Goal: Task Accomplishment & Management: Manage account settings

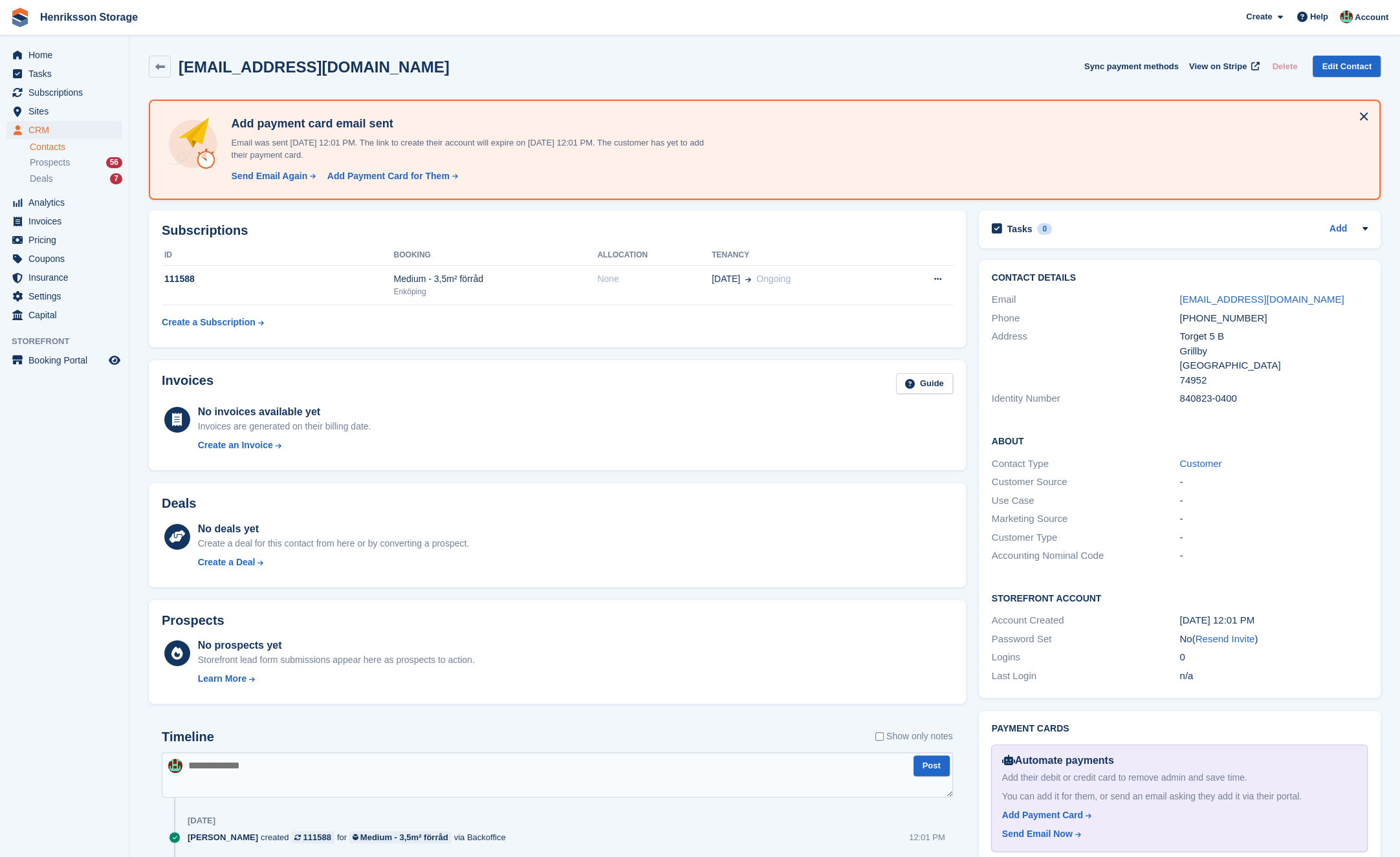
click at [354, 519] on div "No deals yet Create a deal for this contact from here or by converting a prospe…" at bounding box center [557, 547] width 791 height 56
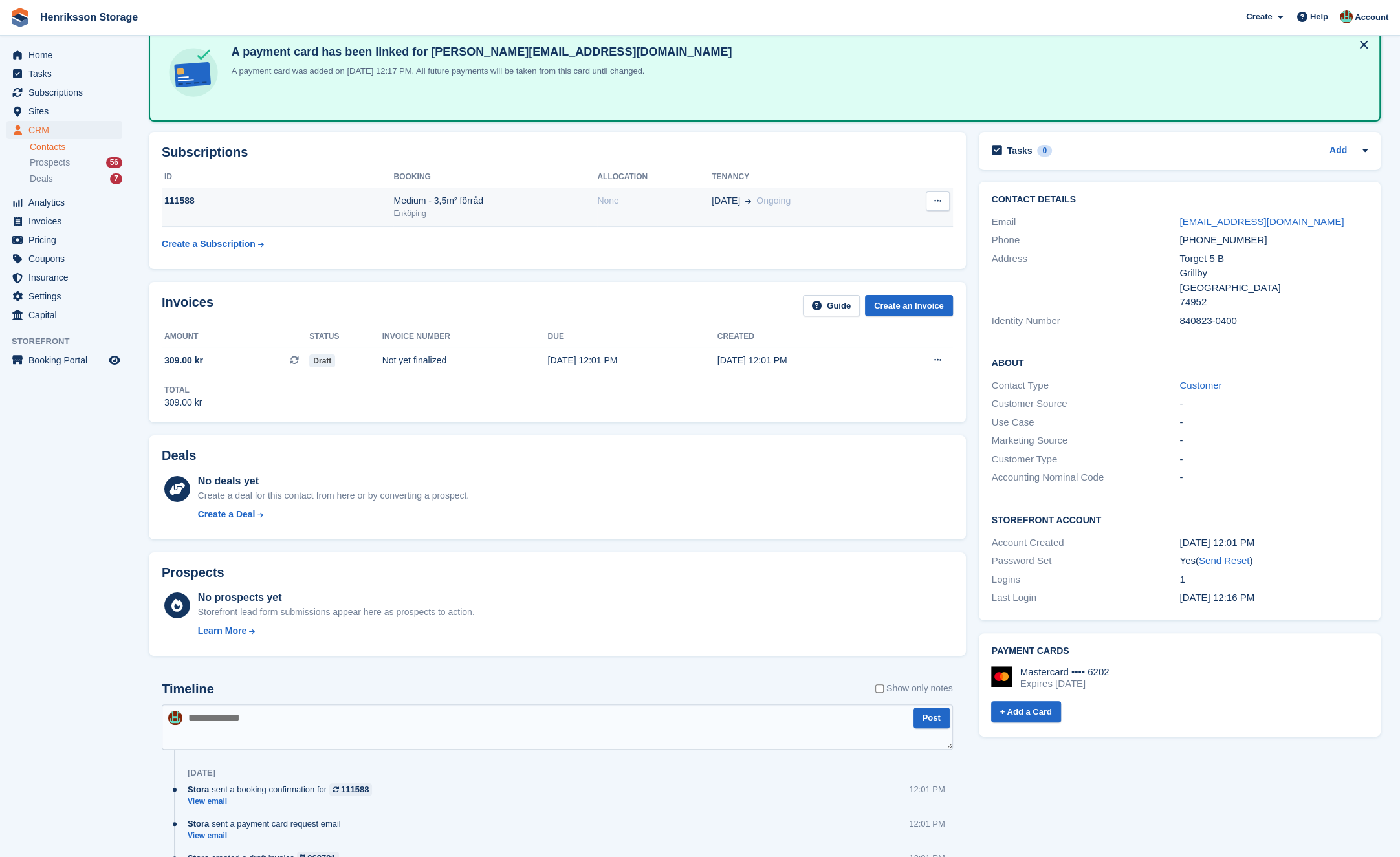
scroll to position [71, 0]
click at [568, 214] on div "Enköping" at bounding box center [496, 214] width 204 height 11
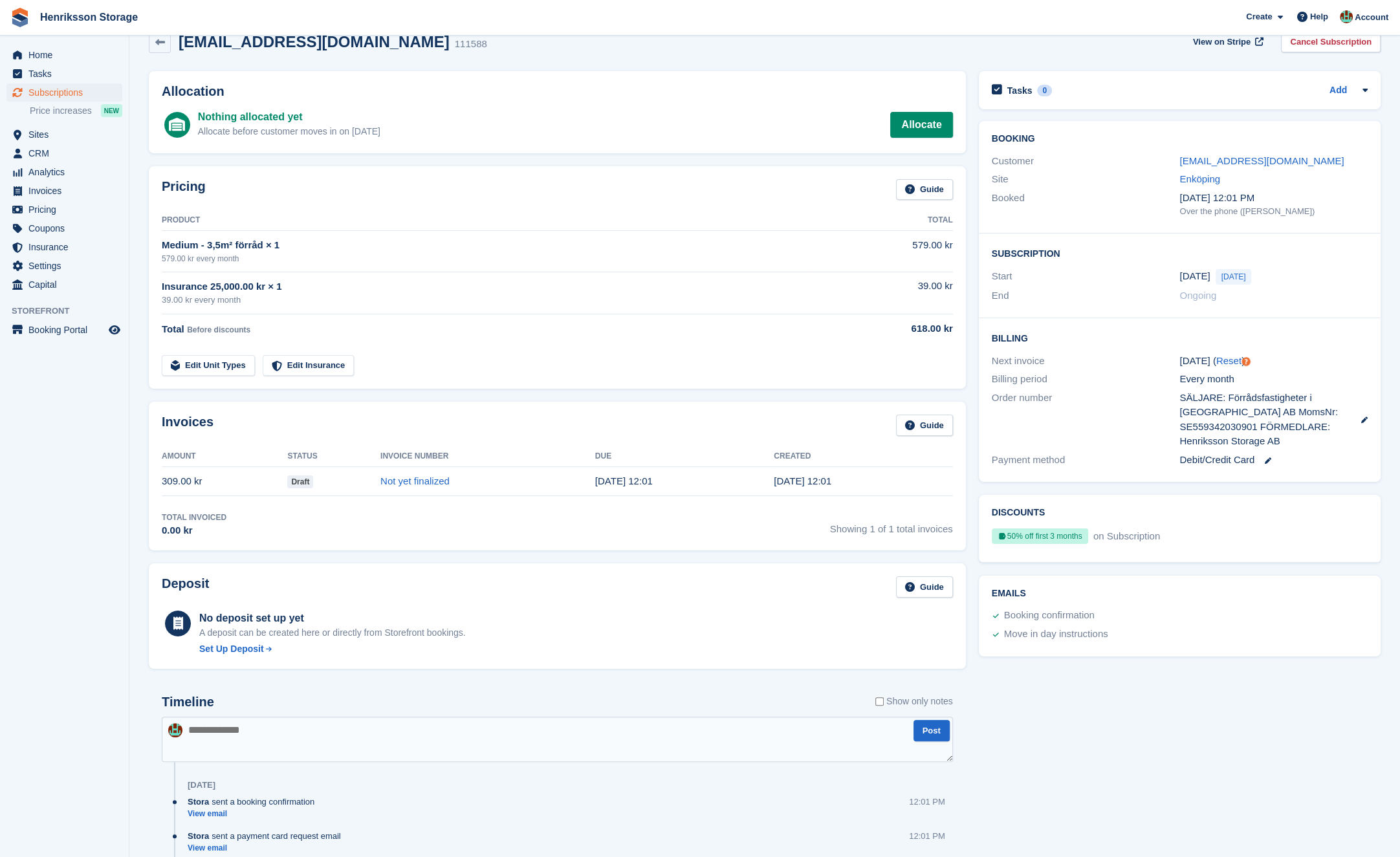
scroll to position [100, 0]
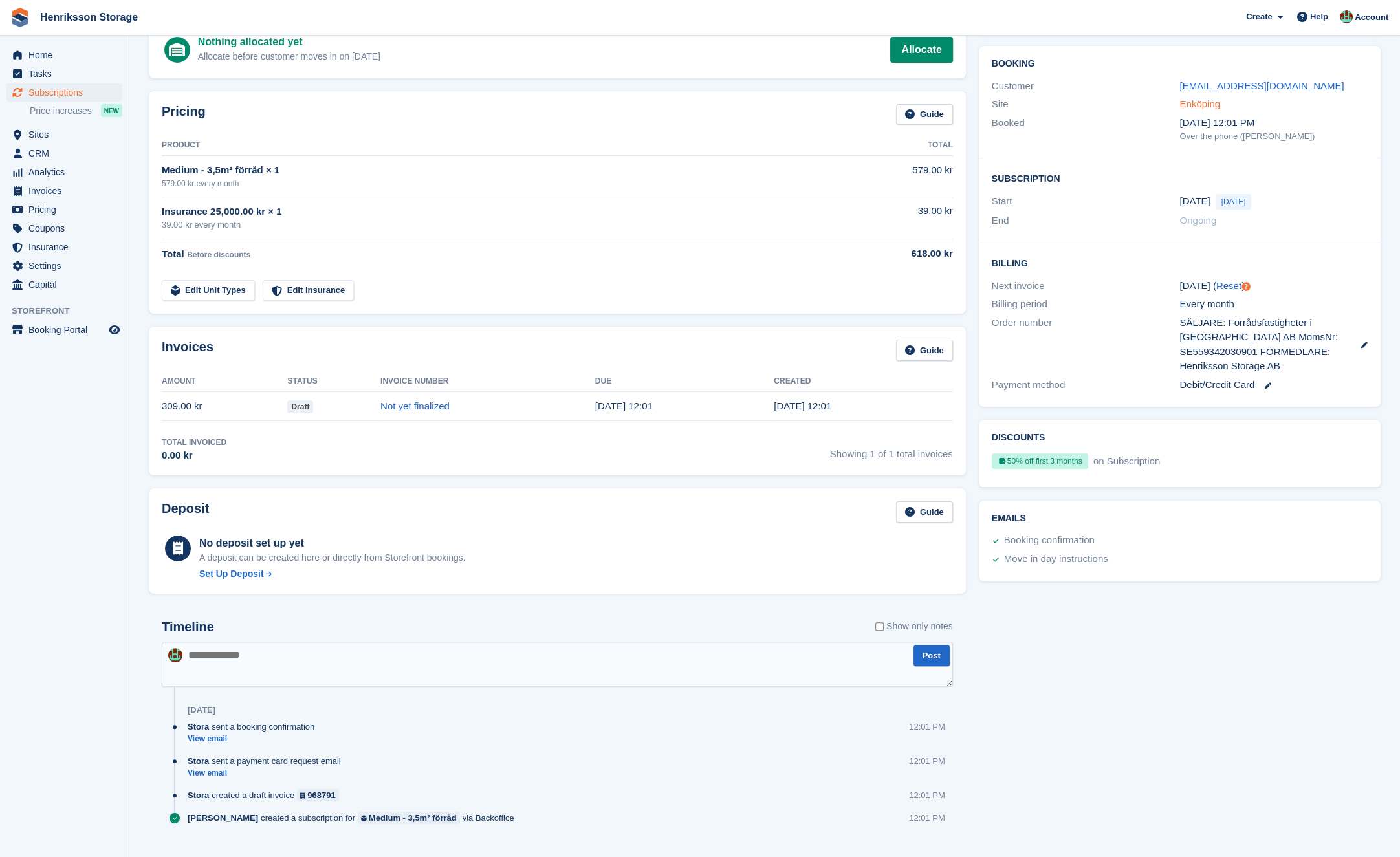
click at [1199, 106] on link "Enköping" at bounding box center [1199, 103] width 41 height 11
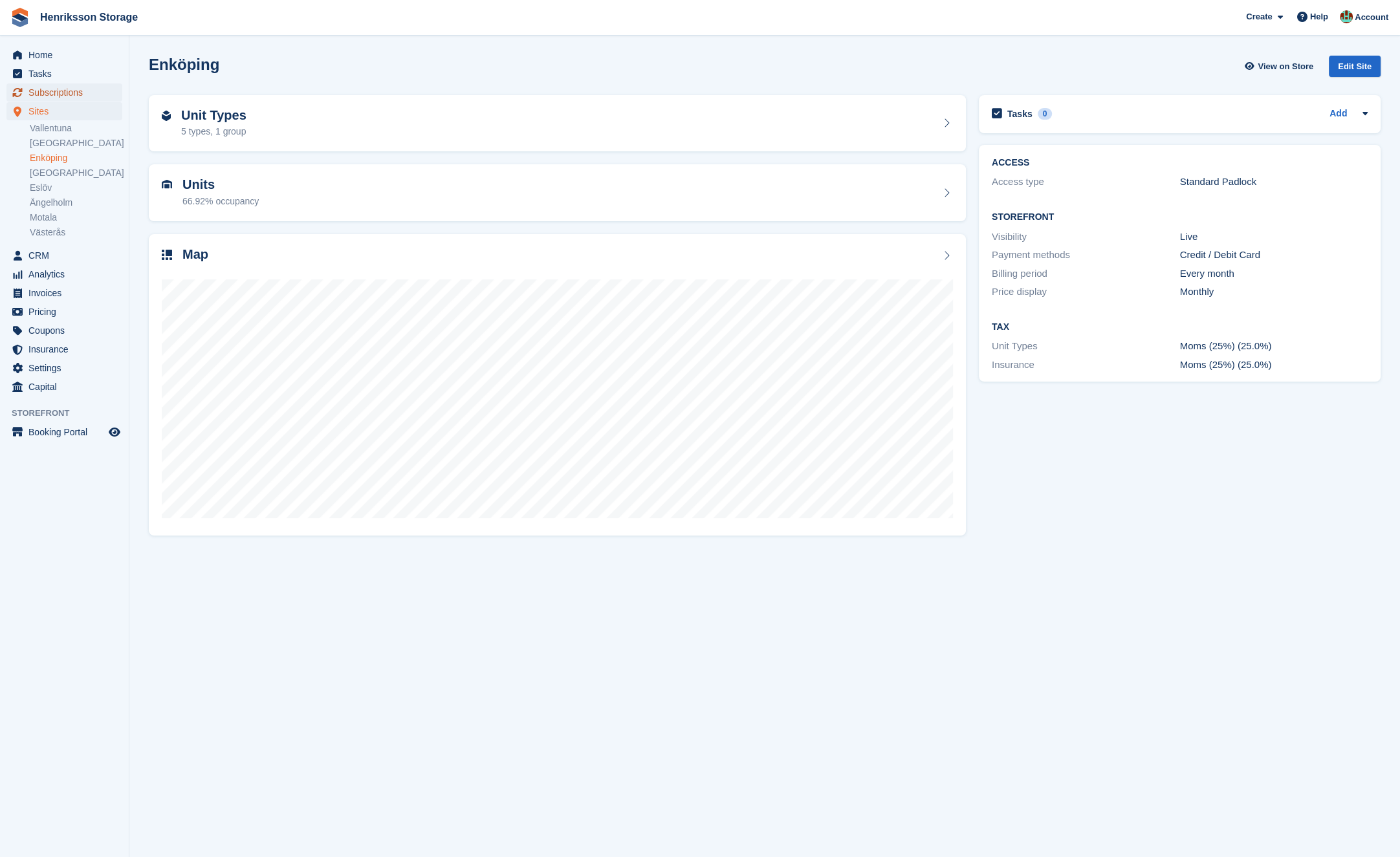
click at [72, 93] on span "Subscriptions" at bounding box center [67, 93] width 77 height 18
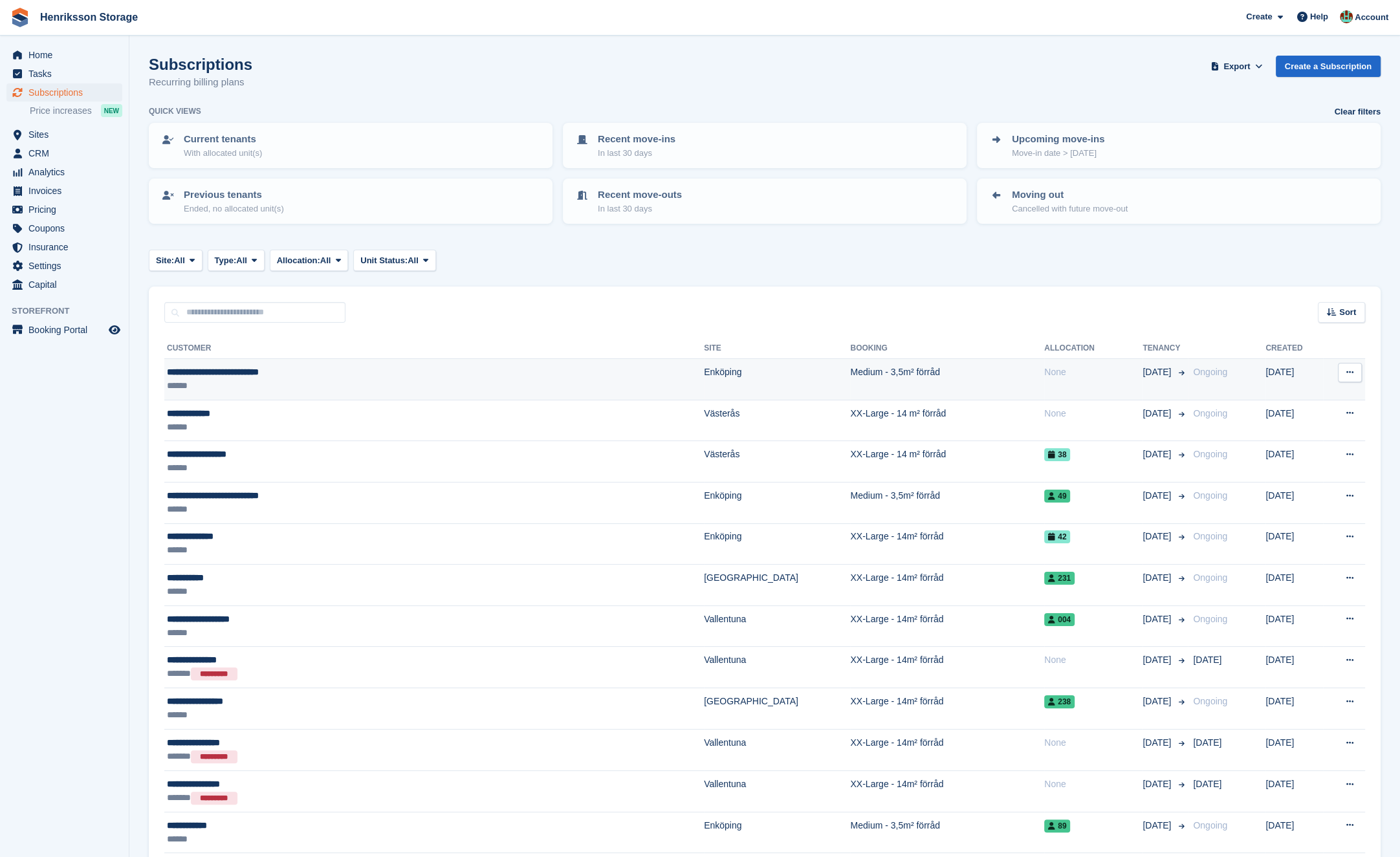
click at [407, 375] on div "**********" at bounding box center [339, 372] width 345 height 14
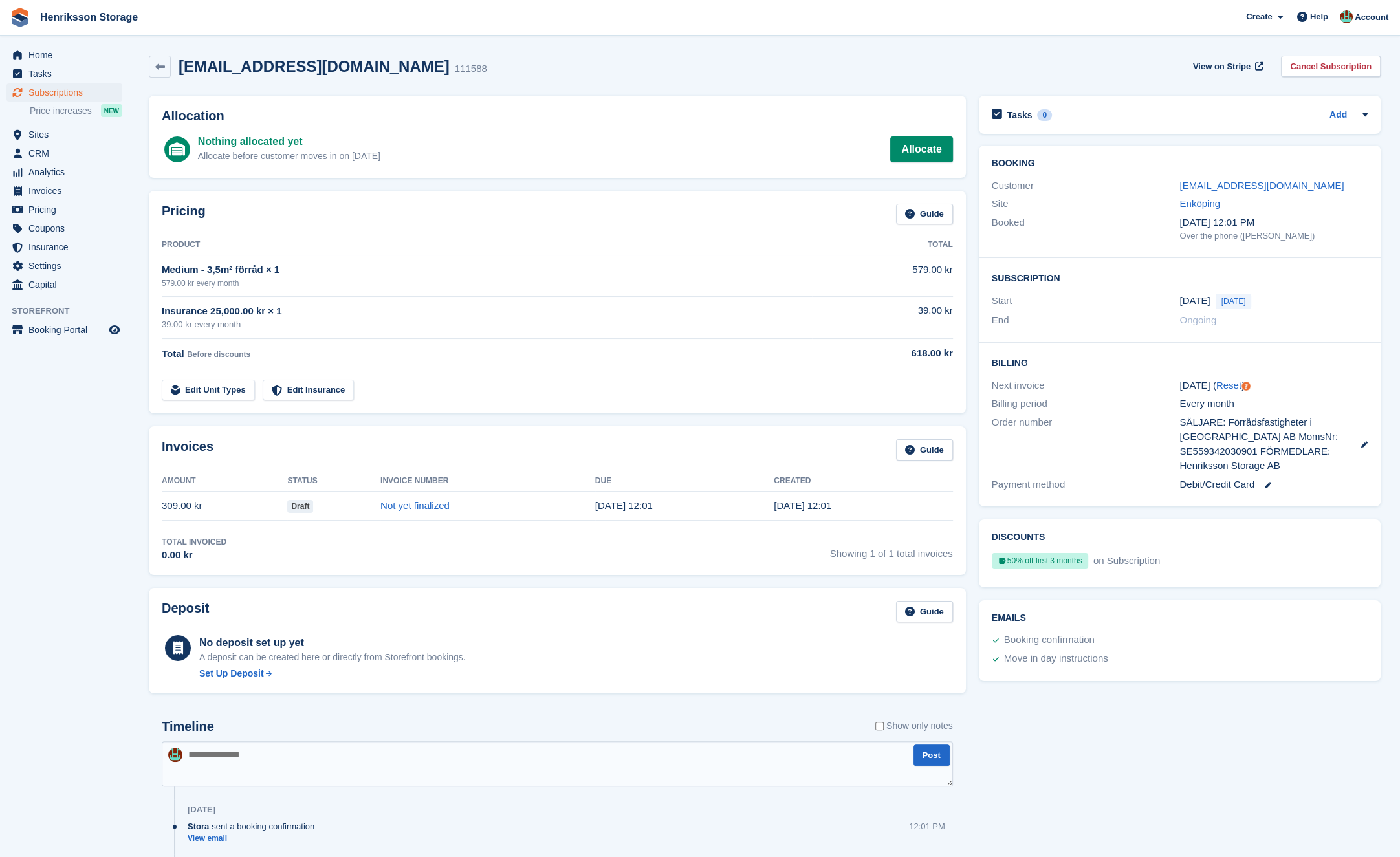
click at [303, 501] on span "Draft" at bounding box center [300, 506] width 26 height 13
click at [444, 504] on link "Not yet finalized" at bounding box center [415, 505] width 69 height 11
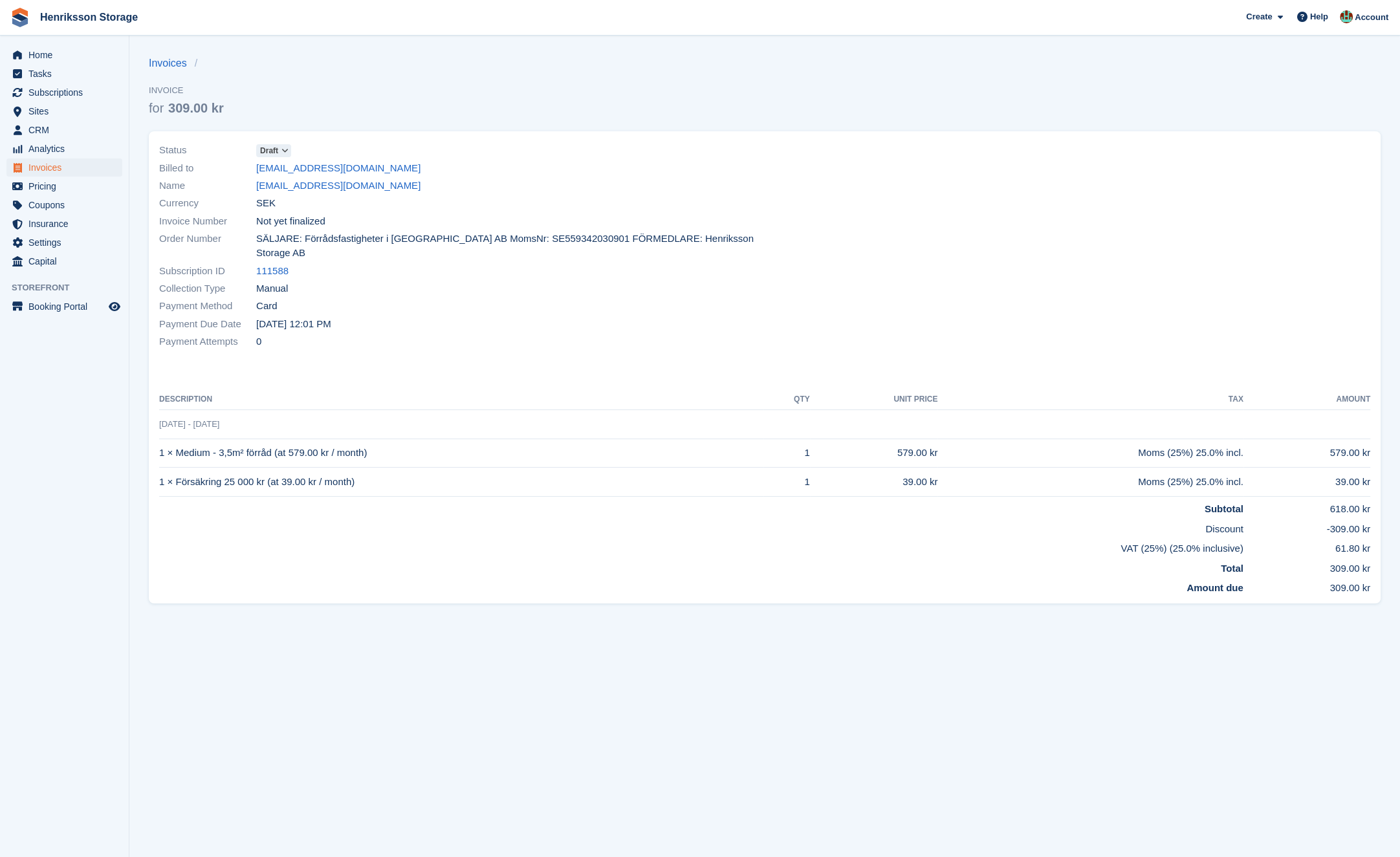
click at [288, 151] on icon at bounding box center [284, 151] width 7 height 8
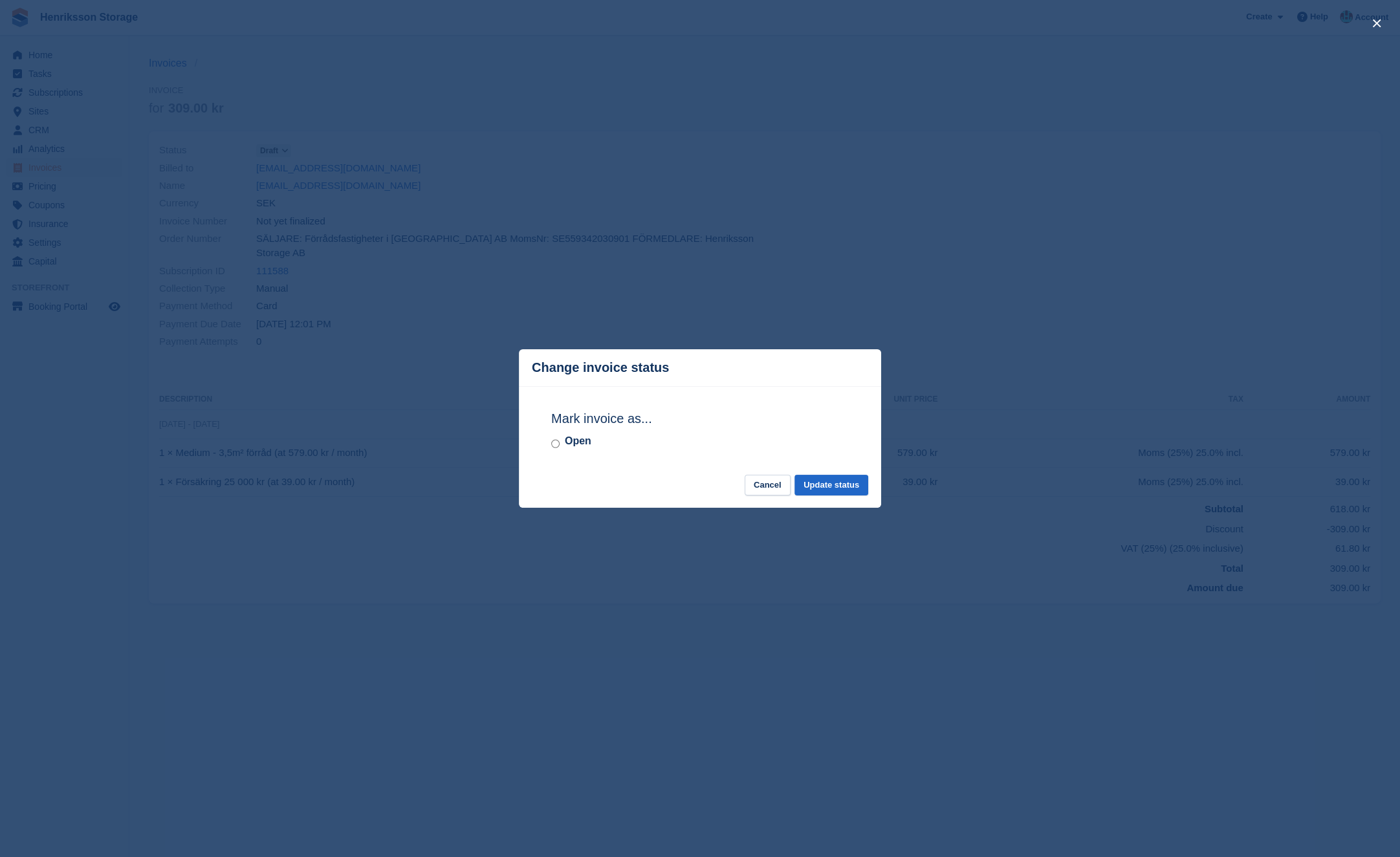
click at [564, 439] on label "Open" at bounding box center [577, 441] width 27 height 15
click at [830, 486] on button "Update status" at bounding box center [831, 486] width 74 height 21
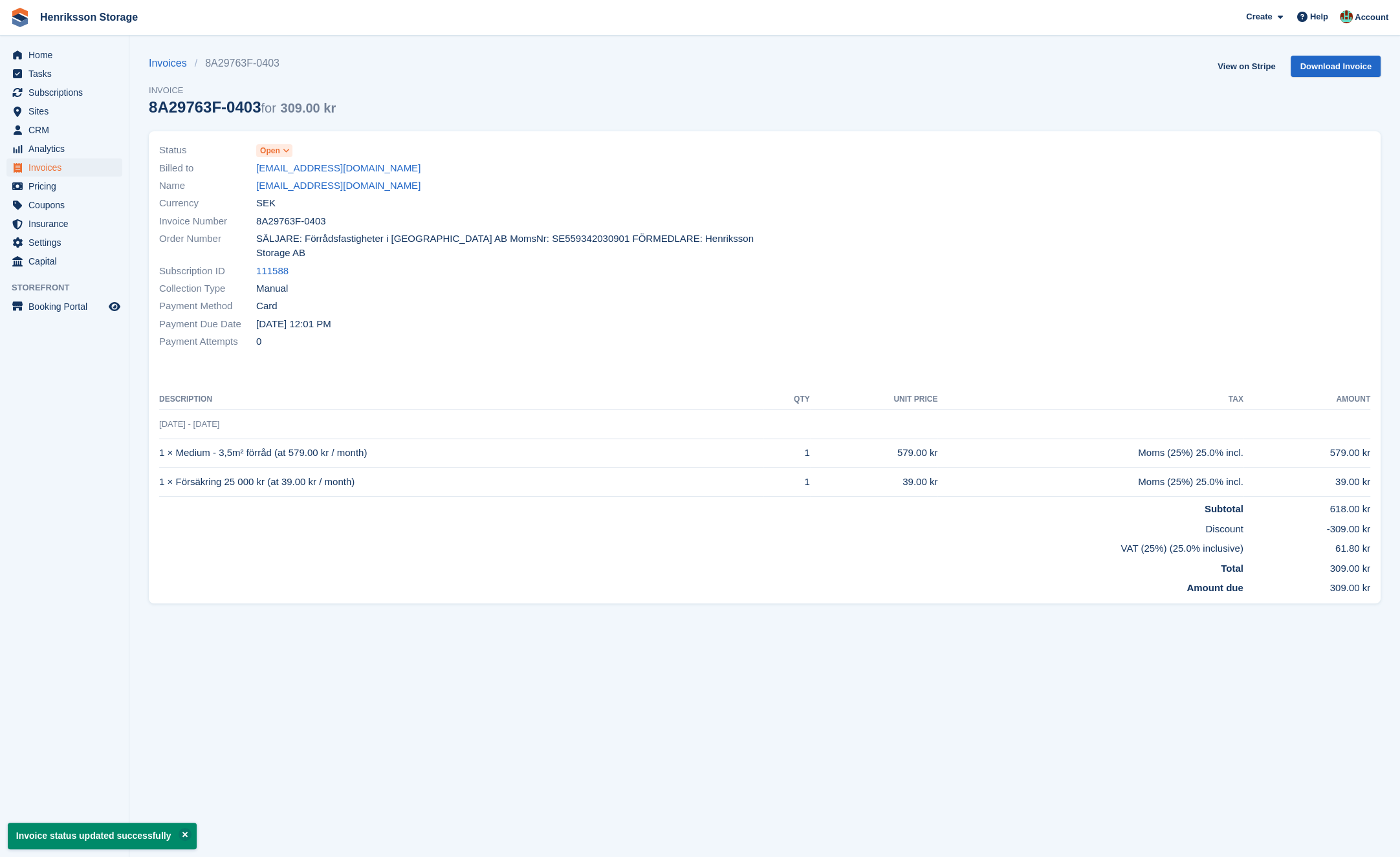
click at [831, 277] on div at bounding box center [1071, 246] width 613 height 224
click at [444, 298] on div "Payment Method Card" at bounding box center [458, 306] width 598 height 18
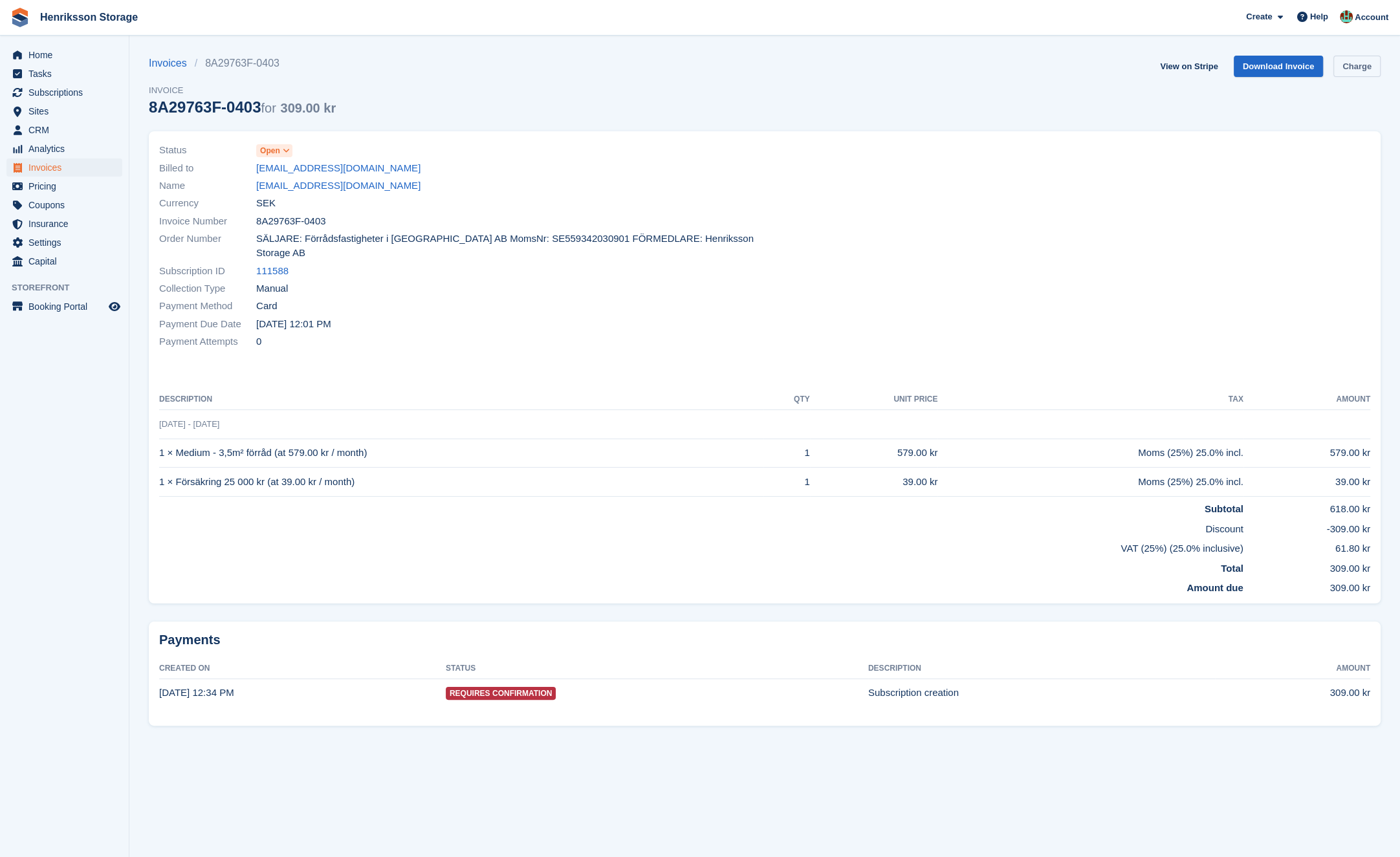
click at [1358, 58] on link "Charge" at bounding box center [1357, 67] width 47 height 21
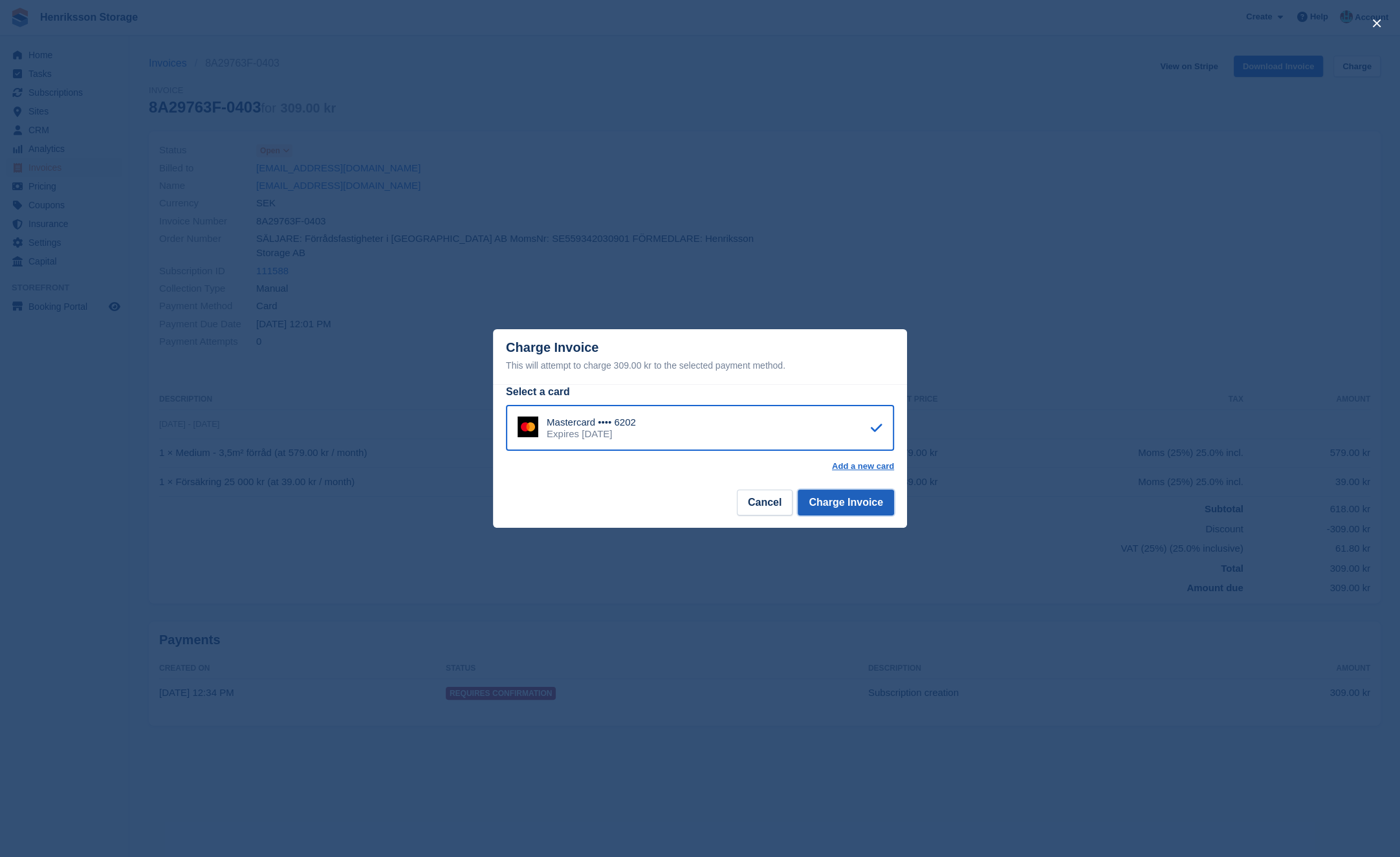
click at [849, 500] on button "Charge Invoice" at bounding box center [846, 502] width 96 height 26
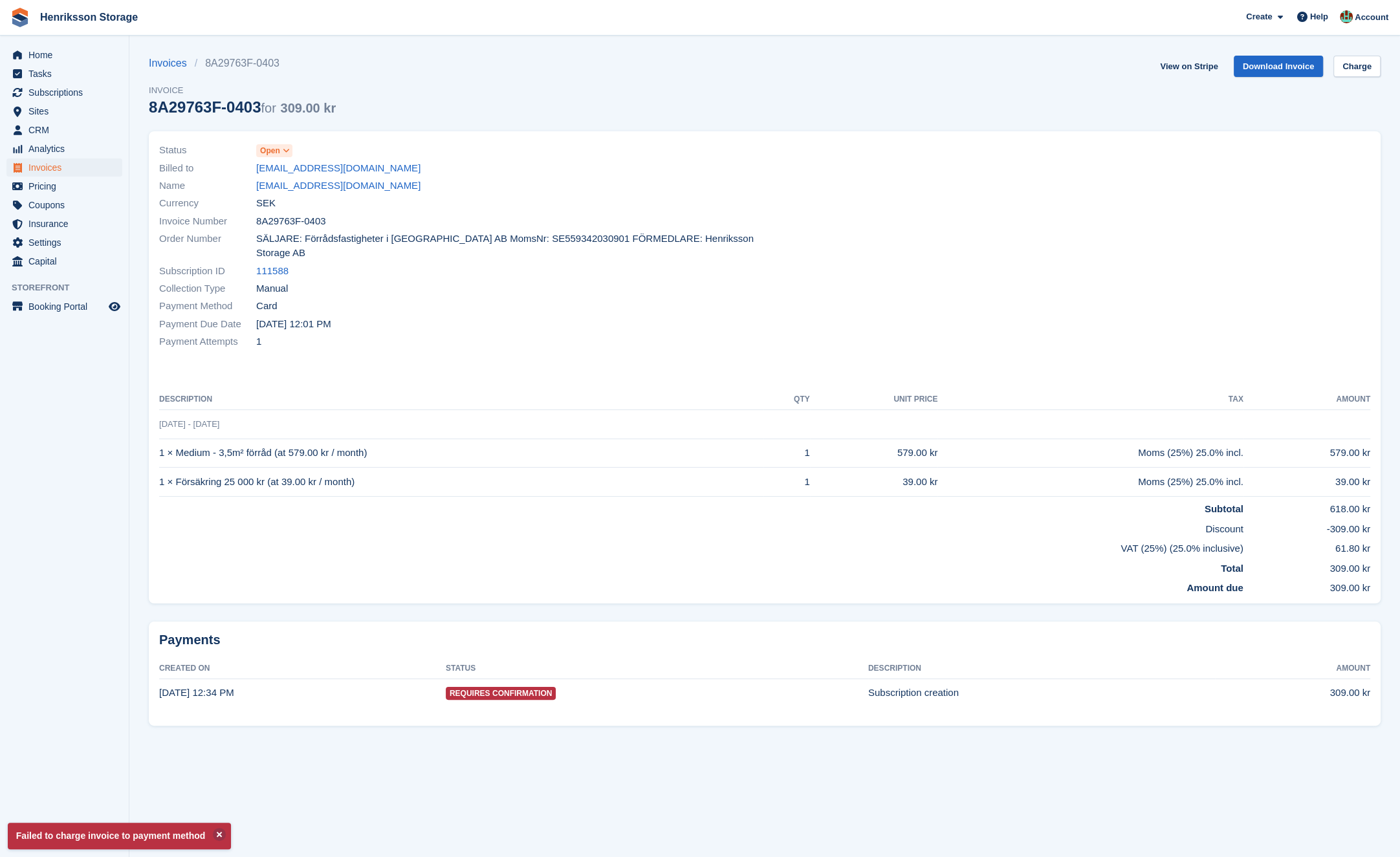
click at [555, 344] on div "Status Open Billed to heinonen_melissa@outlook.com Name keinonen_melissa@outloo…" at bounding box center [764, 367] width 1232 height 473
click at [390, 189] on link "keinonen_melissa@outlook.com" at bounding box center [339, 185] width 165 height 15
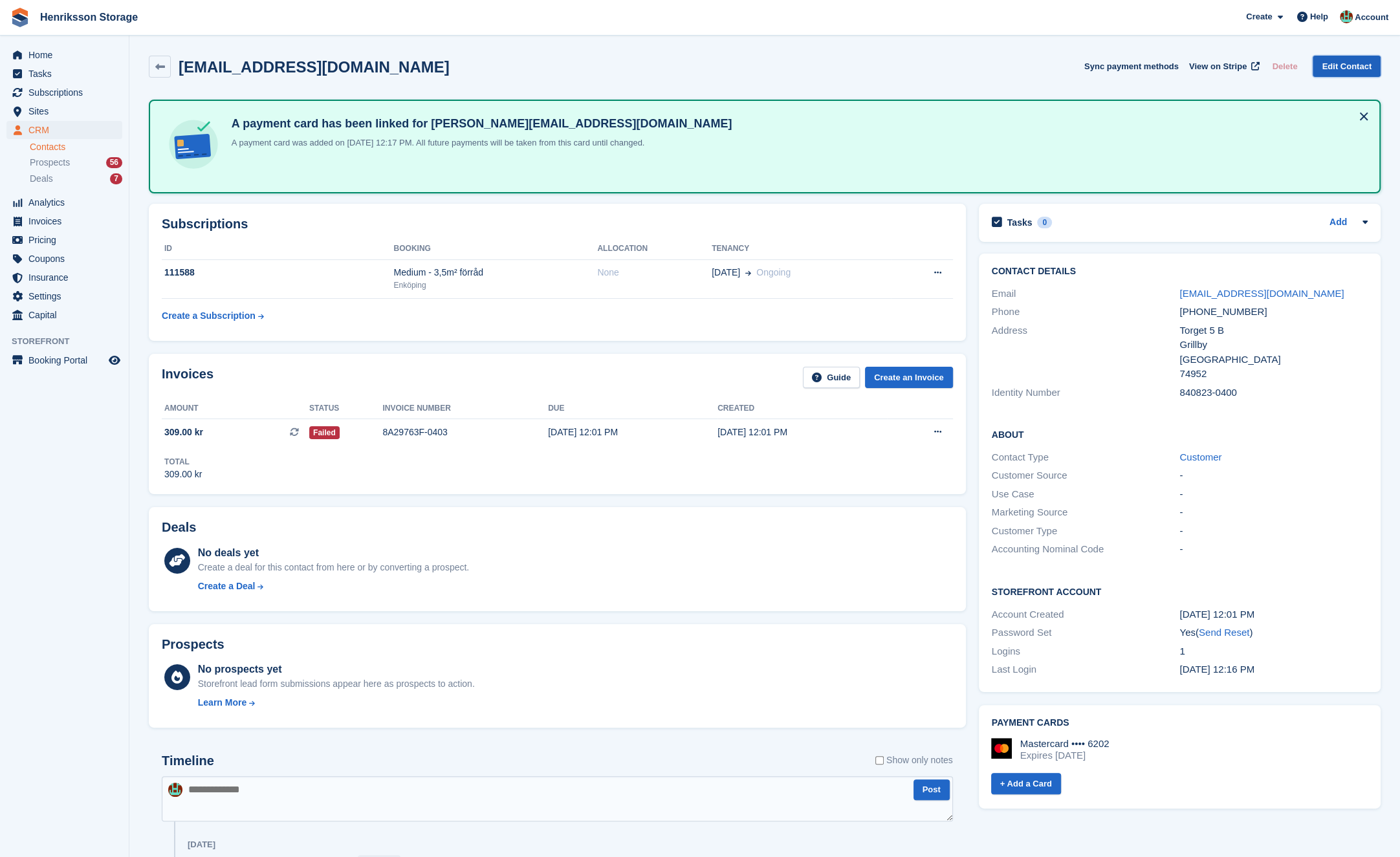
click at [1332, 64] on link "Edit Contact" at bounding box center [1346, 67] width 68 height 21
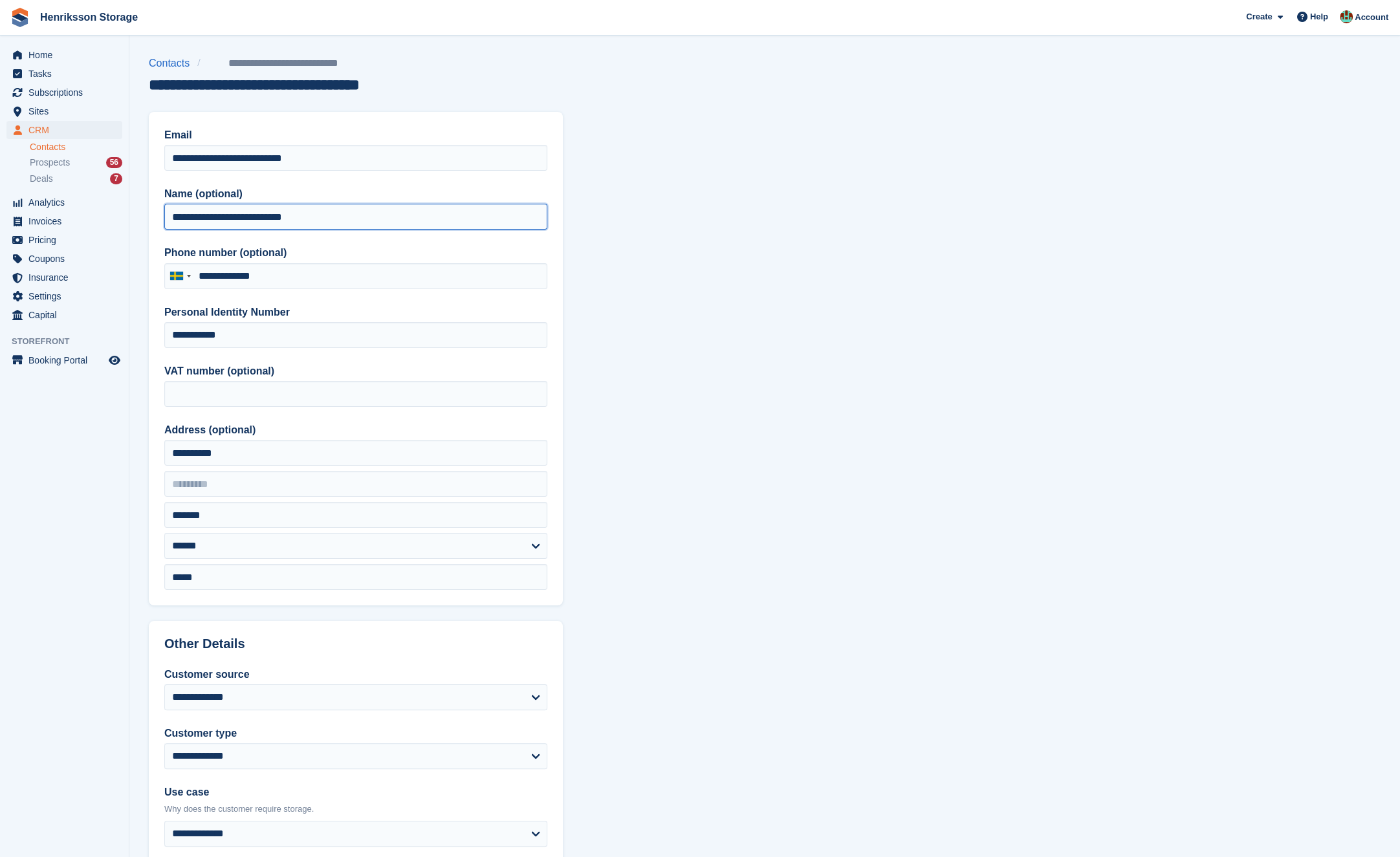
click at [280, 219] on input "**********" at bounding box center [356, 217] width 383 height 26
click at [247, 218] on input "**********" at bounding box center [356, 217] width 383 height 26
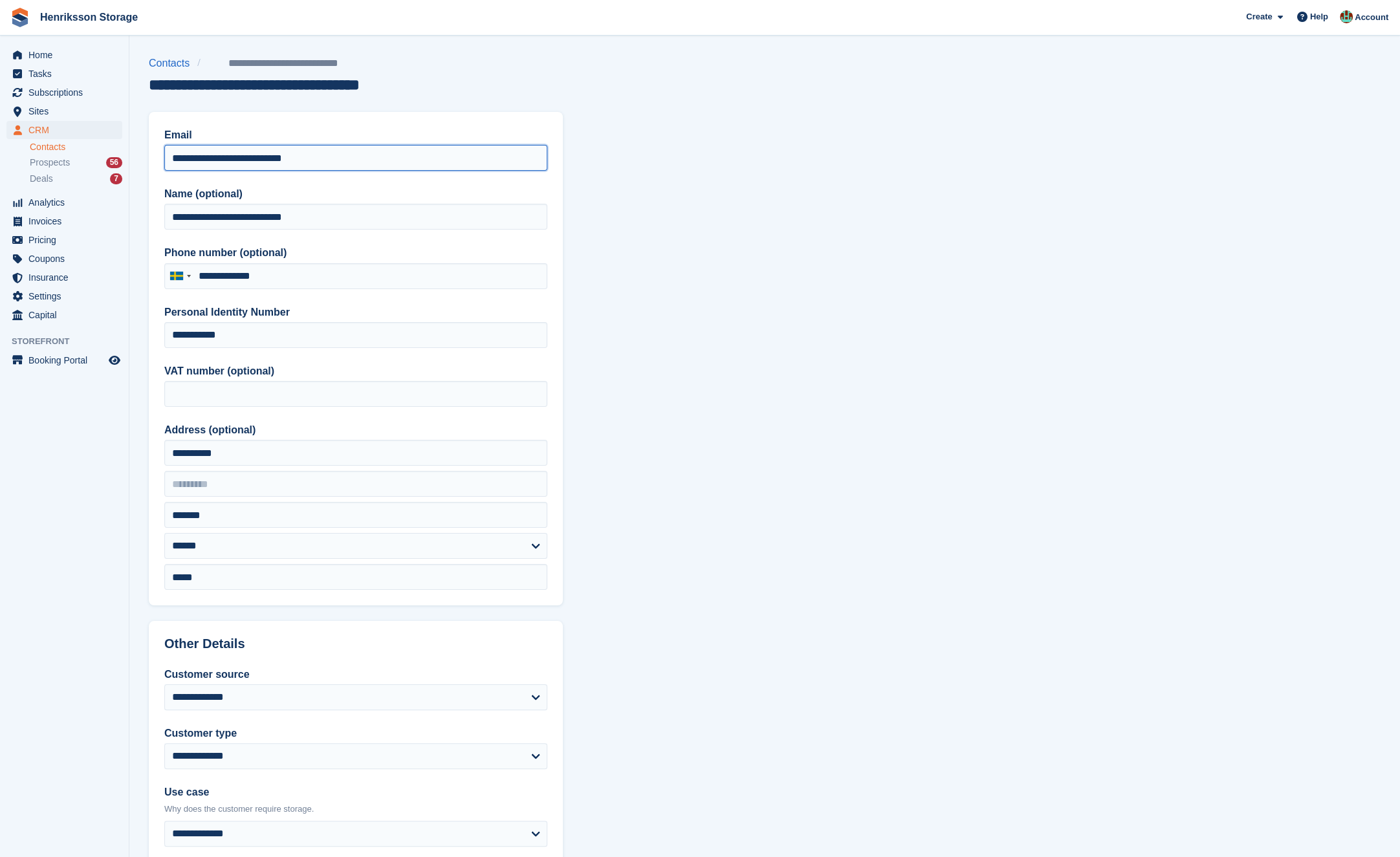
click at [240, 159] on input "**********" at bounding box center [356, 158] width 383 height 26
click at [293, 211] on input "**********" at bounding box center [356, 217] width 383 height 26
click at [293, 212] on input "**********" at bounding box center [356, 217] width 383 height 26
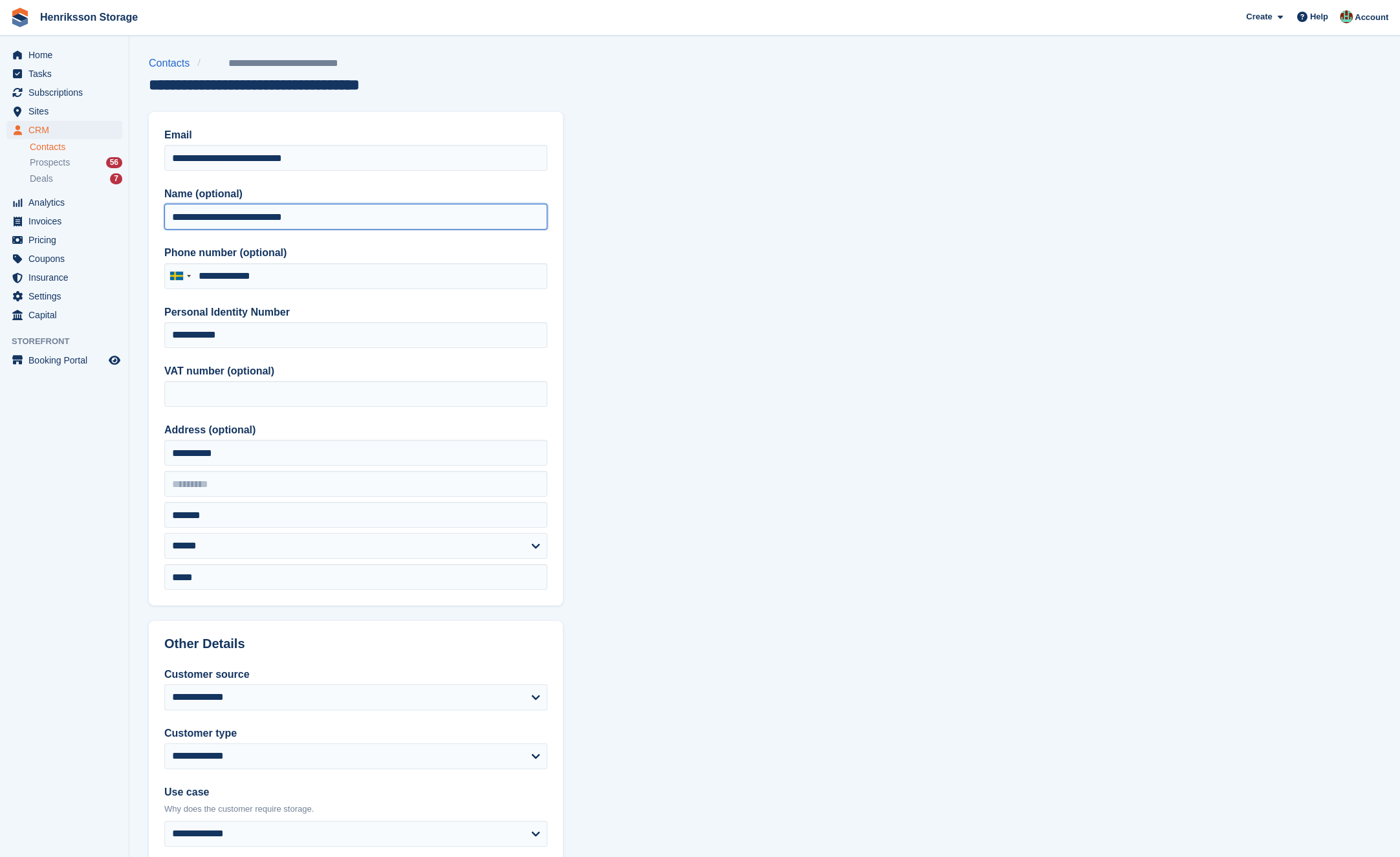
paste input "text"
click at [177, 219] on input "**********" at bounding box center [356, 217] width 383 height 26
click at [211, 219] on input "**********" at bounding box center [356, 217] width 383 height 26
drag, startPoint x: 223, startPoint y: 219, endPoint x: 146, endPoint y: 218, distance: 77.0
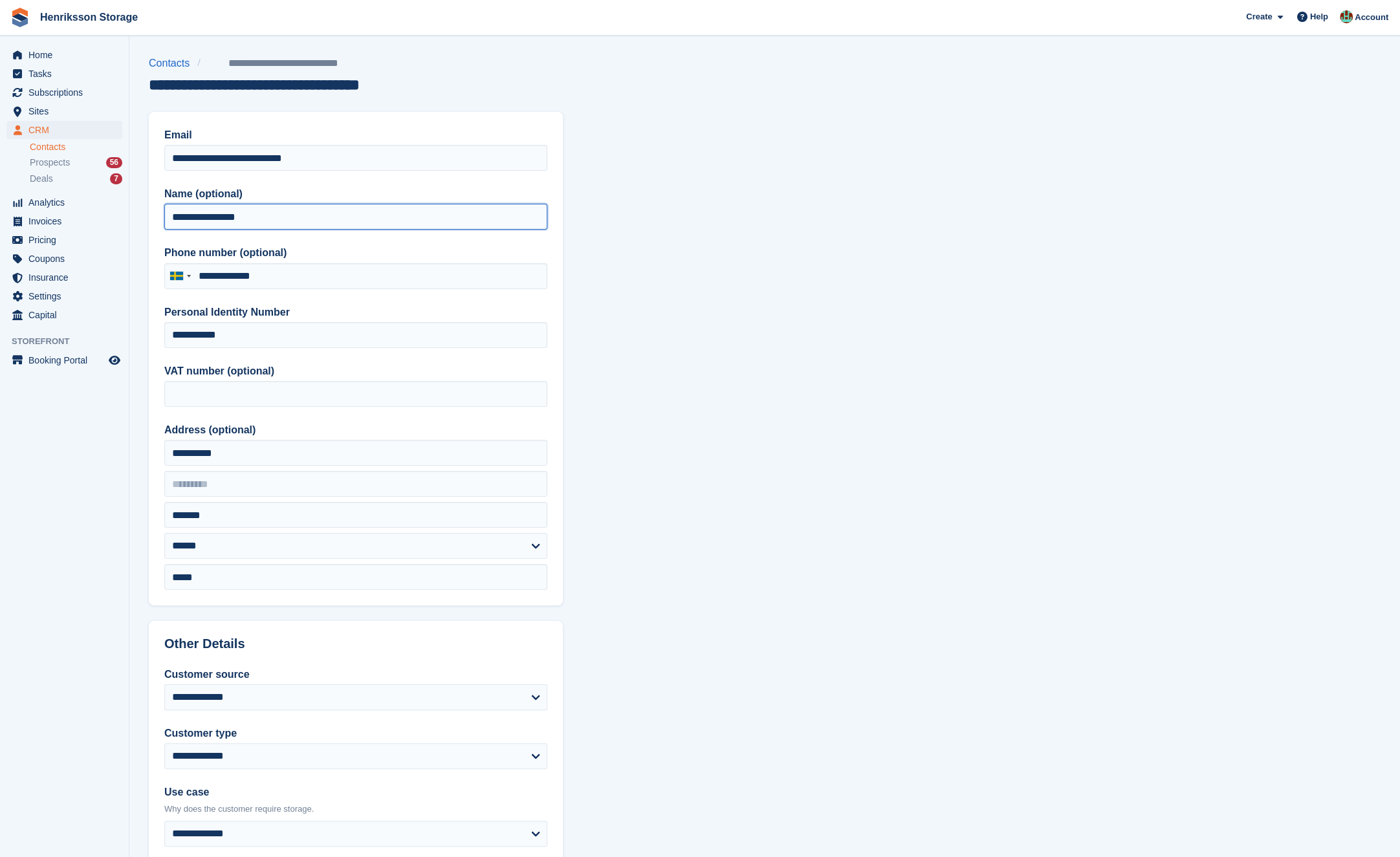
click at [146, 219] on section "**********" at bounding box center [764, 581] width 1271 height 1161
click at [231, 221] on input "*******" at bounding box center [356, 217] width 383 height 26
paste input "**********"
click at [213, 218] on input "**********" at bounding box center [356, 217] width 383 height 26
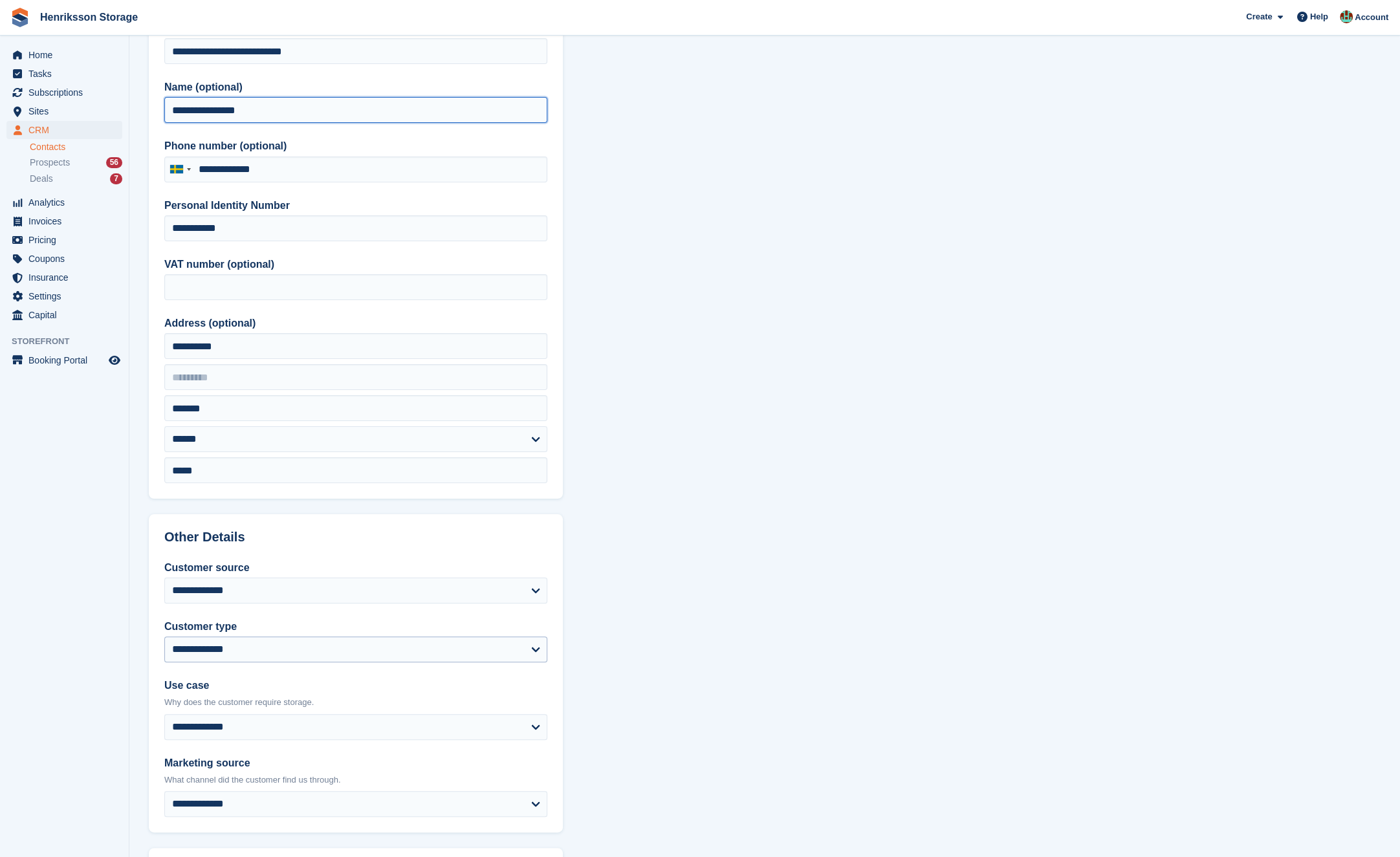
scroll to position [303, 0]
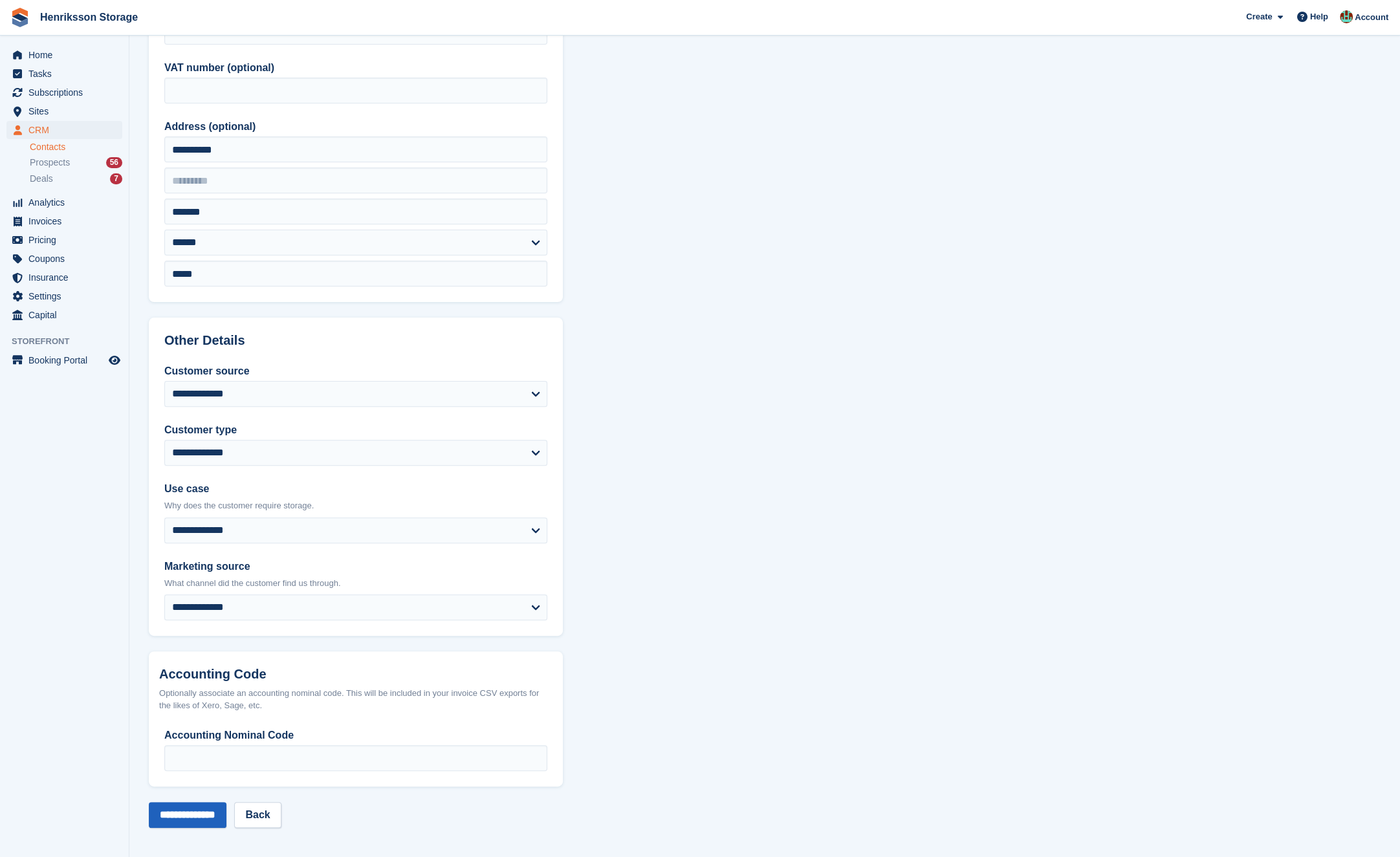
type input "**********"
click at [211, 820] on input "**********" at bounding box center [187, 816] width 77 height 26
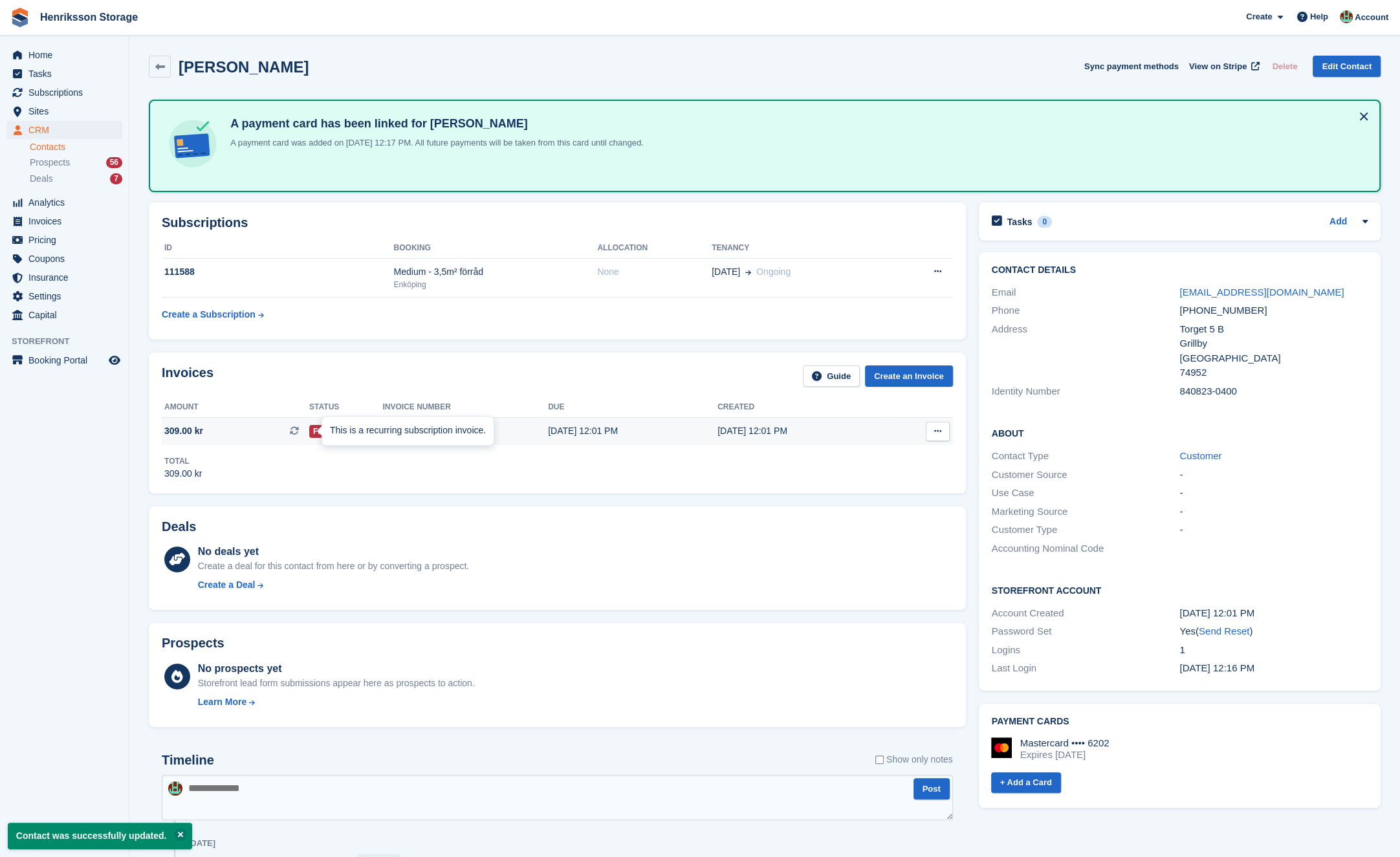
click at [299, 429] on icon at bounding box center [294, 431] width 9 height 9
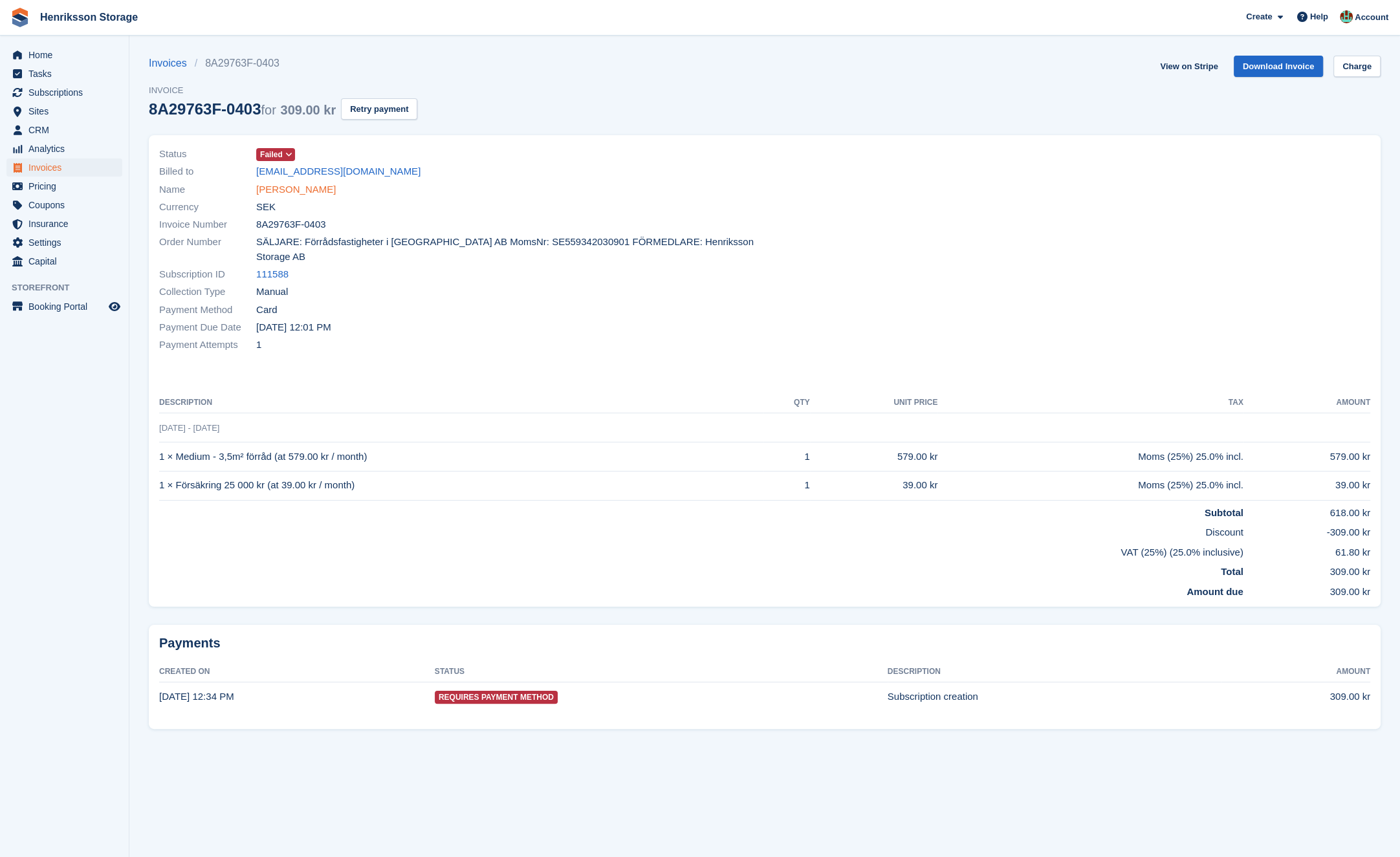
click at [314, 186] on link "[PERSON_NAME]" at bounding box center [296, 189] width 80 height 15
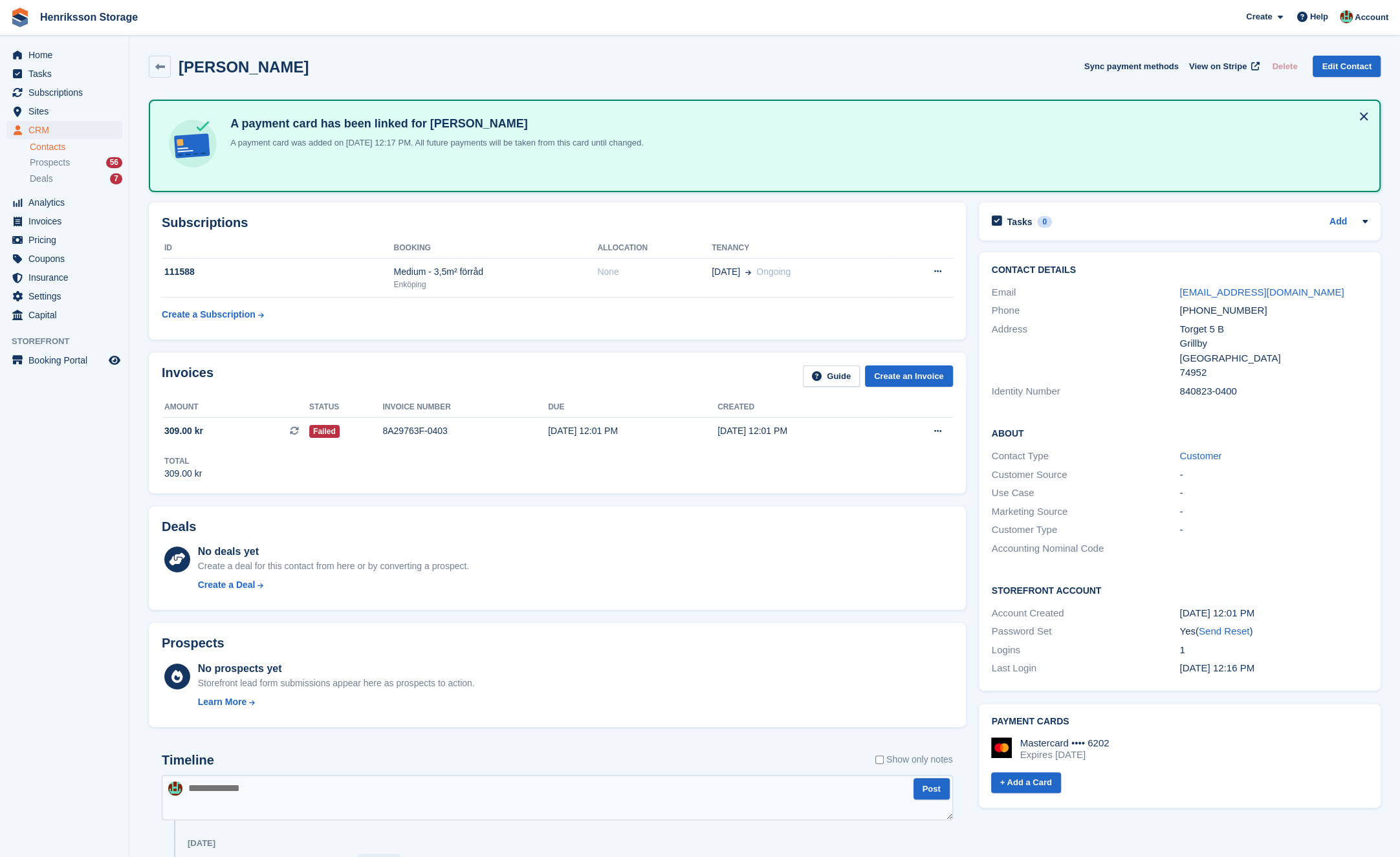
click at [1214, 311] on div "[PHONE_NUMBER]" at bounding box center [1274, 310] width 188 height 15
copy div "+46737247908"
click at [482, 475] on div "Total 309.00 kr" at bounding box center [557, 463] width 791 height 35
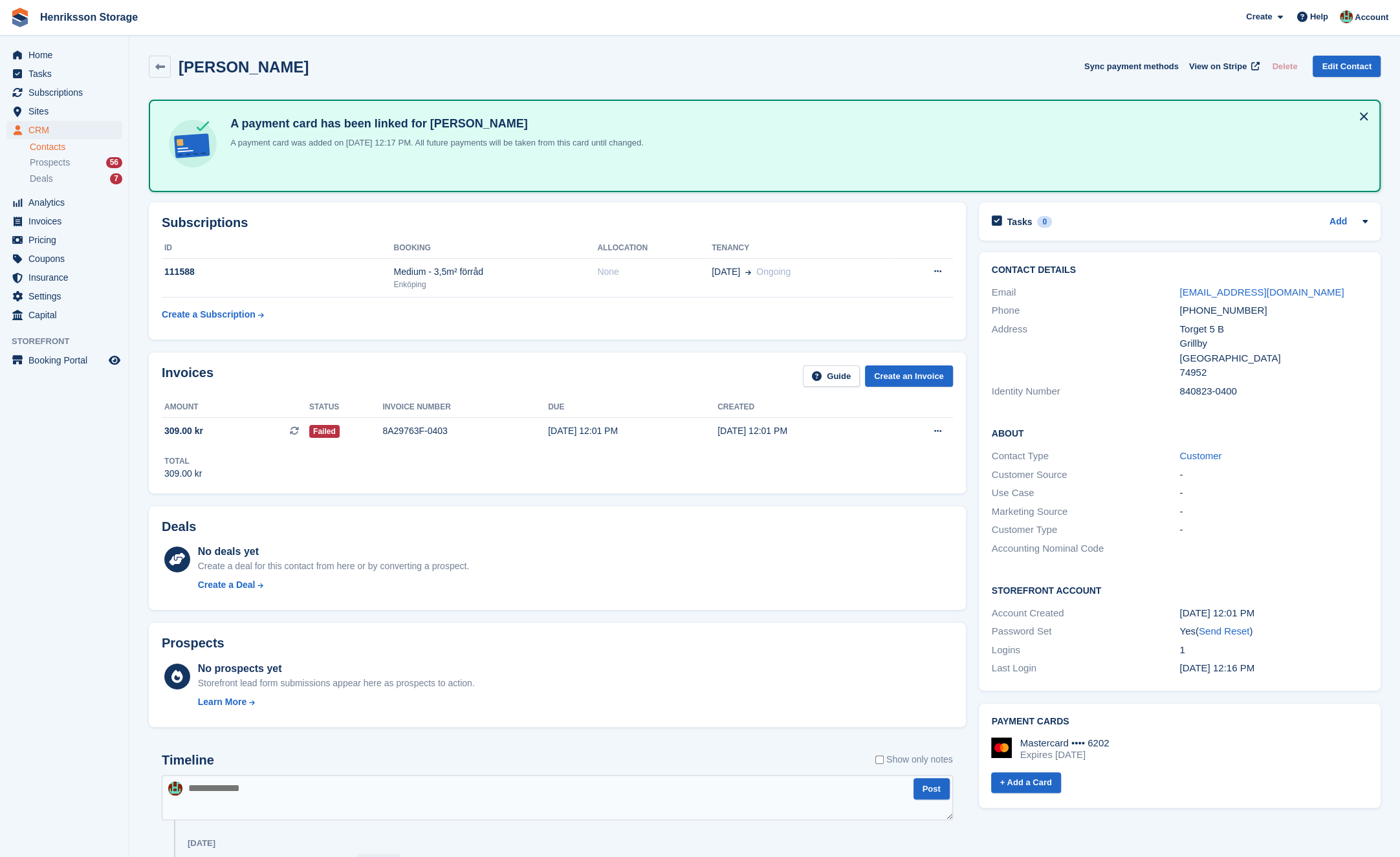
click at [202, 65] on h2 "[PERSON_NAME]" at bounding box center [244, 67] width 130 height 18
drag, startPoint x: 202, startPoint y: 65, endPoint x: 221, endPoint y: 110, distance: 48.8
click at [202, 65] on h2 "Melissa Heinonen" at bounding box center [244, 67] width 130 height 18
copy h2 "Melissa"
click at [413, 340] on div "Subscriptions ID Booking Allocation Tenancy 111588 Medium - 3,5m² förråd Enköpi…" at bounding box center [558, 271] width 830 height 150
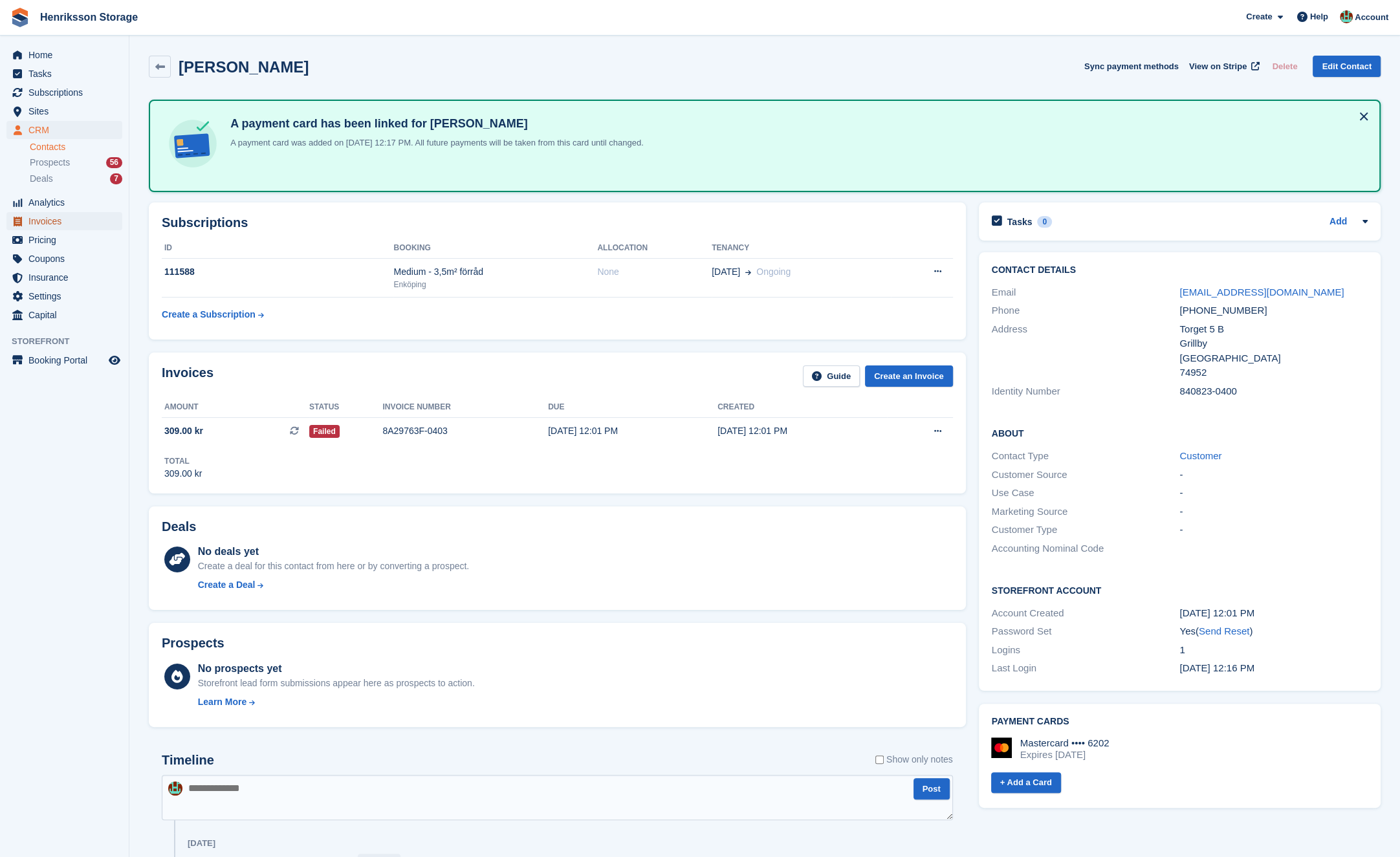
click at [64, 223] on span "Invoices" at bounding box center [67, 221] width 77 height 18
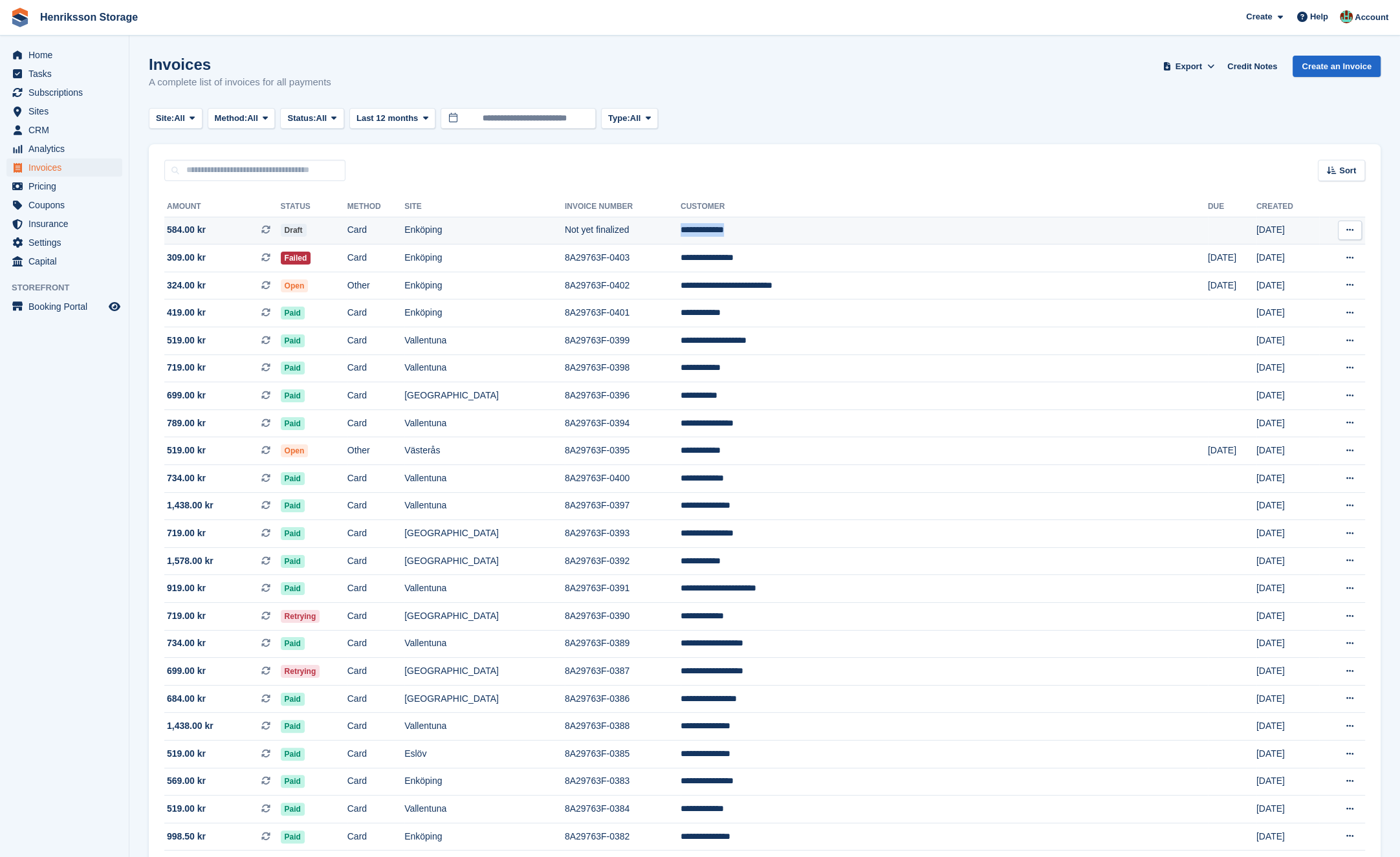
drag, startPoint x: 843, startPoint y: 235, endPoint x: 817, endPoint y: 234, distance: 26.0
click at [817, 234] on tr "**********" at bounding box center [765, 231] width 1201 height 28
click at [211, 179] on input "text" at bounding box center [255, 171] width 182 height 21
paste input "**********"
type input "**********"
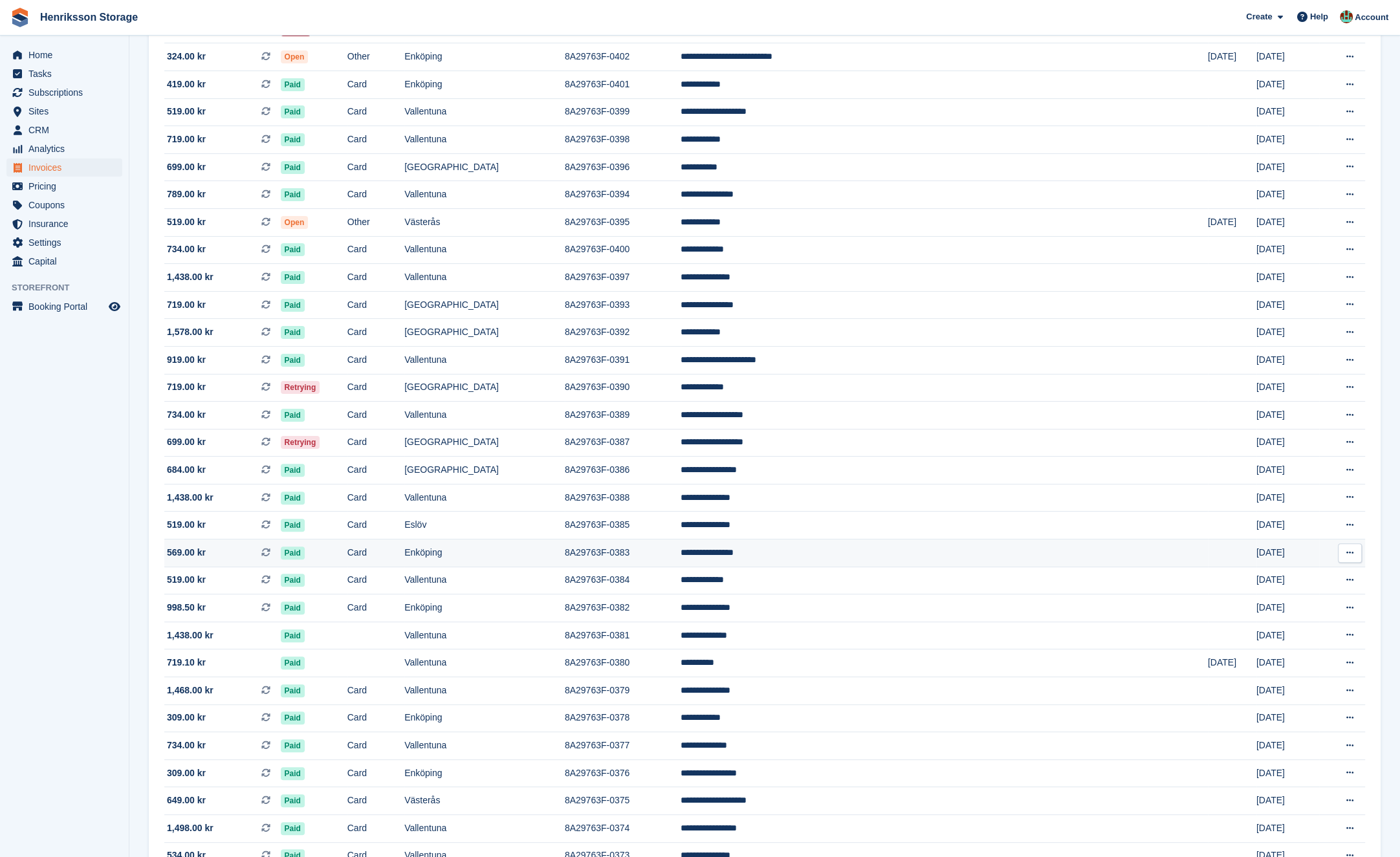
scroll to position [826, 0]
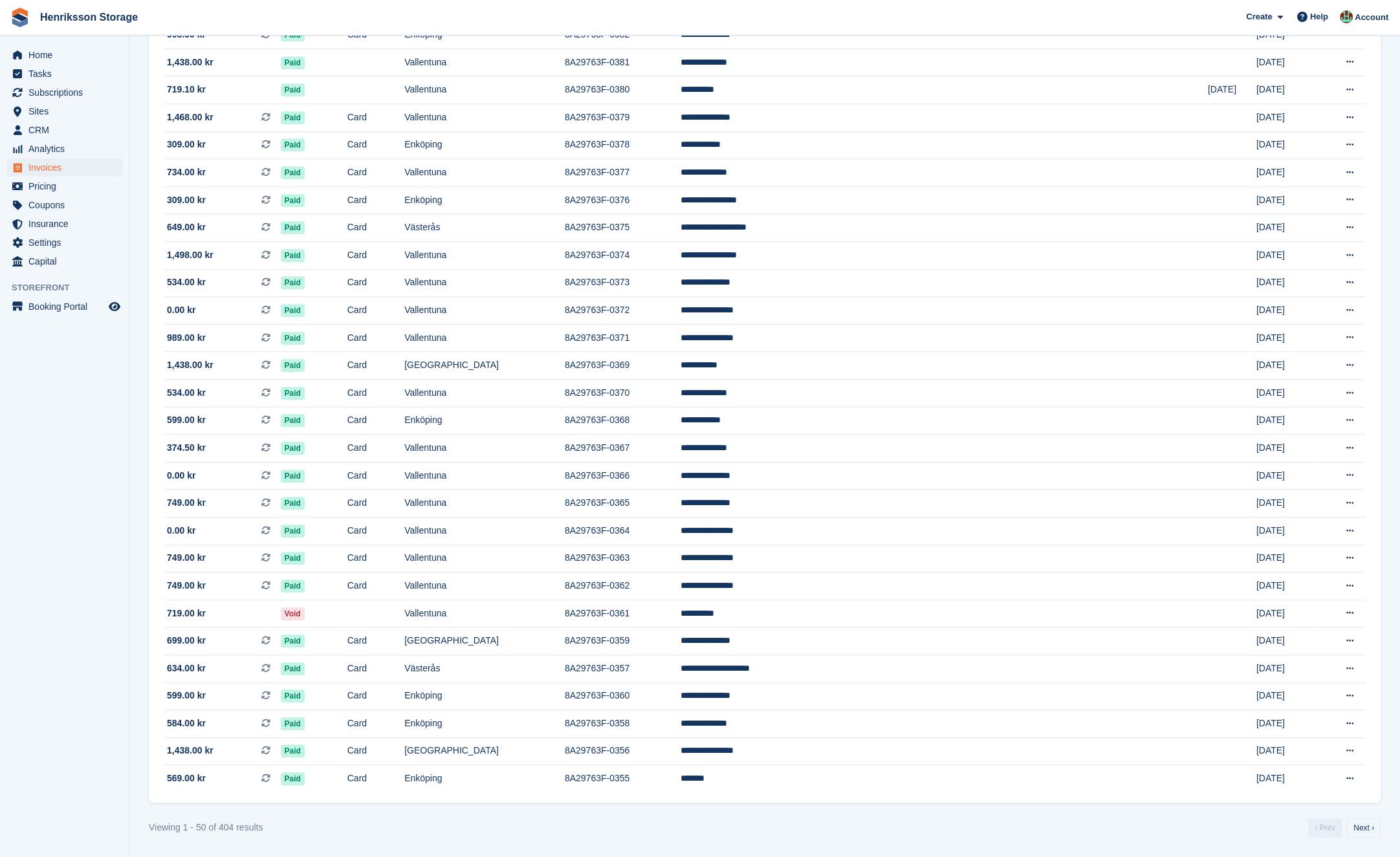
click at [1358, 816] on turbo-frame "Invoices A complete list of invoices for all payments Export Export Invoices Ex…" at bounding box center [764, 35] width 1232 height 1605
click at [1364, 819] on link "Next ›" at bounding box center [1364, 828] width 34 height 19
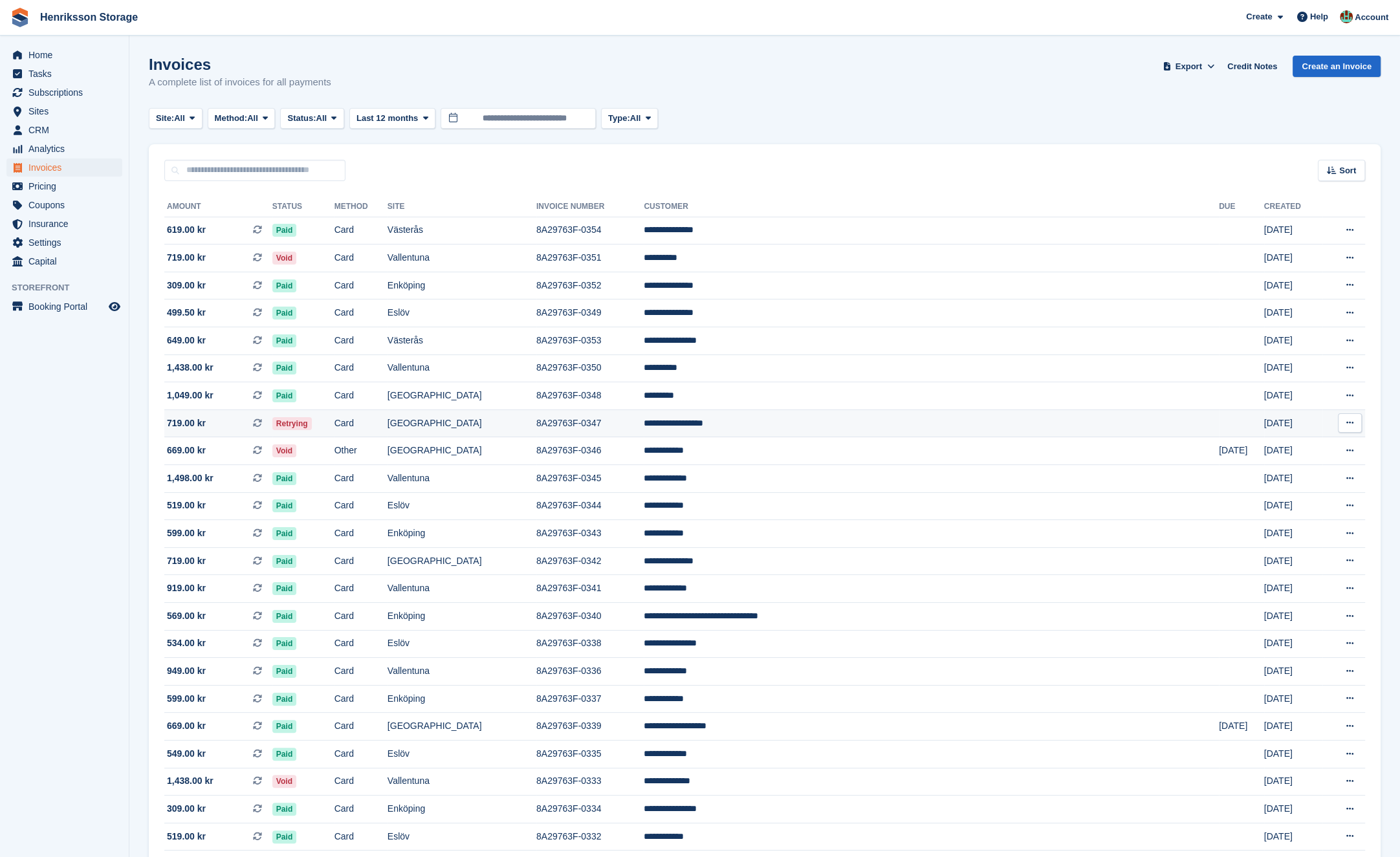
click at [644, 417] on td "8A29763F-0347" at bounding box center [590, 424] width 107 height 28
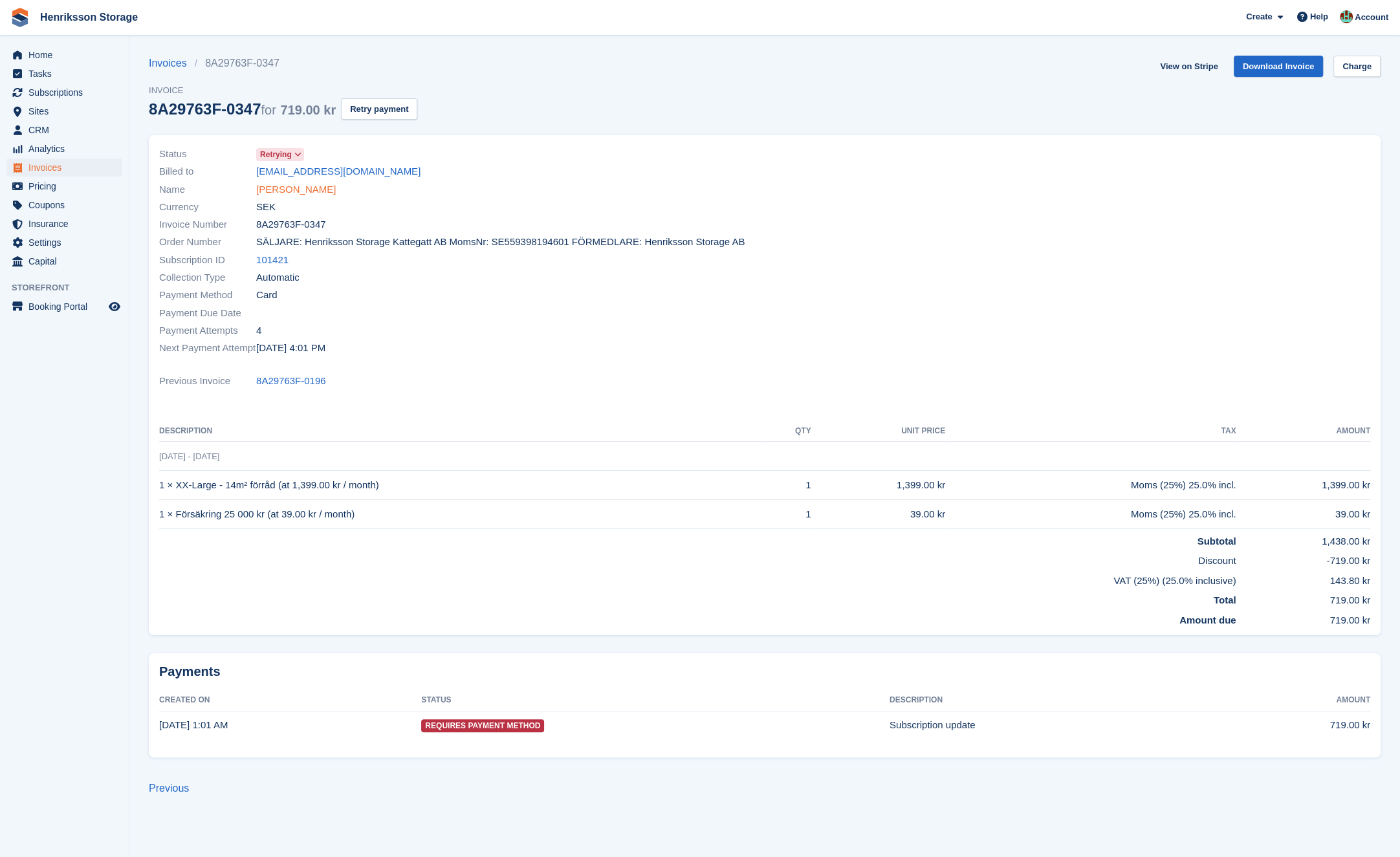
click at [303, 188] on link "[PERSON_NAME]" at bounding box center [296, 189] width 80 height 15
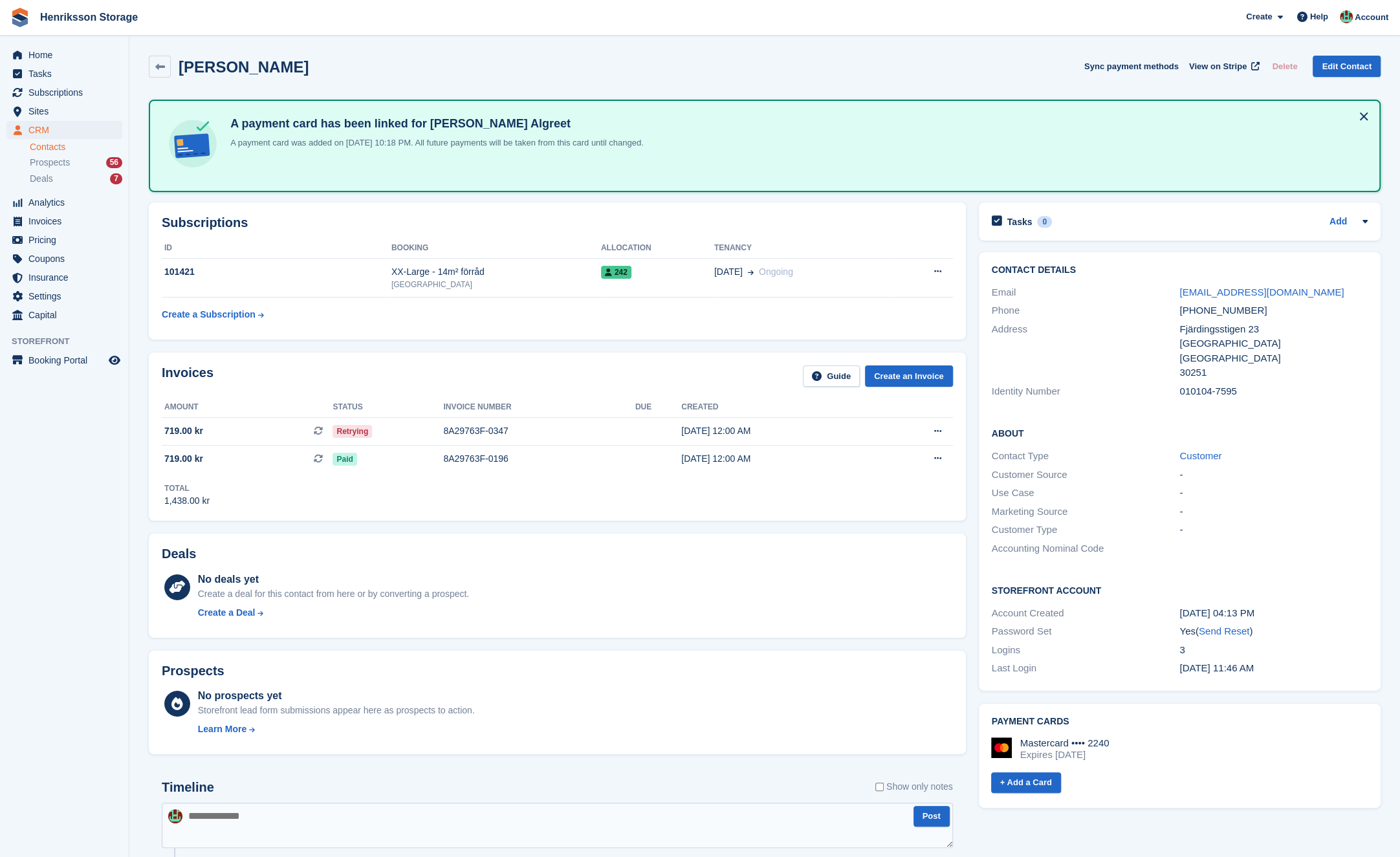
click at [1214, 311] on div "[PHONE_NUMBER]" at bounding box center [1274, 310] width 188 height 15
click at [1212, 308] on div "[PHONE_NUMBER]" at bounding box center [1274, 310] width 188 height 15
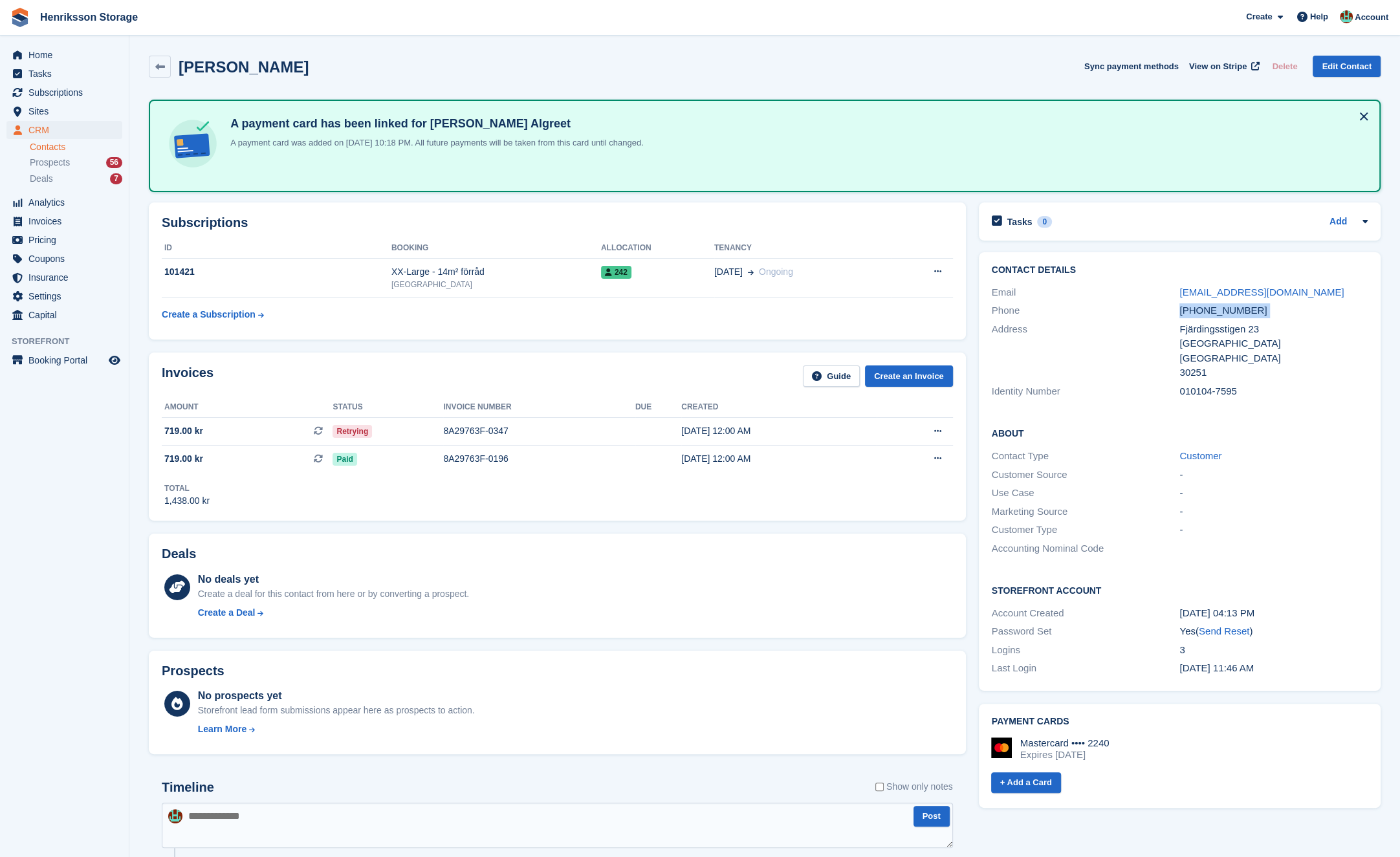
click at [1212, 308] on div "[PHONE_NUMBER]" at bounding box center [1274, 310] width 188 height 15
click at [548, 432] on div "8A29763F-0347" at bounding box center [539, 431] width 192 height 14
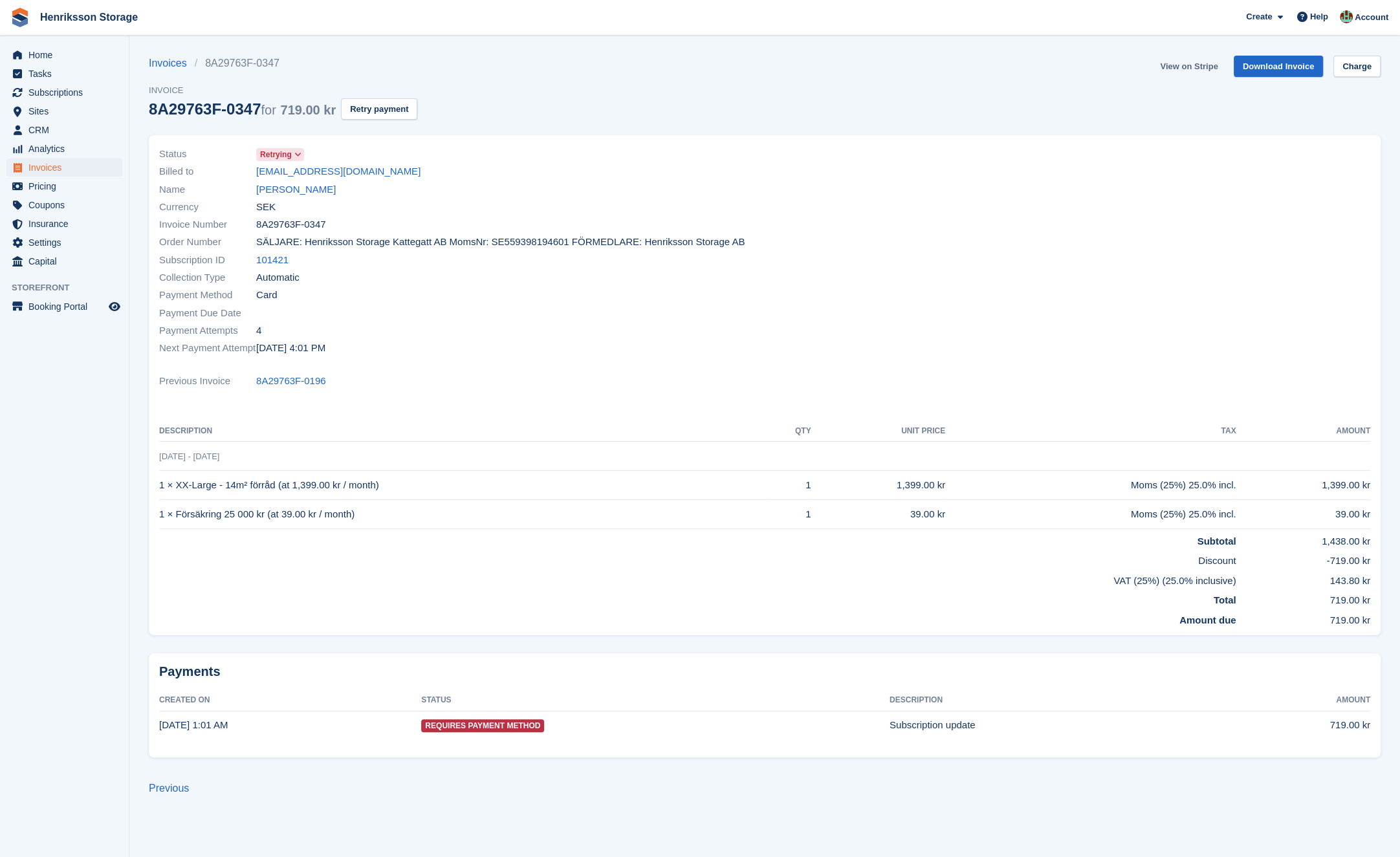
click at [1199, 64] on link "View on Stripe" at bounding box center [1189, 67] width 68 height 21
click at [417, 104] on button "Retry payment" at bounding box center [379, 109] width 77 height 21
click at [542, 368] on div "Status Retrying Billed to [EMAIL_ADDRESS][DOMAIN_NAME] Name [PERSON_NAME] Curre…" at bounding box center [764, 386] width 1232 height 501
click at [543, 368] on div "Status Retrying Billed to [EMAIL_ADDRESS][DOMAIN_NAME] Name [PERSON_NAME] Curre…" at bounding box center [764, 386] width 1232 height 501
click at [537, 368] on div "Status Retrying Billed to [EMAIL_ADDRESS][DOMAIN_NAME] Name [PERSON_NAME] Curre…" at bounding box center [764, 386] width 1232 height 501
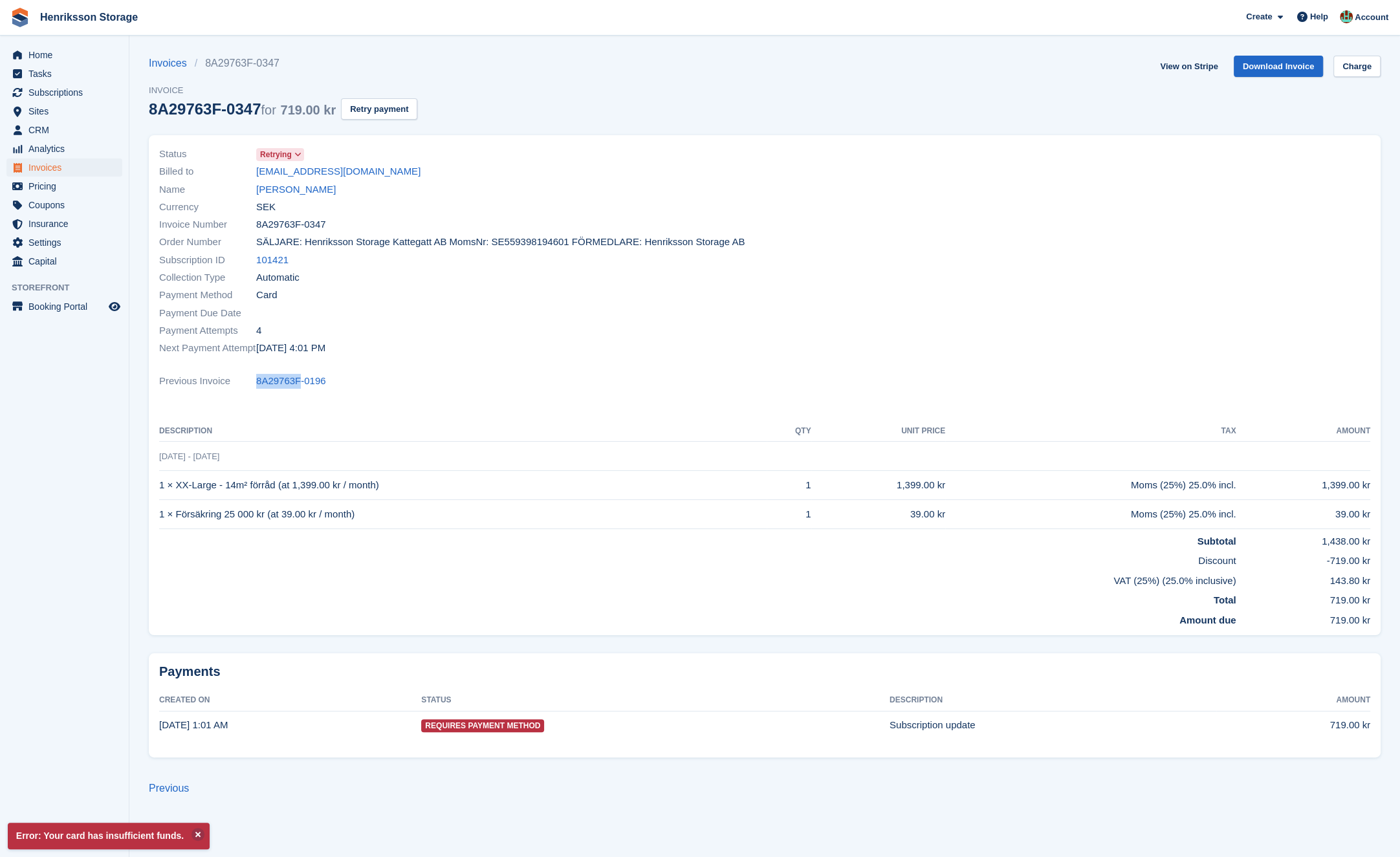
click at [533, 368] on div "Status Retrying Billed to [EMAIL_ADDRESS][DOMAIN_NAME] Name [PERSON_NAME] Curre…" at bounding box center [764, 386] width 1232 height 501
click at [532, 368] on div "Status Retrying Billed to aalgreet@gmail.com Name Alaa Aldin Algreet Currency S…" at bounding box center [764, 386] width 1232 height 501
click at [315, 195] on link "[PERSON_NAME]" at bounding box center [296, 189] width 80 height 15
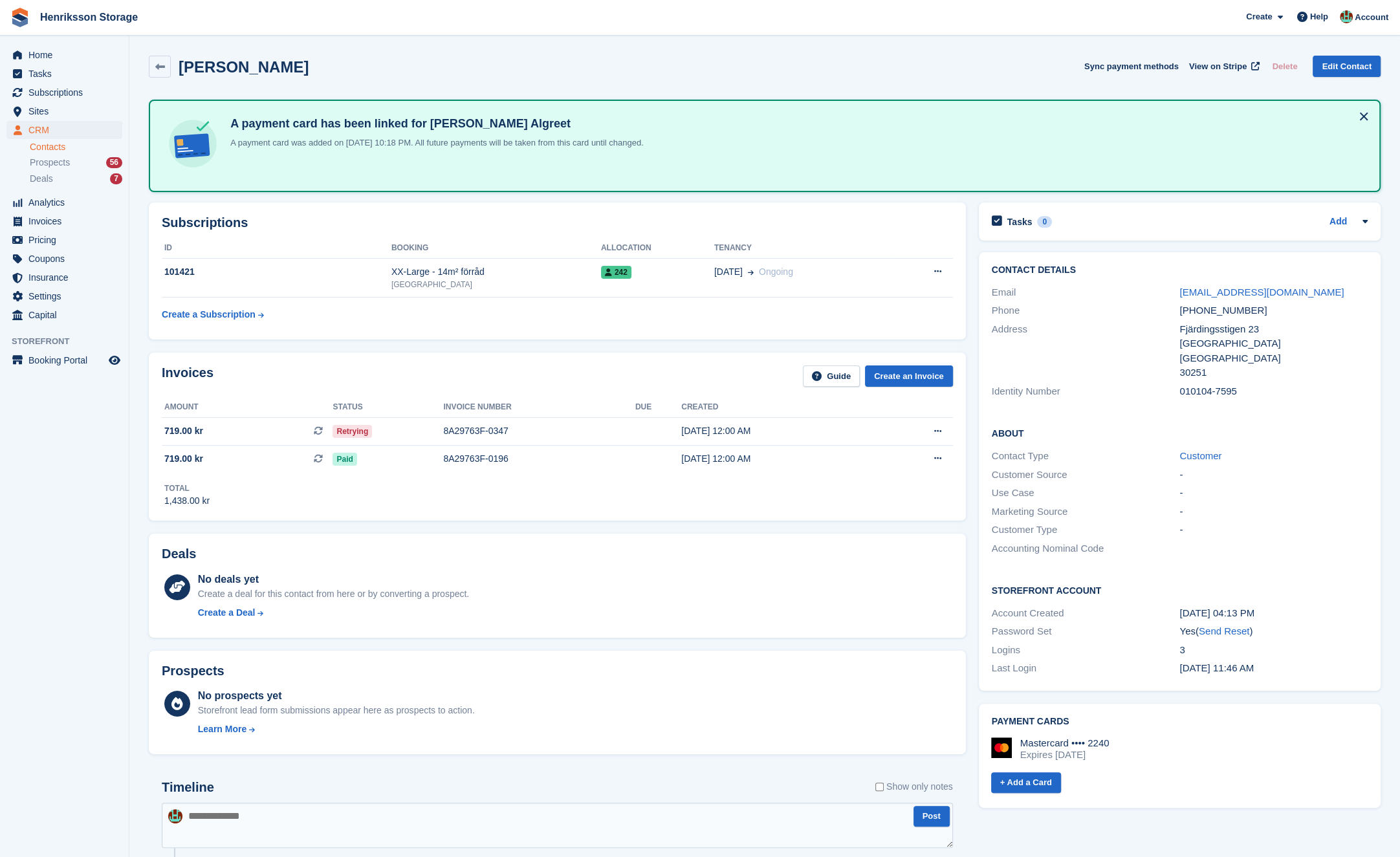
click at [1212, 312] on div "+46739639255" at bounding box center [1274, 310] width 188 height 15
click at [1212, 312] on div "[PHONE_NUMBER]" at bounding box center [1274, 310] width 188 height 15
copy div "[PHONE_NUMBER]"
click at [706, 61] on div "[PERSON_NAME] Sync payment methods View on Stripe Delete Edit Contact" at bounding box center [764, 67] width 1232 height 22
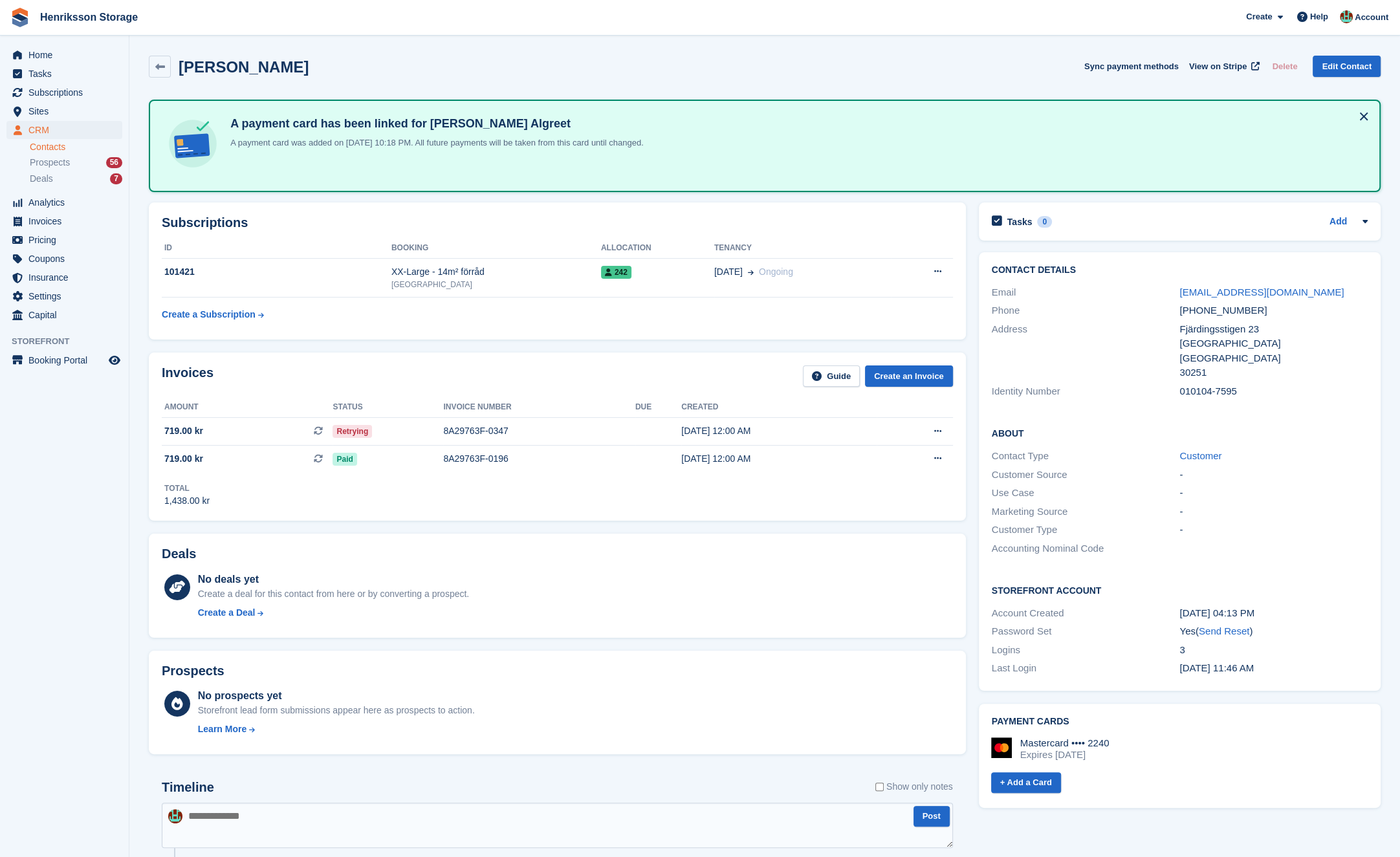
click at [731, 73] on div "Alaa Aldin Algreet Sync payment methods View on Stripe Delete Edit Contact" at bounding box center [764, 67] width 1232 height 22
drag, startPoint x: 782, startPoint y: 428, endPoint x: 518, endPoint y: 489, distance: 271.0
click at [498, 427] on tr "719.00 kr This is a recurring subscription invoice. Retrying 8A29763F-0347 25 S…" at bounding box center [557, 432] width 791 height 28
click at [548, 521] on div "Invoices Guide Create an Invoice Amount Status Invoice number Due Created 719.0…" at bounding box center [558, 437] width 830 height 182
drag, startPoint x: 702, startPoint y: 432, endPoint x: 303, endPoint y: 438, distance: 399.0
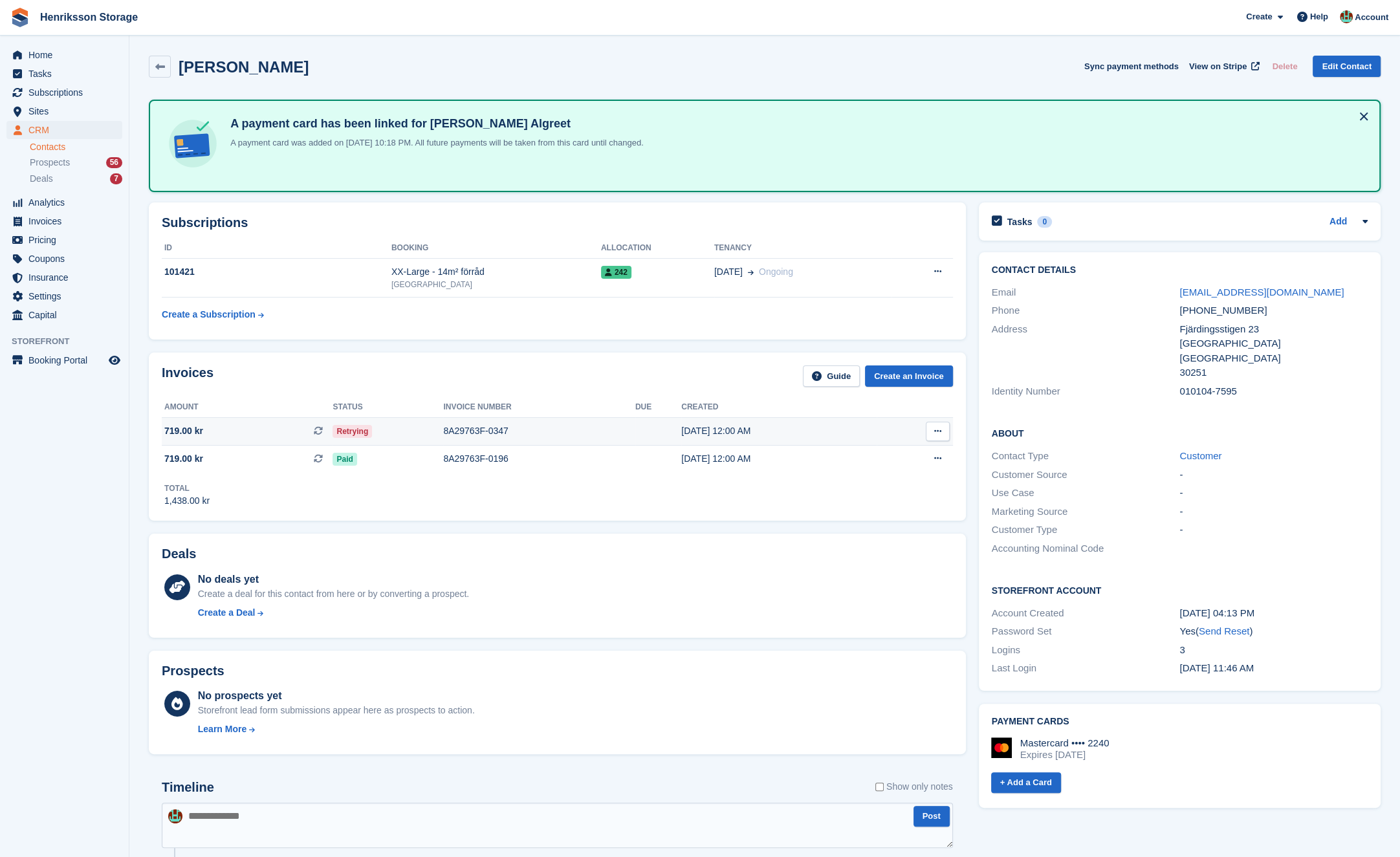
click at [298, 436] on tr "719.00 kr This is a recurring subscription invoice. Retrying 8A29763F-0347 25 S…" at bounding box center [557, 432] width 791 height 28
click at [546, 541] on div "Deals No deals yet Create a deal for this contact from here or by converting a …" at bounding box center [557, 586] width 817 height 104
click at [587, 432] on div "8A29763F-0347" at bounding box center [539, 431] width 192 height 14
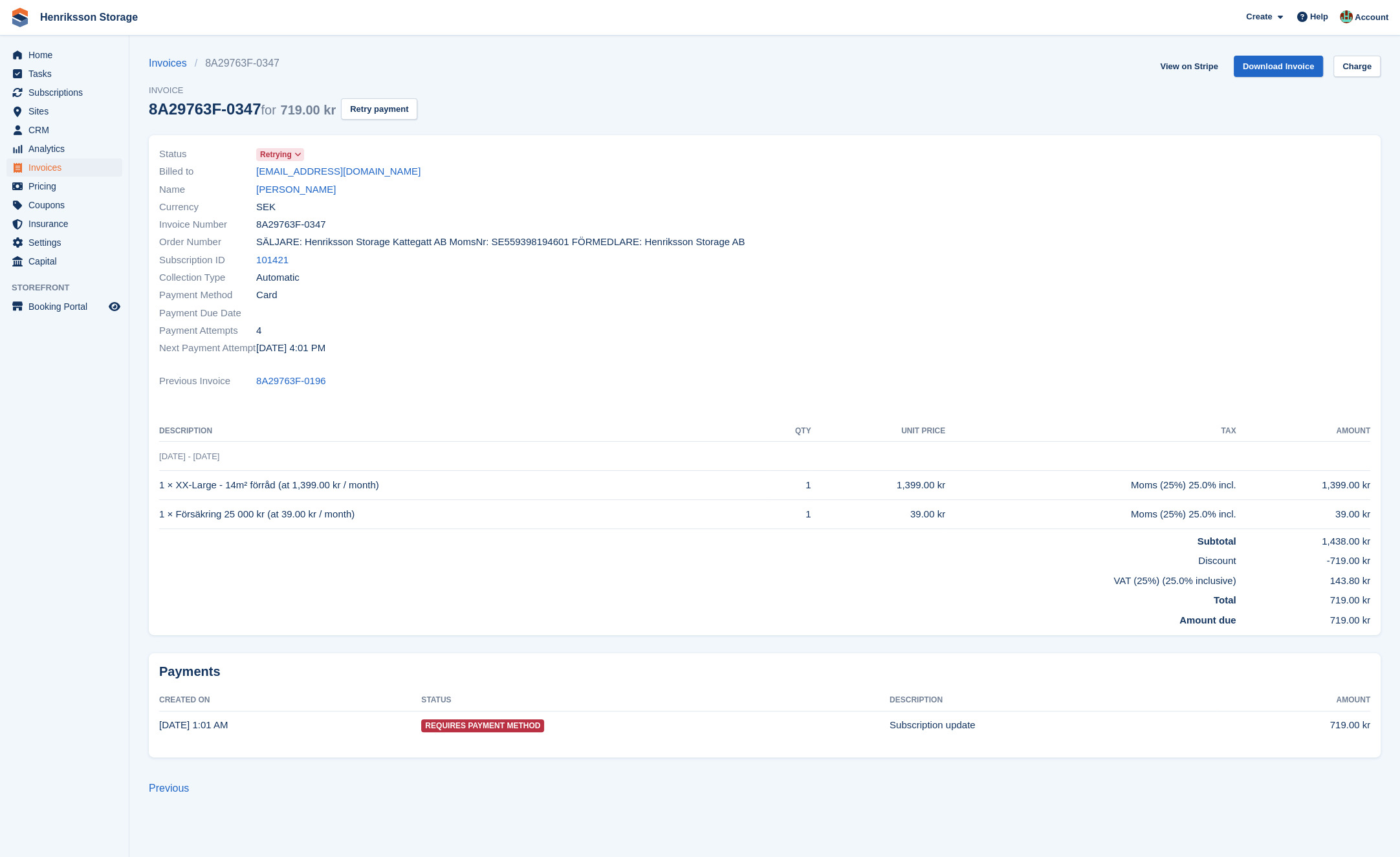
drag, startPoint x: 417, startPoint y: 166, endPoint x: 411, endPoint y: 156, distance: 11.7
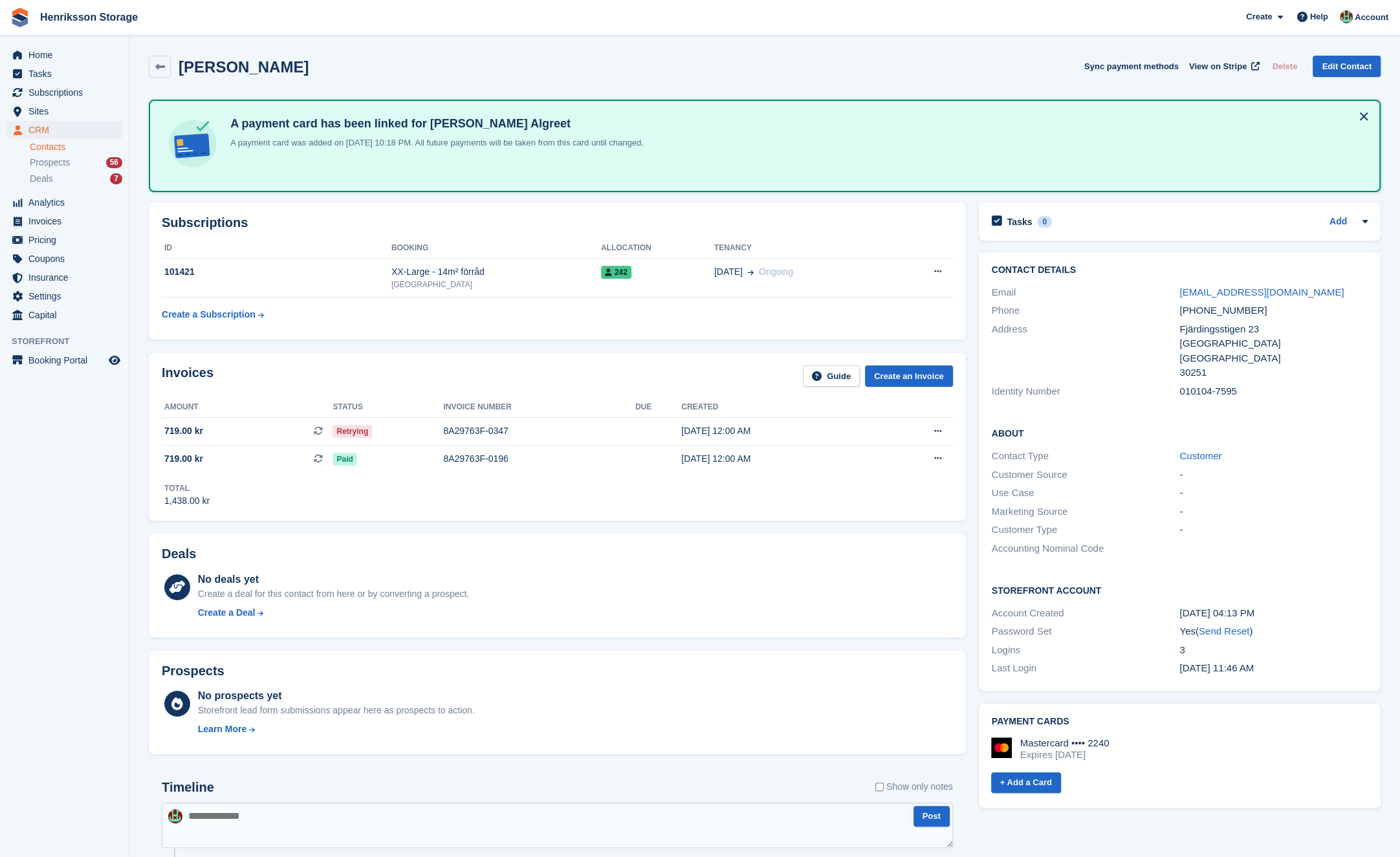
click at [681, 198] on div "Subscriptions ID Booking Allocation Tenancy 101421 XX-Large - 14m² förråd Halms…" at bounding box center [558, 271] width 830 height 150
click at [1368, 116] on button at bounding box center [1363, 116] width 21 height 21
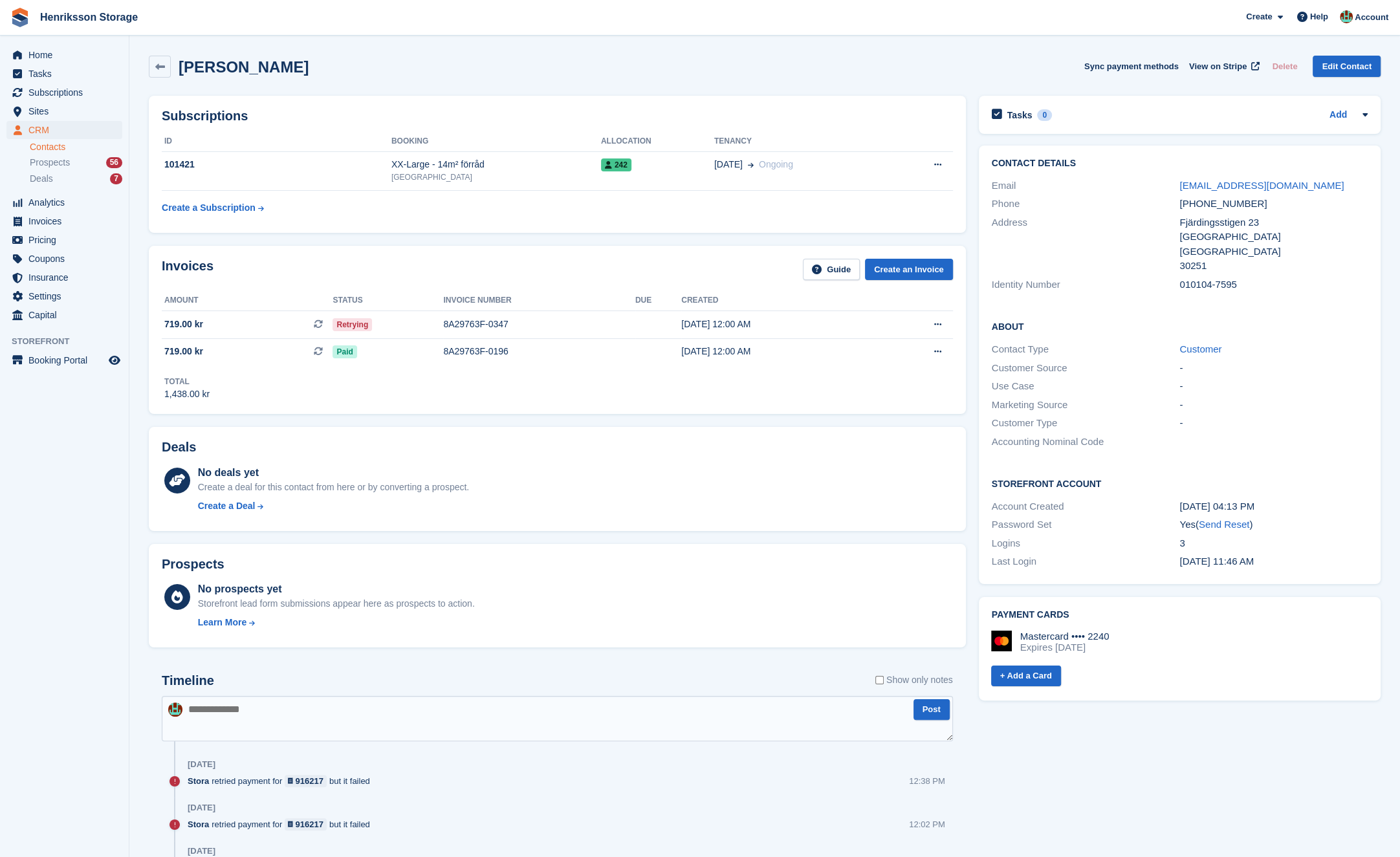
click at [751, 70] on div "Alaa Aldin Algreet Sync payment methods View on Stripe Delete Edit Contact" at bounding box center [764, 67] width 1232 height 22
drag, startPoint x: 476, startPoint y: 423, endPoint x: 469, endPoint y: 427, distance: 8.1
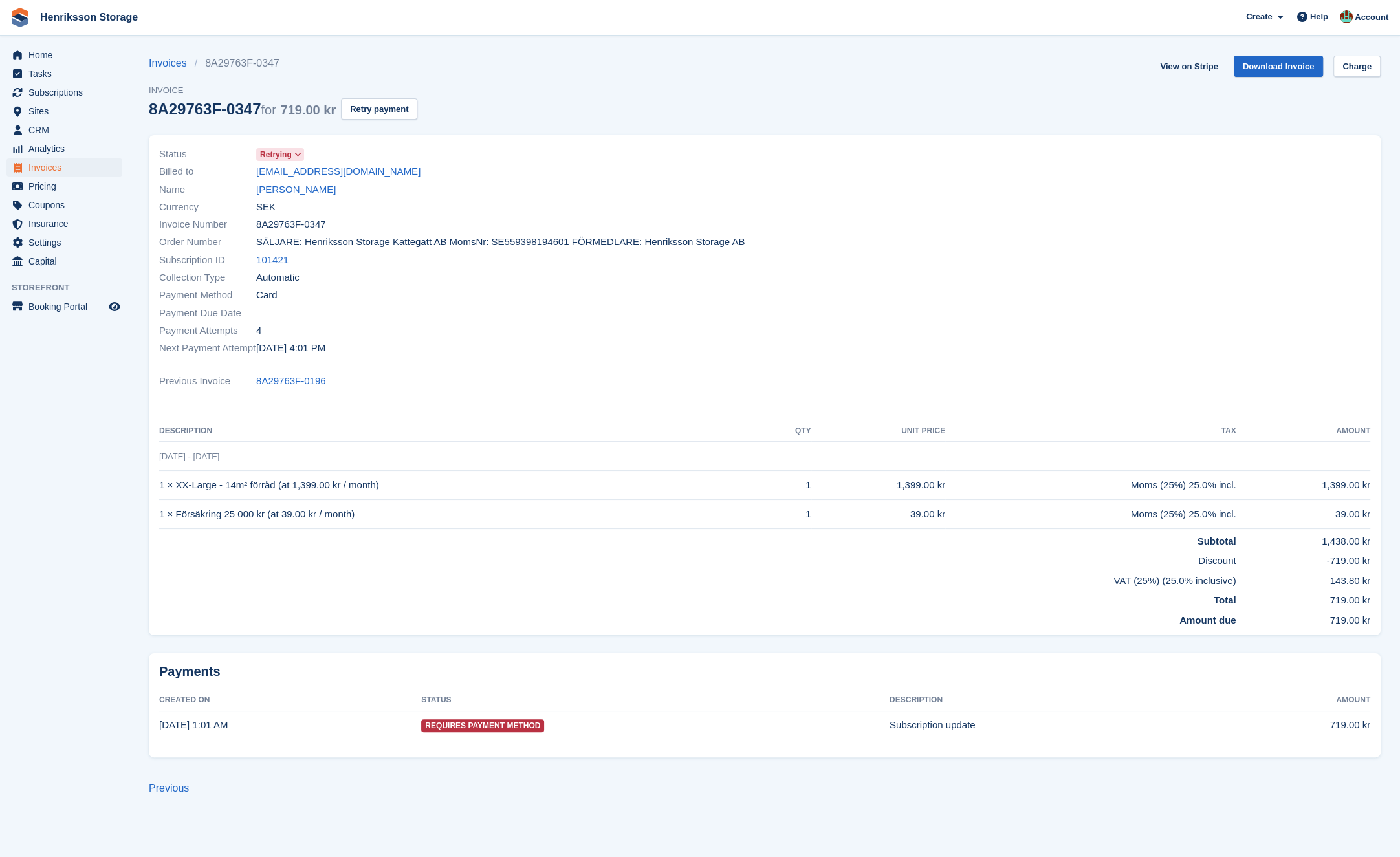
click at [391, 167] on div "Billed to aalgreet@gmail.com" at bounding box center [458, 172] width 598 height 18
click at [52, 165] on span "Invoices" at bounding box center [67, 168] width 77 height 18
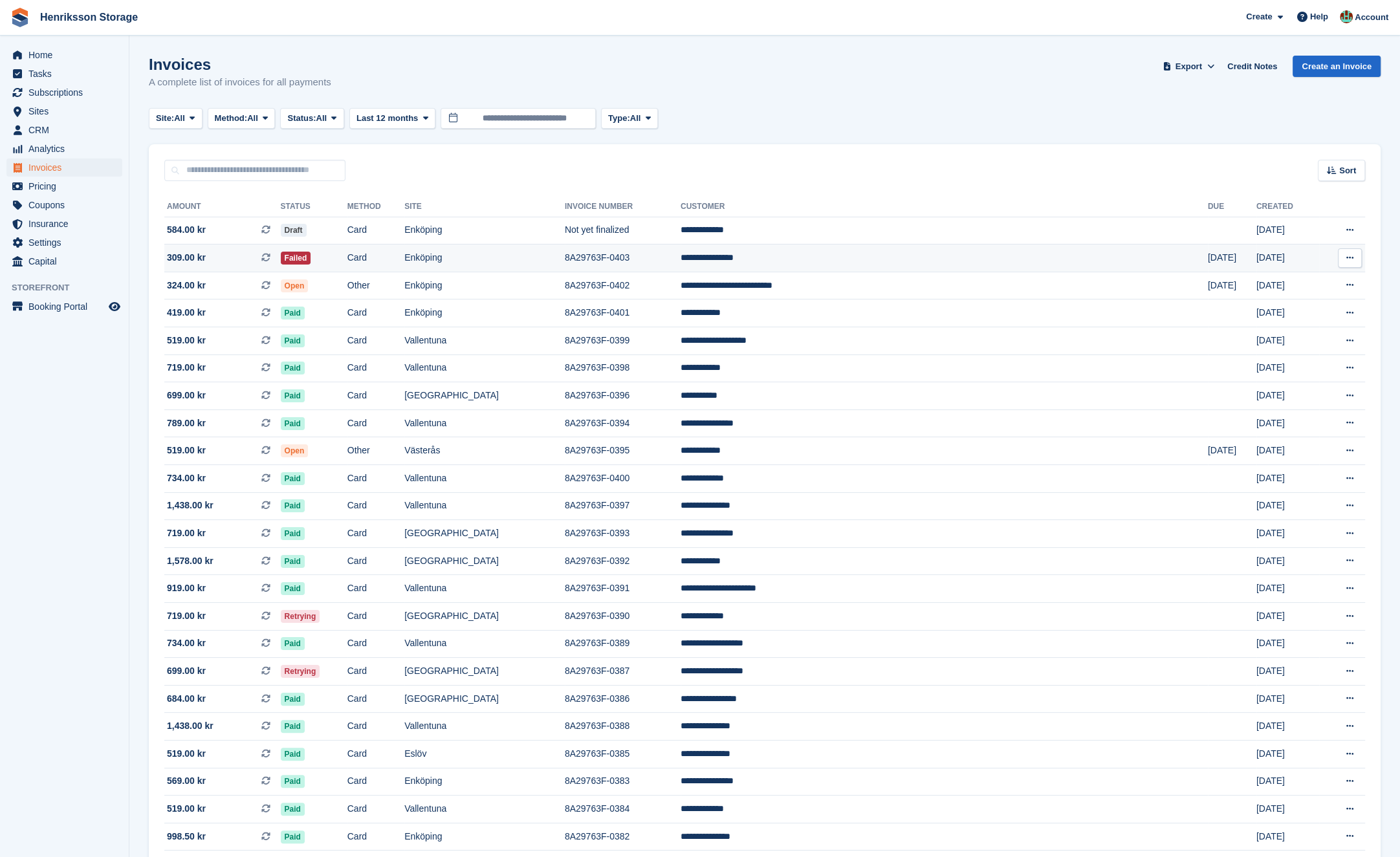
click at [348, 255] on td "Failed" at bounding box center [314, 258] width 67 height 28
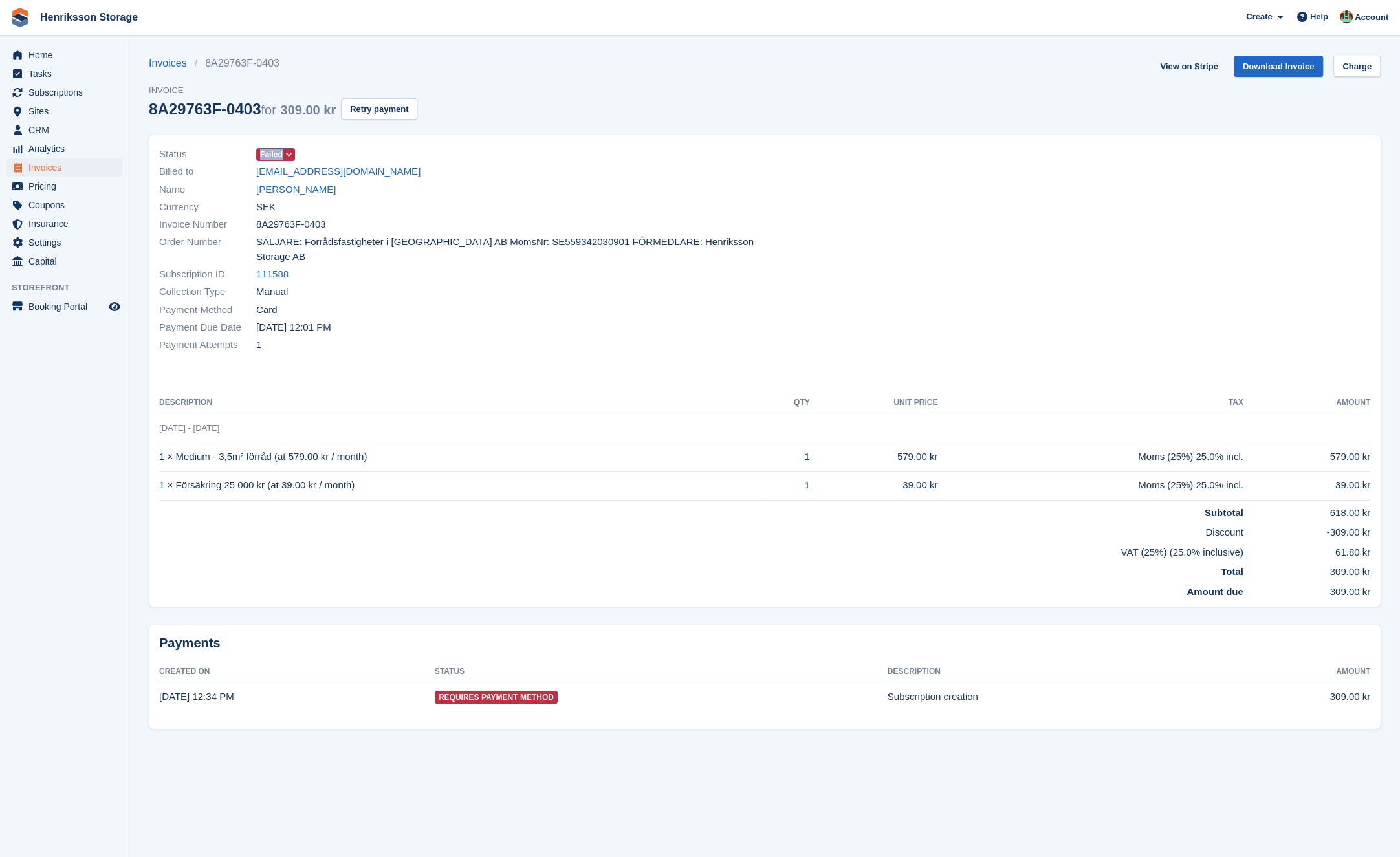
click at [500, 147] on div "Status Failed" at bounding box center [458, 154] width 598 height 18
click at [405, 116] on button "Retry payment" at bounding box center [379, 109] width 77 height 21
click at [513, 165] on div "Billed to [EMAIL_ADDRESS][DOMAIN_NAME]" at bounding box center [458, 172] width 598 height 18
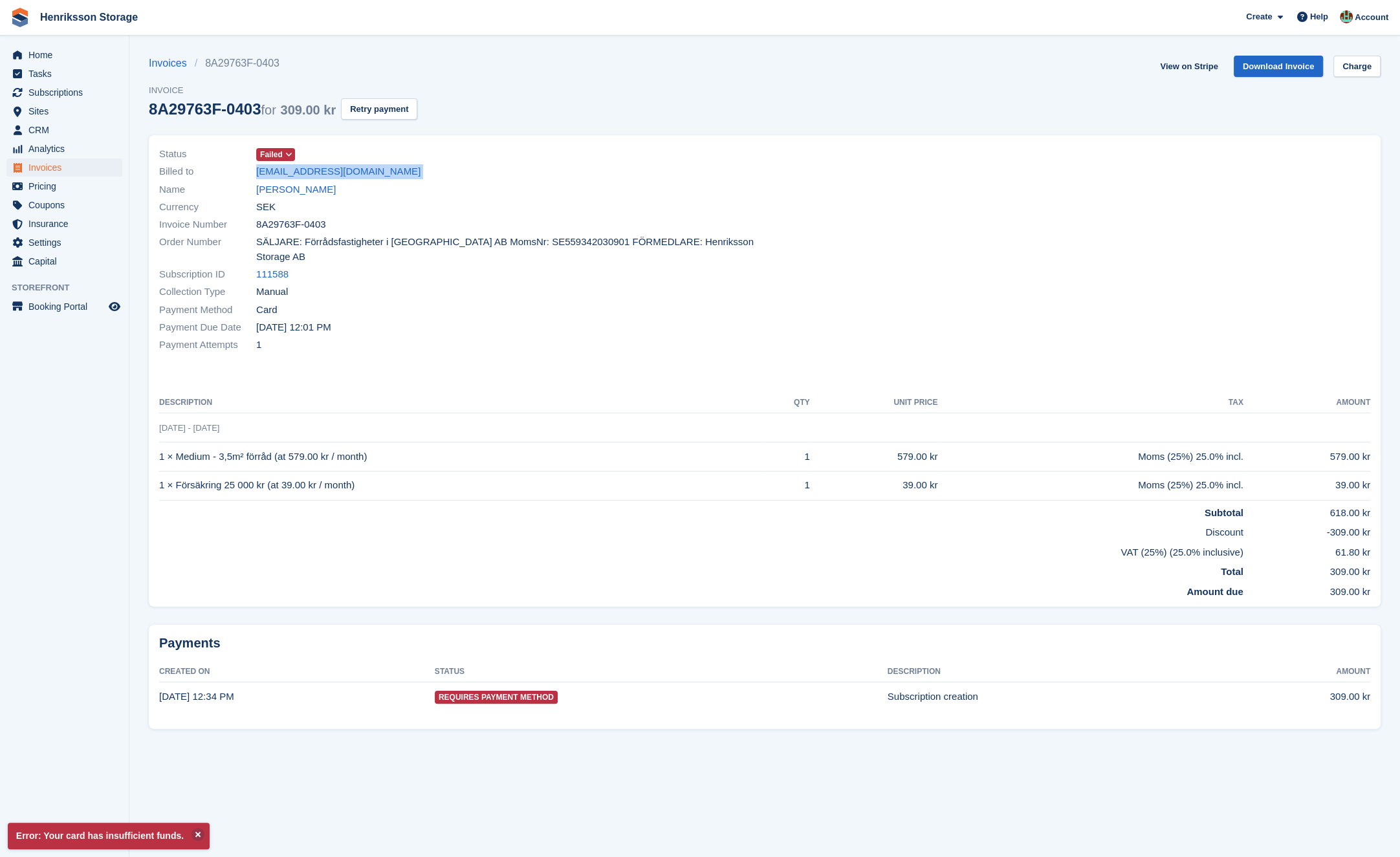
click at [513, 165] on div "Billed to [EMAIL_ADDRESS][DOMAIN_NAME]" at bounding box center [458, 172] width 598 height 18
drag, startPoint x: 708, startPoint y: 198, endPoint x: 701, endPoint y: 132, distance: 66.4
click at [708, 198] on div "Status Failed Billed to [EMAIL_ADDRESS][DOMAIN_NAME] Name [PERSON_NAME] Currenc…" at bounding box center [458, 250] width 613 height 224
drag, startPoint x: 698, startPoint y: 131, endPoint x: 690, endPoint y: 139, distance: 11.3
click at [697, 131] on div "Status Failed Billed to [EMAIL_ADDRESS][DOMAIN_NAME] Name [PERSON_NAME] Currenc…" at bounding box center [764, 375] width 1248 height 496
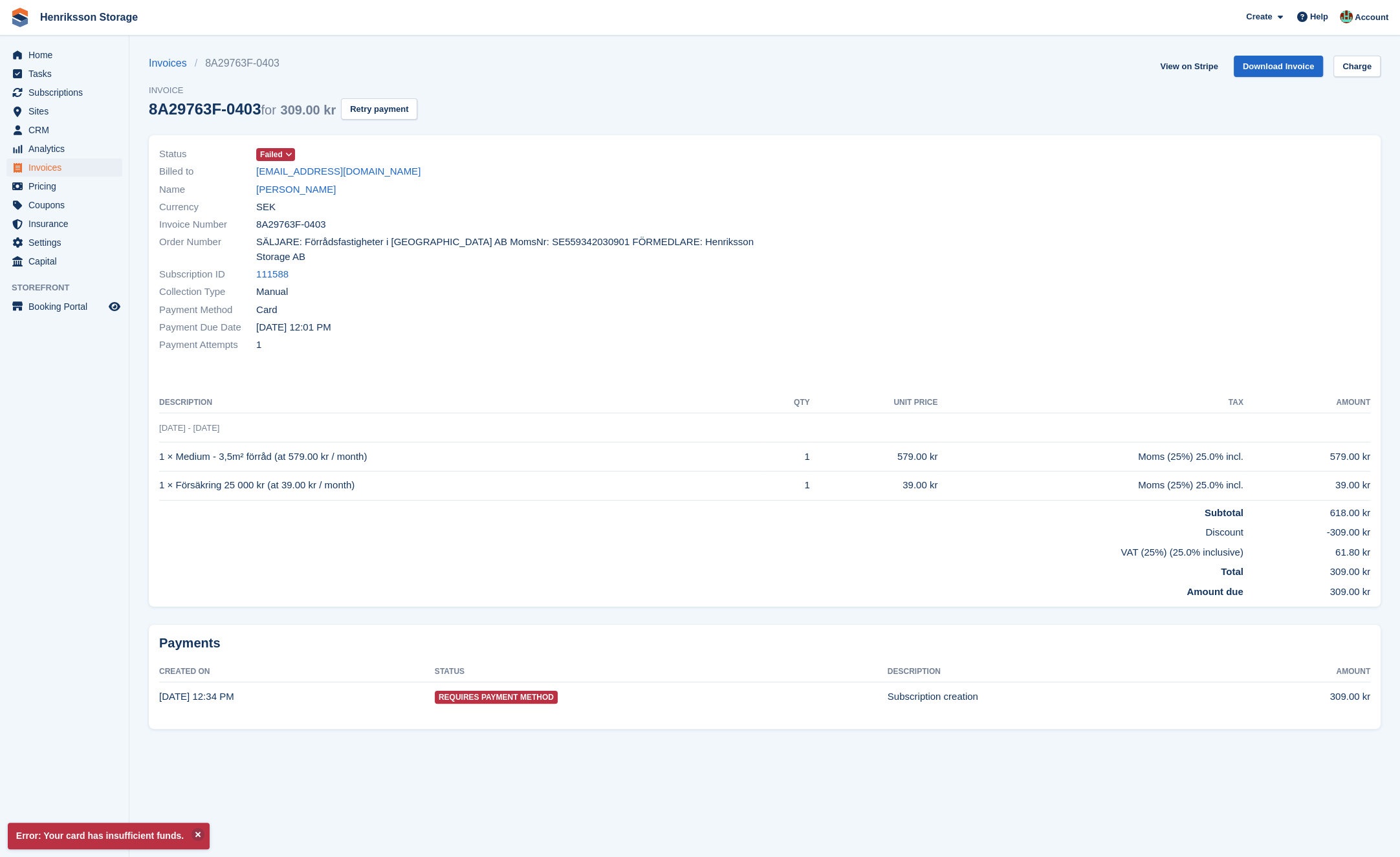
drag, startPoint x: 724, startPoint y: 188, endPoint x: 440, endPoint y: 188, distance: 284.0
click at [440, 188] on div "Status Failed Billed to [EMAIL_ADDRESS][DOMAIN_NAME] Name [PERSON_NAME] Currenc…" at bounding box center [765, 250] width 1227 height 224
drag, startPoint x: 477, startPoint y: 185, endPoint x: 469, endPoint y: 185, distance: 8.0
click at [474, 185] on div "Name [PERSON_NAME]" at bounding box center [458, 189] width 598 height 18
click at [638, 193] on div "Name [PERSON_NAME]" at bounding box center [458, 189] width 598 height 18
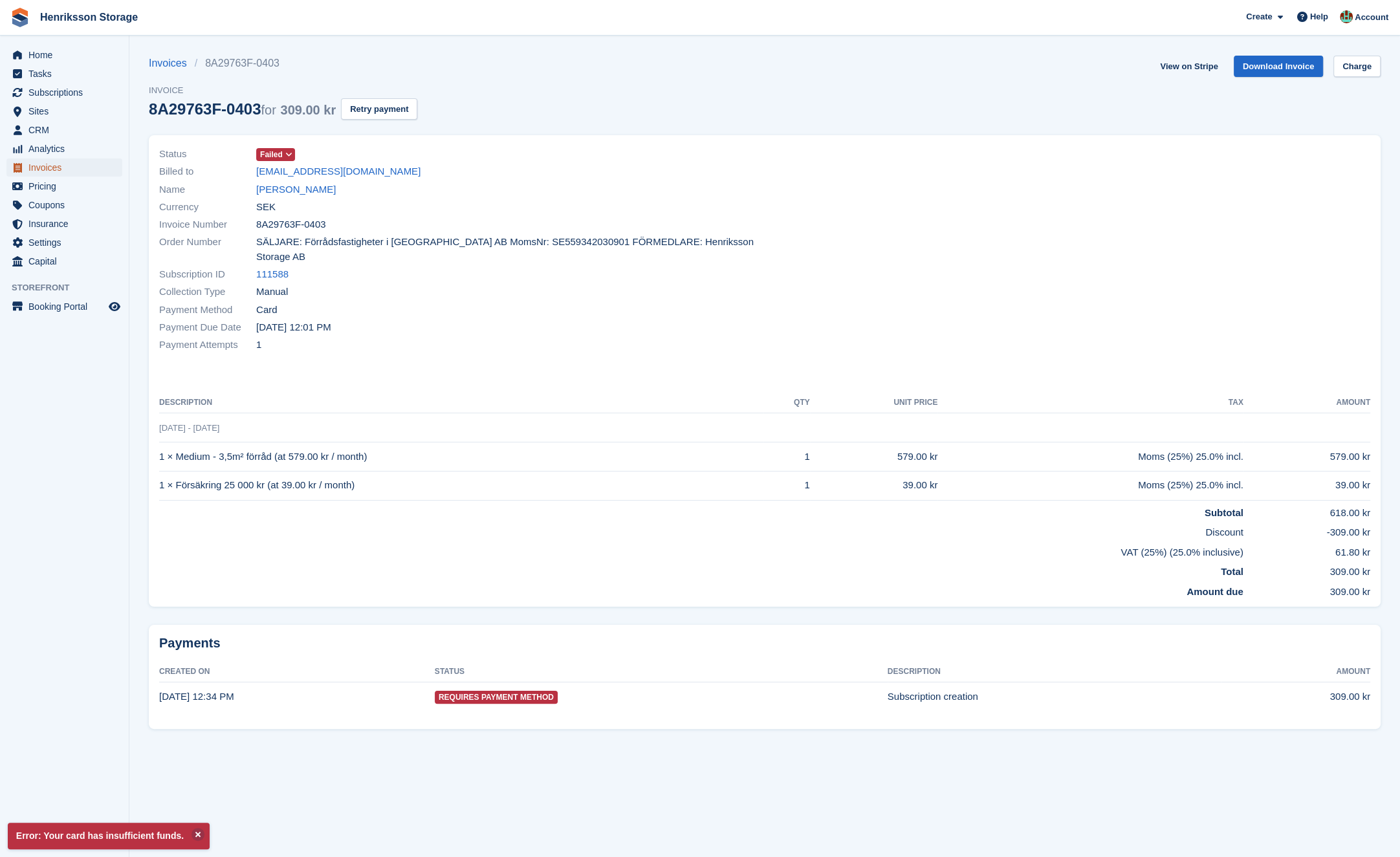
click at [52, 170] on span "Invoices" at bounding box center [67, 168] width 77 height 18
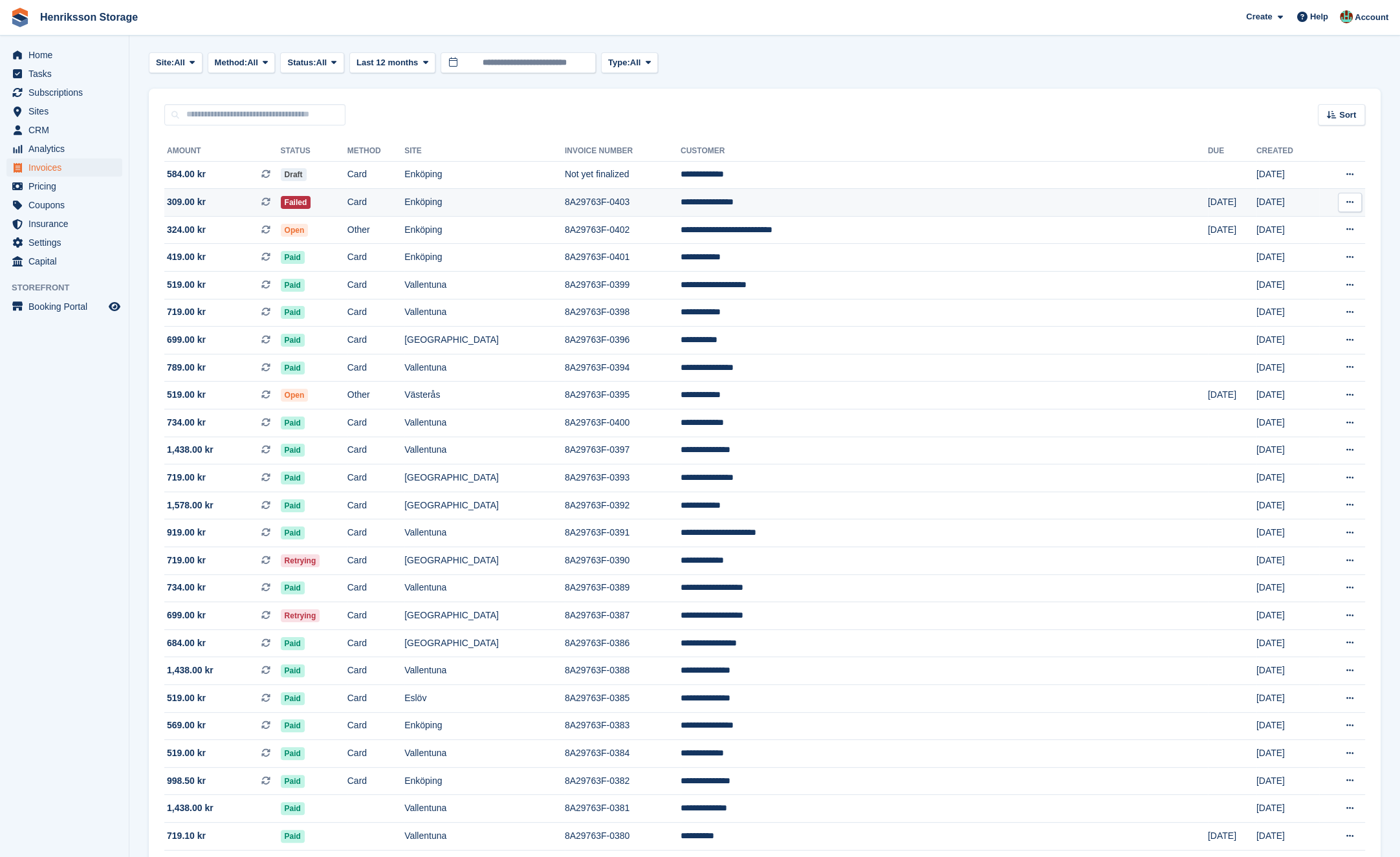
scroll to position [56, 0]
click at [564, 198] on td "Enköping" at bounding box center [485, 202] width 161 height 28
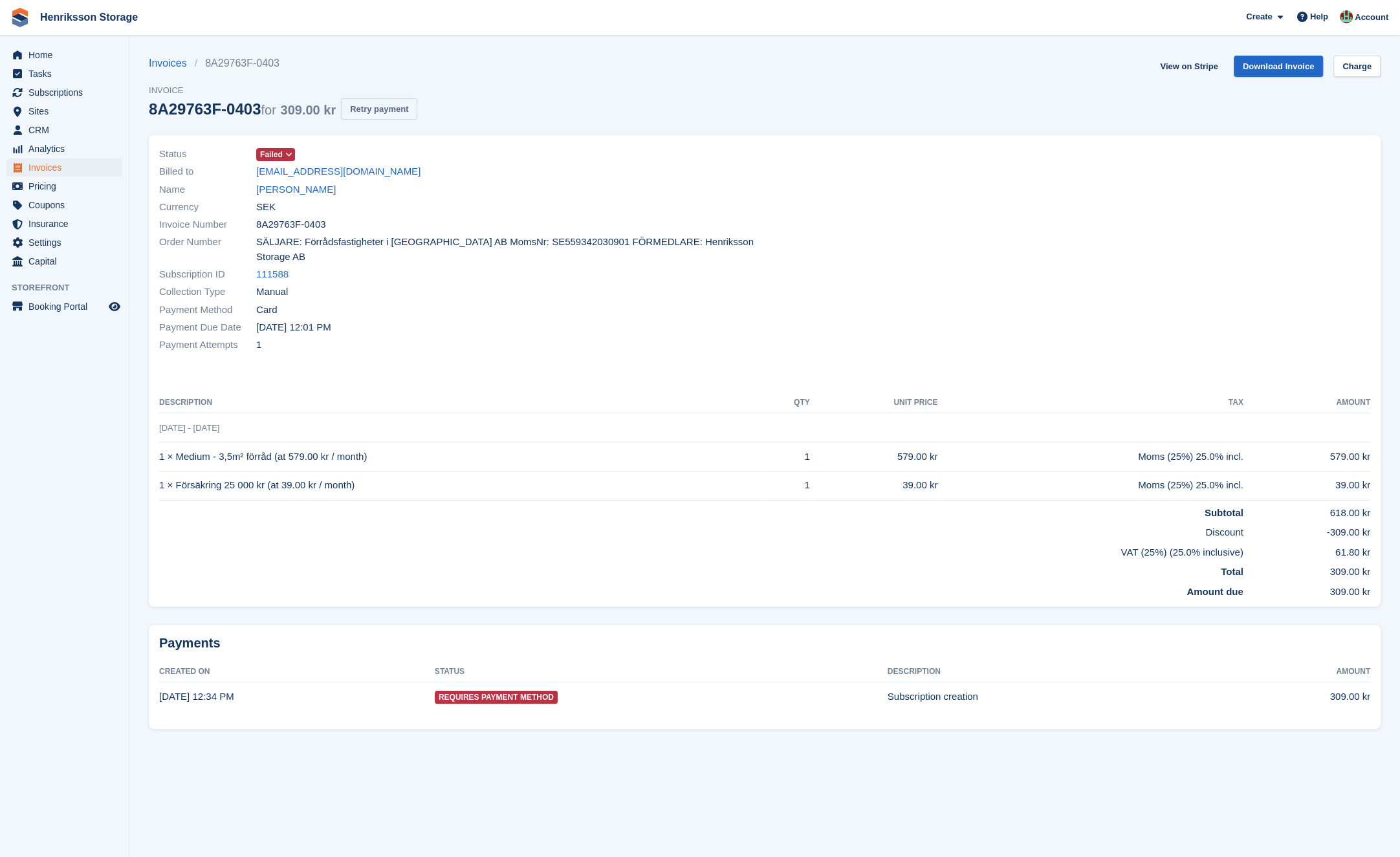
click at [399, 104] on button "Retry payment" at bounding box center [379, 109] width 77 height 21
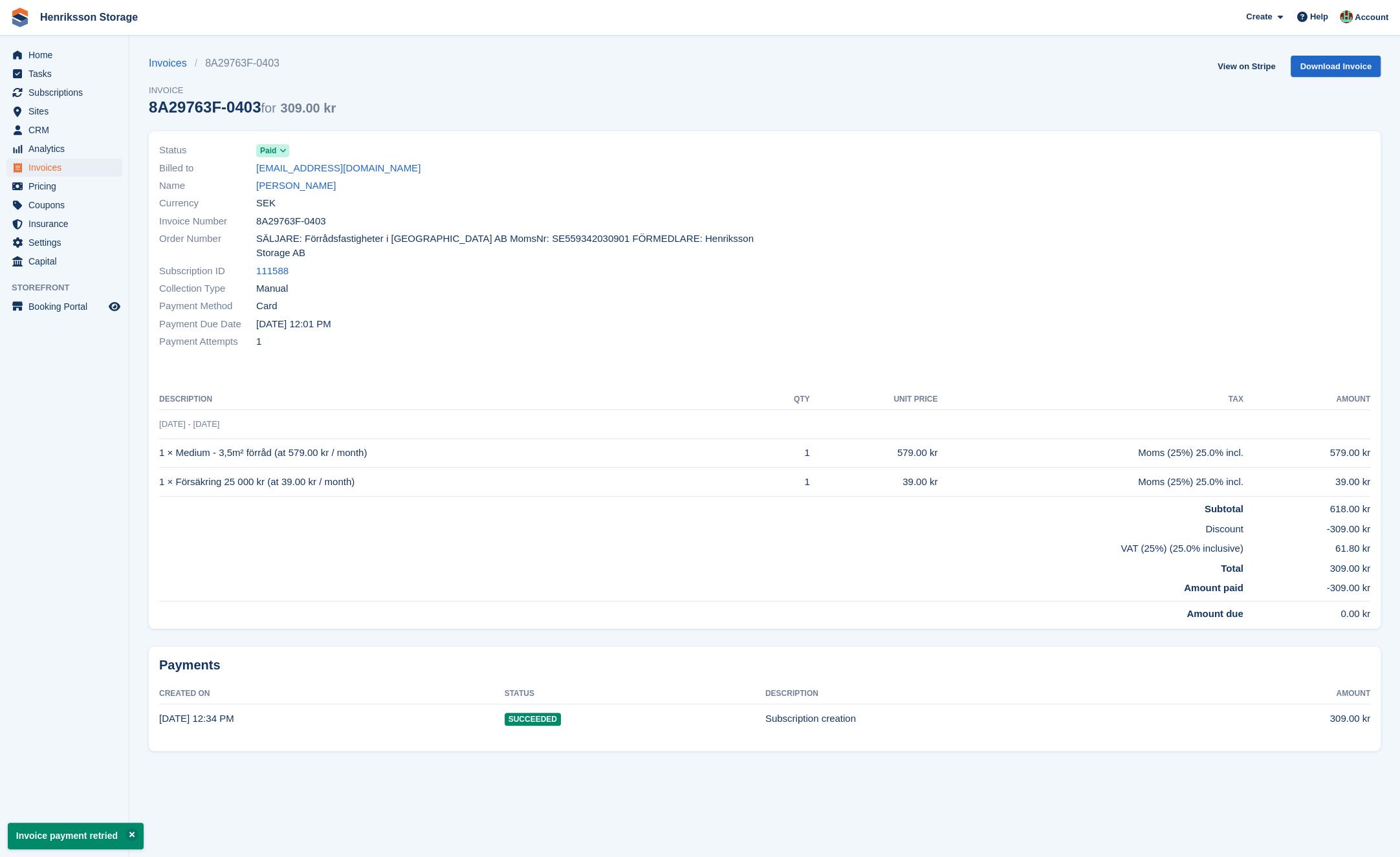
click at [538, 410] on td "[DATE] - [DATE]" at bounding box center [764, 424] width 1211 height 29
click at [325, 189] on link "Melissa Heinonen" at bounding box center [296, 185] width 80 height 15
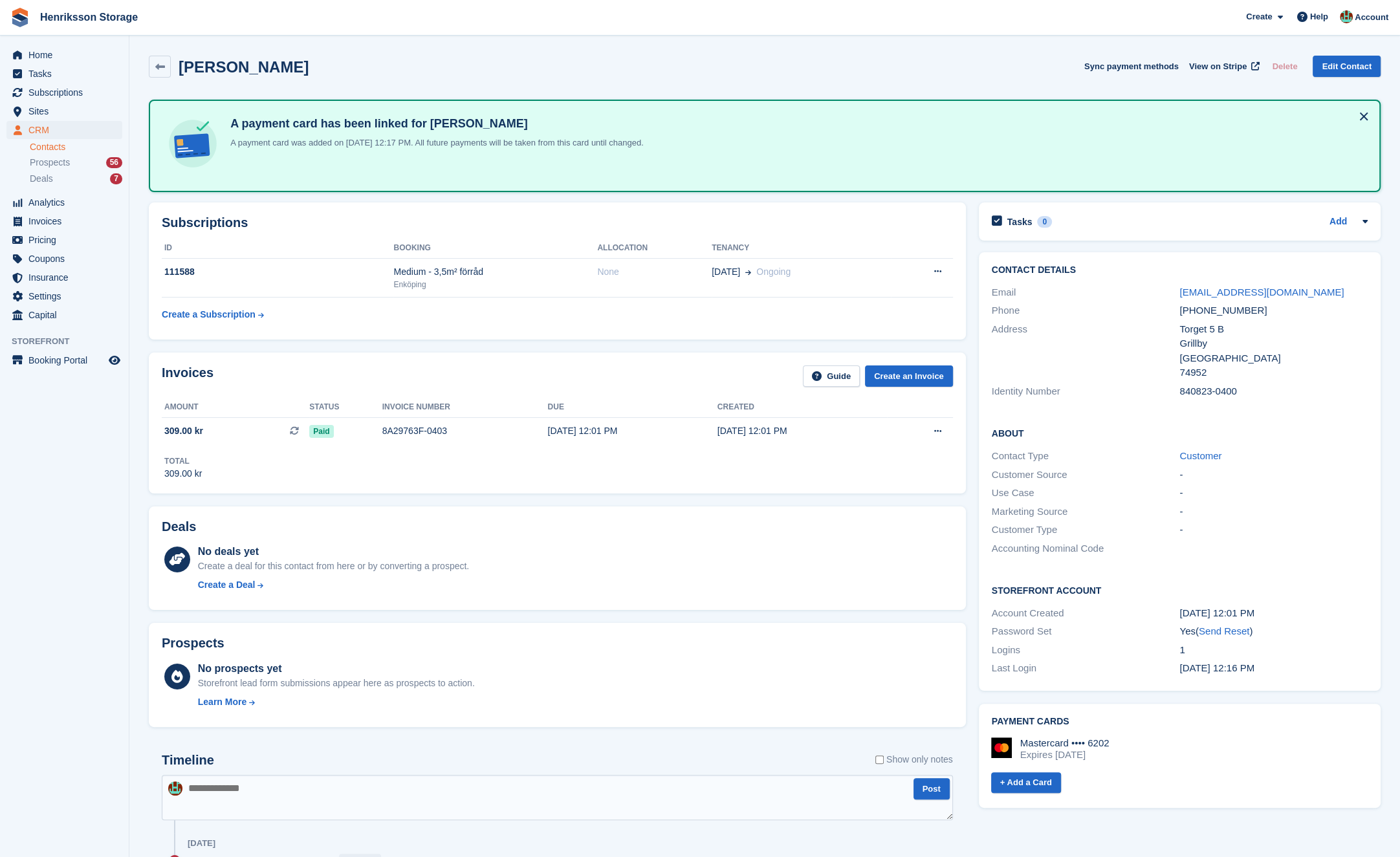
click at [486, 207] on div "Subscriptions ID Booking Allocation Tenancy 111588 Medium - 3,5m² förråd Enköpi…" at bounding box center [557, 270] width 817 height 137
click at [362, 221] on h2 "Subscriptions" at bounding box center [557, 222] width 791 height 15
click at [545, 288] on div "Enköping" at bounding box center [496, 284] width 204 height 11
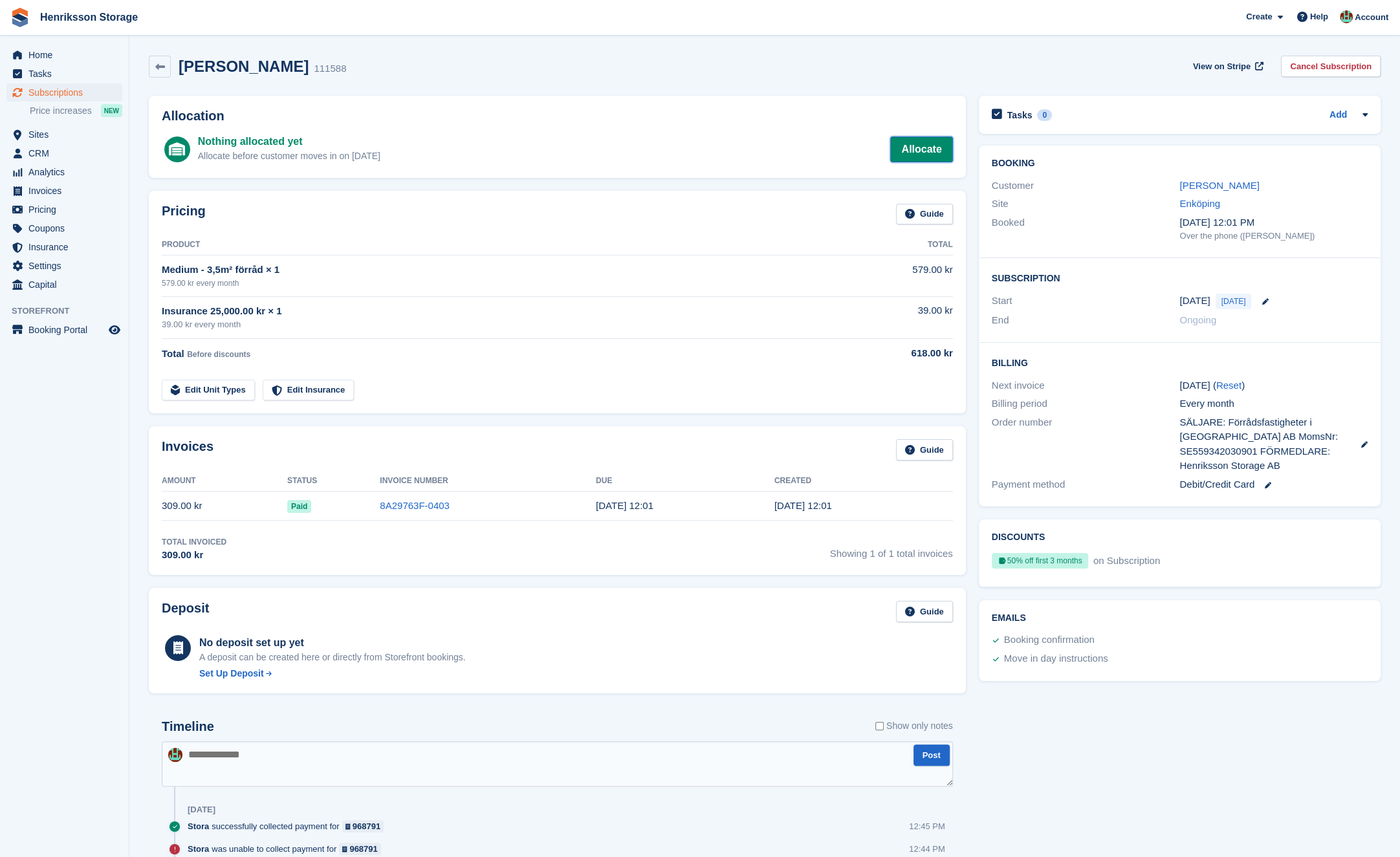
click at [911, 152] on link "Allocate" at bounding box center [921, 149] width 62 height 26
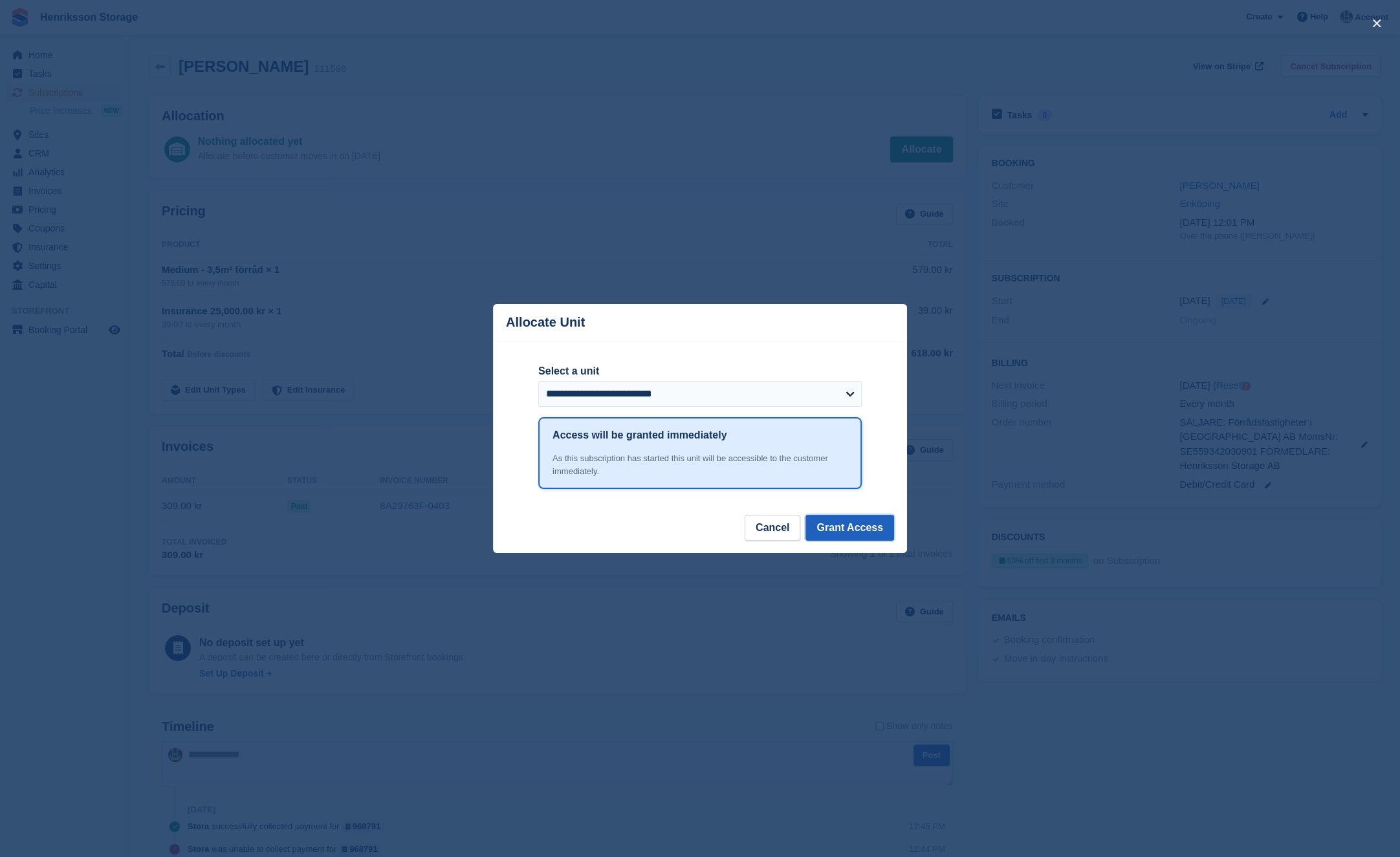
click at [848, 532] on button "Grant Access" at bounding box center [850, 528] width 89 height 26
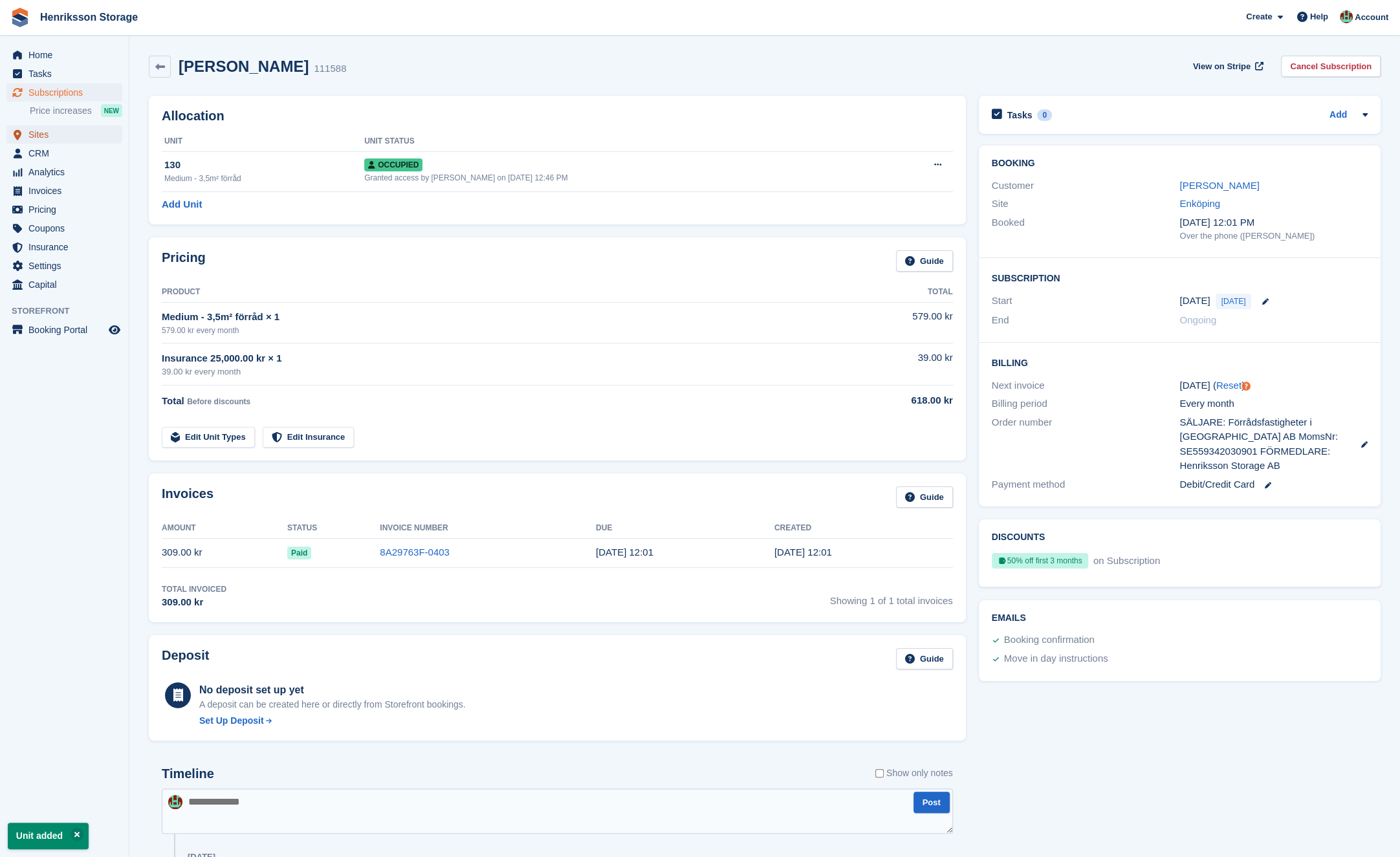
click at [90, 131] on span "Sites" at bounding box center [67, 135] width 77 height 18
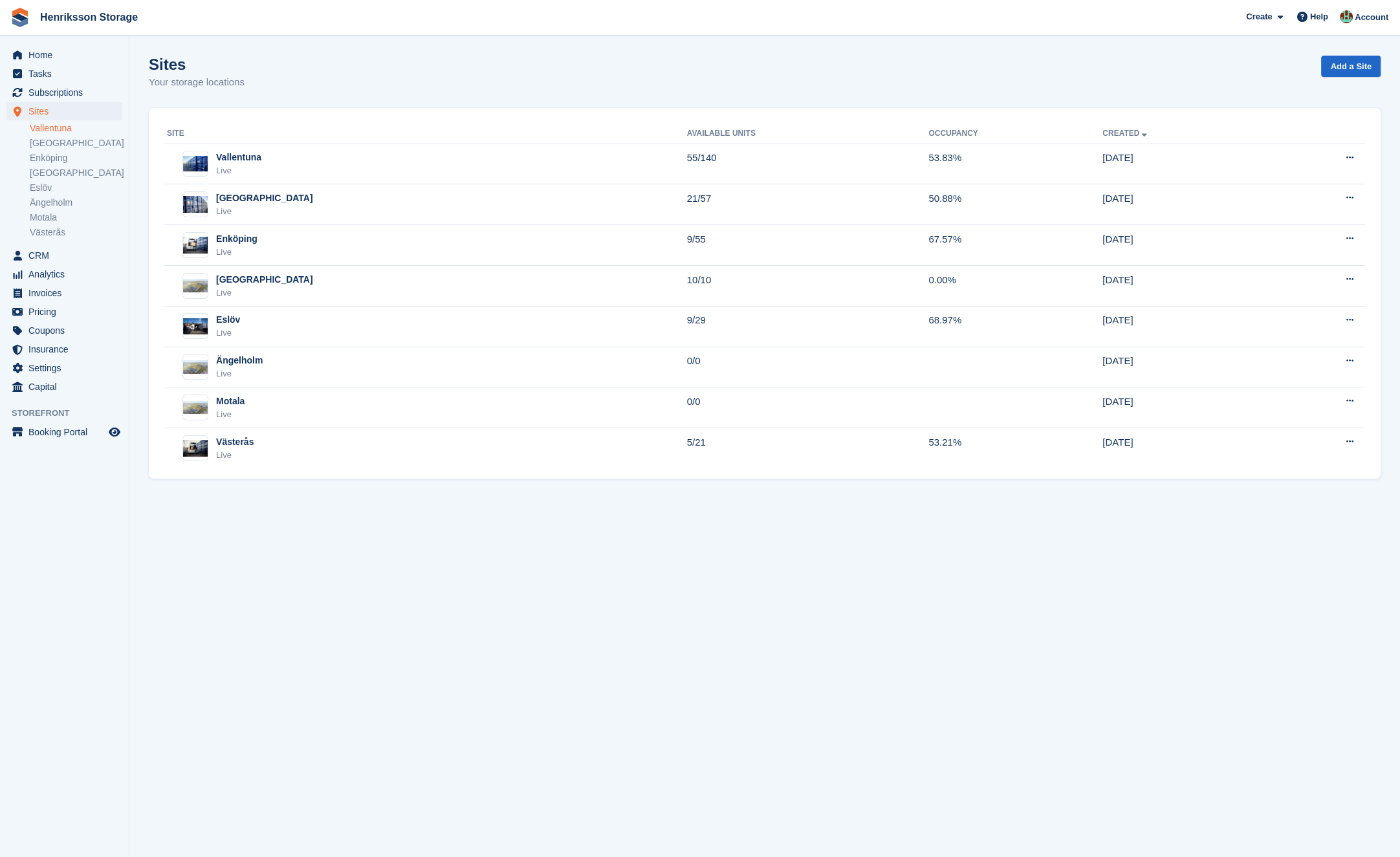
click at [77, 133] on link "Vallentuna" at bounding box center [76, 129] width 93 height 12
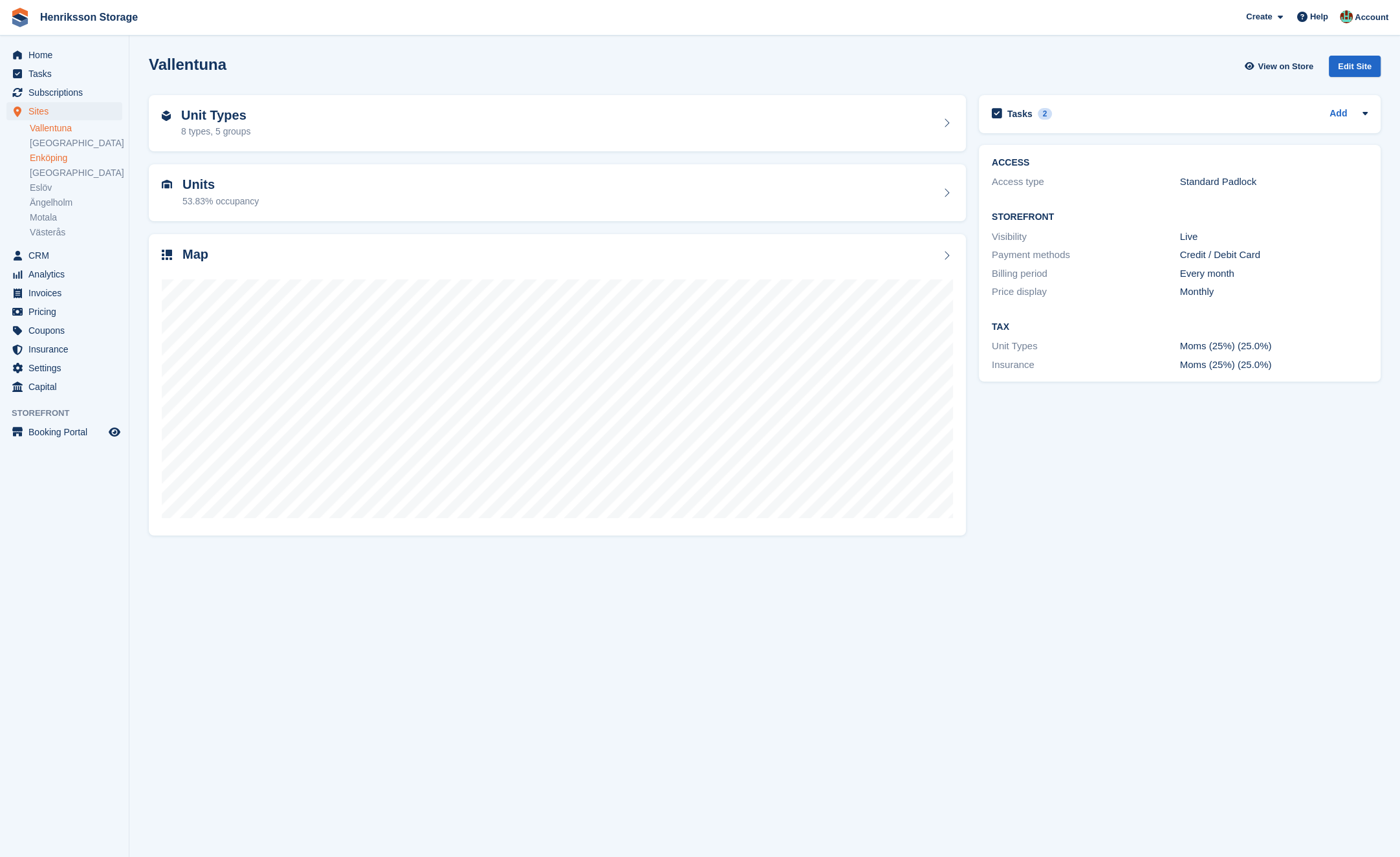
click at [66, 156] on link "Enköping" at bounding box center [76, 159] width 93 height 12
click at [340, 257] on div "Map" at bounding box center [557, 256] width 791 height 18
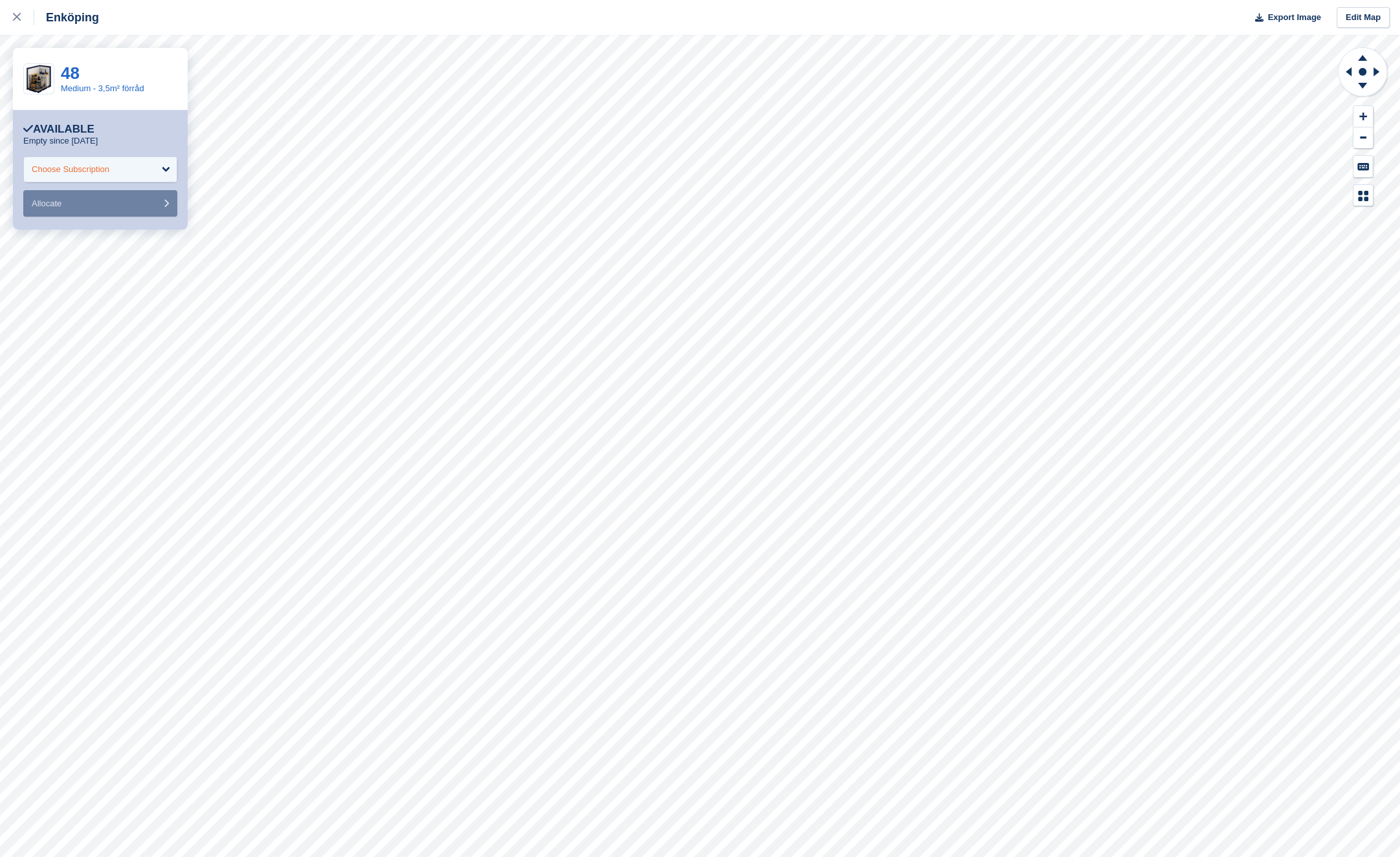
click at [149, 173] on div "Choose Subscription" at bounding box center [100, 169] width 154 height 26
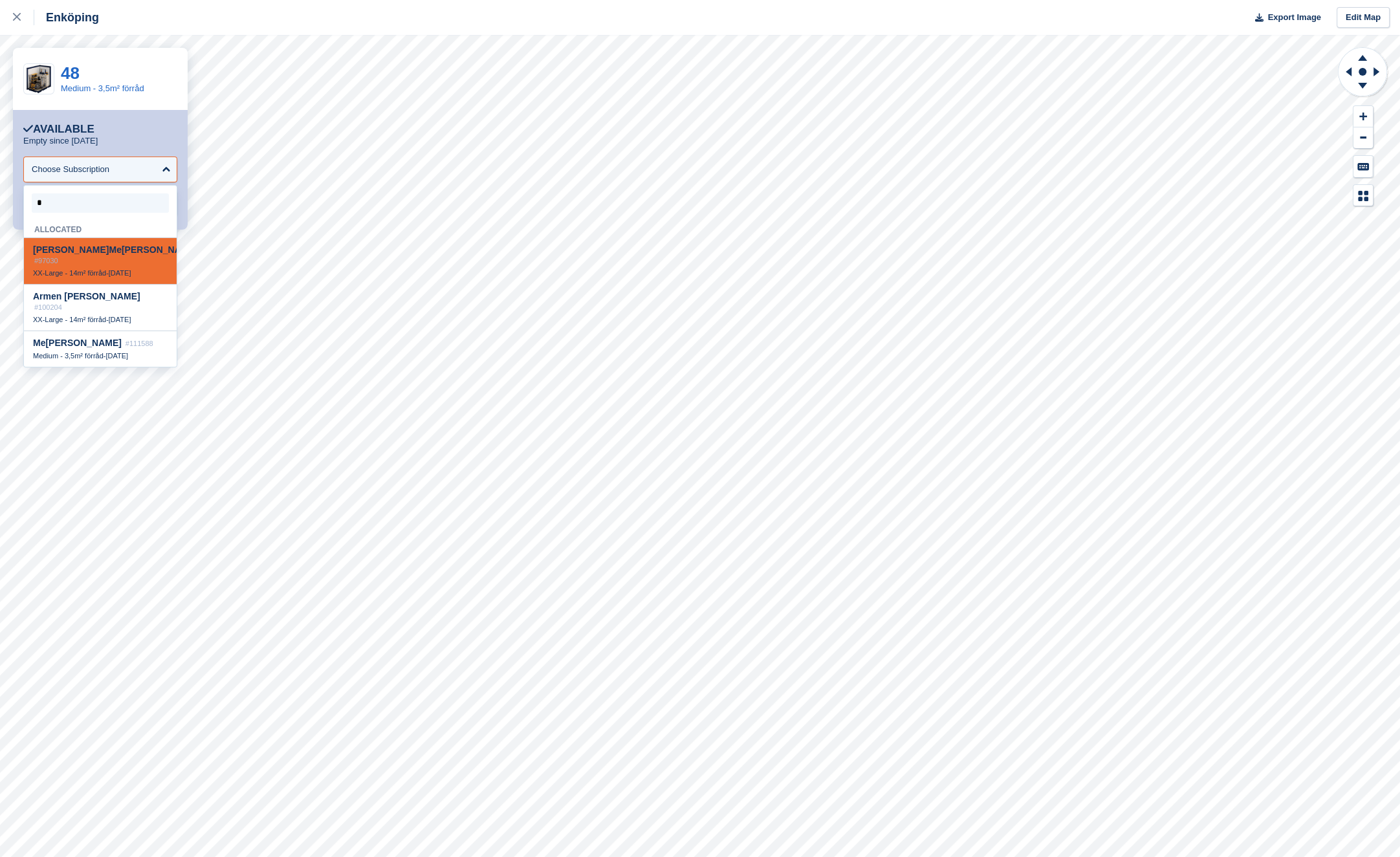
type input "**"
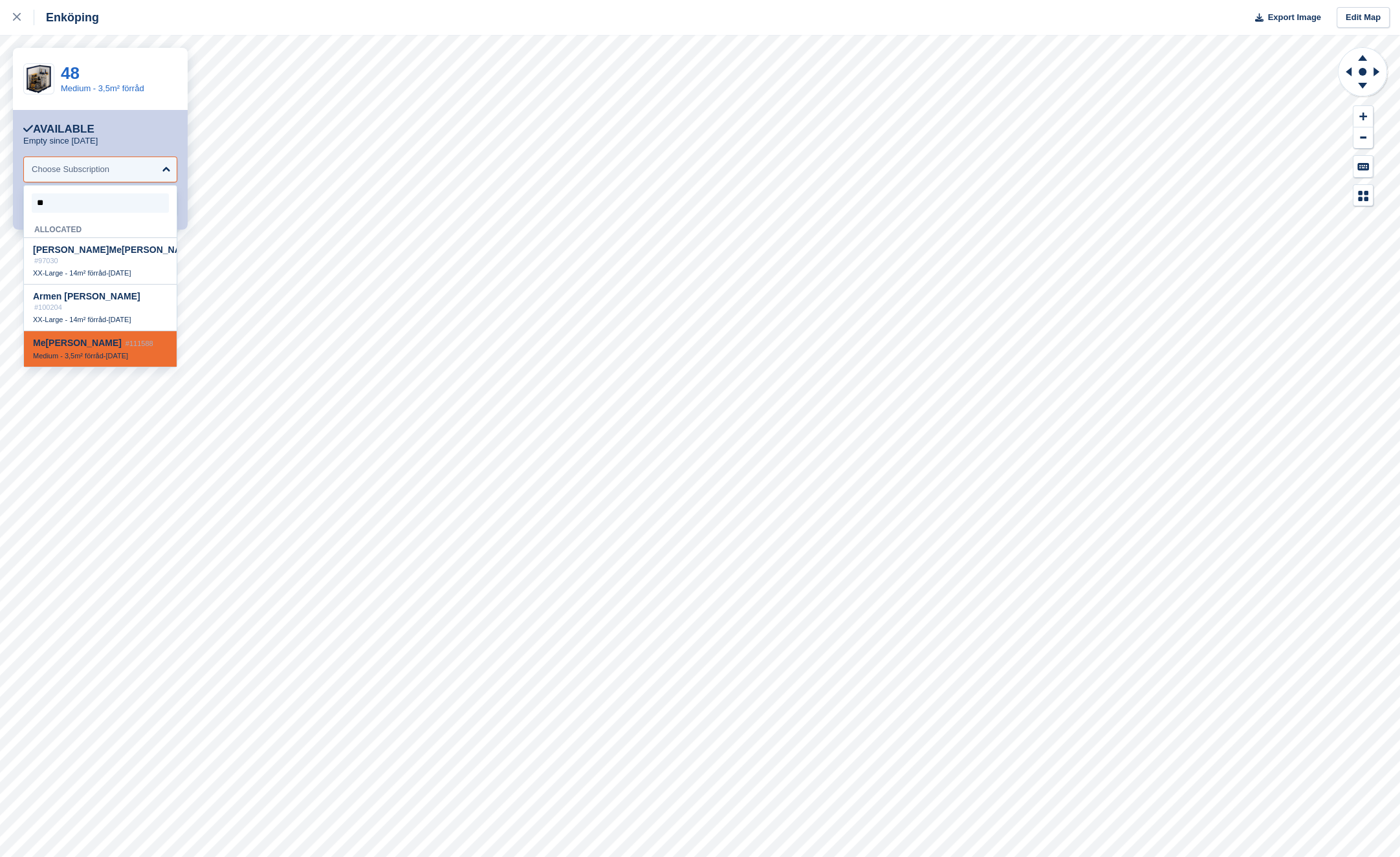
select select "******"
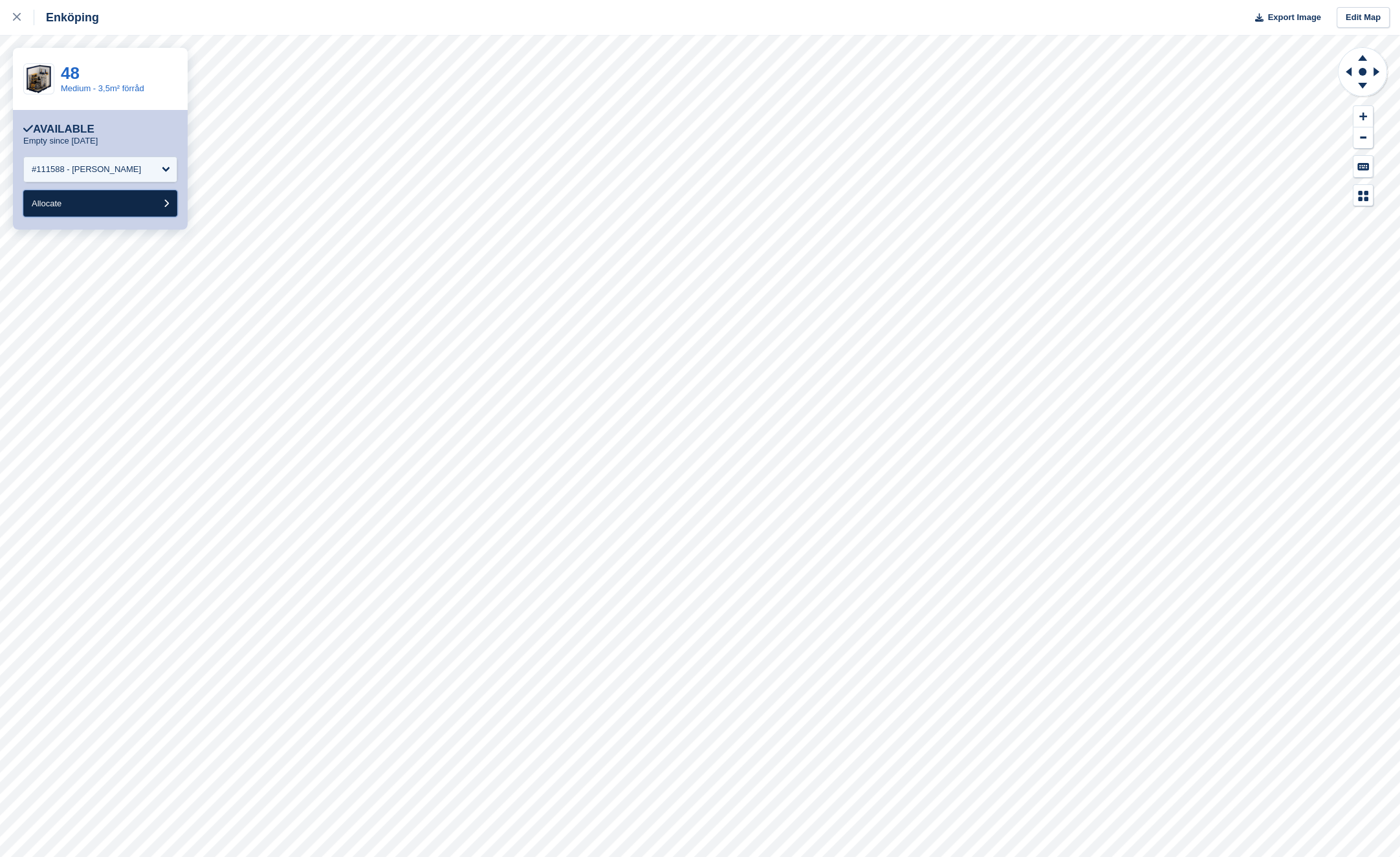
click at [129, 200] on button "Allocate" at bounding box center [100, 203] width 154 height 27
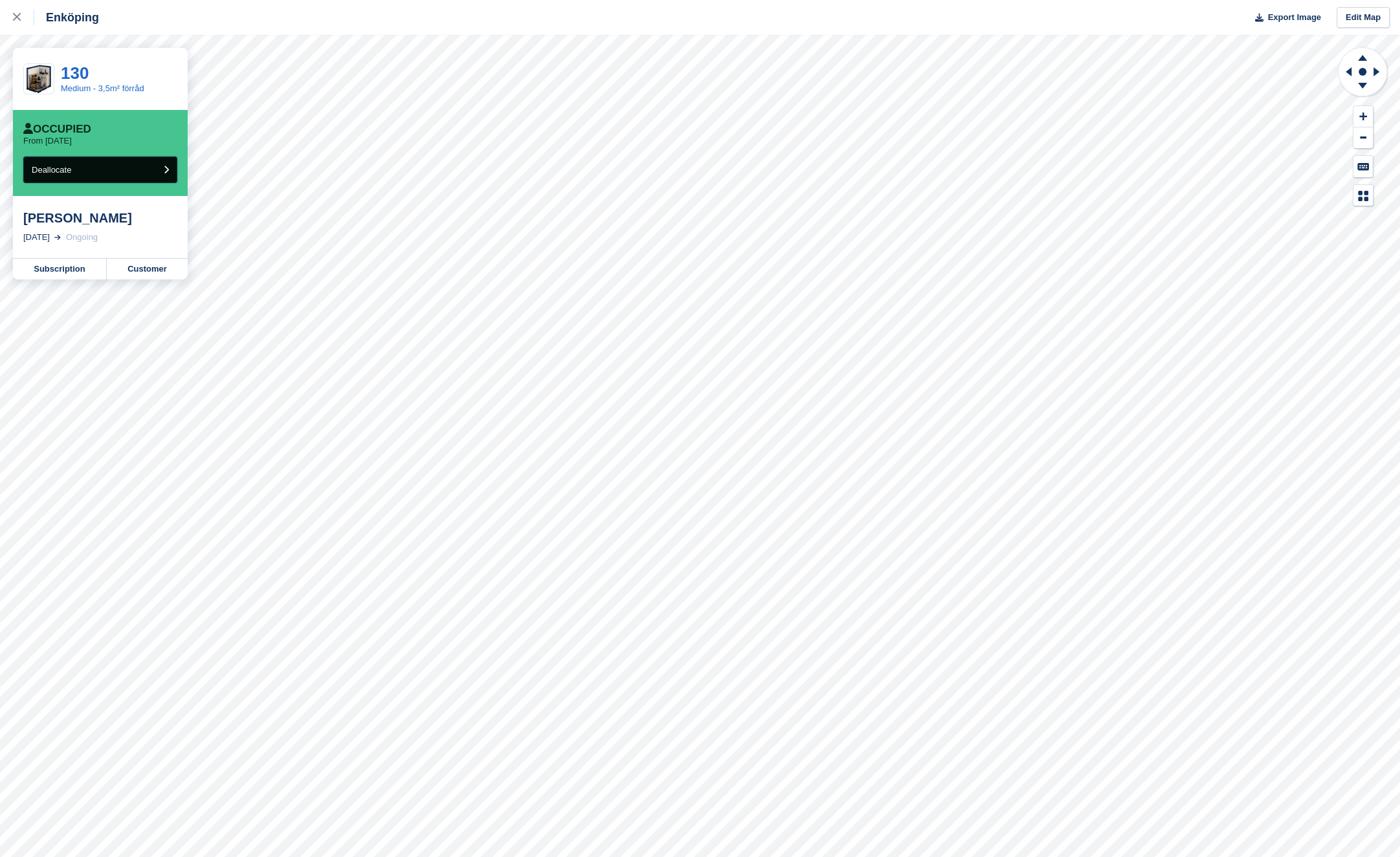
click at [152, 168] on button "Deallocate" at bounding box center [100, 169] width 154 height 27
click at [142, 269] on link "Customer" at bounding box center [147, 269] width 81 height 21
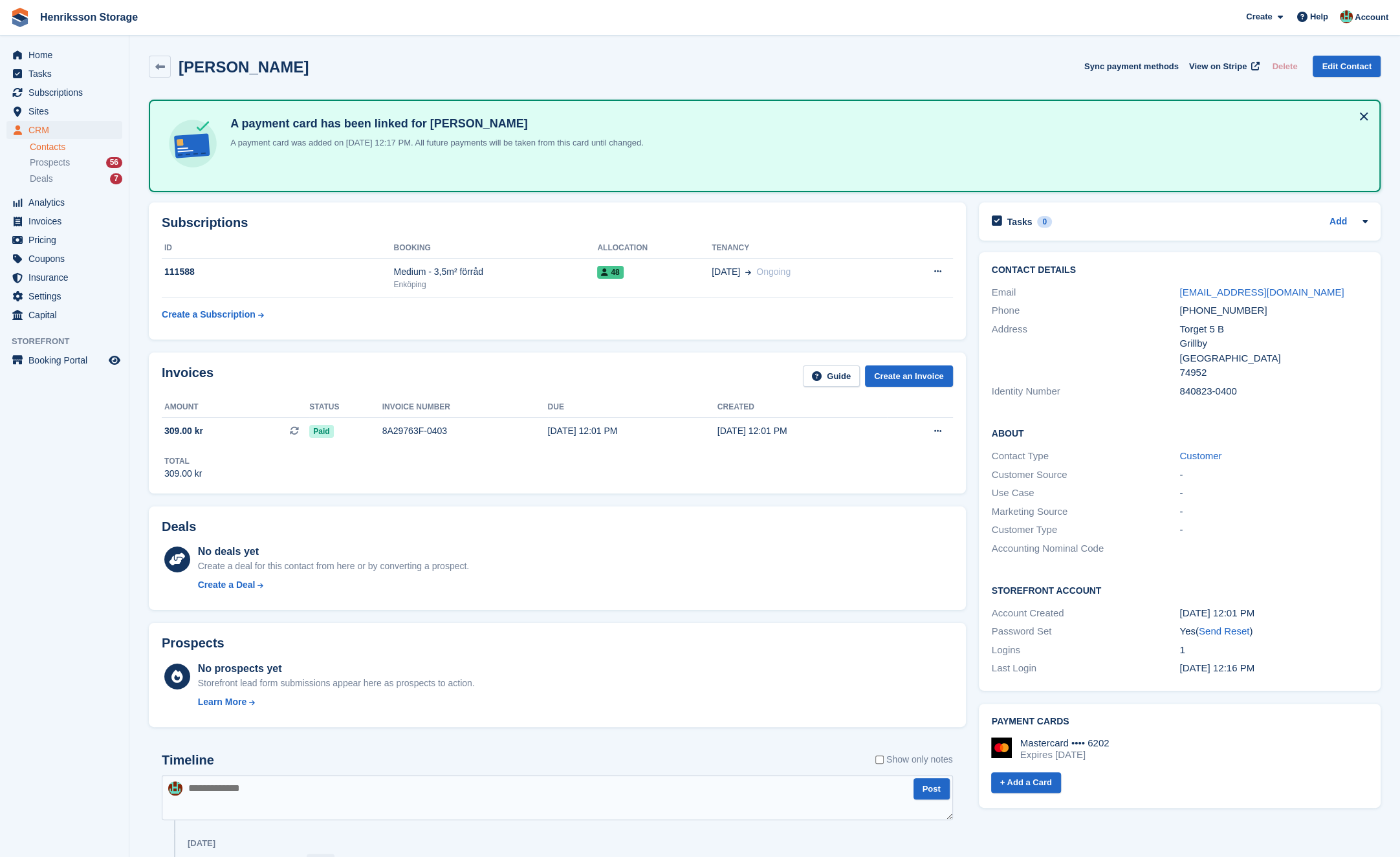
click at [1202, 392] on div "840823-0400" at bounding box center [1274, 391] width 188 height 15
copy div "840823-0400"
click at [1228, 311] on div "+46737247908" at bounding box center [1274, 310] width 188 height 15
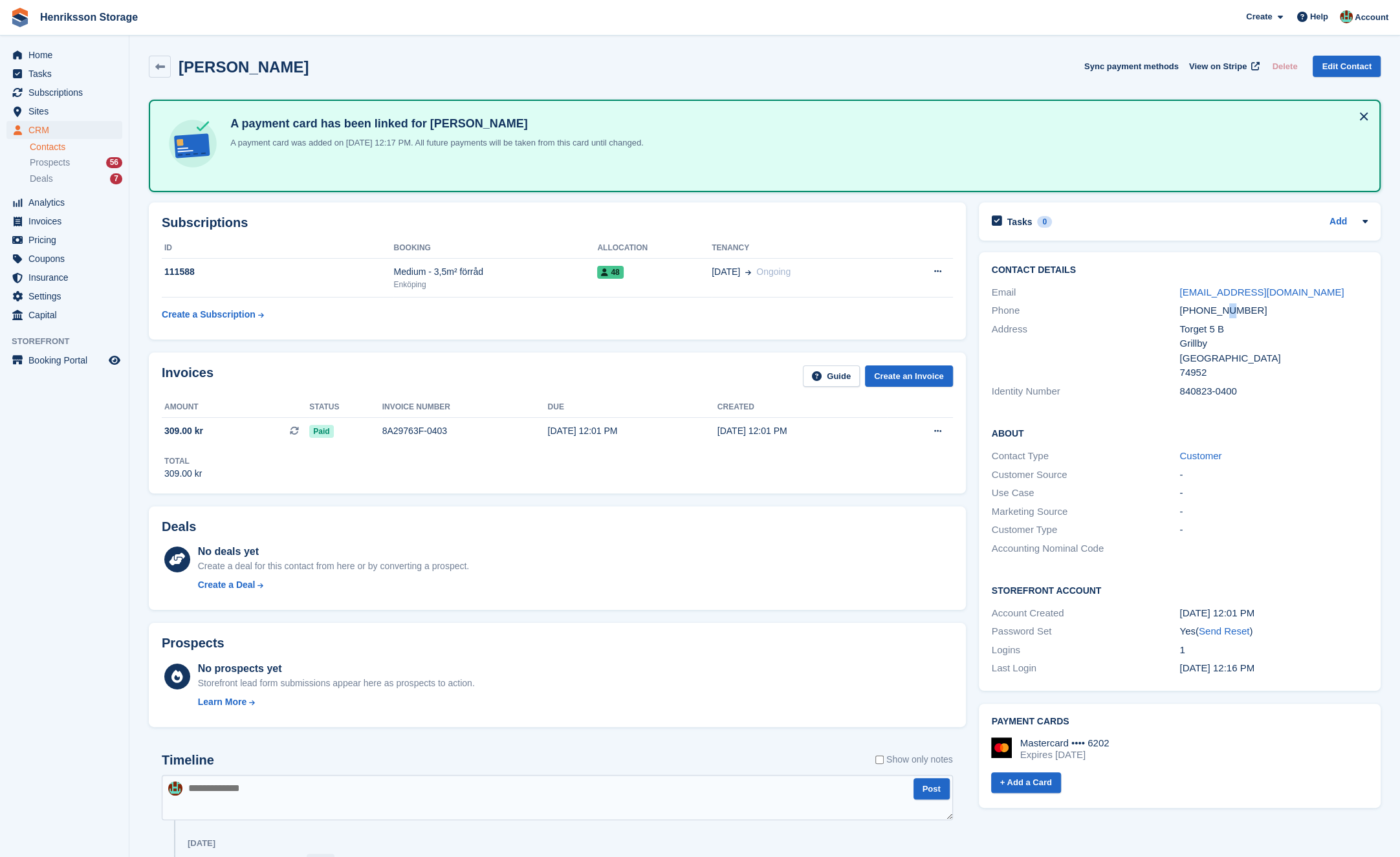
click at [1228, 311] on div "+46737247908" at bounding box center [1274, 310] width 188 height 15
copy div "+46737247908"
drag, startPoint x: 1290, startPoint y: 345, endPoint x: 1212, endPoint y: 309, distance: 85.9
click at [1290, 344] on div "Grillby" at bounding box center [1274, 343] width 188 height 15
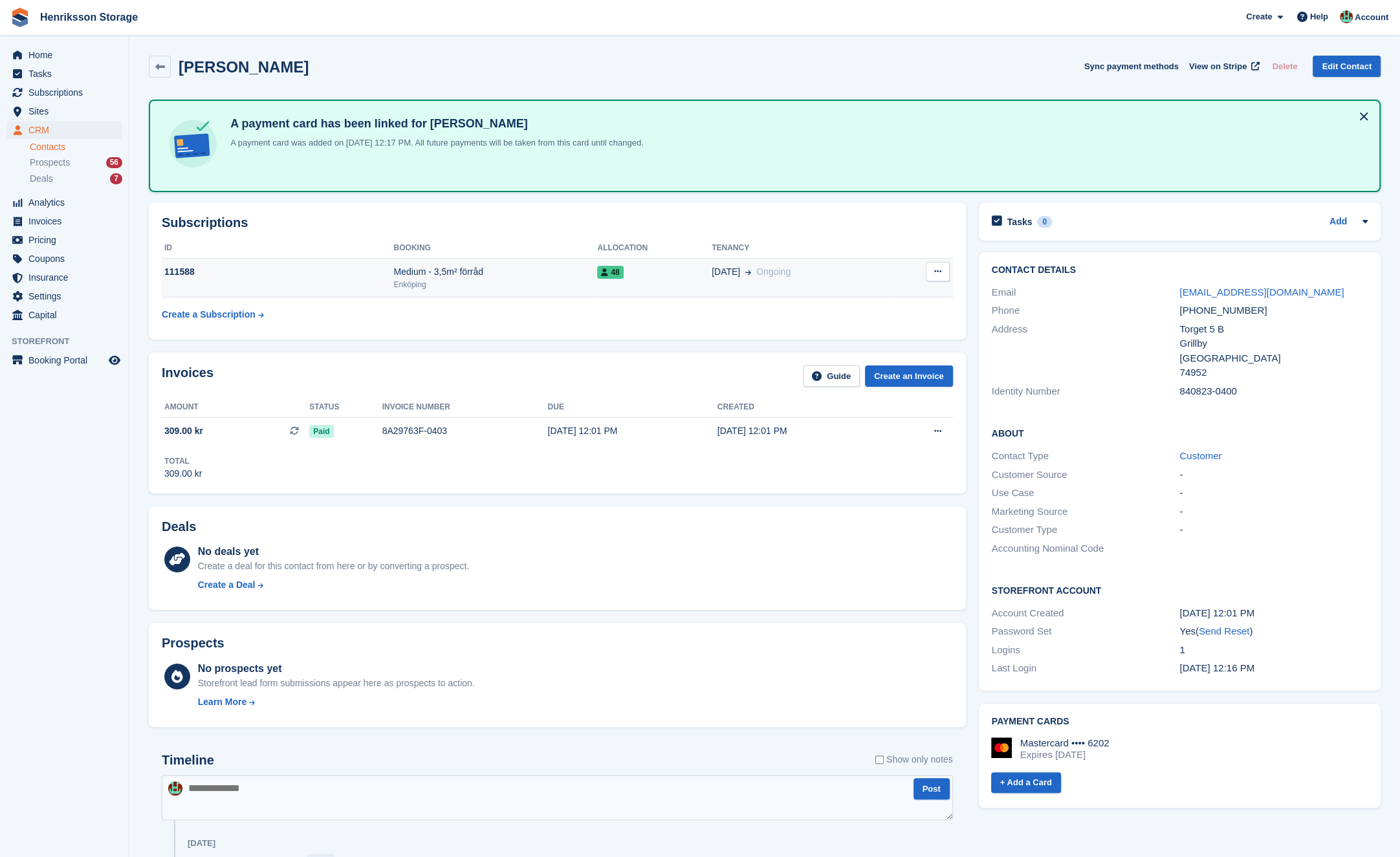
click at [523, 285] on div "Enköping" at bounding box center [496, 284] width 204 height 11
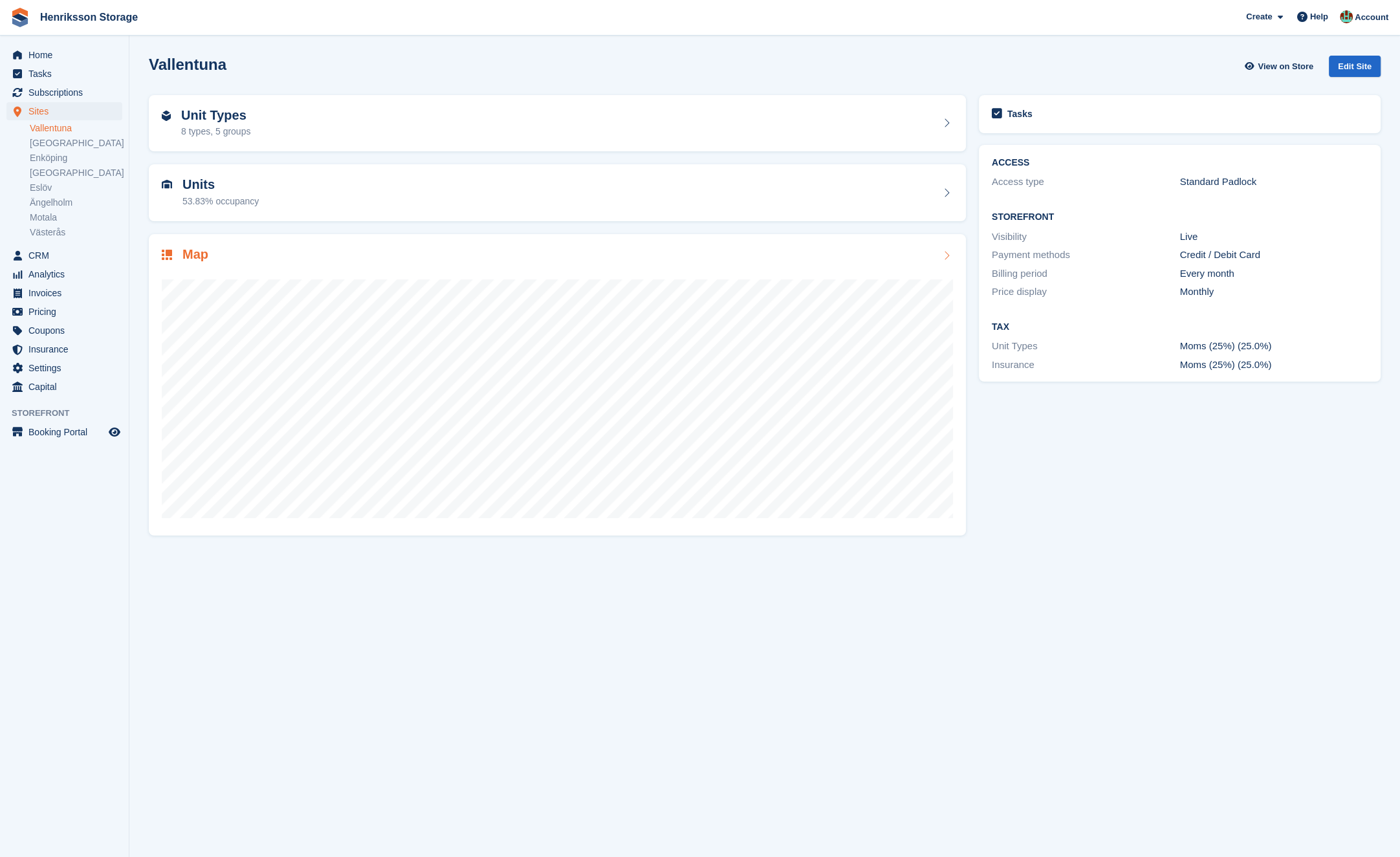
click at [244, 524] on div "Map" at bounding box center [557, 385] width 817 height 302
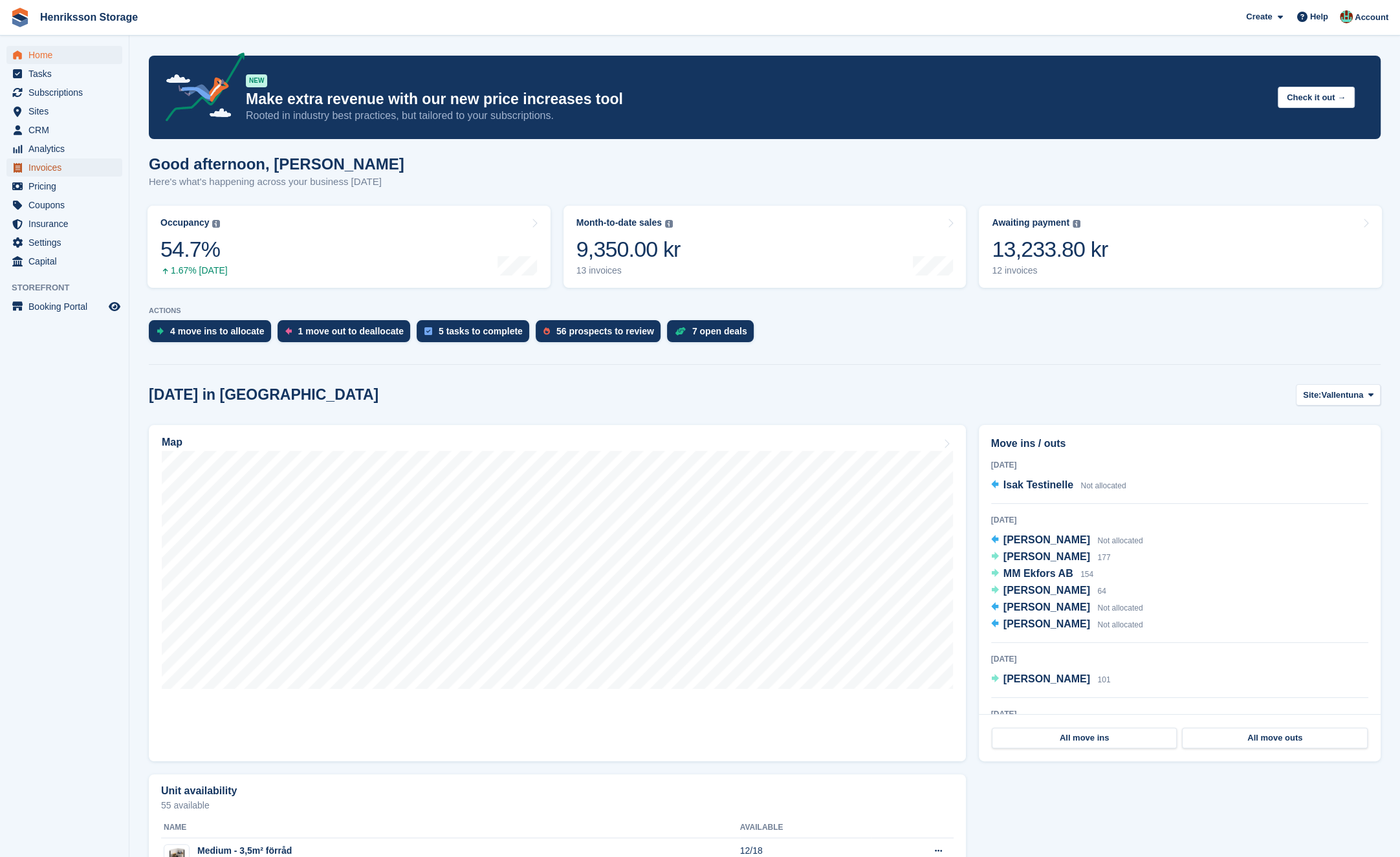
click at [54, 163] on span "Invoices" at bounding box center [67, 168] width 77 height 18
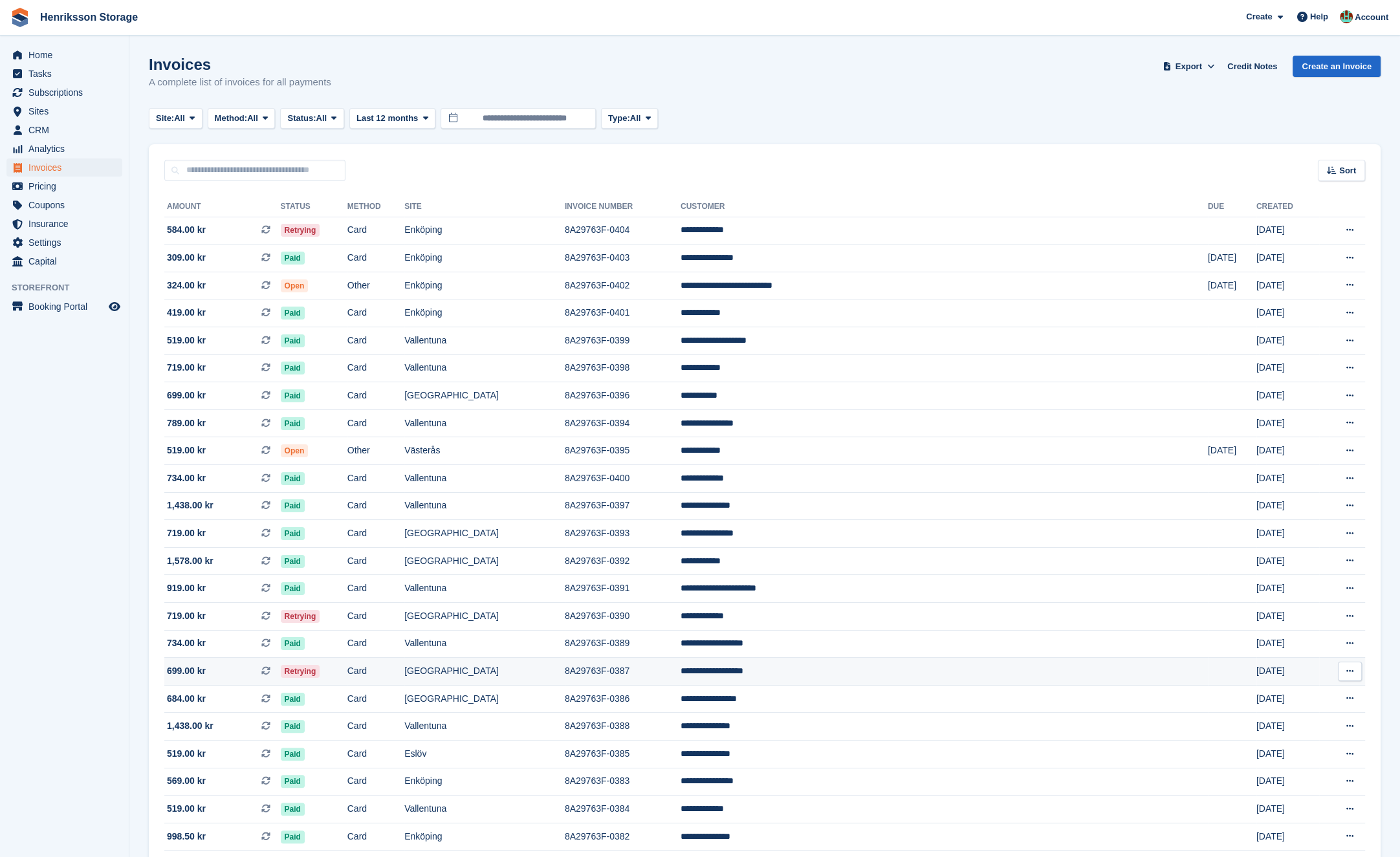
click at [348, 677] on td "Retrying" at bounding box center [314, 672] width 67 height 28
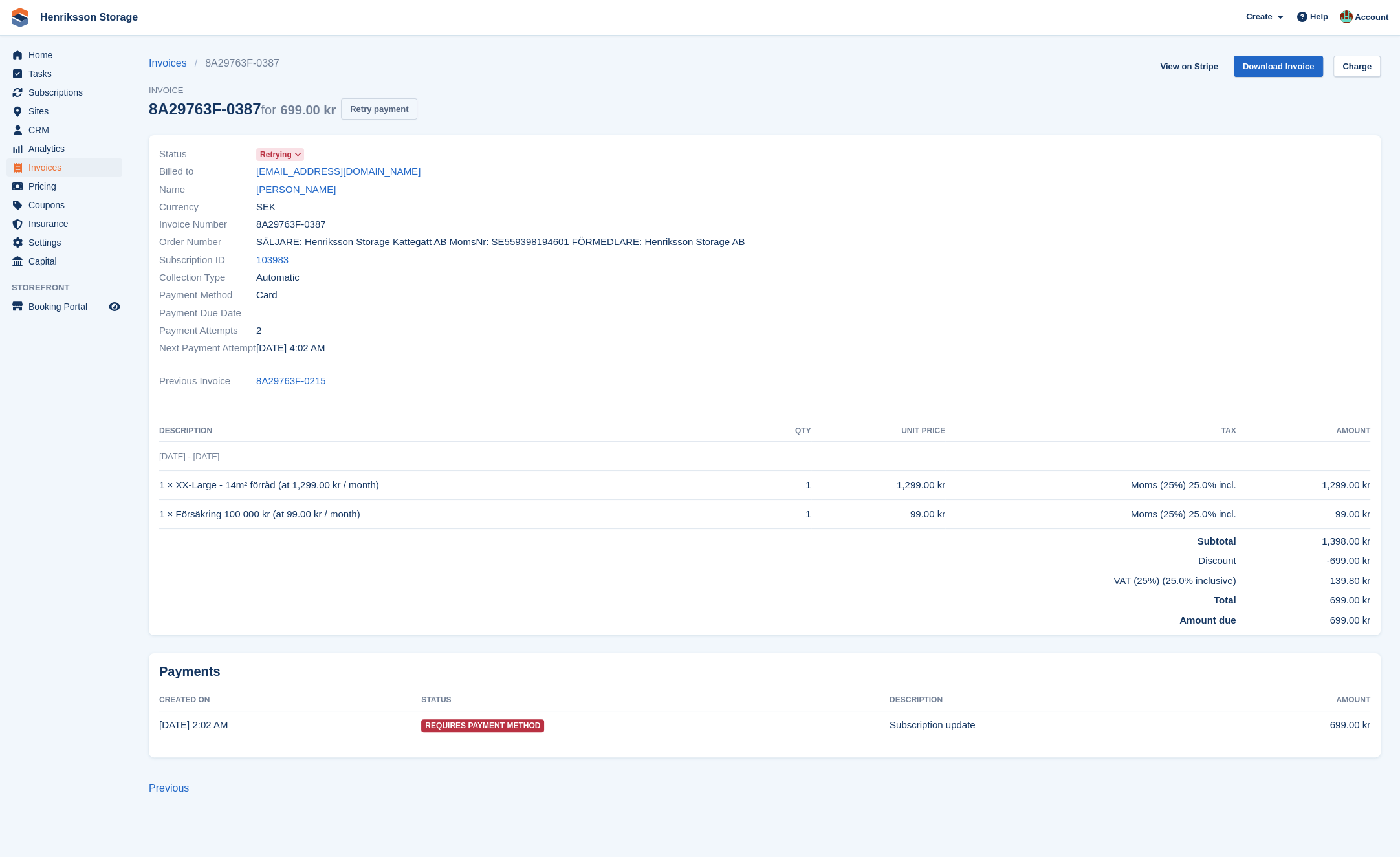
click at [408, 110] on button "Retry payment" at bounding box center [379, 109] width 77 height 21
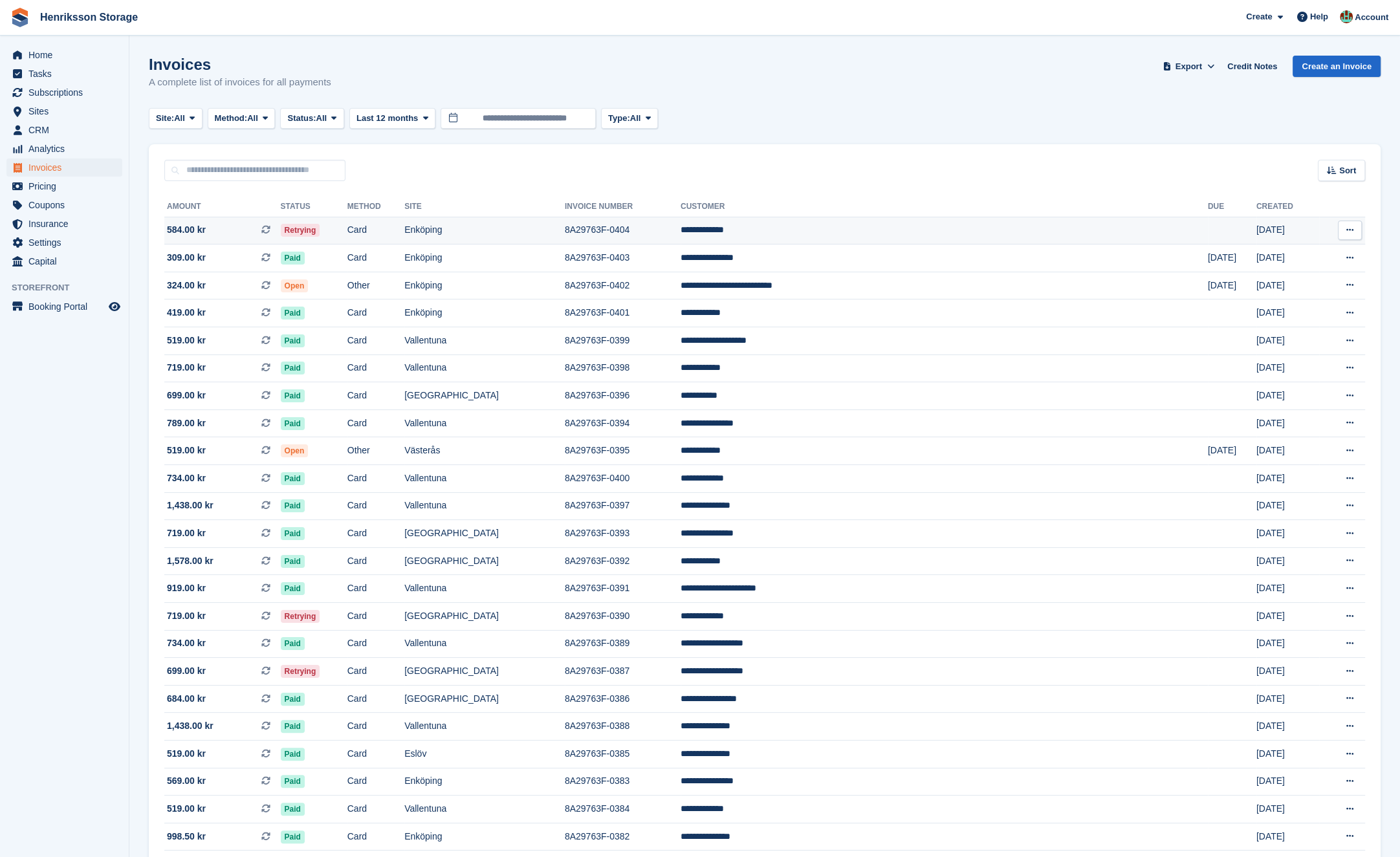
click at [348, 227] on td "Retrying" at bounding box center [314, 231] width 67 height 28
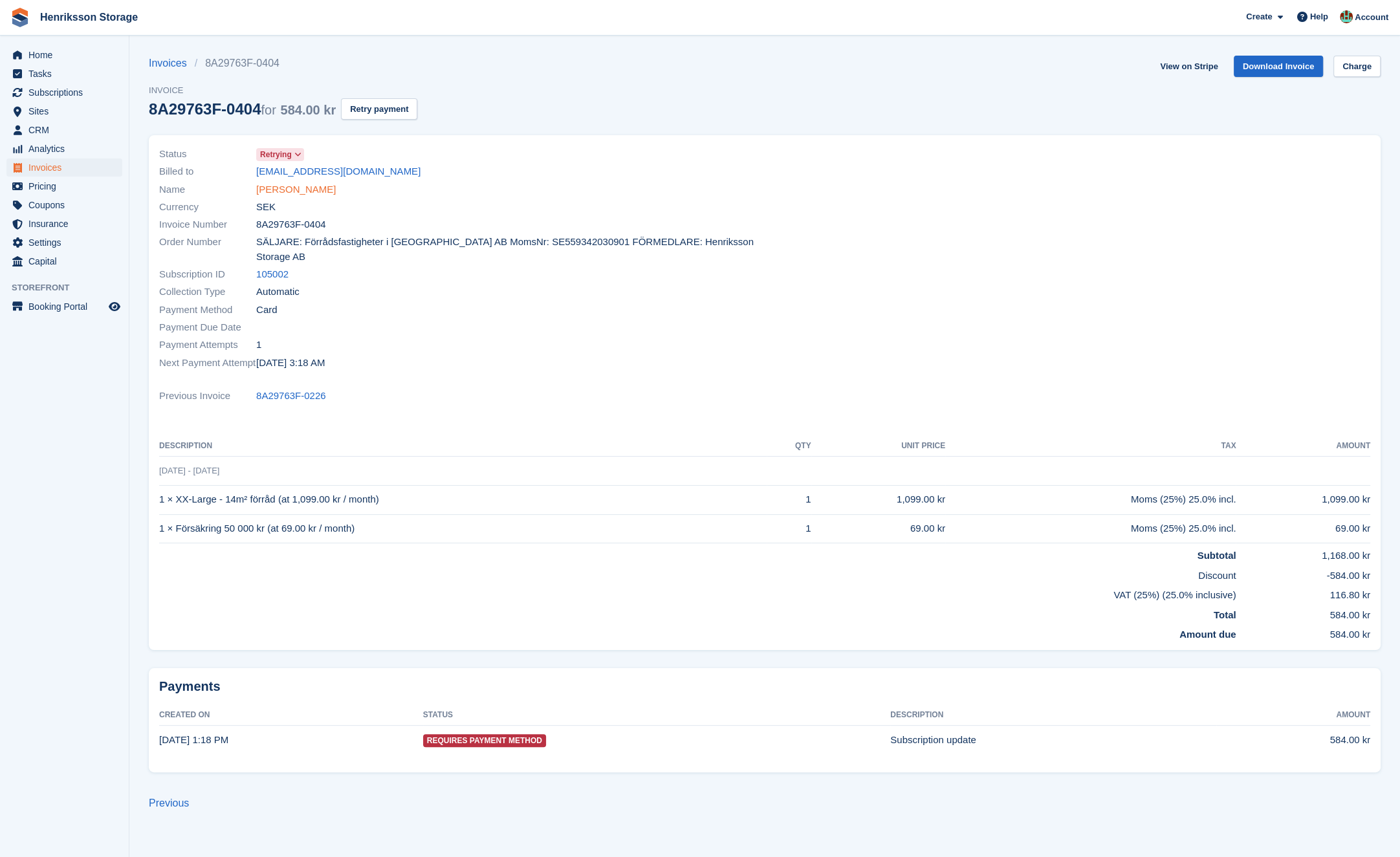
click at [299, 190] on link "Nyota Mangapi" at bounding box center [296, 189] width 80 height 15
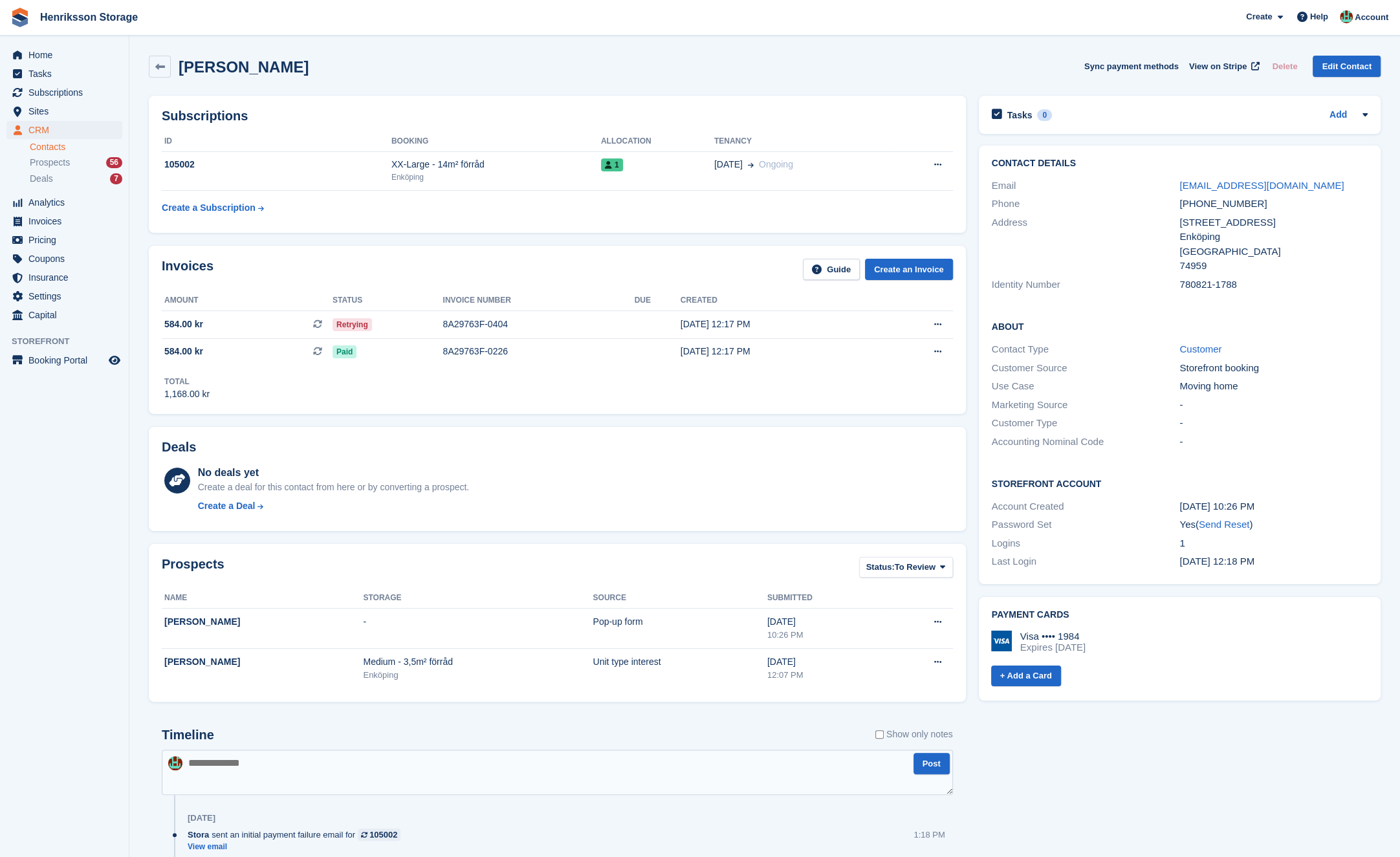
click at [1197, 204] on div "+46739333309" at bounding box center [1274, 204] width 188 height 15
copy div "+46739333309"
click at [402, 323] on div "This is a recurring subscription invoice." at bounding box center [432, 324] width 172 height 28
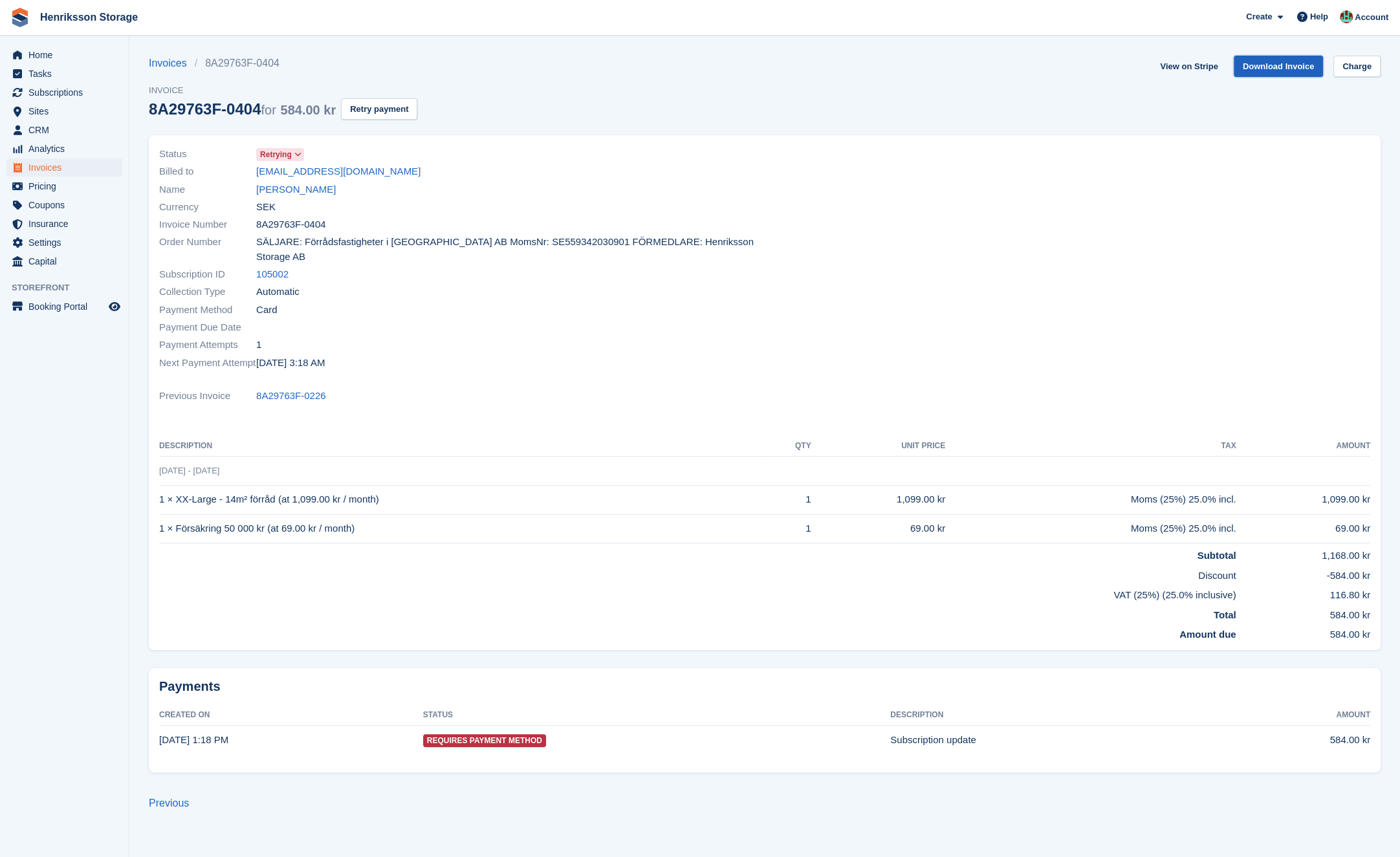
click at [1280, 69] on link "Download Invoice" at bounding box center [1278, 67] width 90 height 21
click at [306, 191] on link "[PERSON_NAME]" at bounding box center [296, 189] width 80 height 15
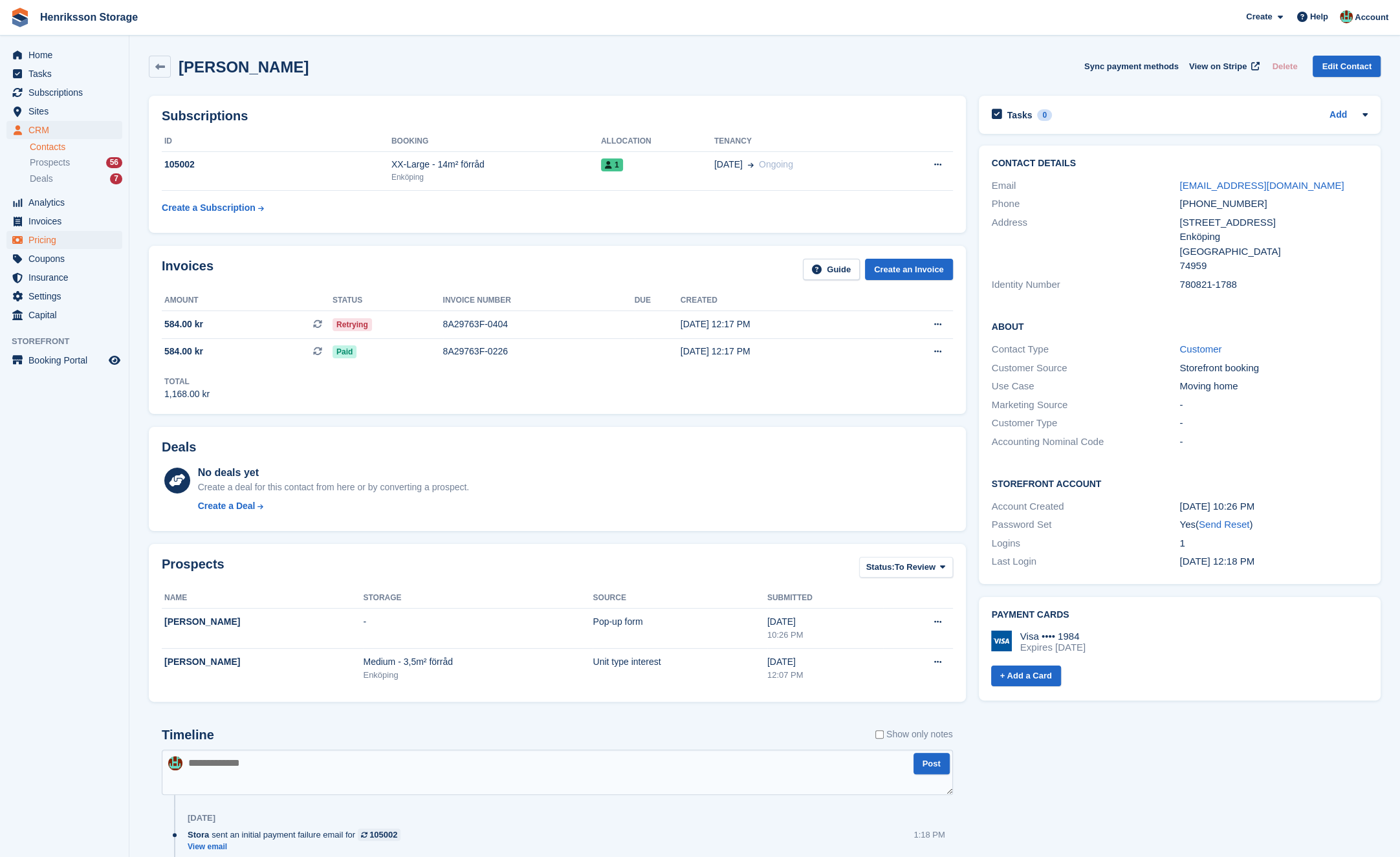
click at [69, 224] on span "Invoices" at bounding box center [67, 221] width 77 height 18
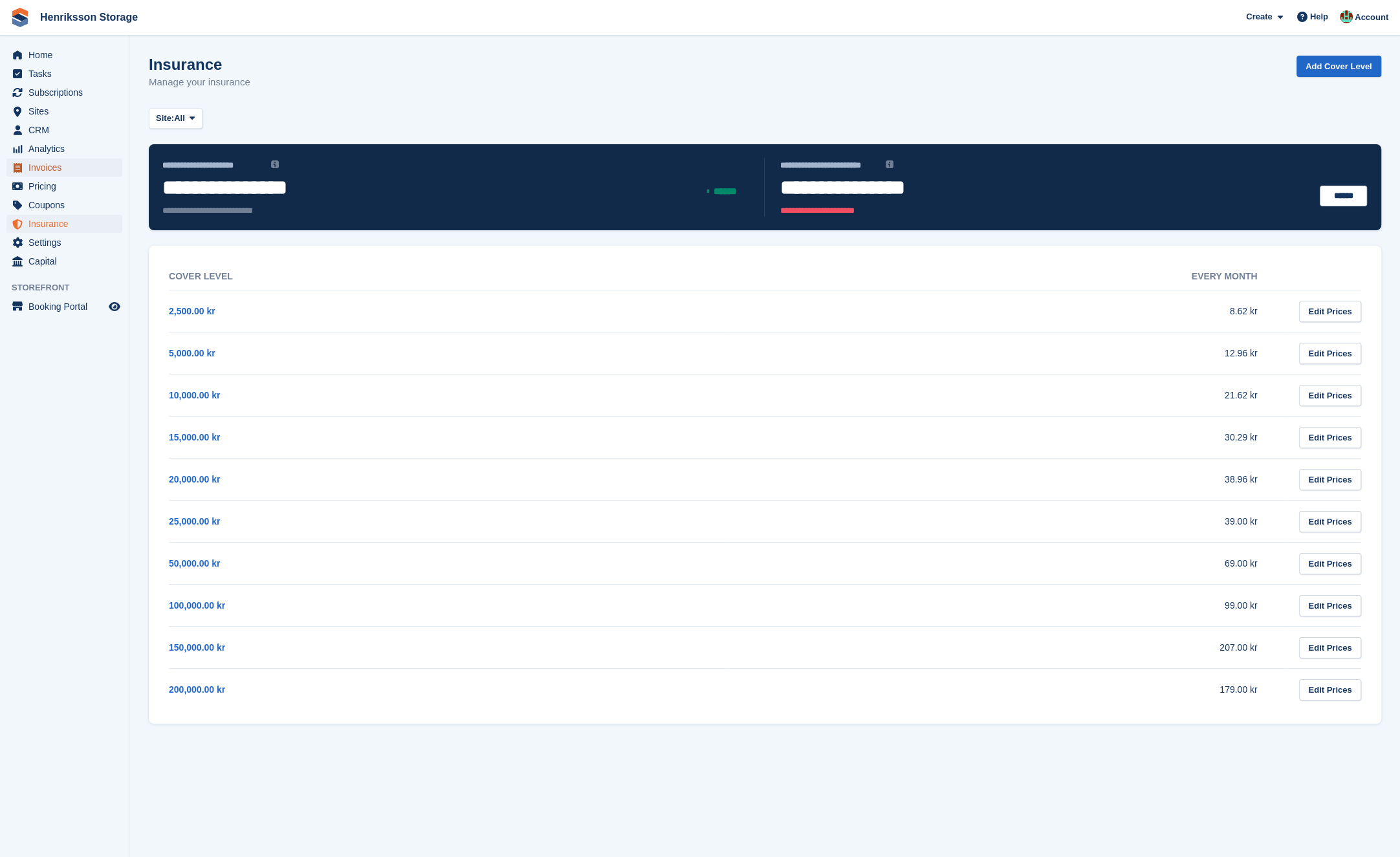
click at [70, 162] on span "Invoices" at bounding box center [67, 168] width 77 height 18
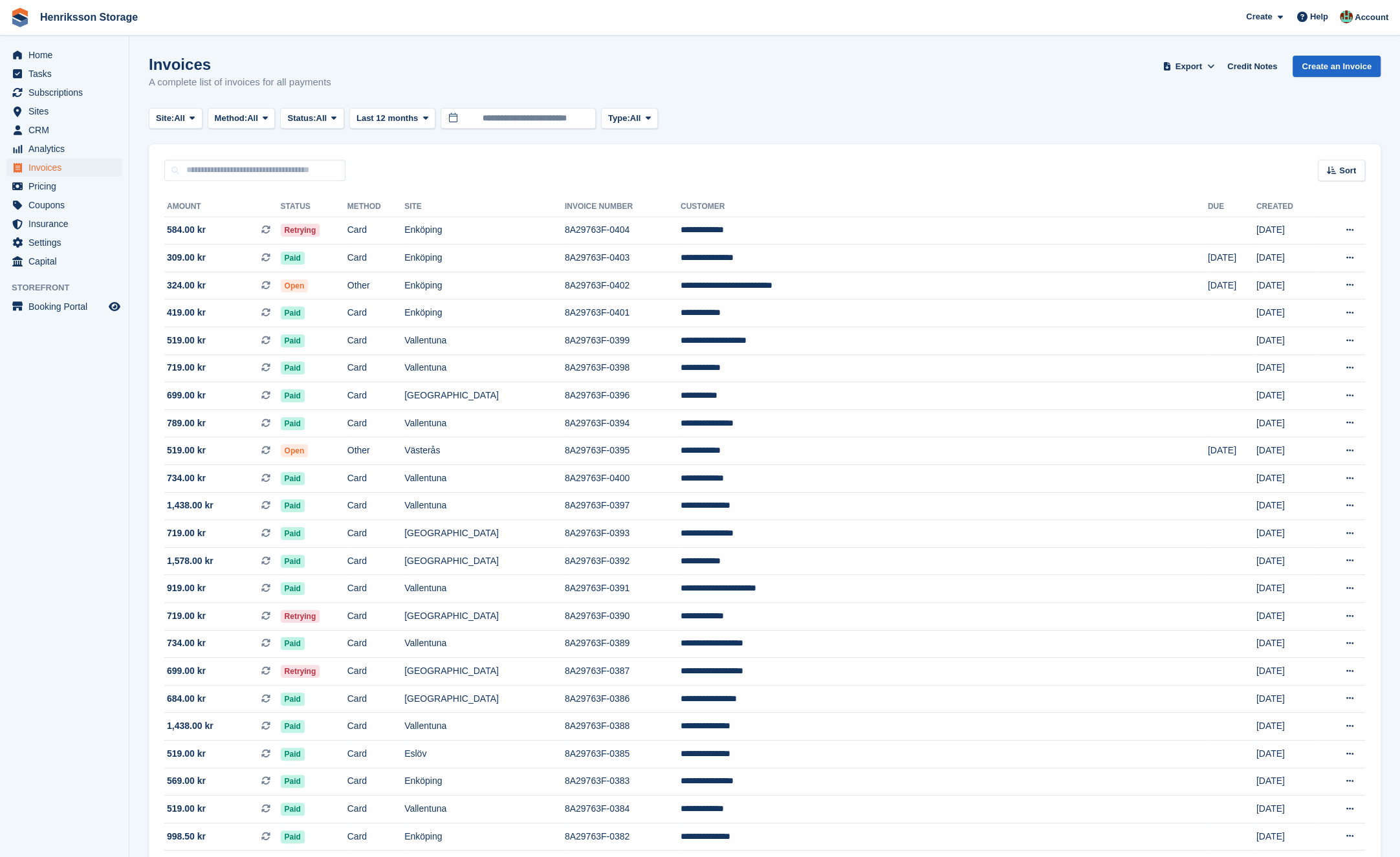
scroll to position [806, 0]
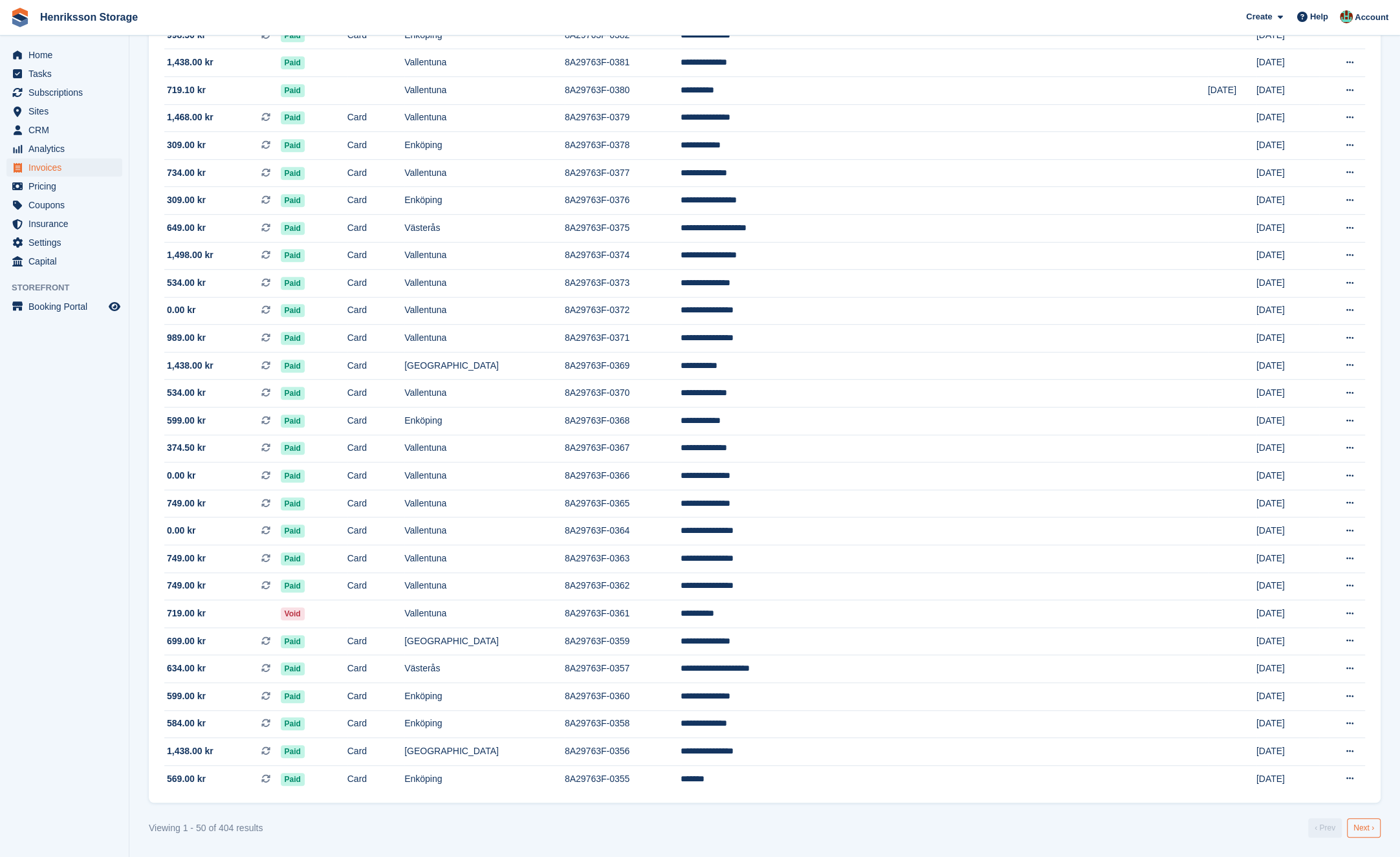
click at [1353, 820] on link "Next ›" at bounding box center [1364, 828] width 34 height 19
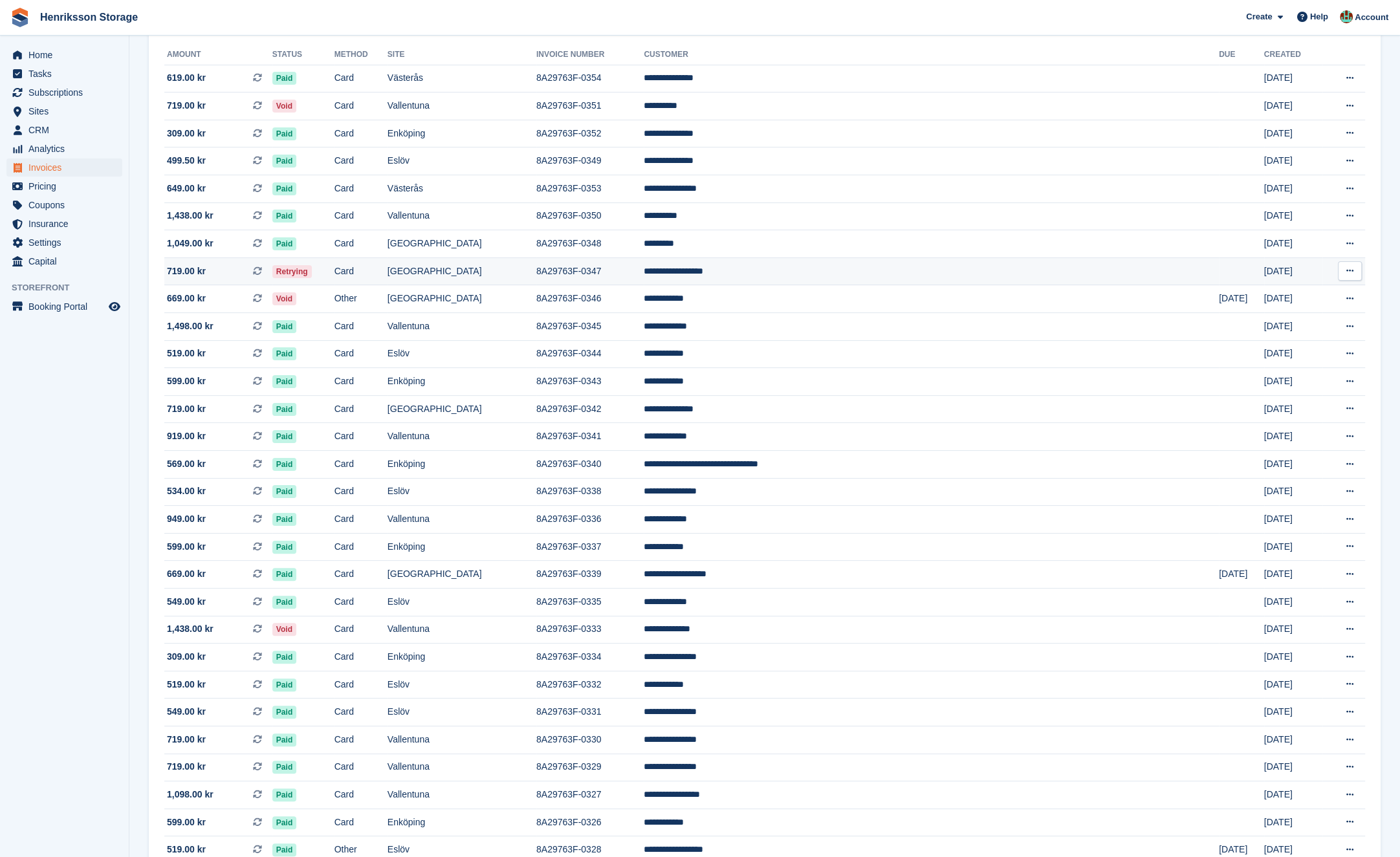
scroll to position [83, 0]
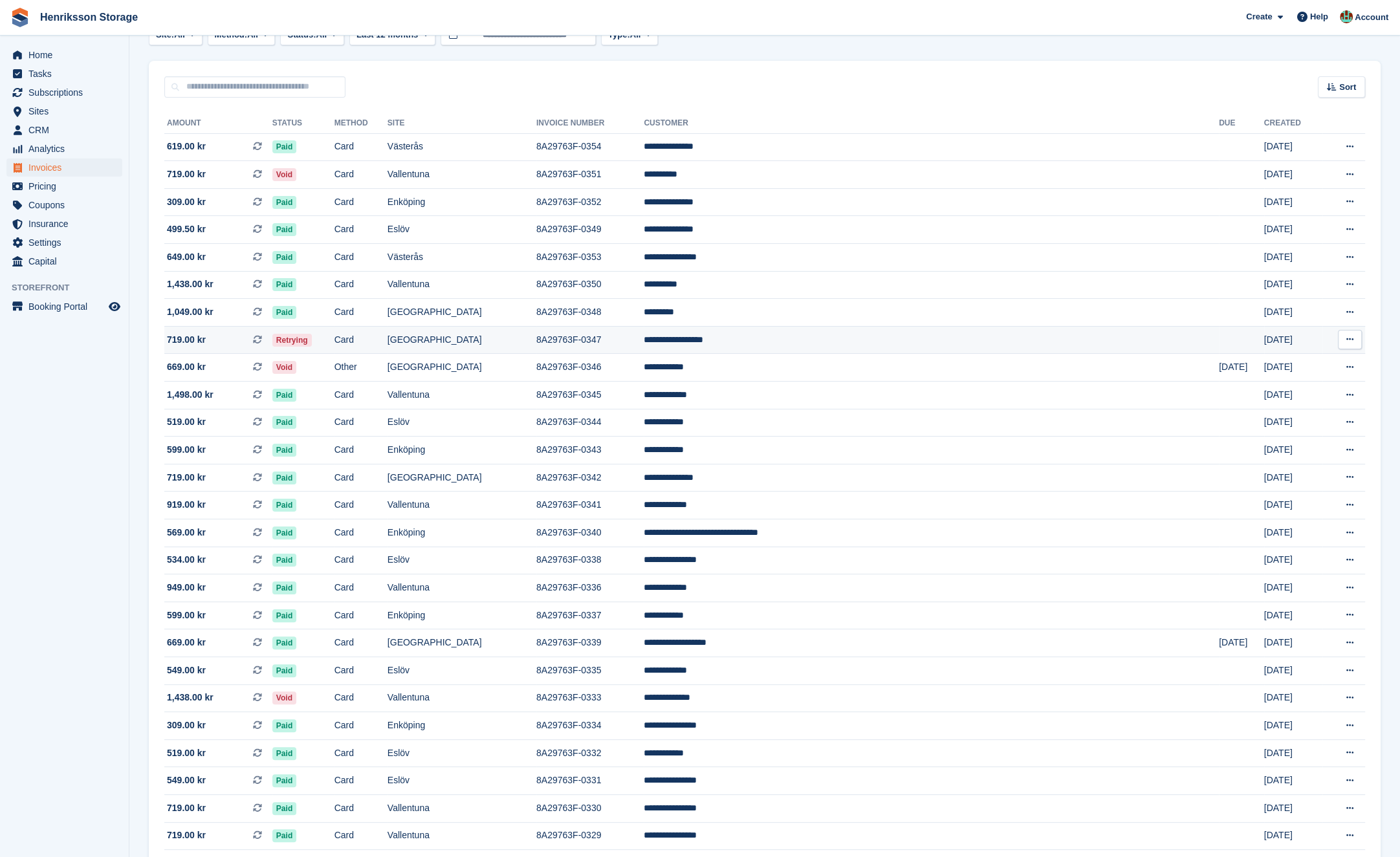
click at [388, 340] on td "Card" at bounding box center [361, 340] width 53 height 28
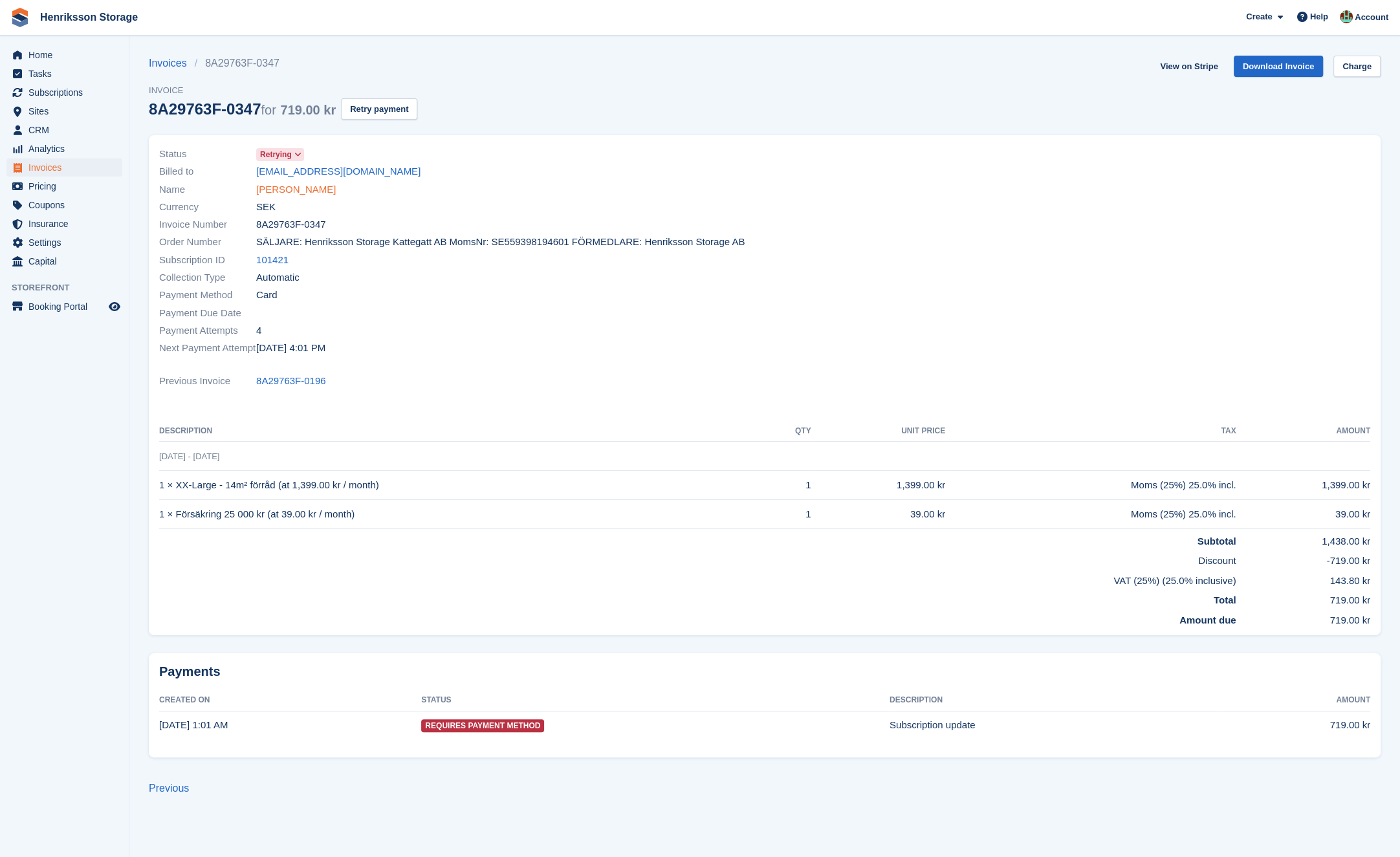
click at [309, 188] on link "[PERSON_NAME]" at bounding box center [296, 189] width 80 height 15
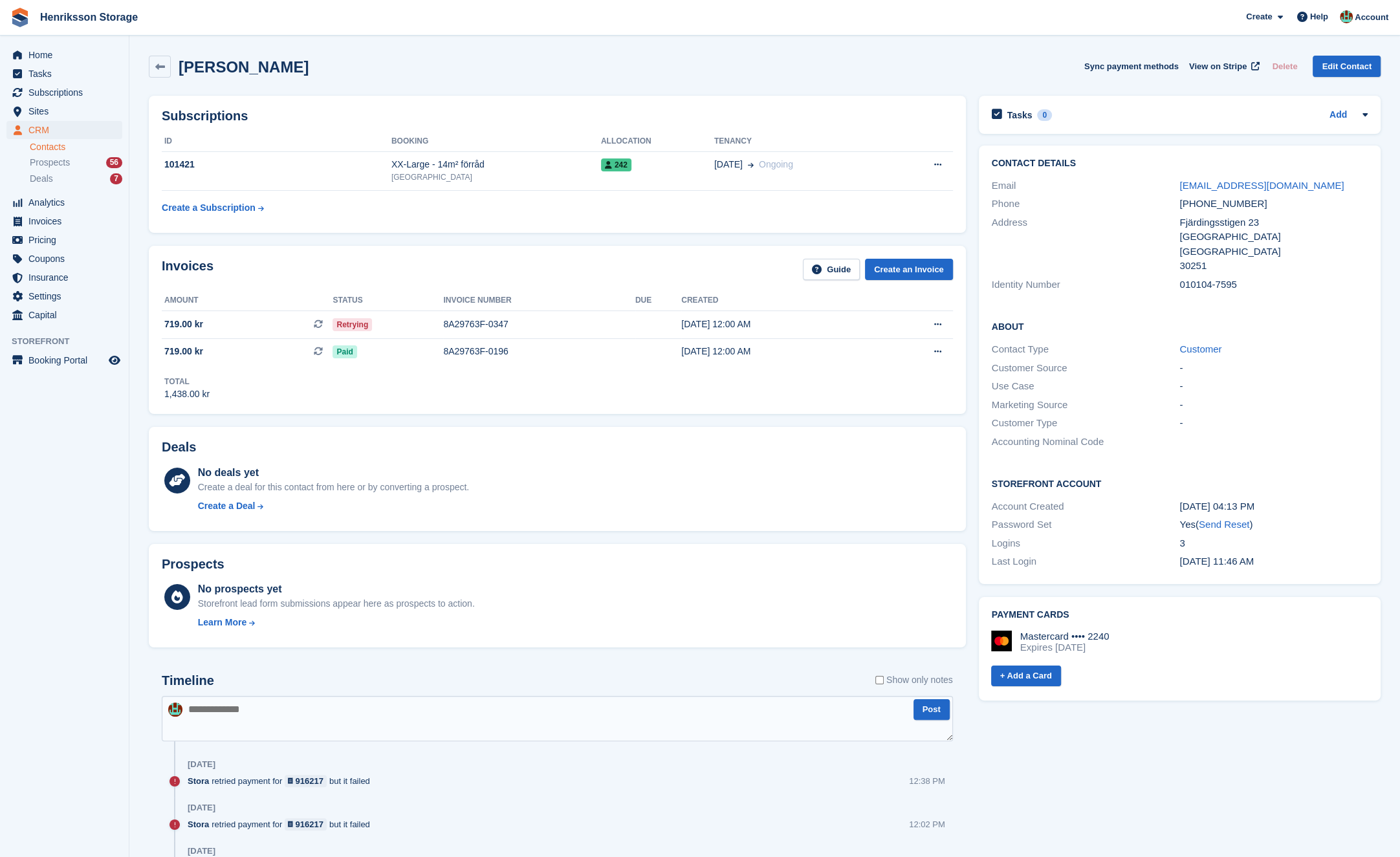
click at [1202, 205] on div "[PHONE_NUMBER]" at bounding box center [1274, 204] width 188 height 15
click at [1202, 205] on div "+46739639255" at bounding box center [1274, 204] width 188 height 15
copy div "+46739639255"
click at [609, 323] on div "8A29763F-0347" at bounding box center [539, 325] width 192 height 14
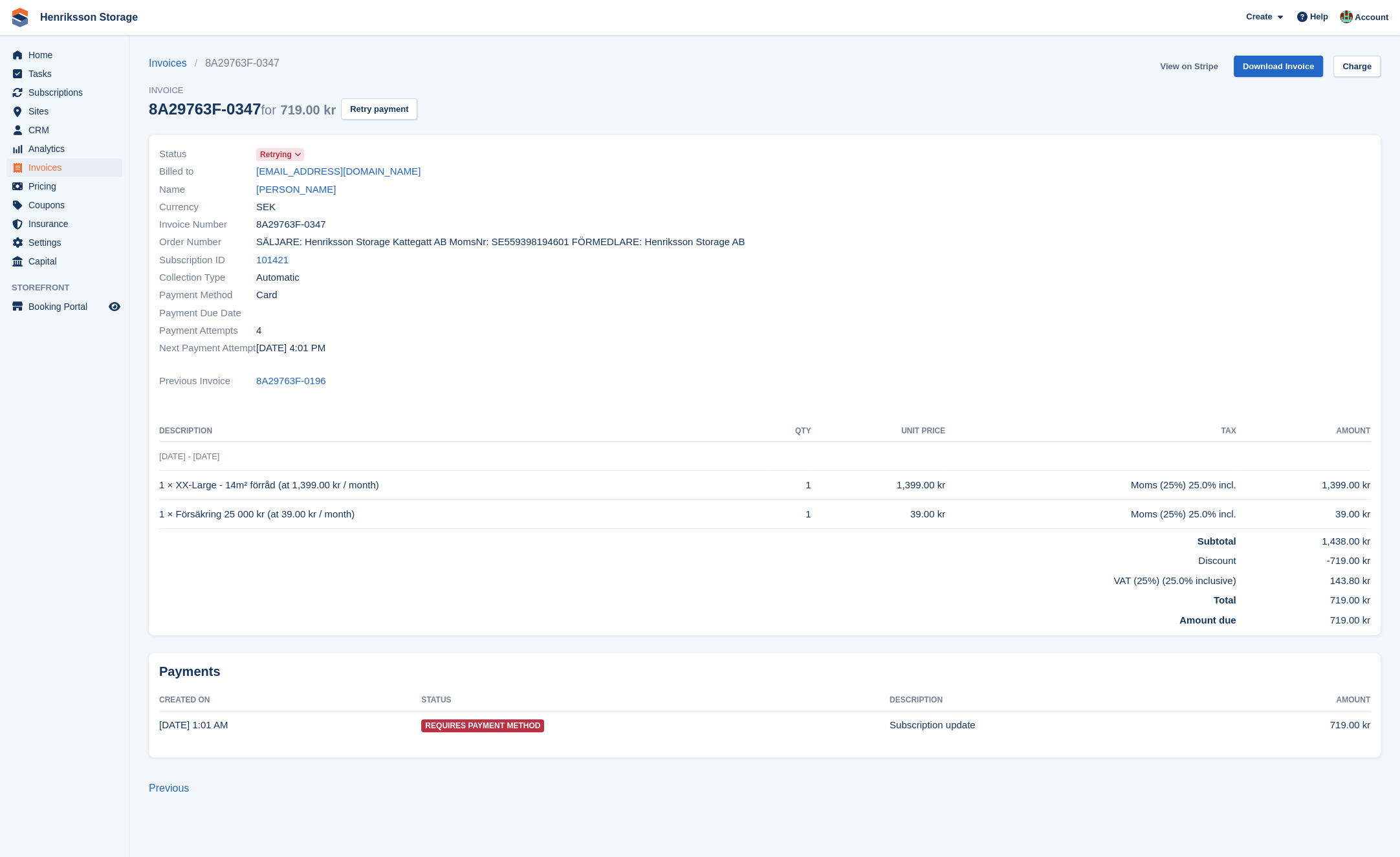
click at [1191, 62] on link "View on Stripe" at bounding box center [1189, 67] width 68 height 21
click at [572, 183] on div "Name [PERSON_NAME]" at bounding box center [458, 189] width 598 height 18
click at [70, 165] on span "Invoices" at bounding box center [67, 168] width 77 height 18
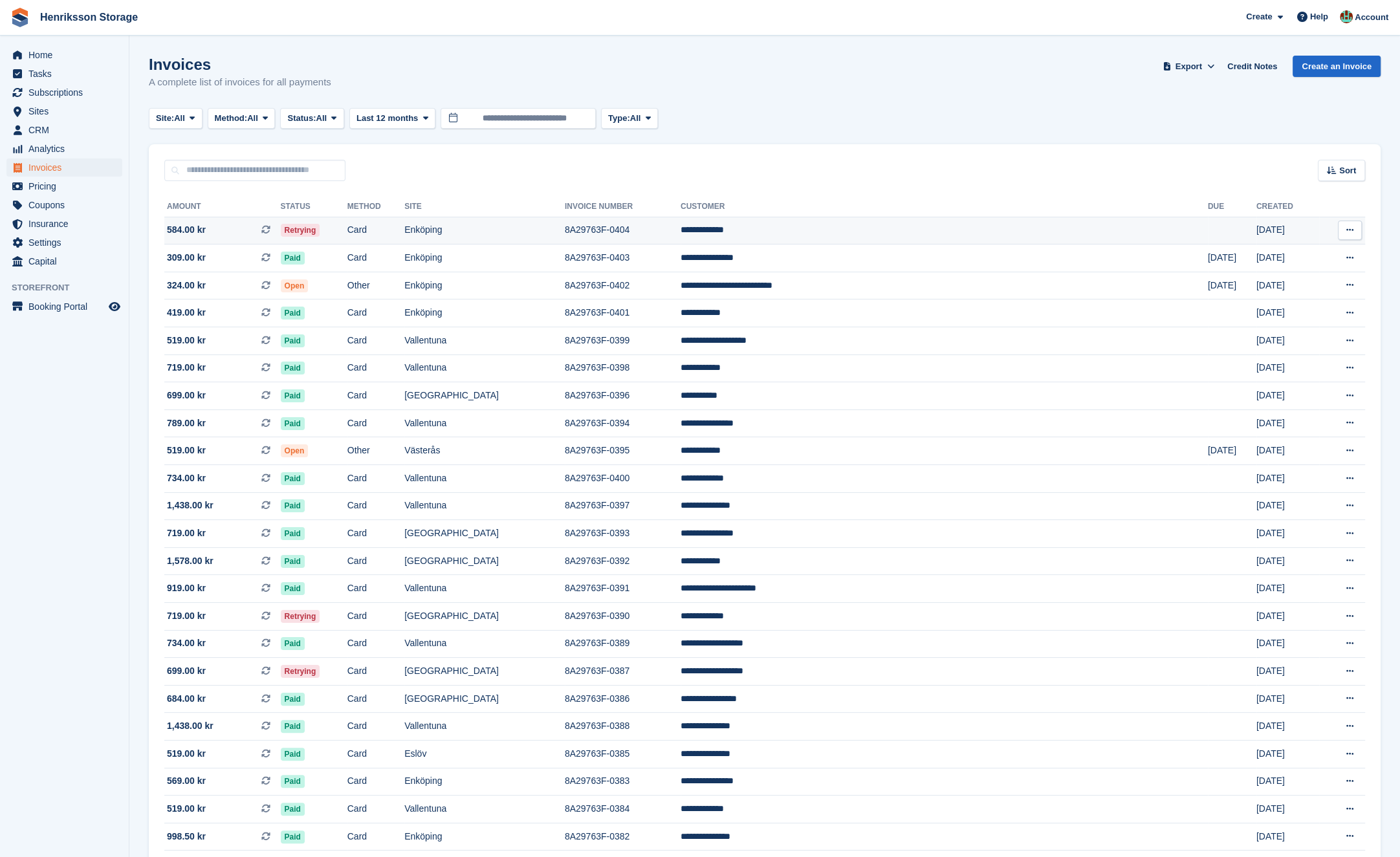
click at [404, 236] on td "Card" at bounding box center [376, 231] width 57 height 28
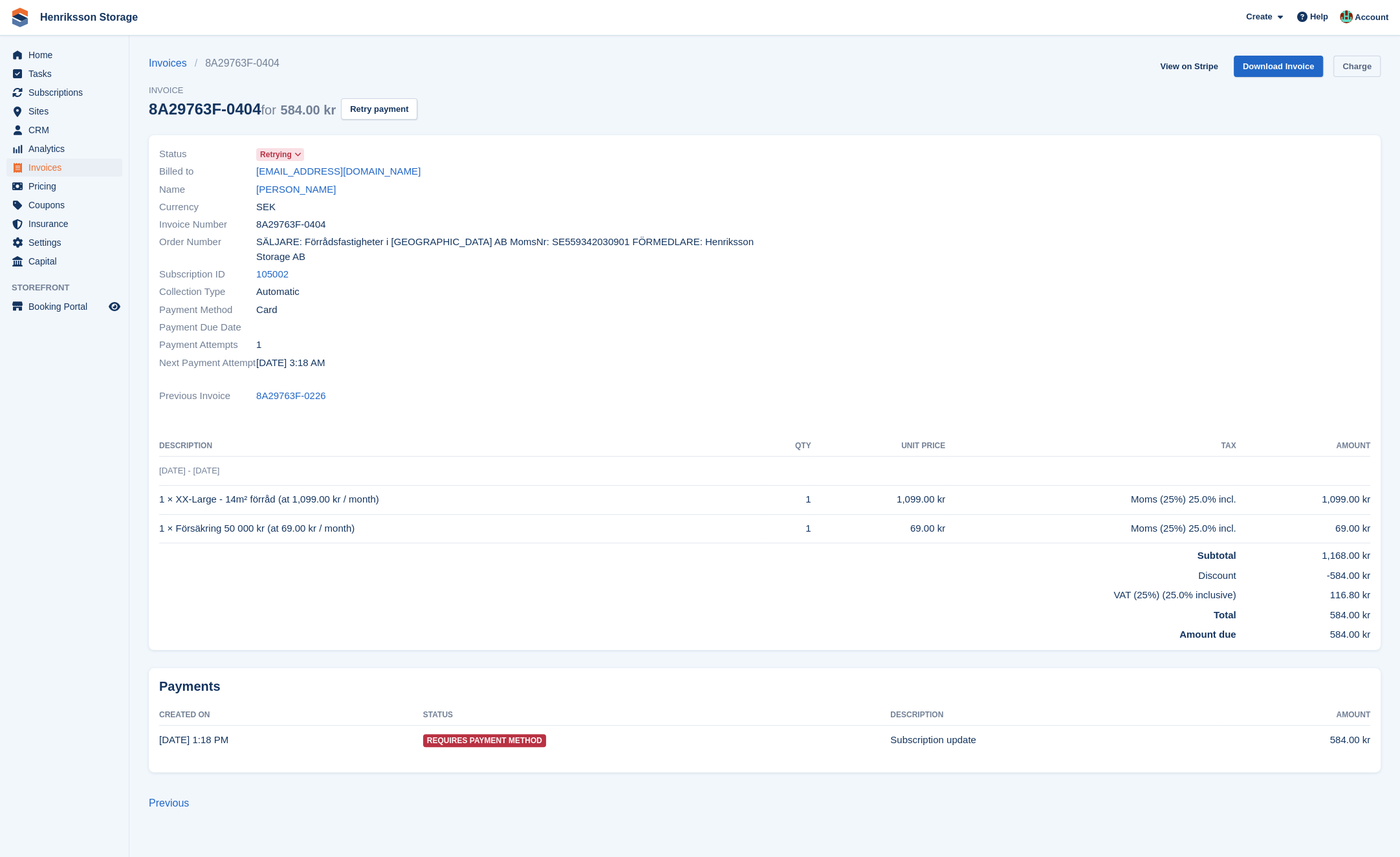
click at [1337, 61] on link "Charge" at bounding box center [1357, 67] width 47 height 21
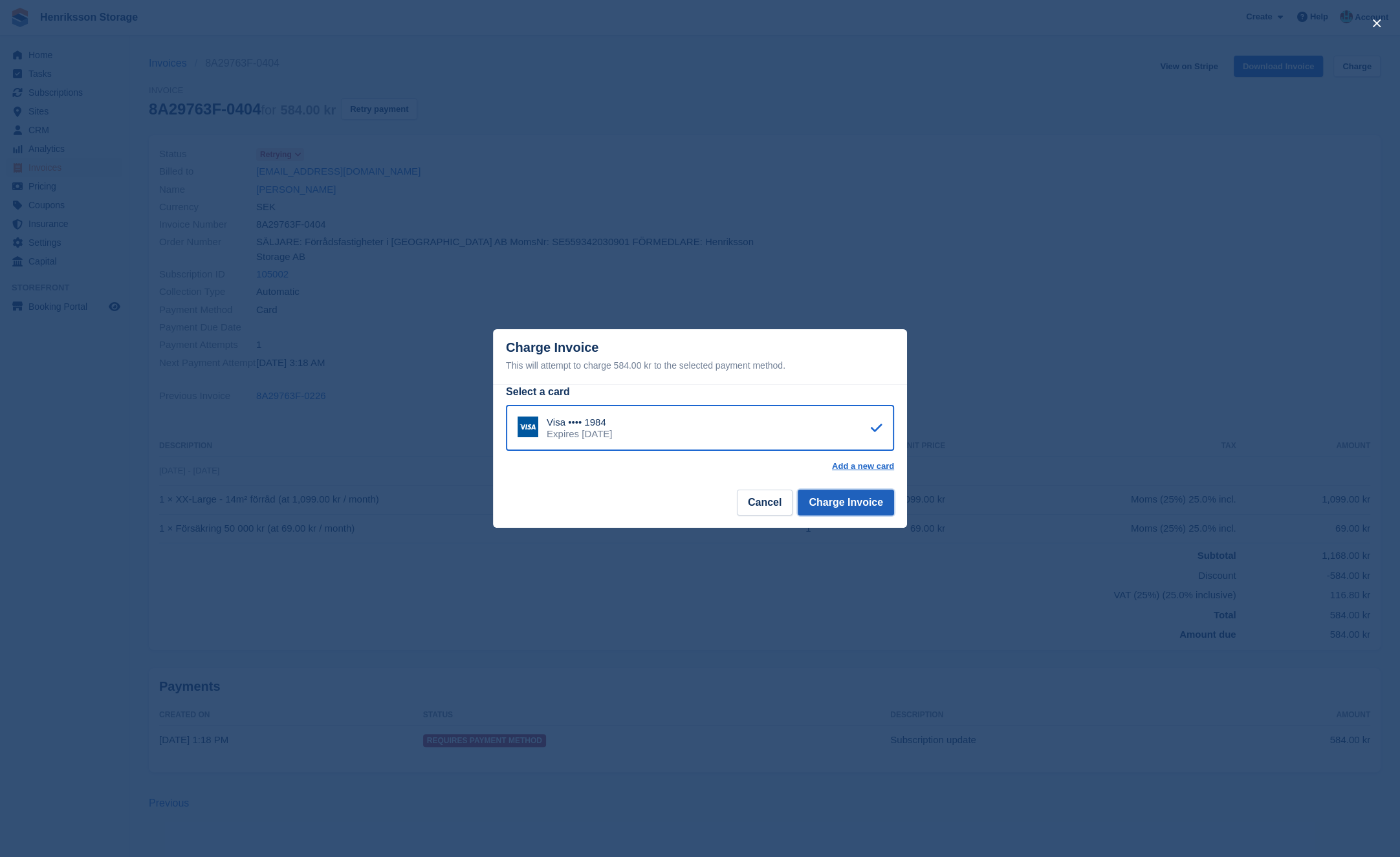
click at [853, 504] on button "Charge Invoice" at bounding box center [846, 502] width 96 height 26
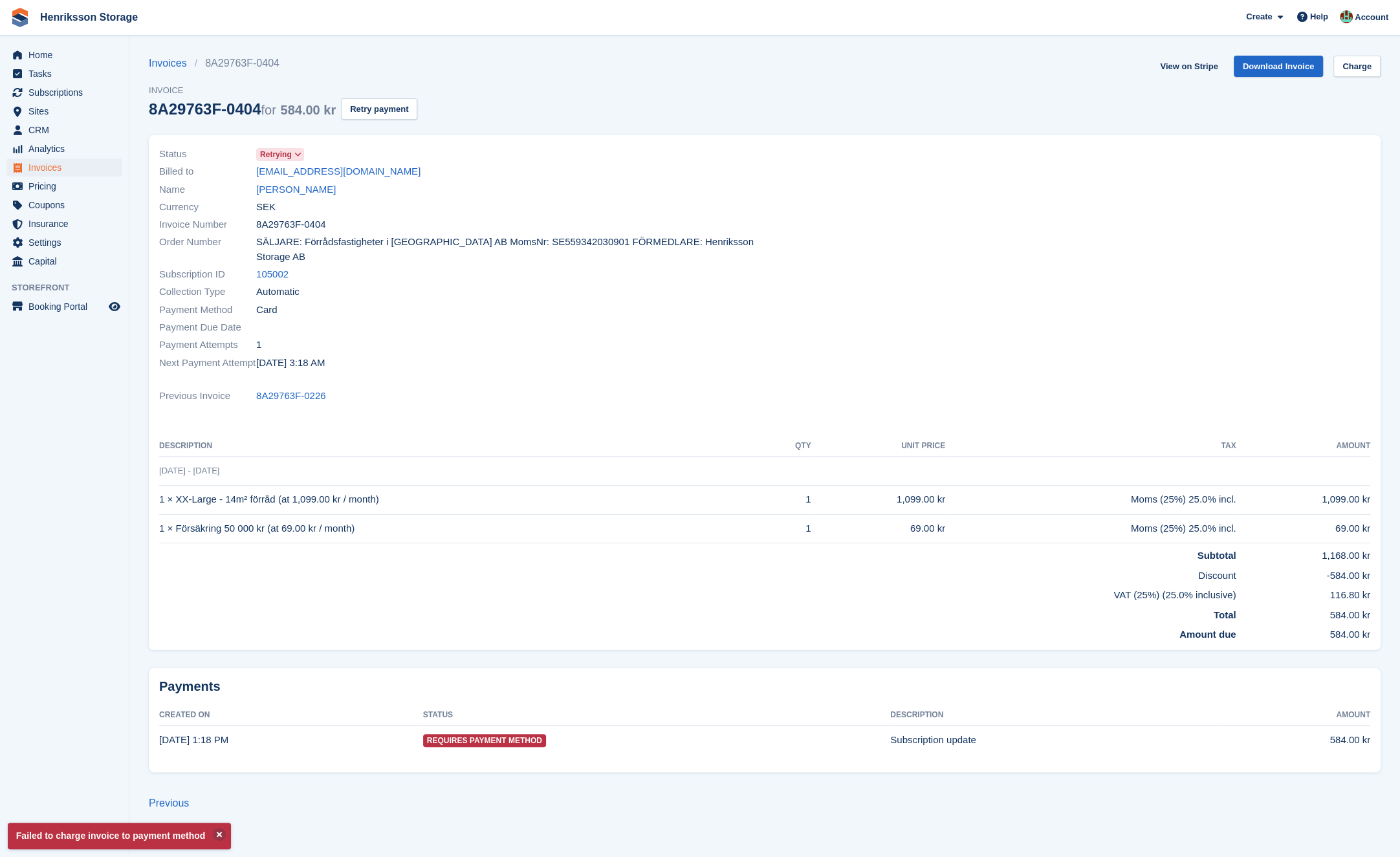
click at [628, 301] on div "Payment Method Card" at bounding box center [458, 309] width 598 height 18
drag, startPoint x: 626, startPoint y: 298, endPoint x: 444, endPoint y: 298, distance: 182.0
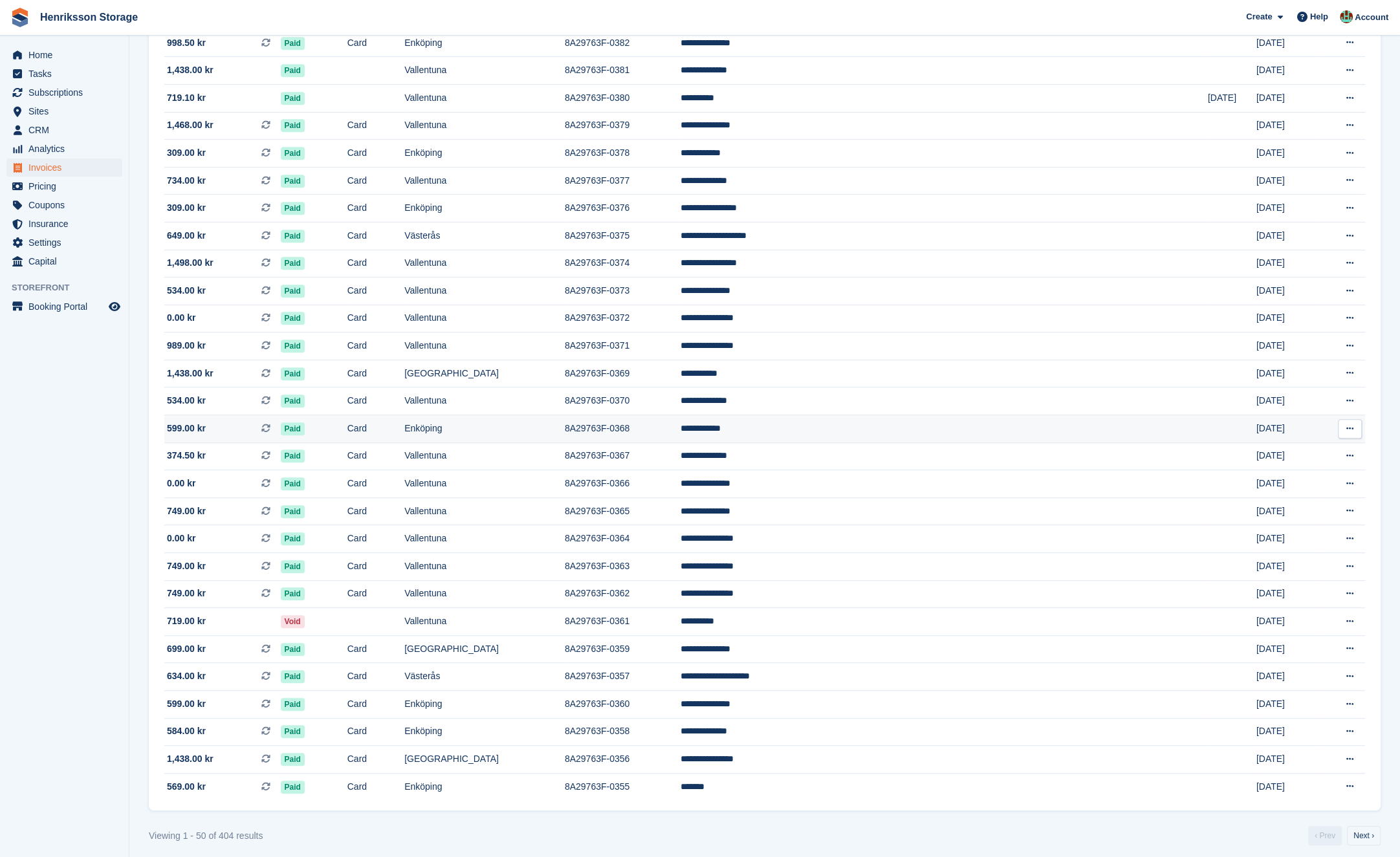
scroll to position [806, 0]
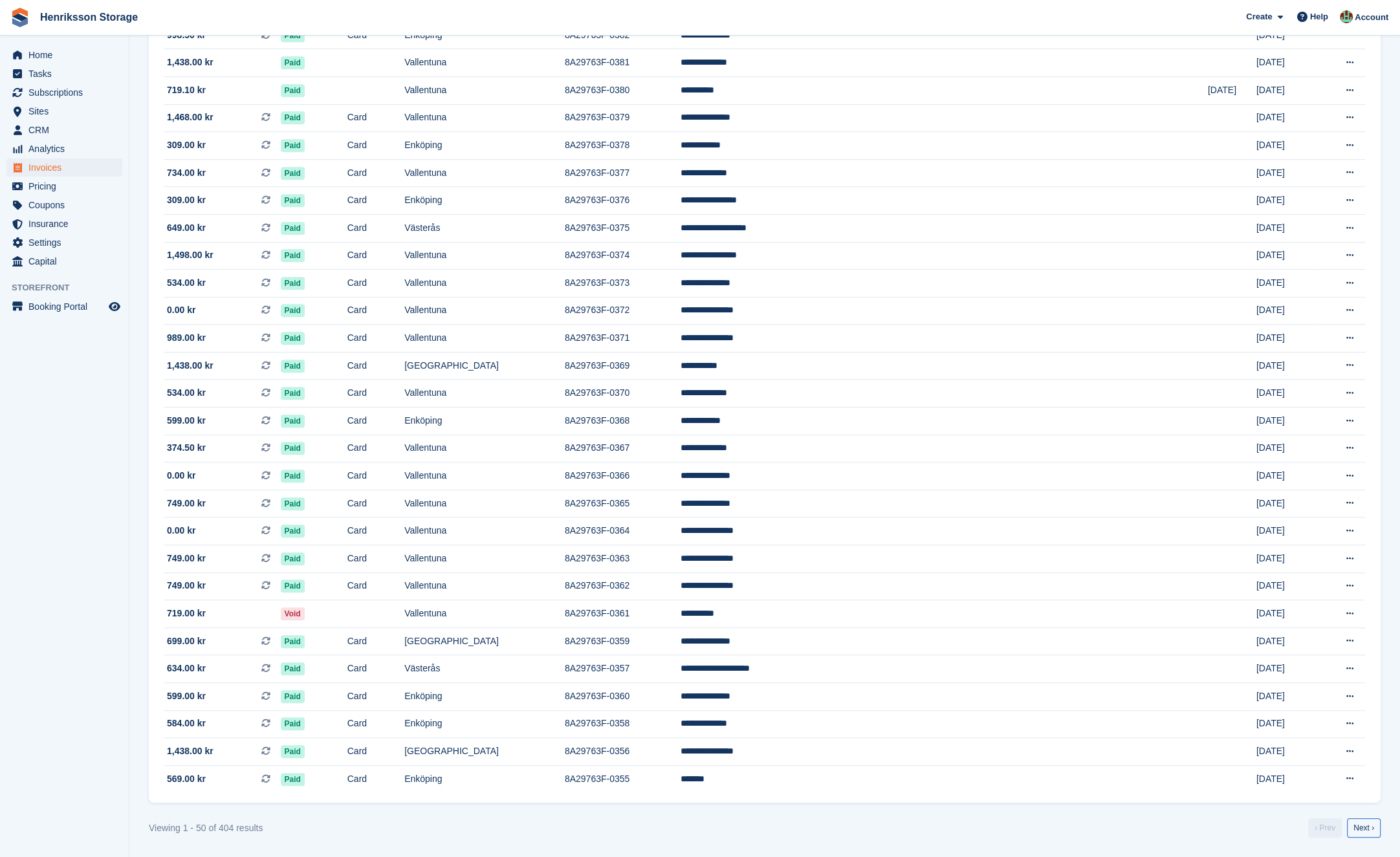
click at [1359, 817] on turbo-frame "Invoices A complete list of invoices for all payments Export Export Invoices Ex…" at bounding box center [764, 46] width 1232 height 1584
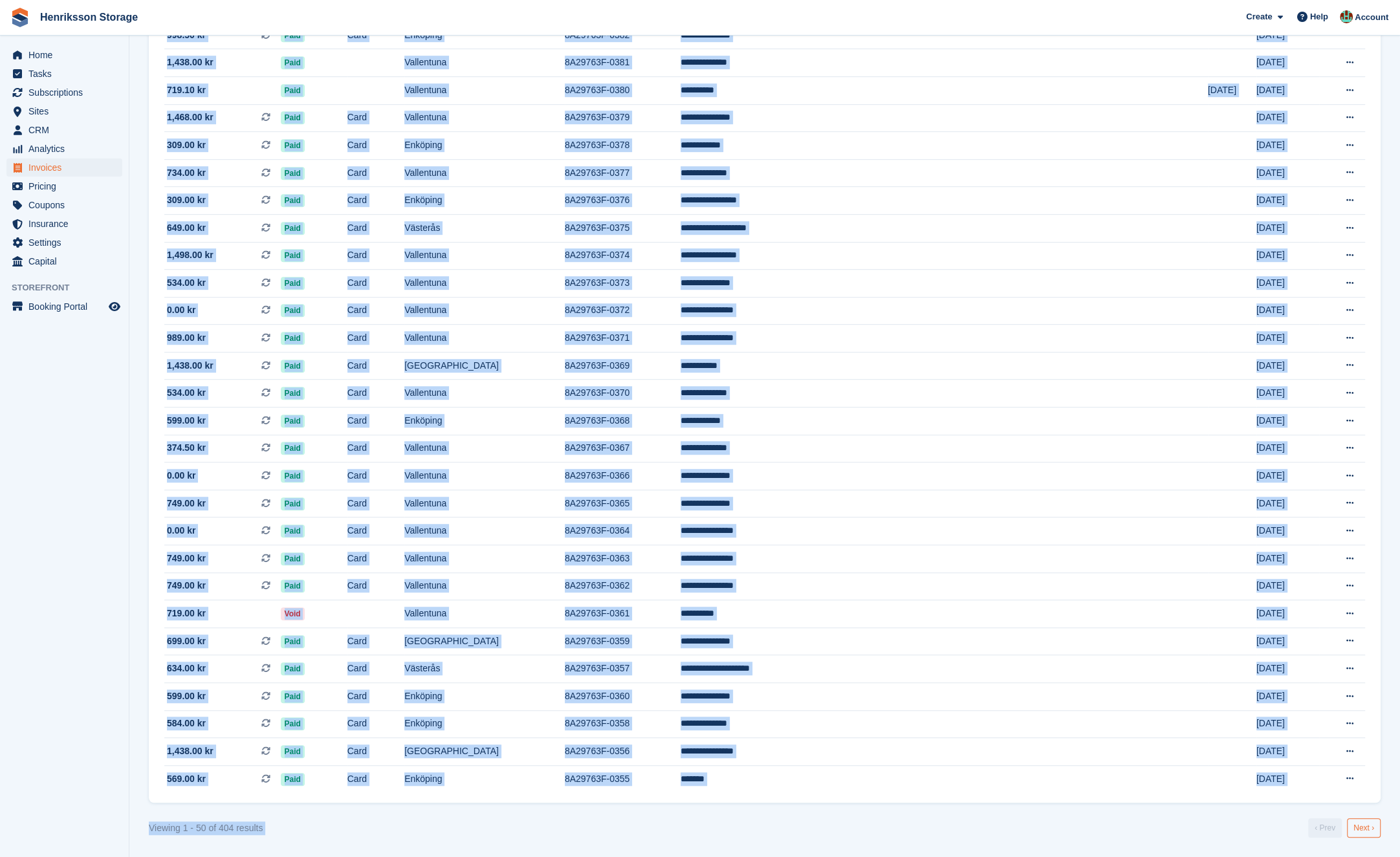
click at [1359, 836] on section "Invoices A complete list of invoices for all payments Export Export Invoices Ex…" at bounding box center [764, 28] width 1271 height 1659
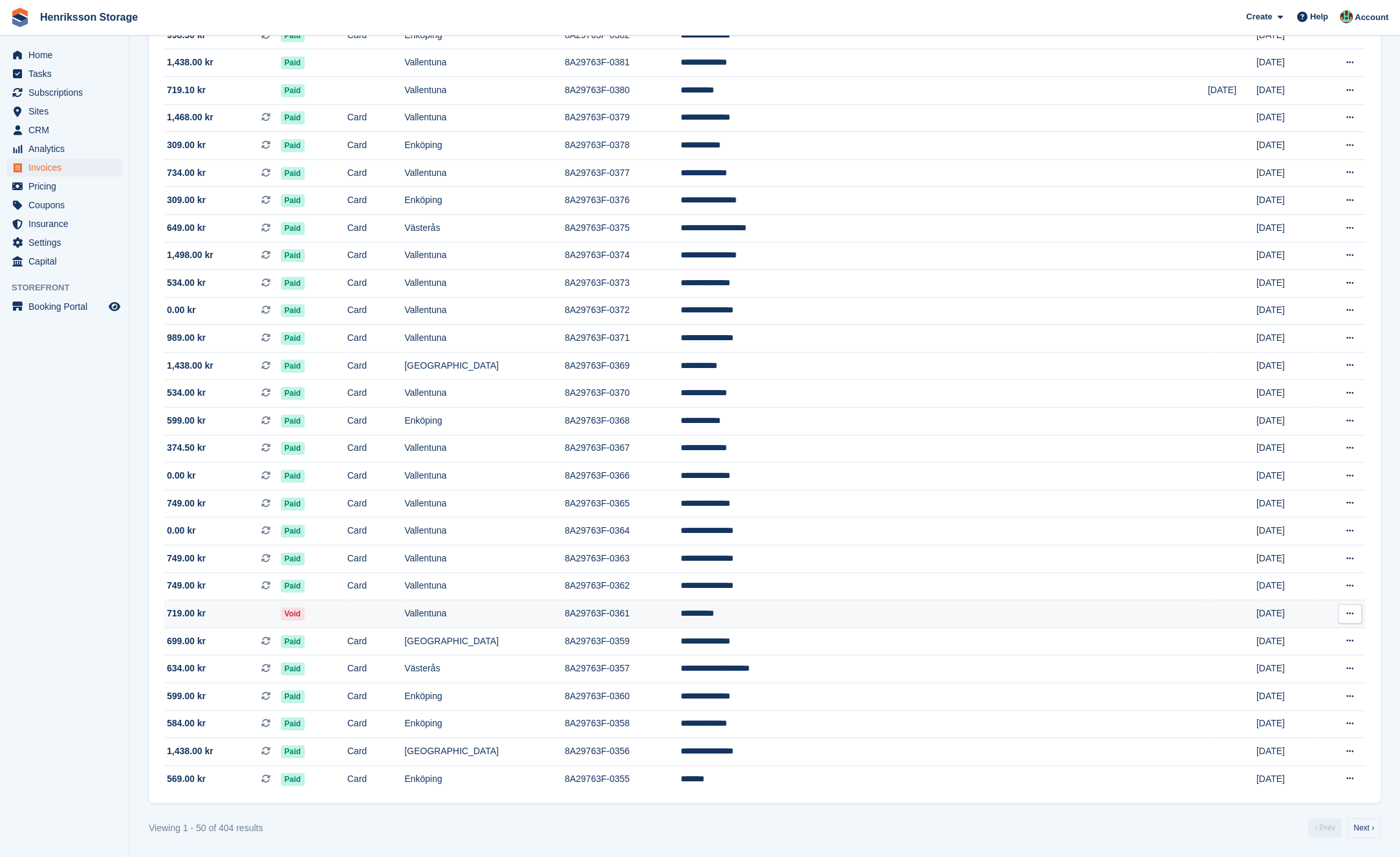
click at [1208, 625] on td at bounding box center [1232, 614] width 48 height 28
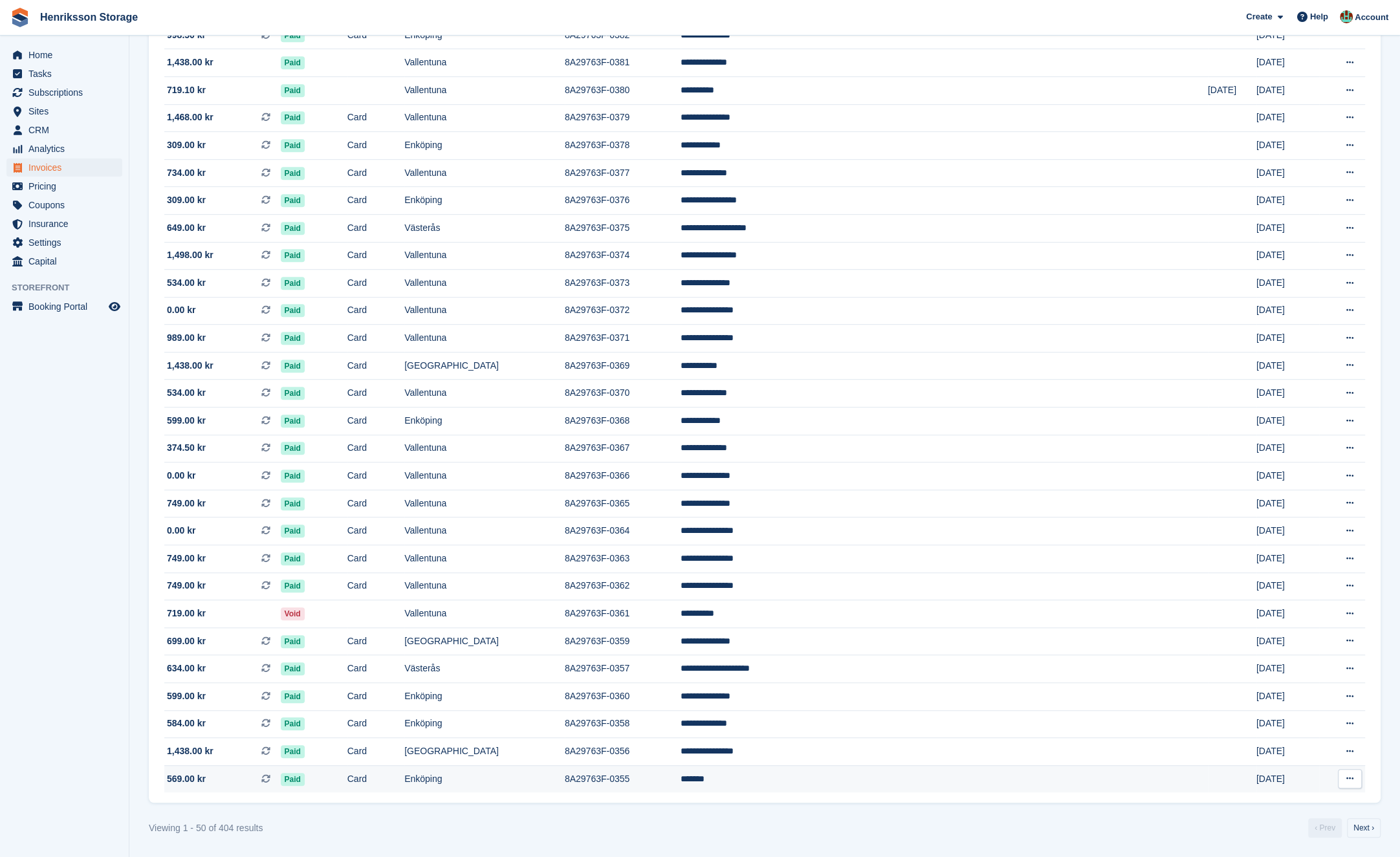
scroll to position [806, 0]
click at [1366, 836] on link "Next ›" at bounding box center [1364, 828] width 34 height 19
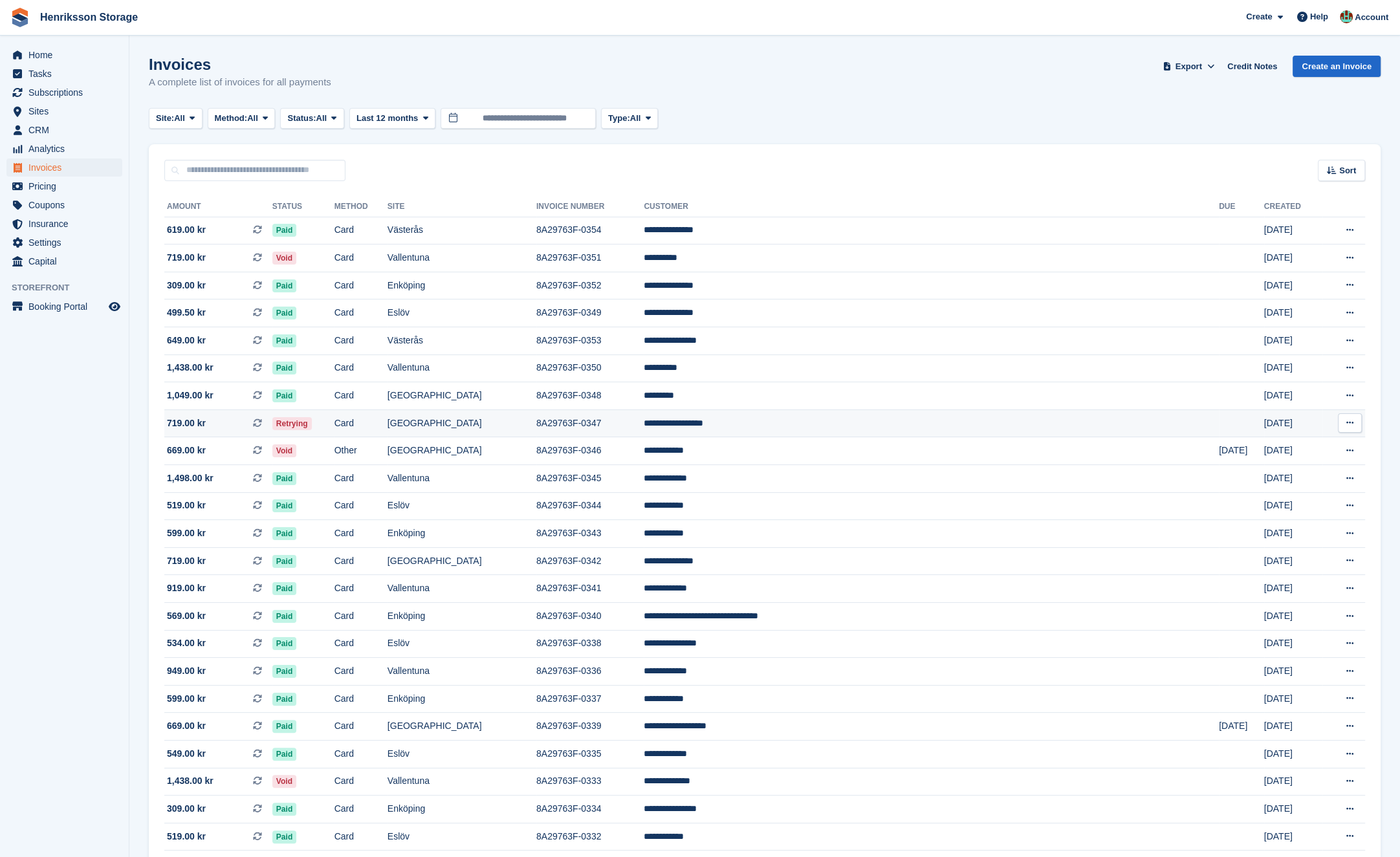
click at [536, 424] on td "[GEOGRAPHIC_DATA]" at bounding box center [462, 424] width 149 height 28
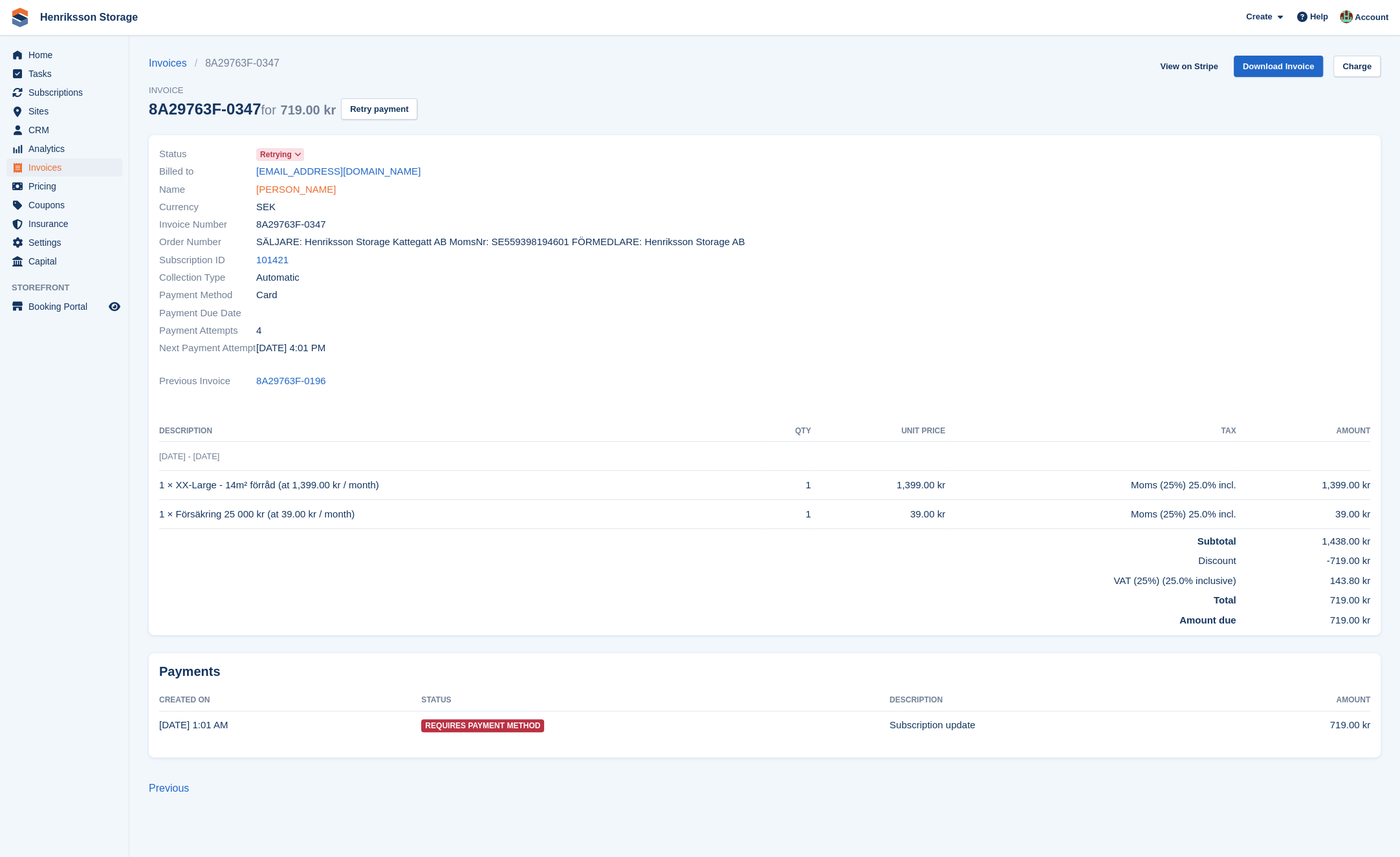
click at [297, 185] on link "Alaa Aldin Algreet" at bounding box center [296, 189] width 80 height 15
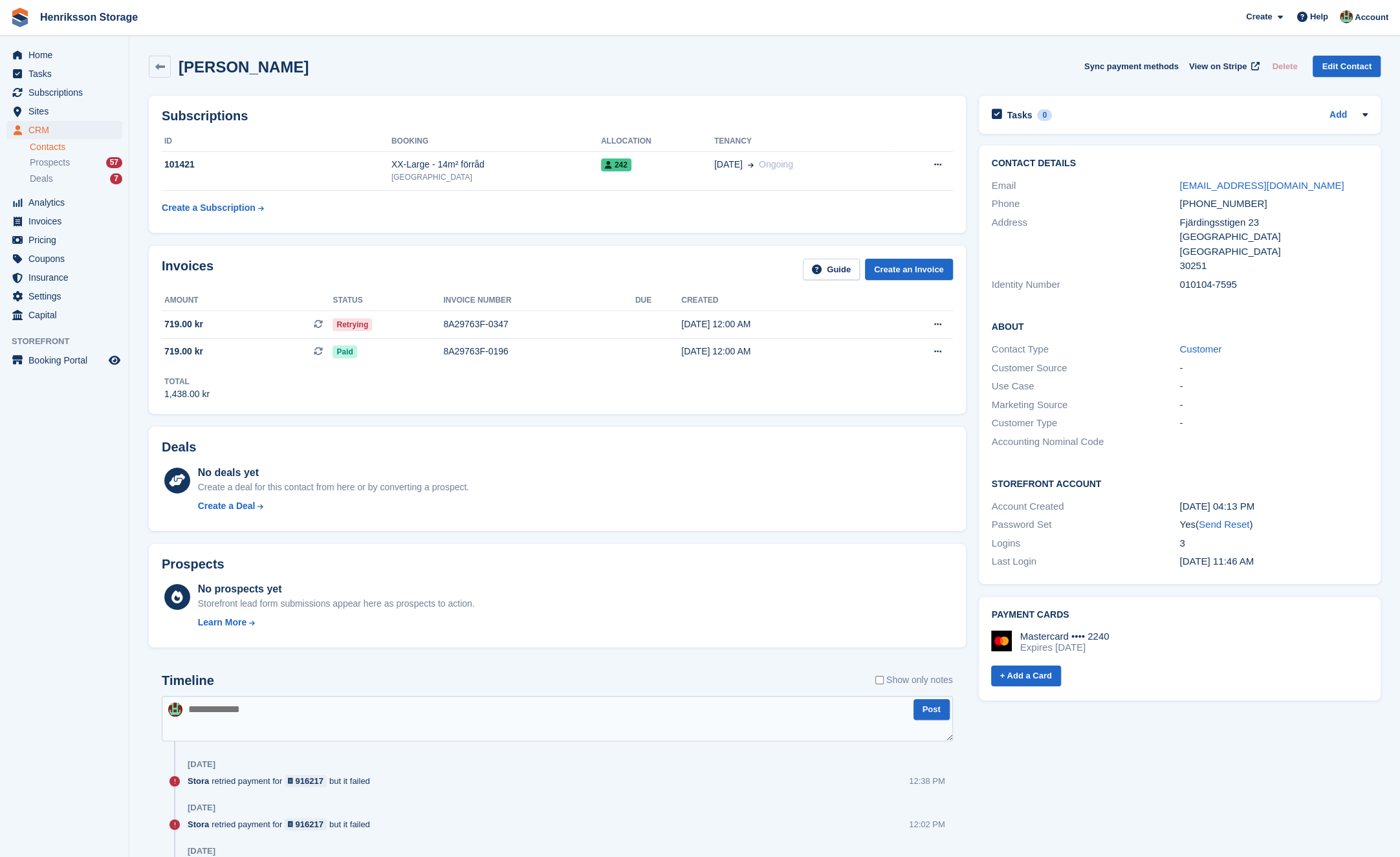
click at [1202, 202] on div "+46739639255" at bounding box center [1274, 204] width 188 height 15
copy div "+46739639255"
click at [93, 565] on aside "Home Tasks Subscriptions Subscriptions Subscriptions Price increases NEW Price …" at bounding box center [64, 431] width 129 height 793
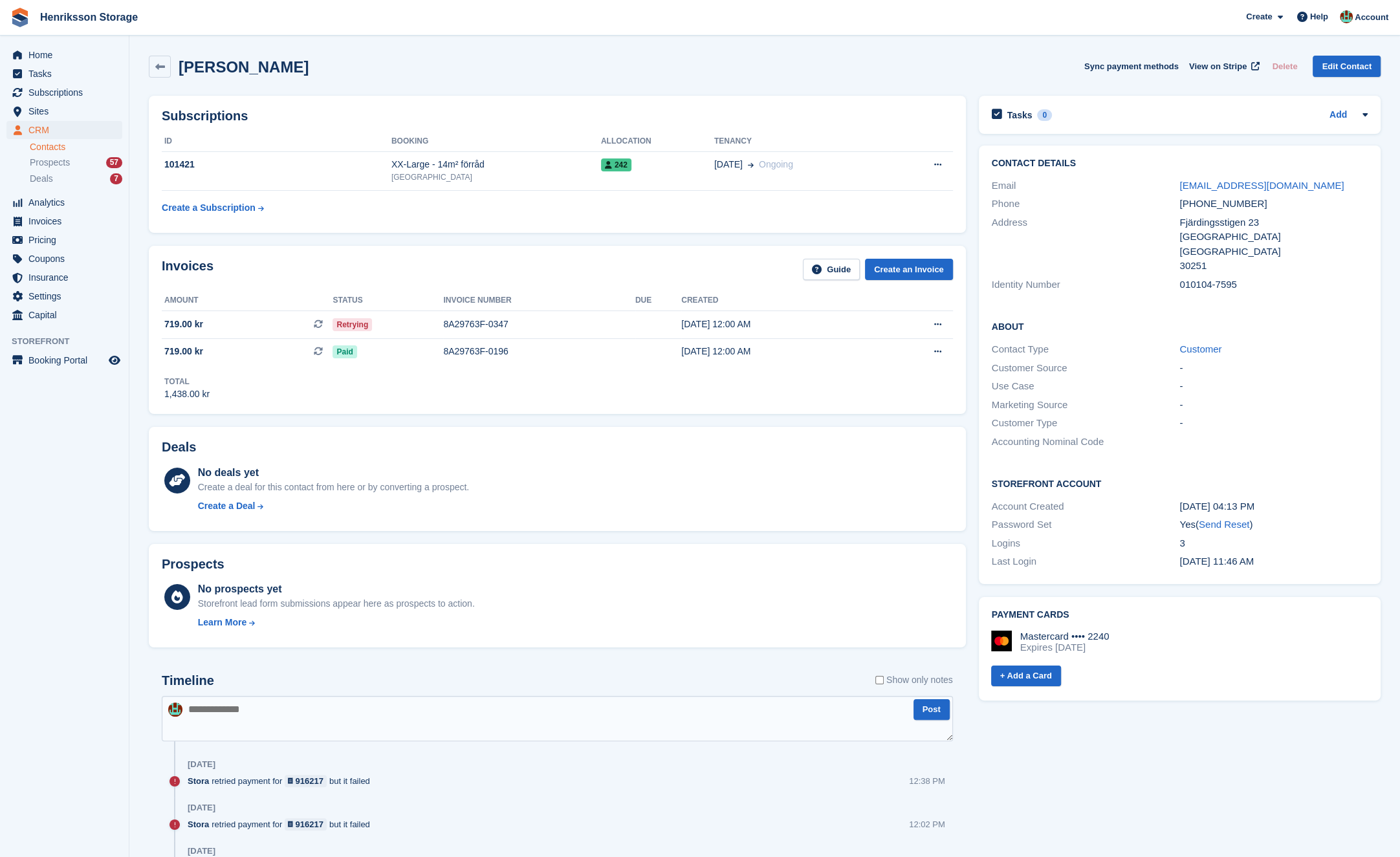
click at [93, 565] on aside "Home Tasks Subscriptions Subscriptions Subscriptions Price increases NEW Price …" at bounding box center [64, 431] width 129 height 793
click at [58, 223] on span "Invoices" at bounding box center [67, 221] width 77 height 18
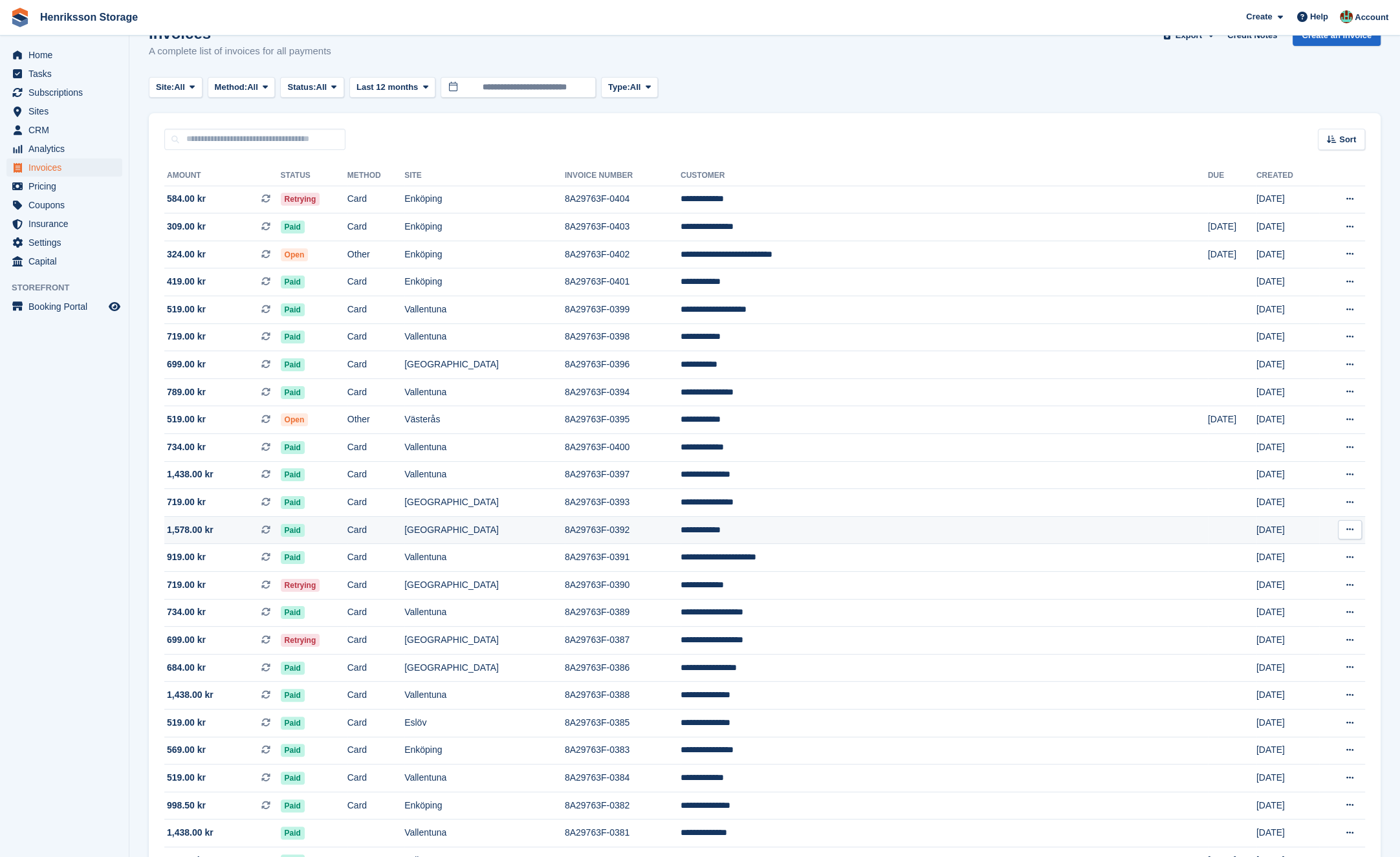
scroll to position [34, 0]
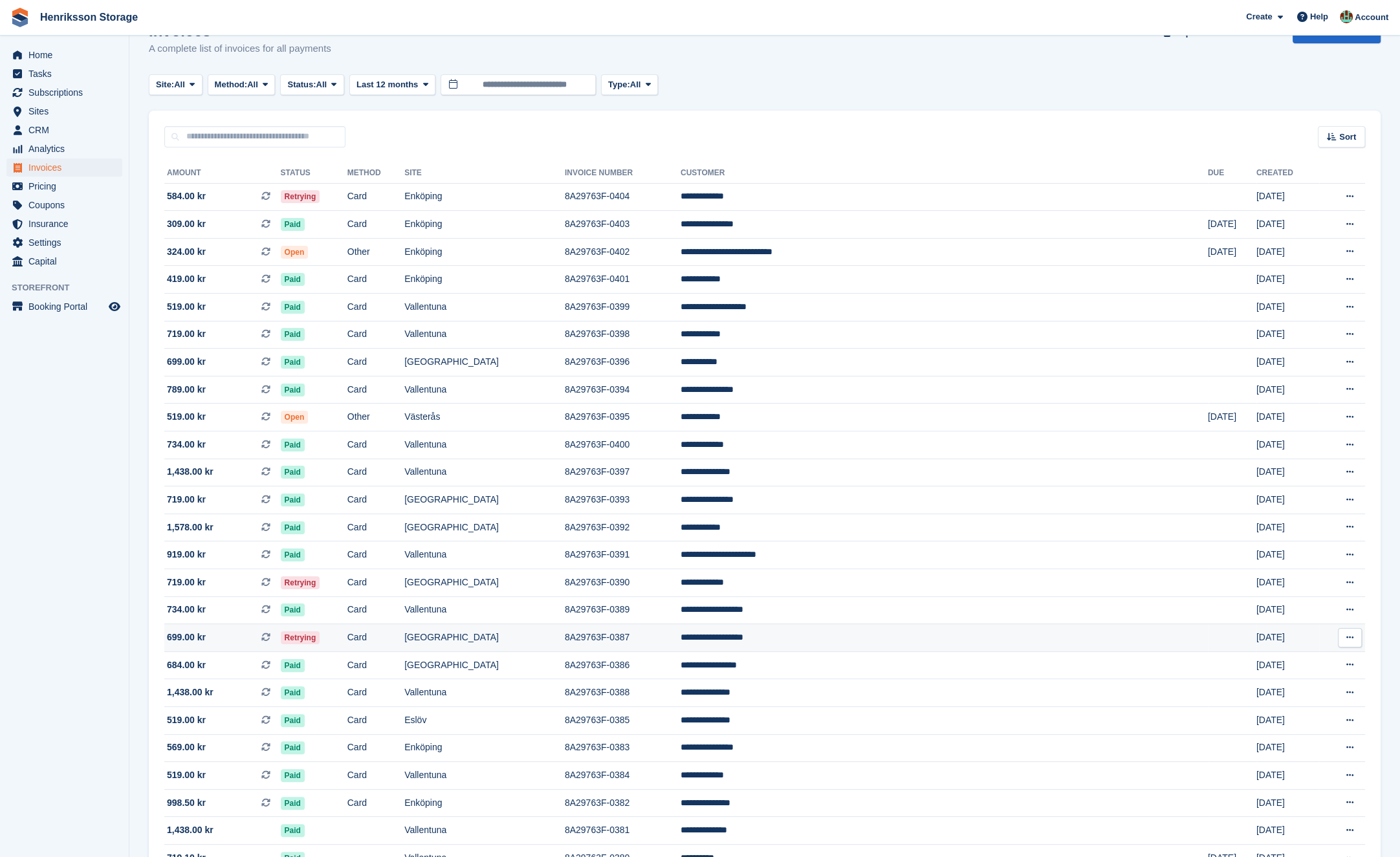
click at [564, 645] on td "[GEOGRAPHIC_DATA]" at bounding box center [485, 638] width 161 height 28
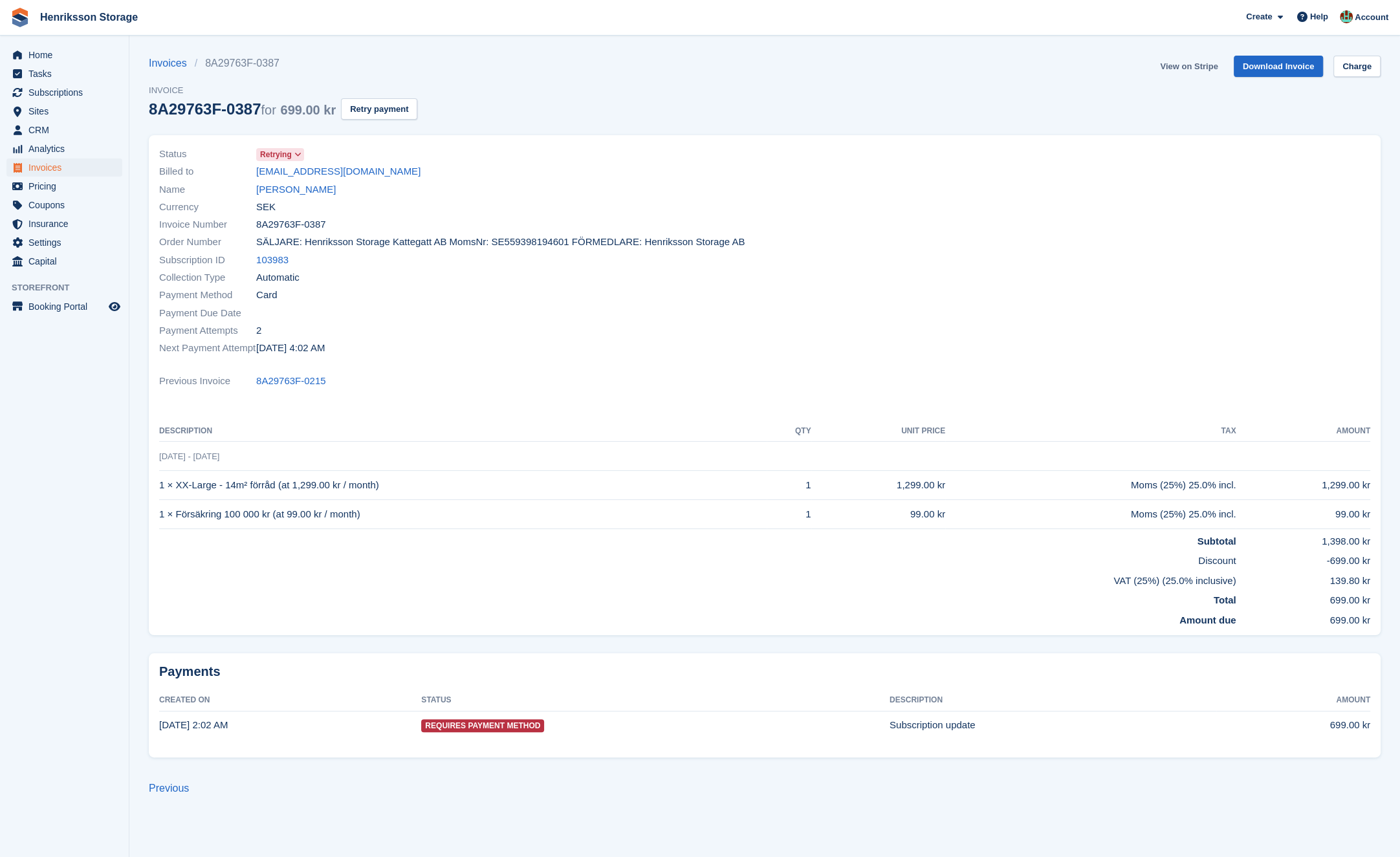
click at [1186, 60] on link "View on Stripe" at bounding box center [1189, 67] width 68 height 21
click at [302, 181] on div "Name [PERSON_NAME]" at bounding box center [458, 189] width 598 height 18
click at [301, 185] on link "[PERSON_NAME]" at bounding box center [296, 189] width 80 height 15
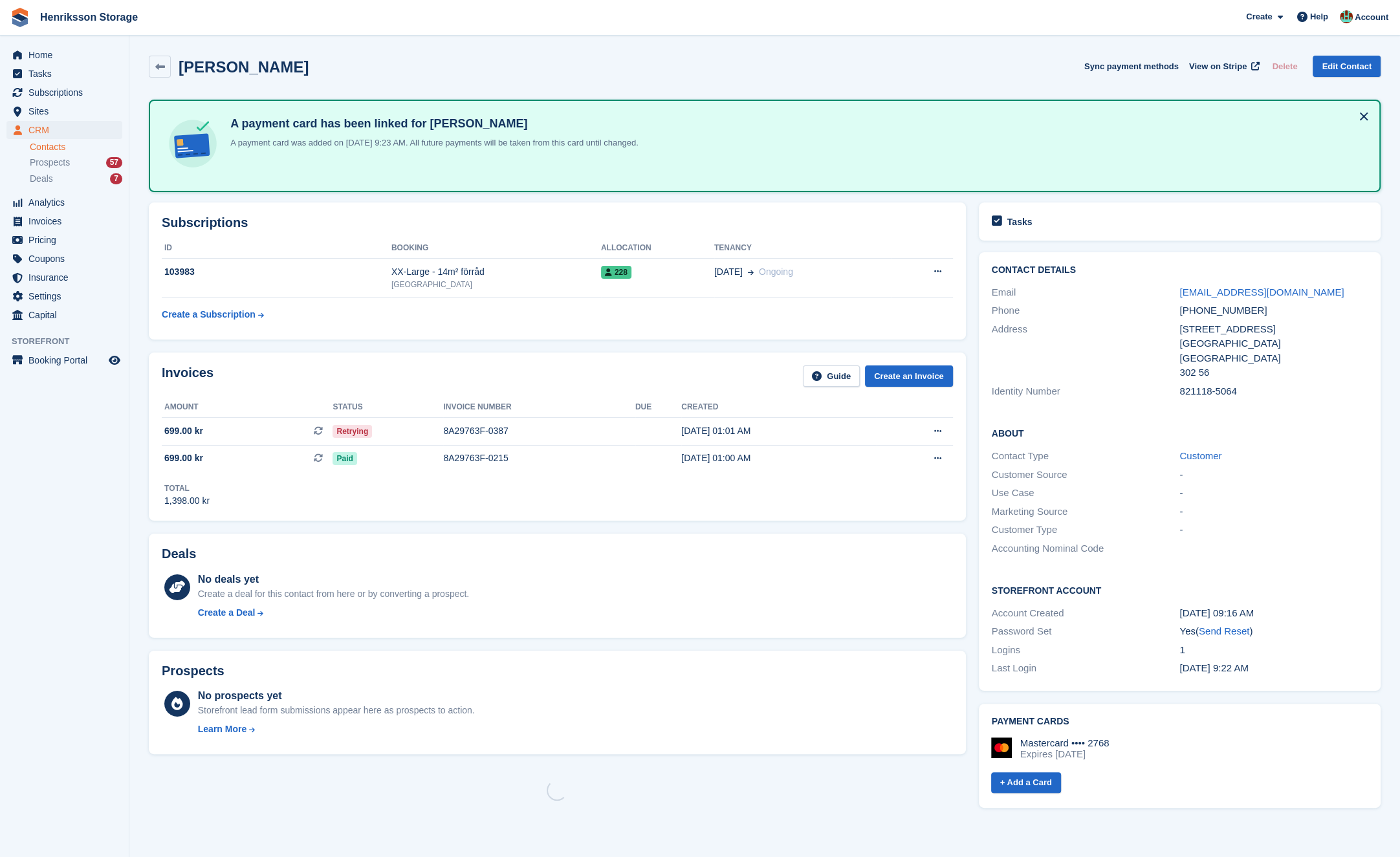
click at [302, 191] on div "A payment card has been linked for [PERSON_NAME] A payment card was added on [D…" at bounding box center [764, 146] width 1232 height 93
click at [1212, 313] on div "[PHONE_NUMBER]" at bounding box center [1274, 310] width 188 height 15
copy div "[PHONE_NUMBER]"
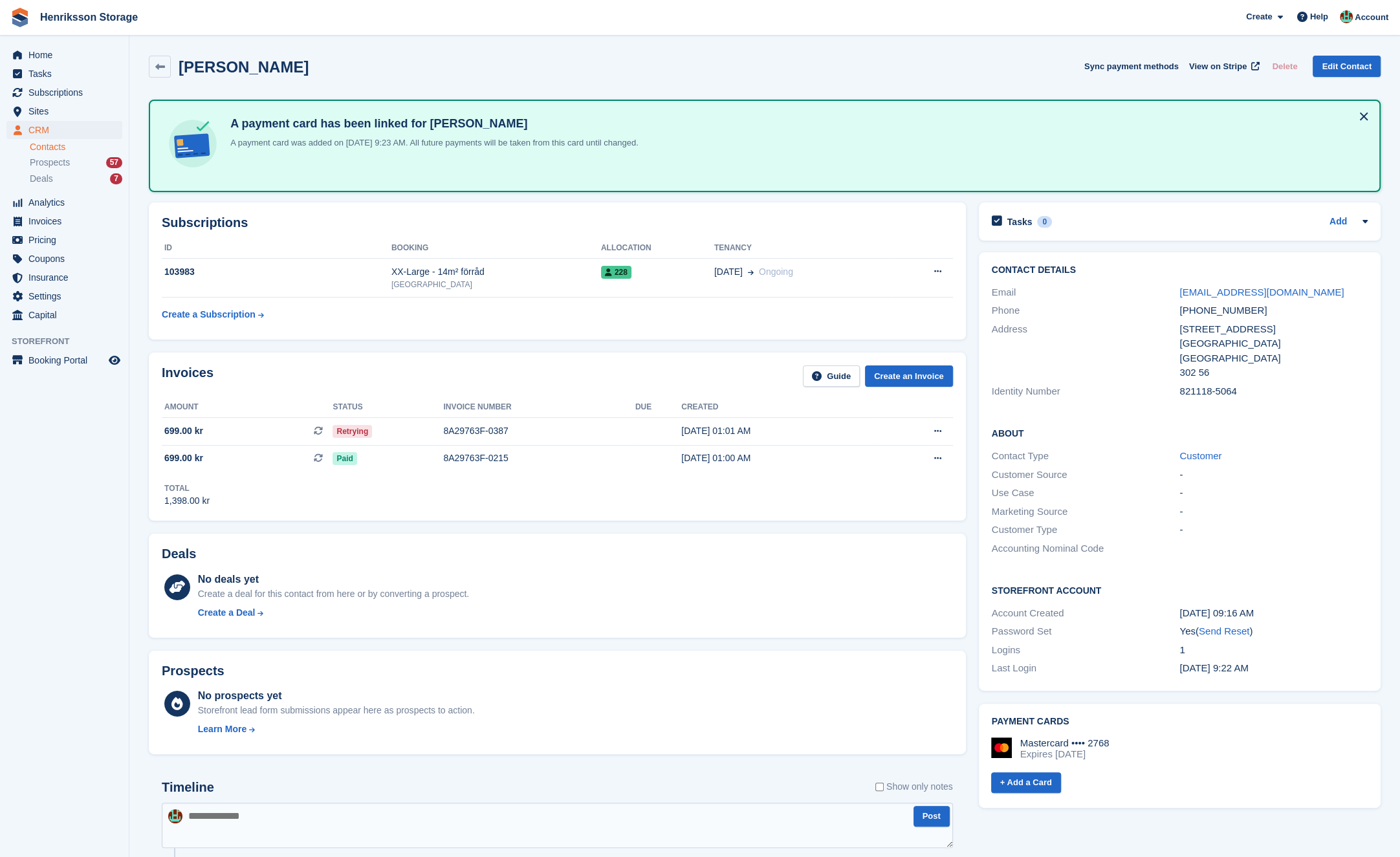
click at [74, 515] on aside "Home Tasks Subscriptions Subscriptions Subscriptions Price increases NEW Price …" at bounding box center [64, 431] width 129 height 793
click at [68, 515] on aside "Home Tasks Subscriptions Subscriptions Subscriptions Price increases NEW Price …" at bounding box center [64, 431] width 129 height 793
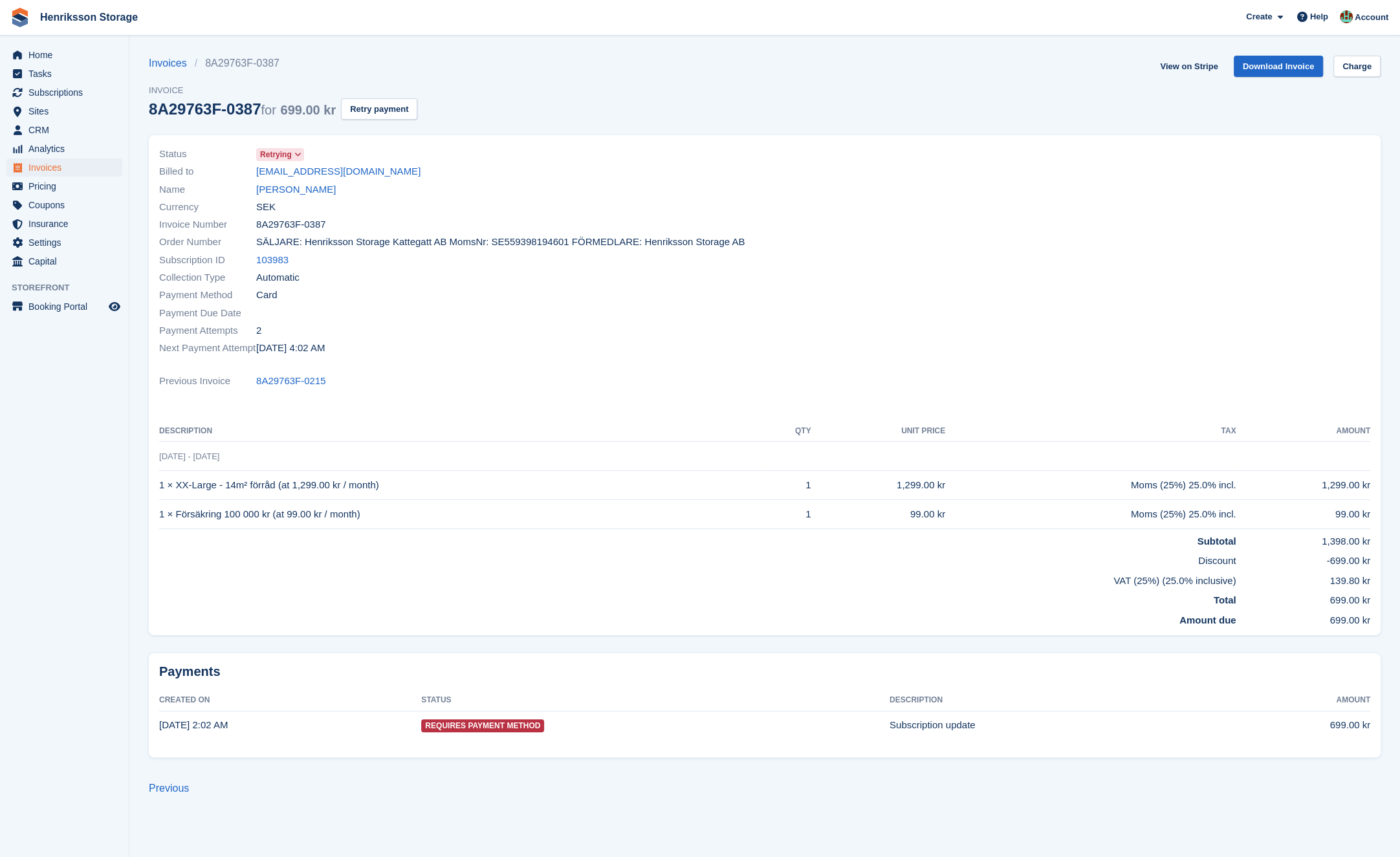
click at [613, 293] on div "Payment Method Card" at bounding box center [458, 295] width 598 height 18
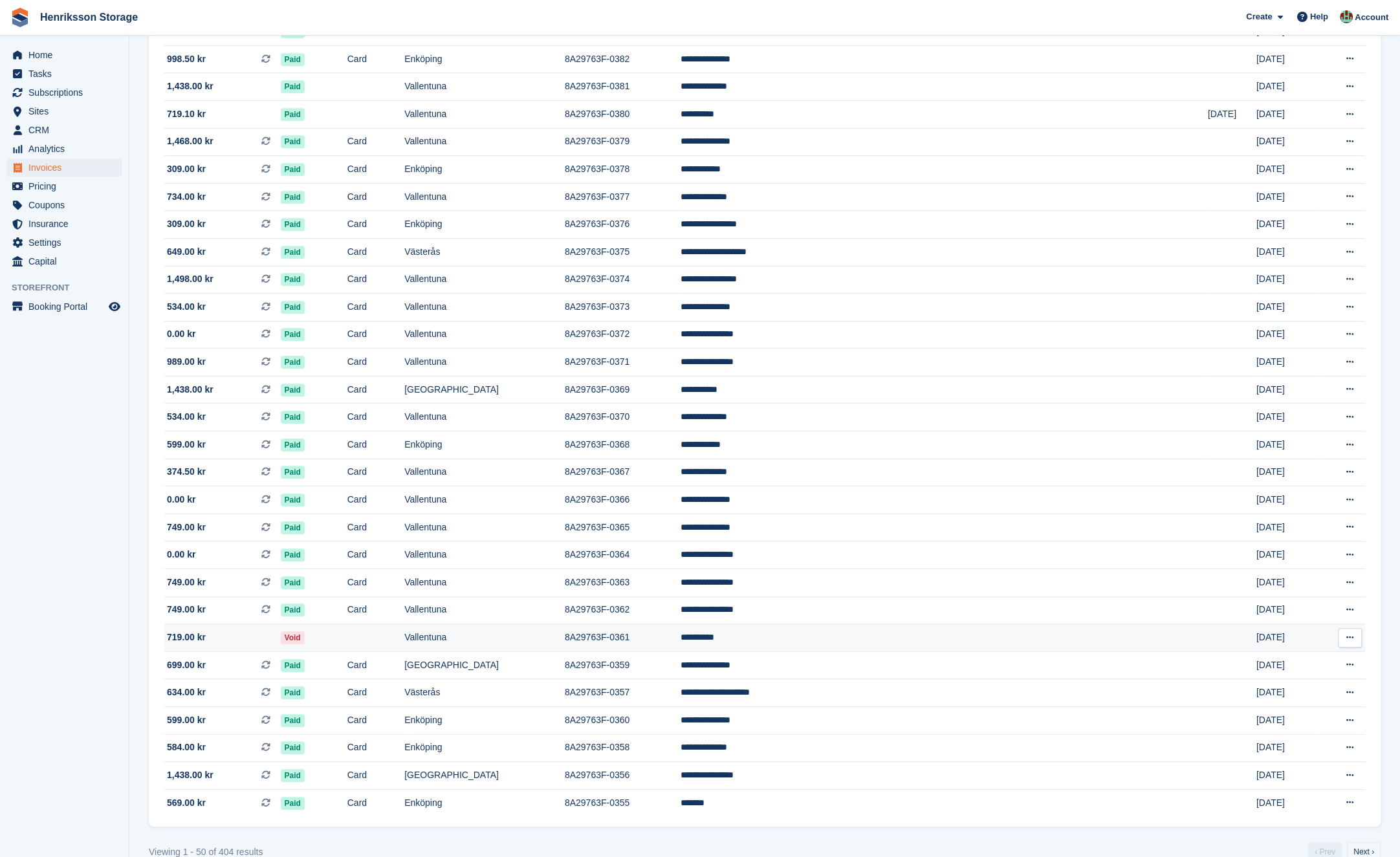
scroll to position [806, 0]
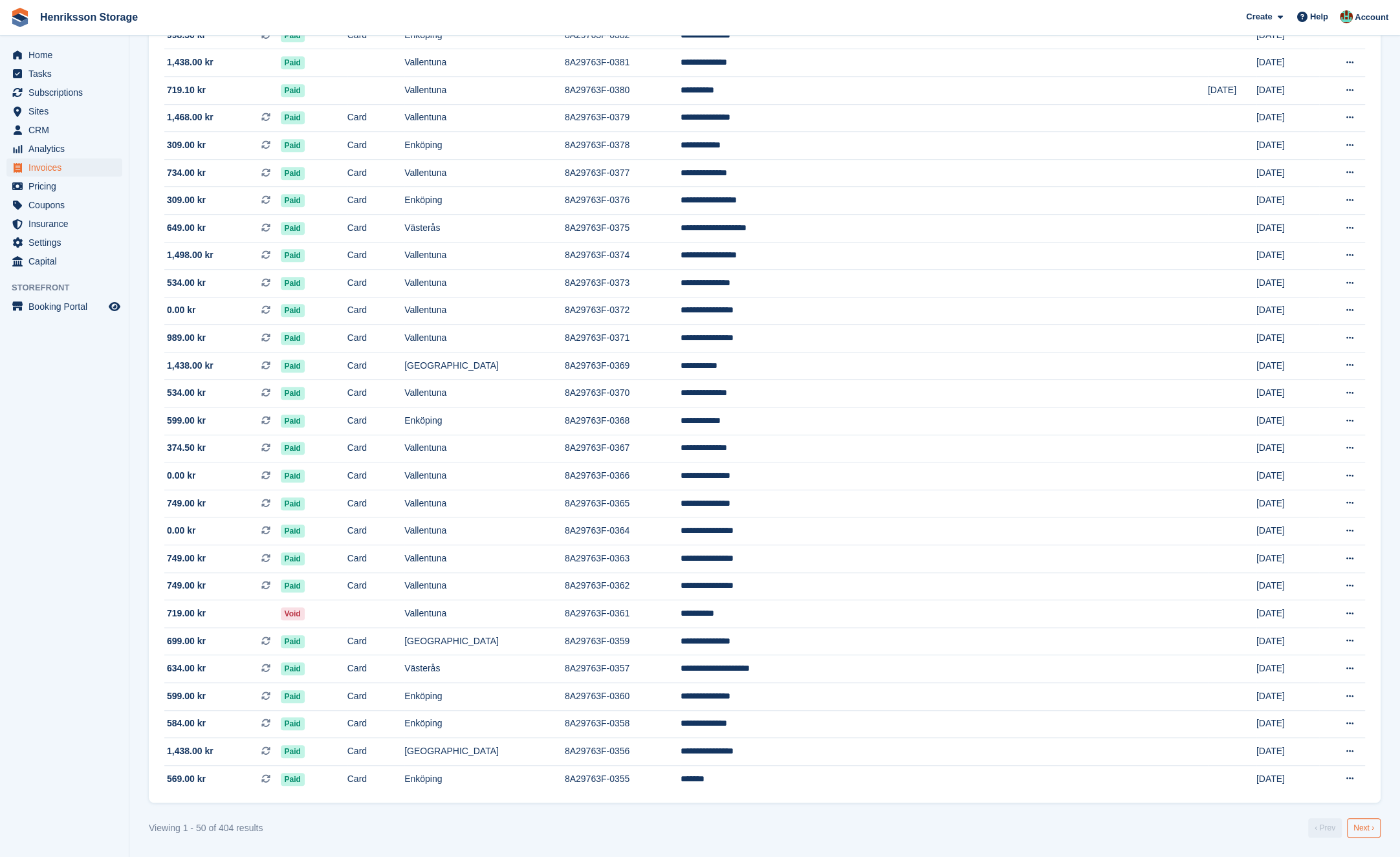
click at [1360, 829] on link "Next ›" at bounding box center [1364, 828] width 34 height 19
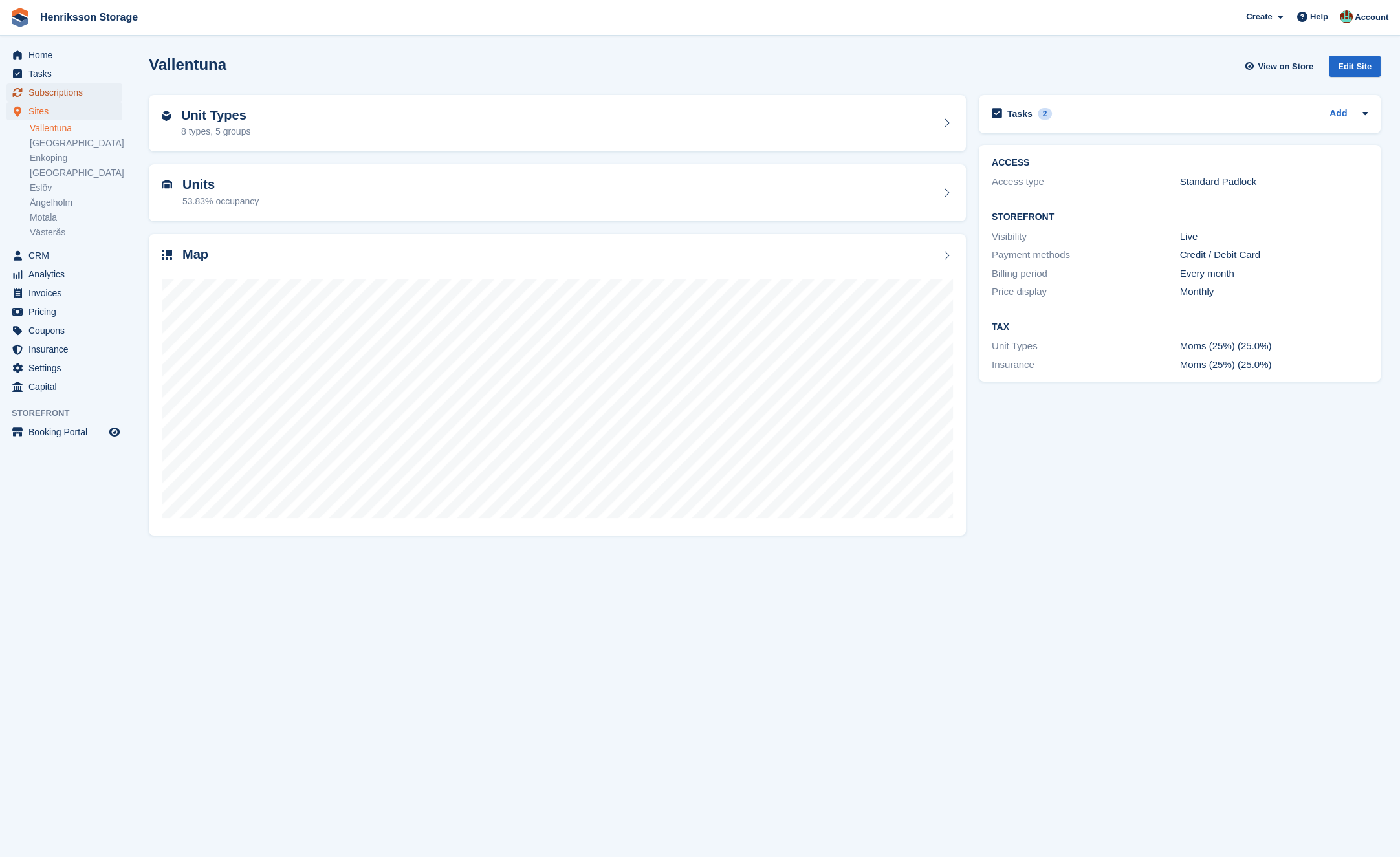
click at [65, 86] on span "Subscriptions" at bounding box center [67, 93] width 77 height 18
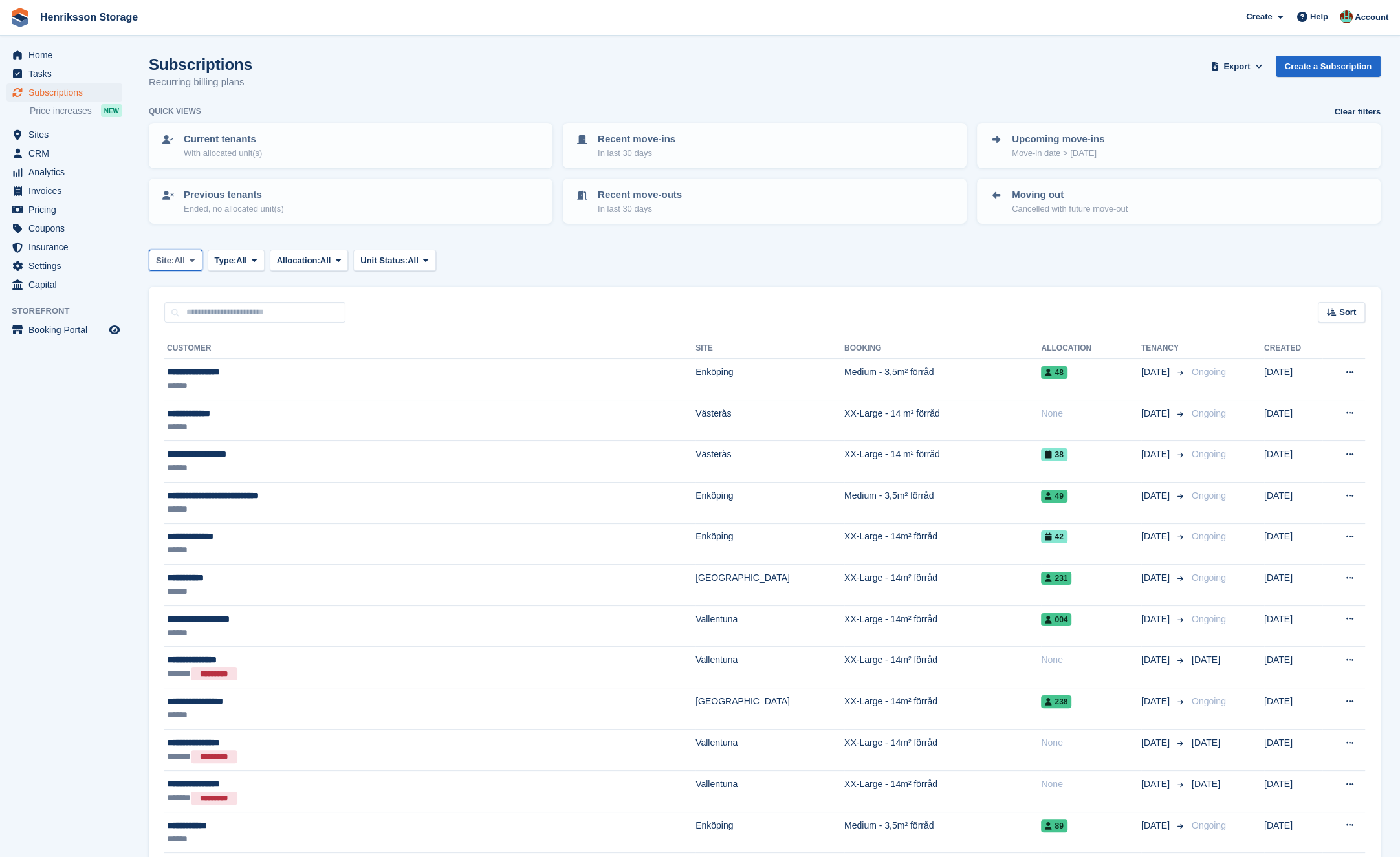
click at [195, 257] on icon at bounding box center [192, 260] width 5 height 8
click at [211, 402] on link "Eslöv" at bounding box center [213, 407] width 116 height 23
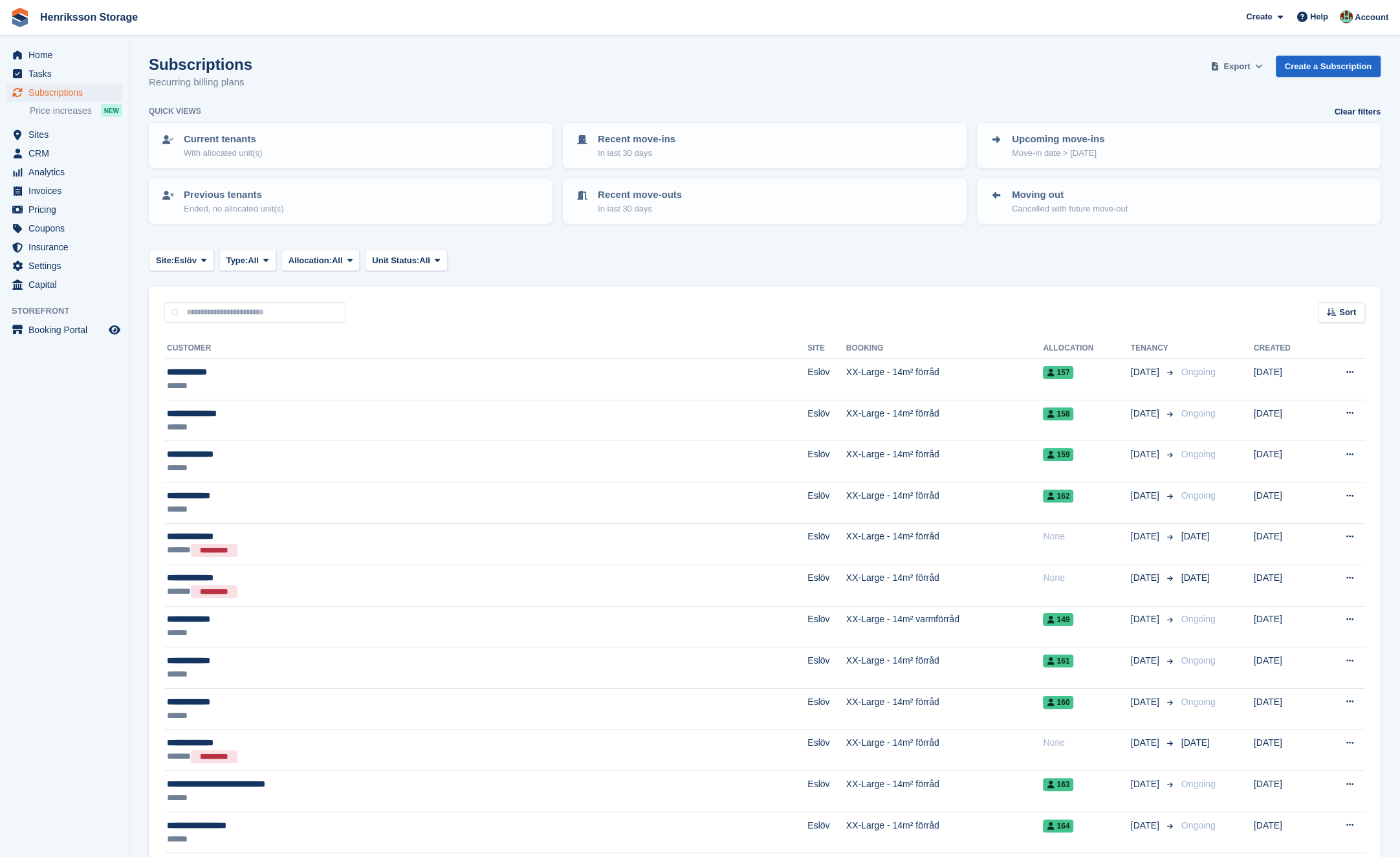
click at [1252, 64] on span at bounding box center [1258, 67] width 13 height 13
click at [1202, 162] on div "Start Export" at bounding box center [1186, 166] width 48 height 13
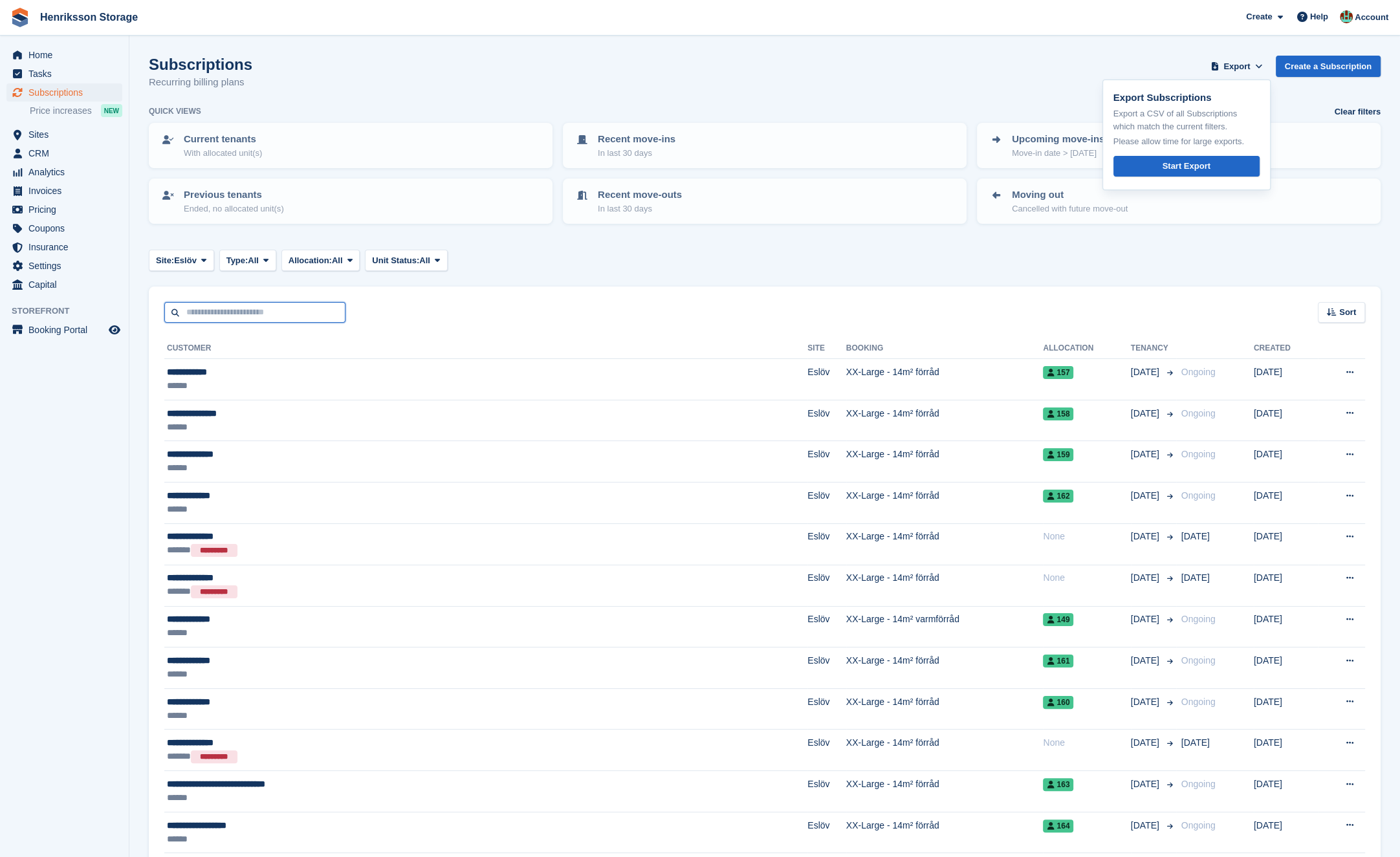
click at [208, 313] on input "text" at bounding box center [255, 313] width 182 height 21
paste input "**********"
type input "**********"
click at [224, 312] on input "**********" at bounding box center [255, 313] width 182 height 21
click at [224, 312] on input "**********" at bounding box center [255, 313] width 182 height 21
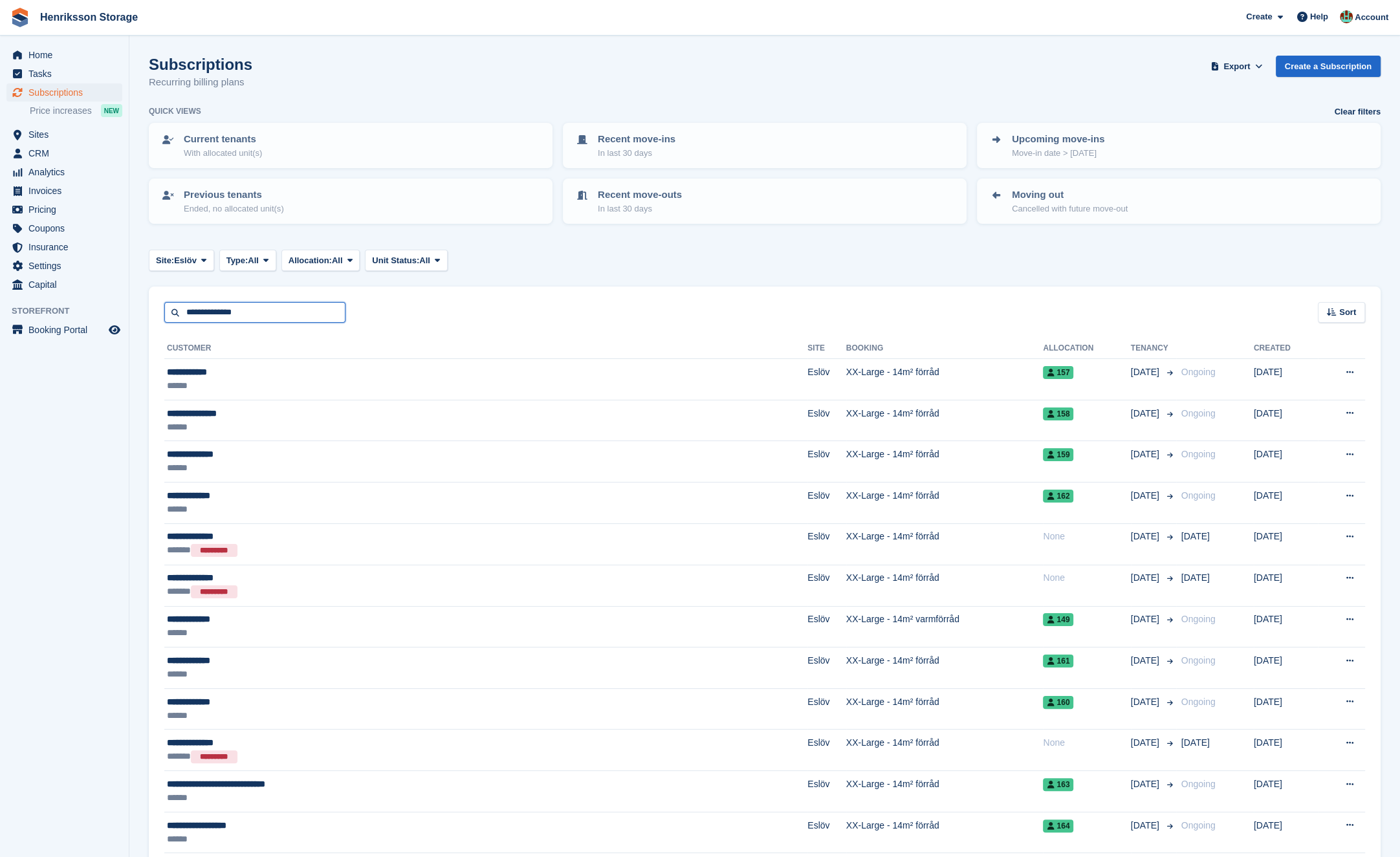
click at [224, 312] on input "**********" at bounding box center [255, 313] width 182 height 21
paste input "text"
type input "**********"
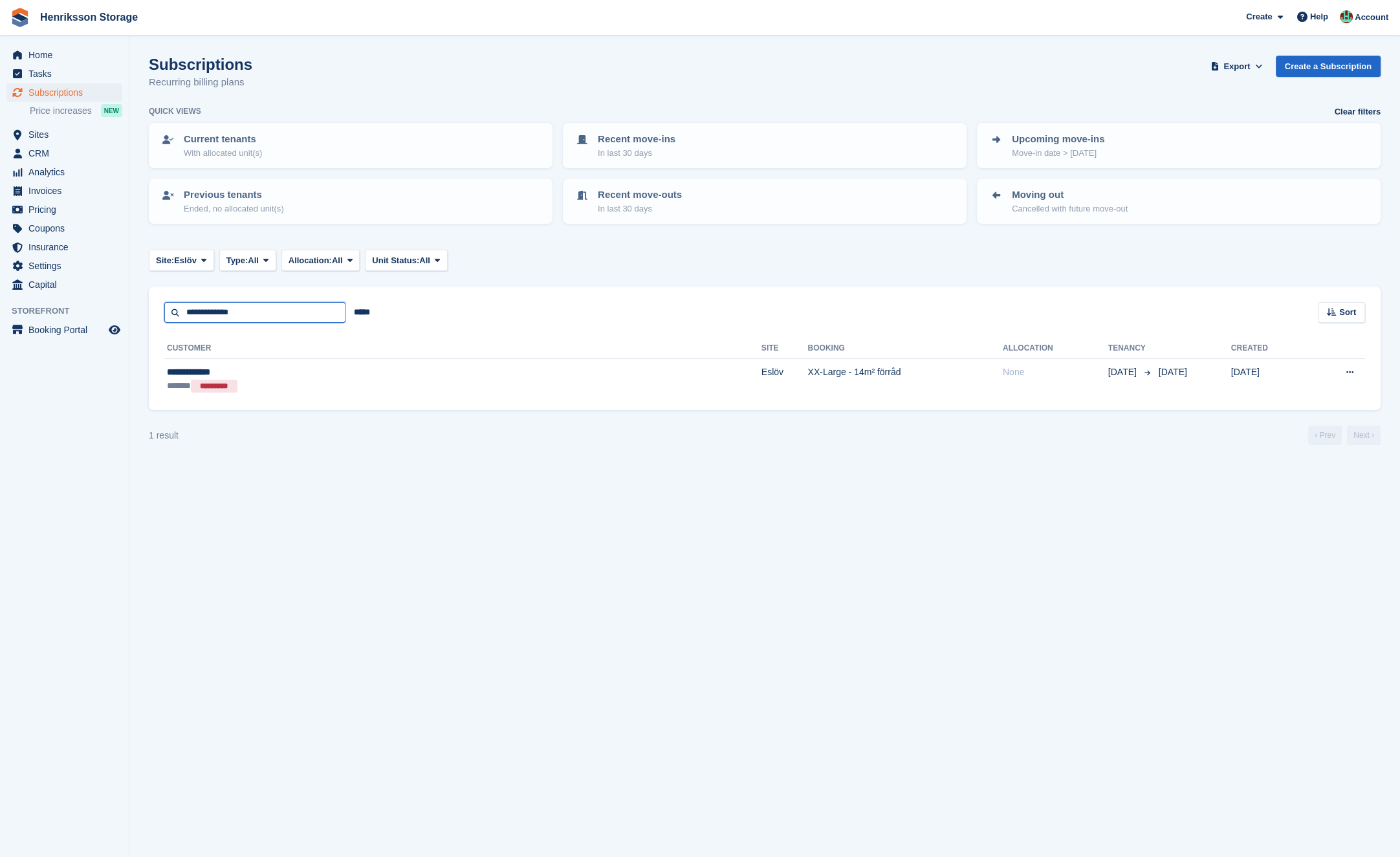
click at [247, 311] on input "**********" at bounding box center [255, 313] width 182 height 21
paste input "text"
type input "**********"
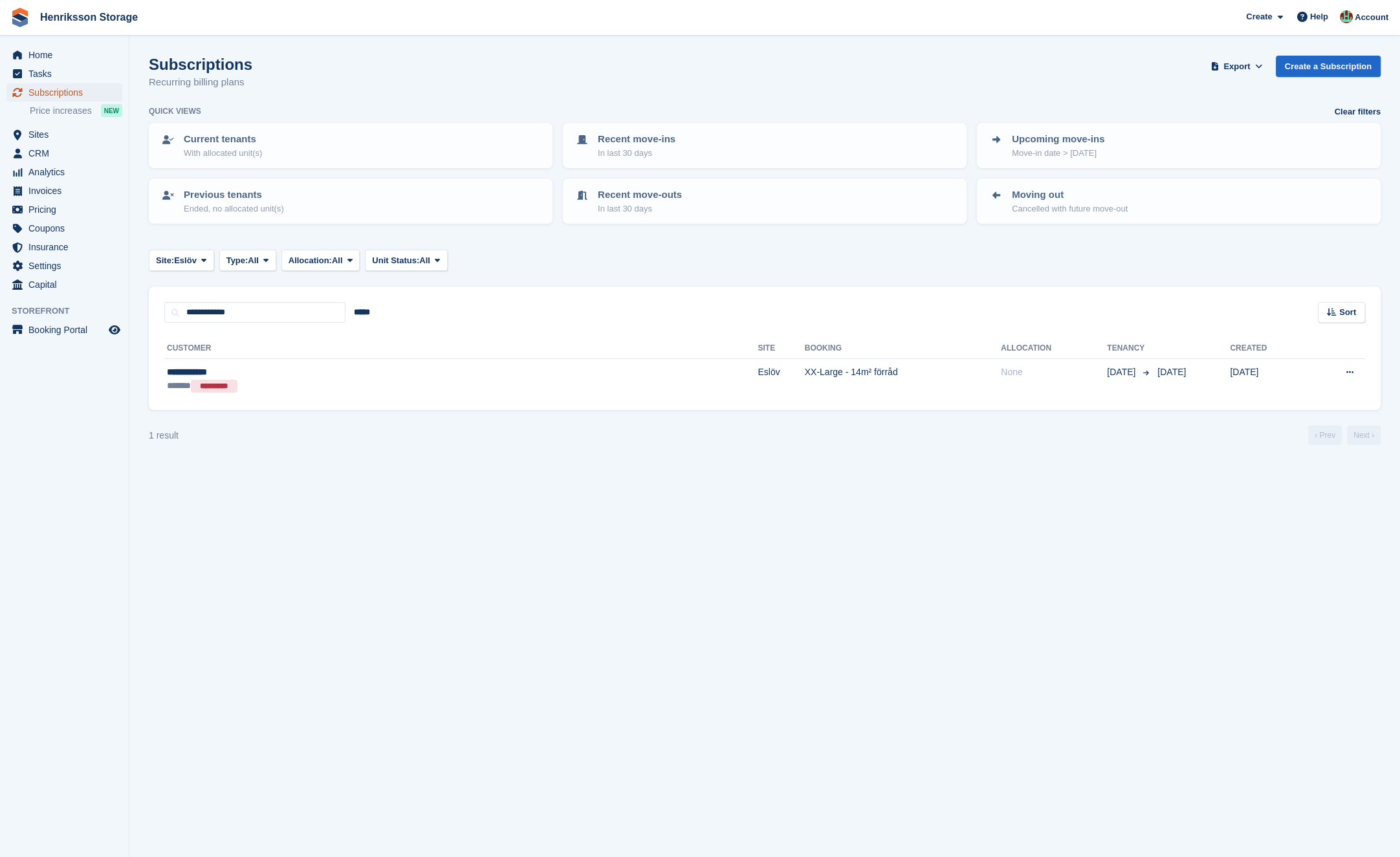
click at [64, 93] on span "Subscriptions" at bounding box center [67, 93] width 77 height 18
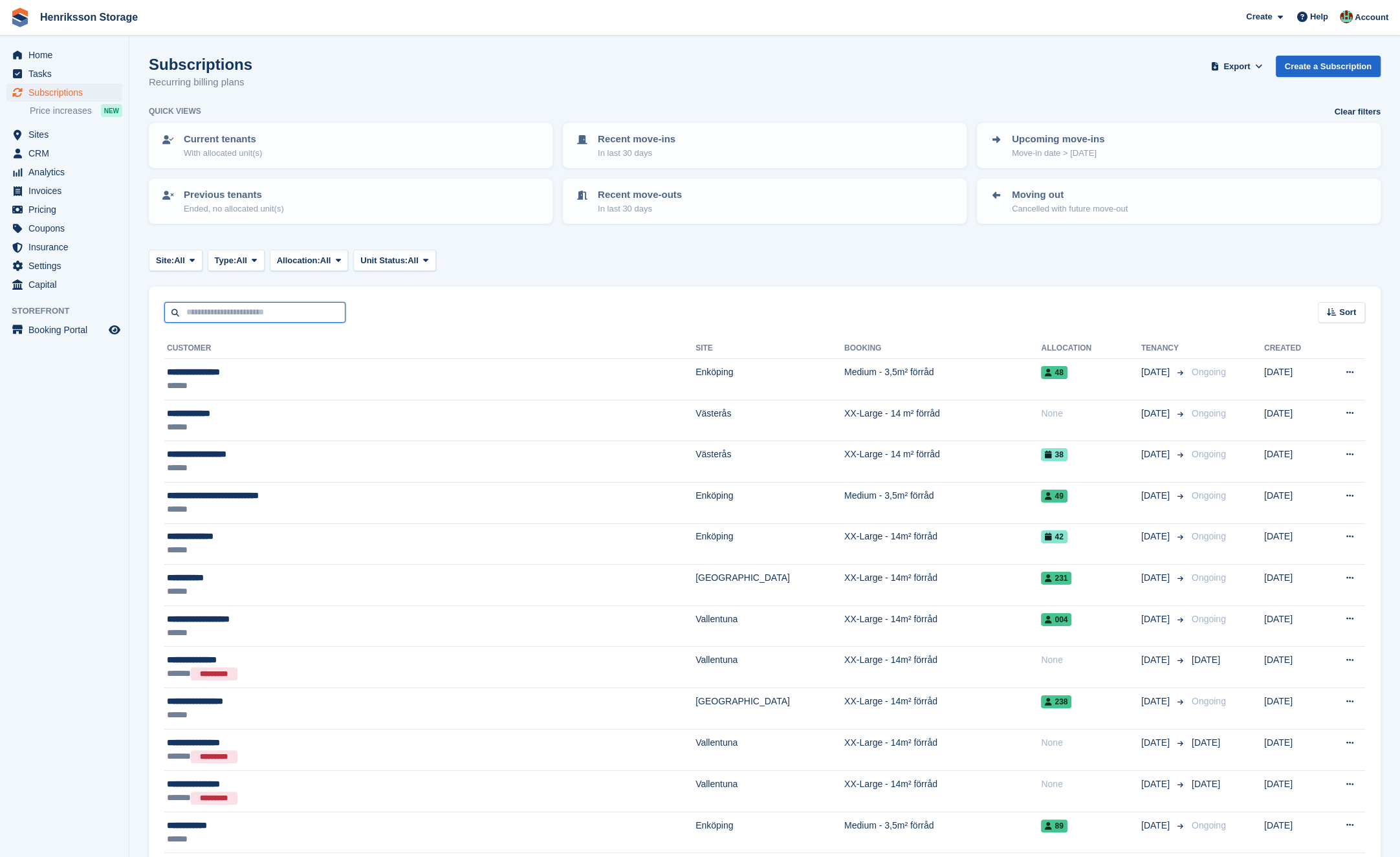
click at [237, 312] on input "text" at bounding box center [255, 313] width 182 height 21
paste input "**********"
type input "**********"
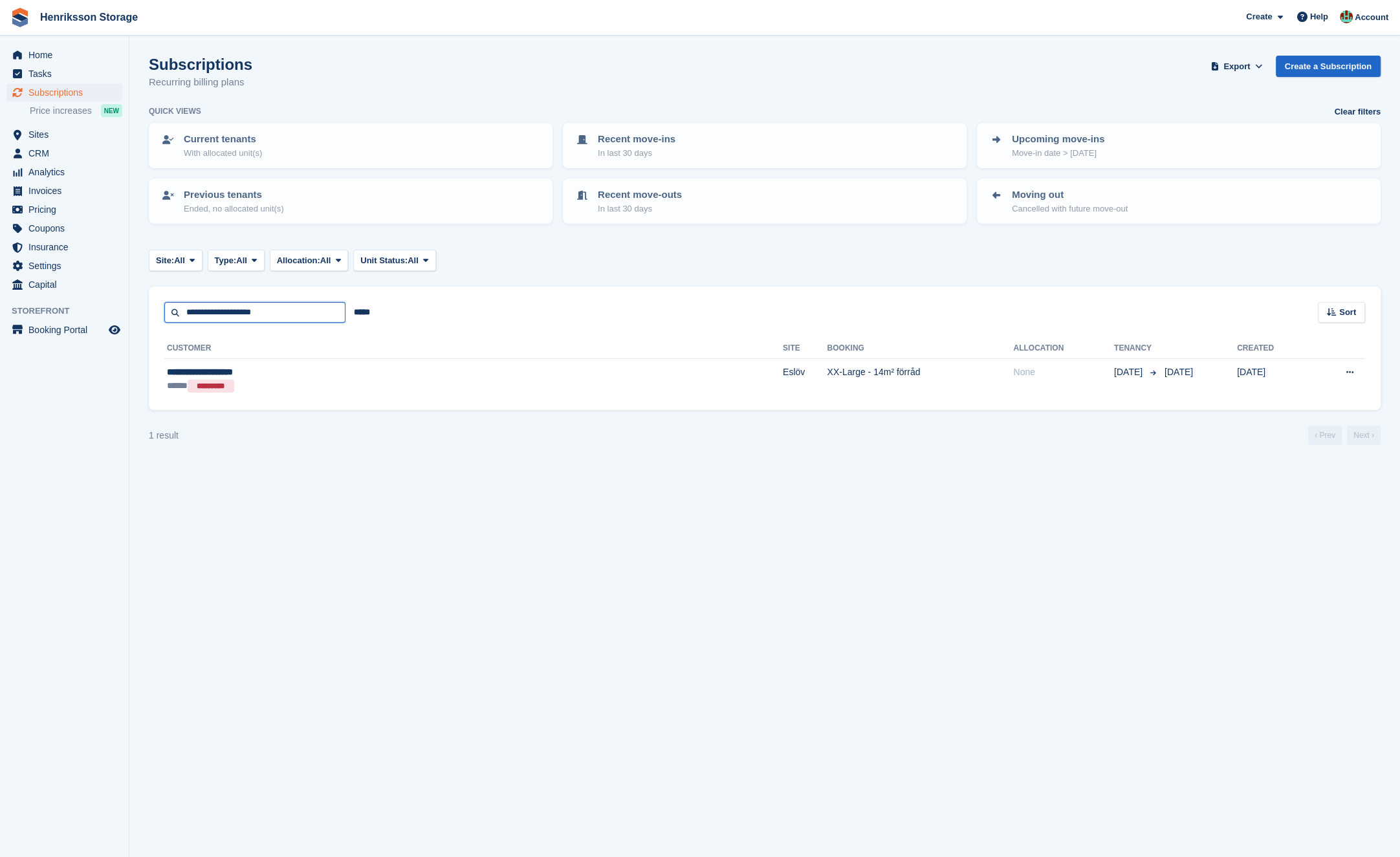
click at [244, 318] on input "**********" at bounding box center [255, 313] width 182 height 21
click at [244, 316] on input "**********" at bounding box center [255, 313] width 182 height 21
paste input "text"
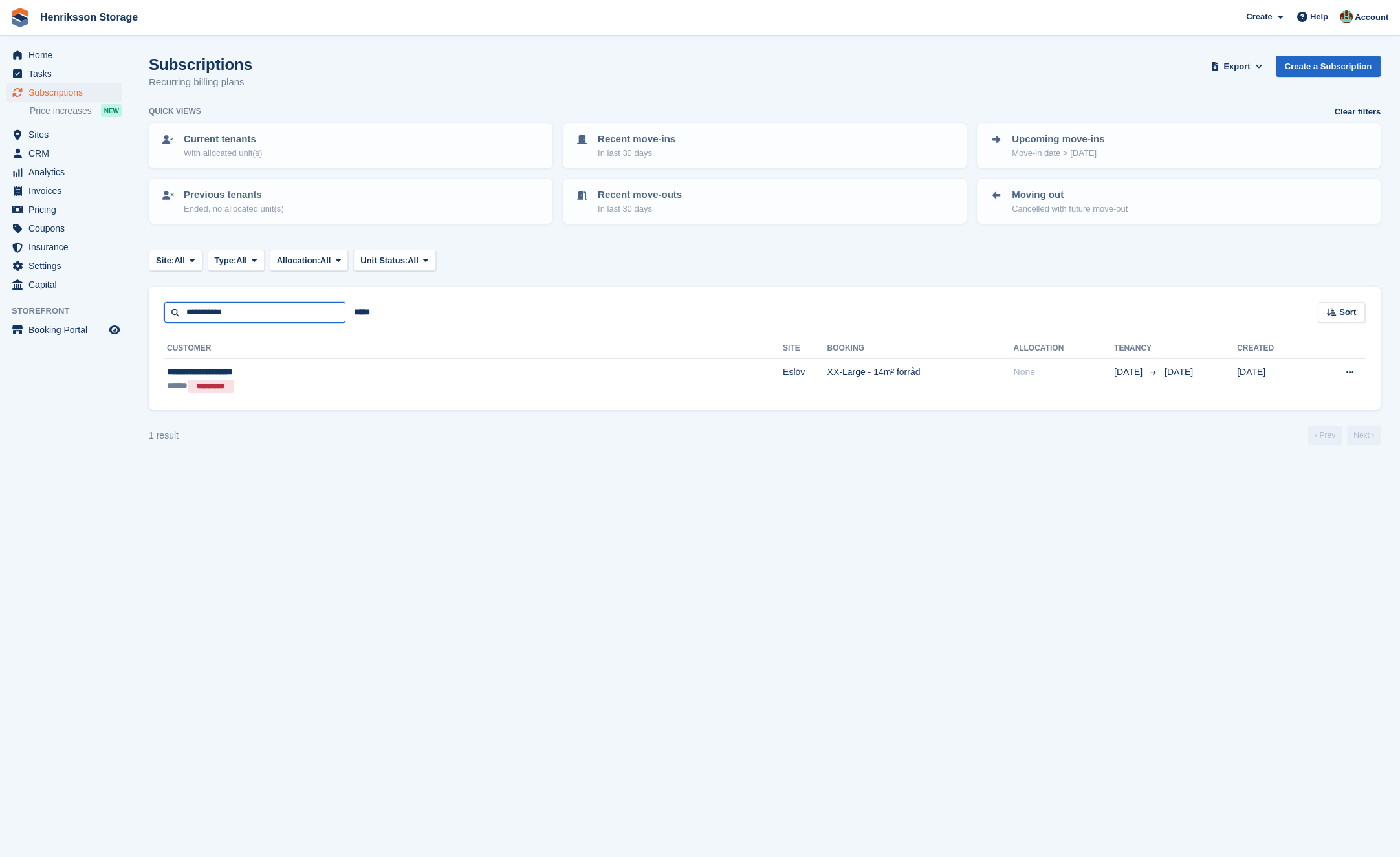
type input "**********"
click at [237, 310] on input "**********" at bounding box center [255, 313] width 182 height 21
paste input "*"
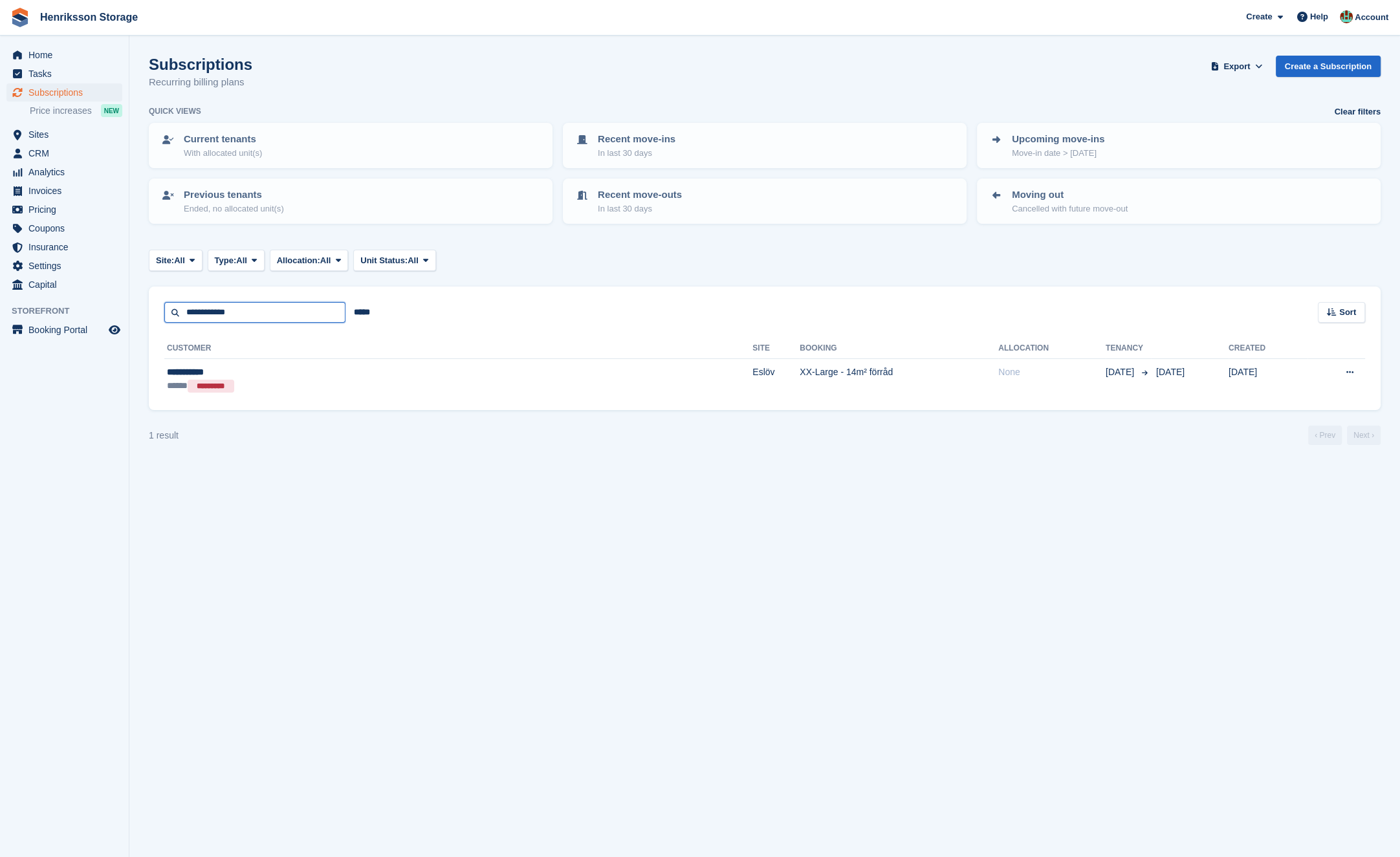
type input "**********"
click at [257, 306] on input "**********" at bounding box center [255, 313] width 182 height 21
paste input "****"
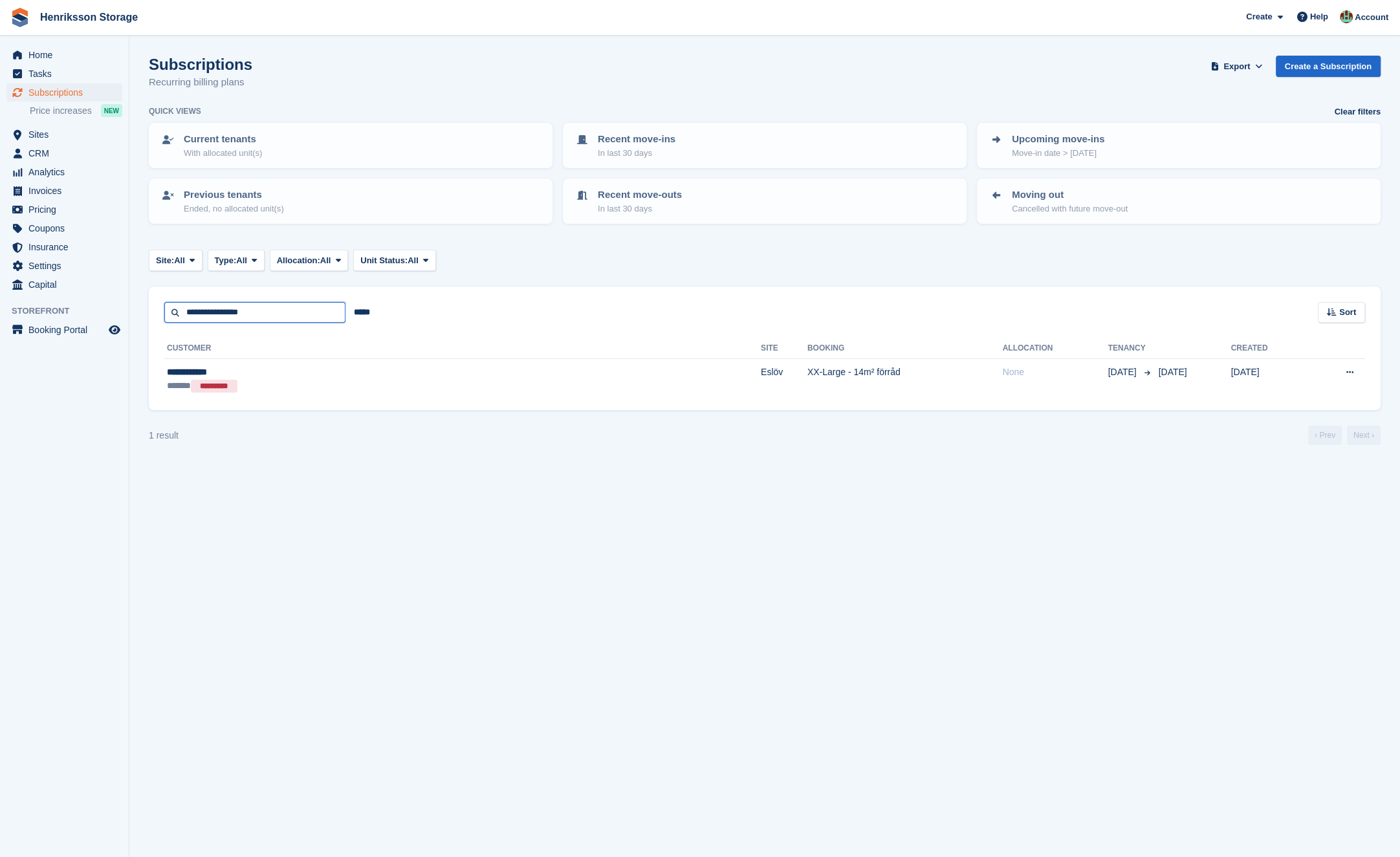
type input "**********"
click at [69, 94] on span "Subscriptions" at bounding box center [67, 93] width 77 height 18
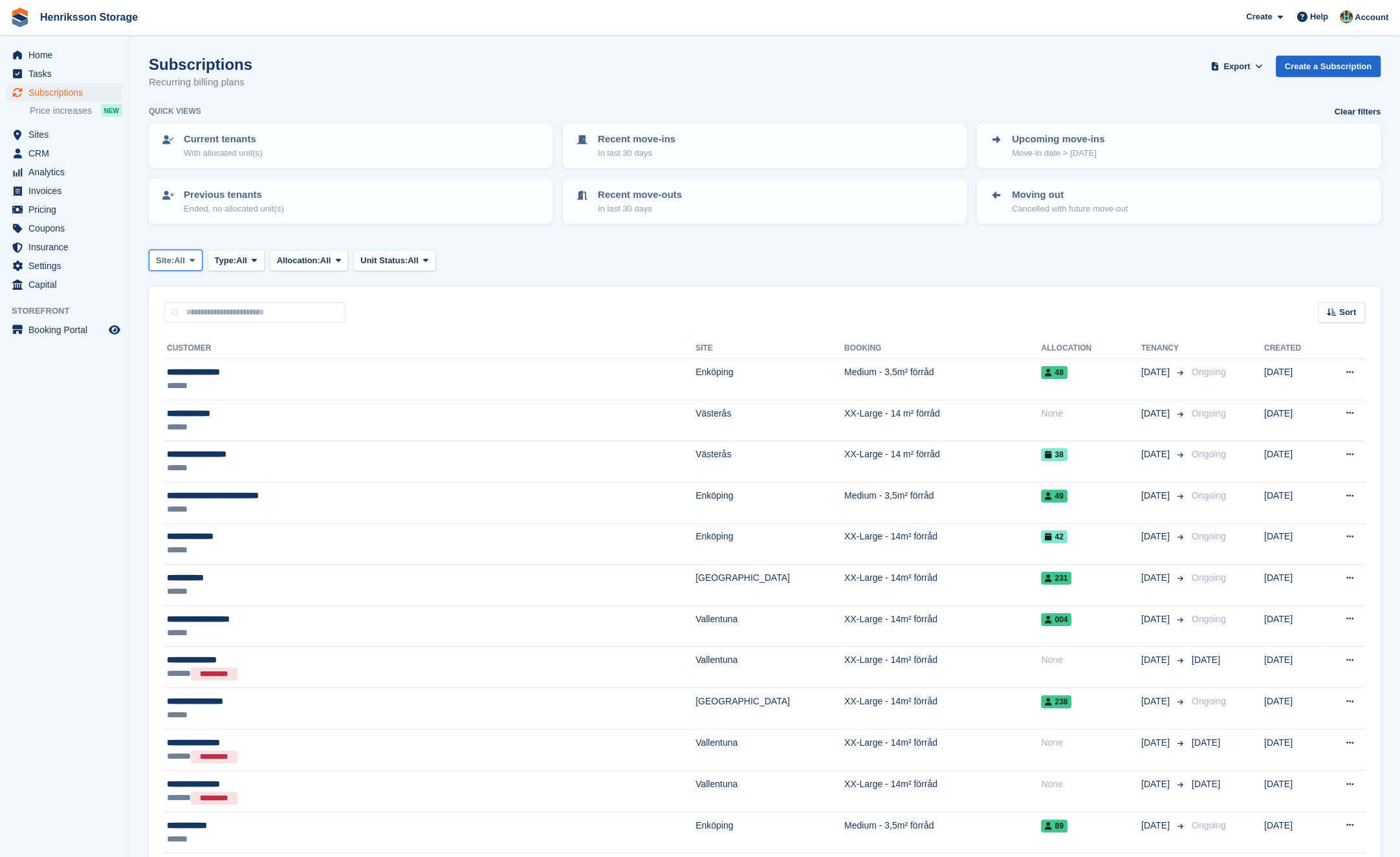
click at [195, 258] on icon at bounding box center [192, 260] width 5 height 8
click at [199, 398] on link "Eslöv" at bounding box center [213, 407] width 116 height 23
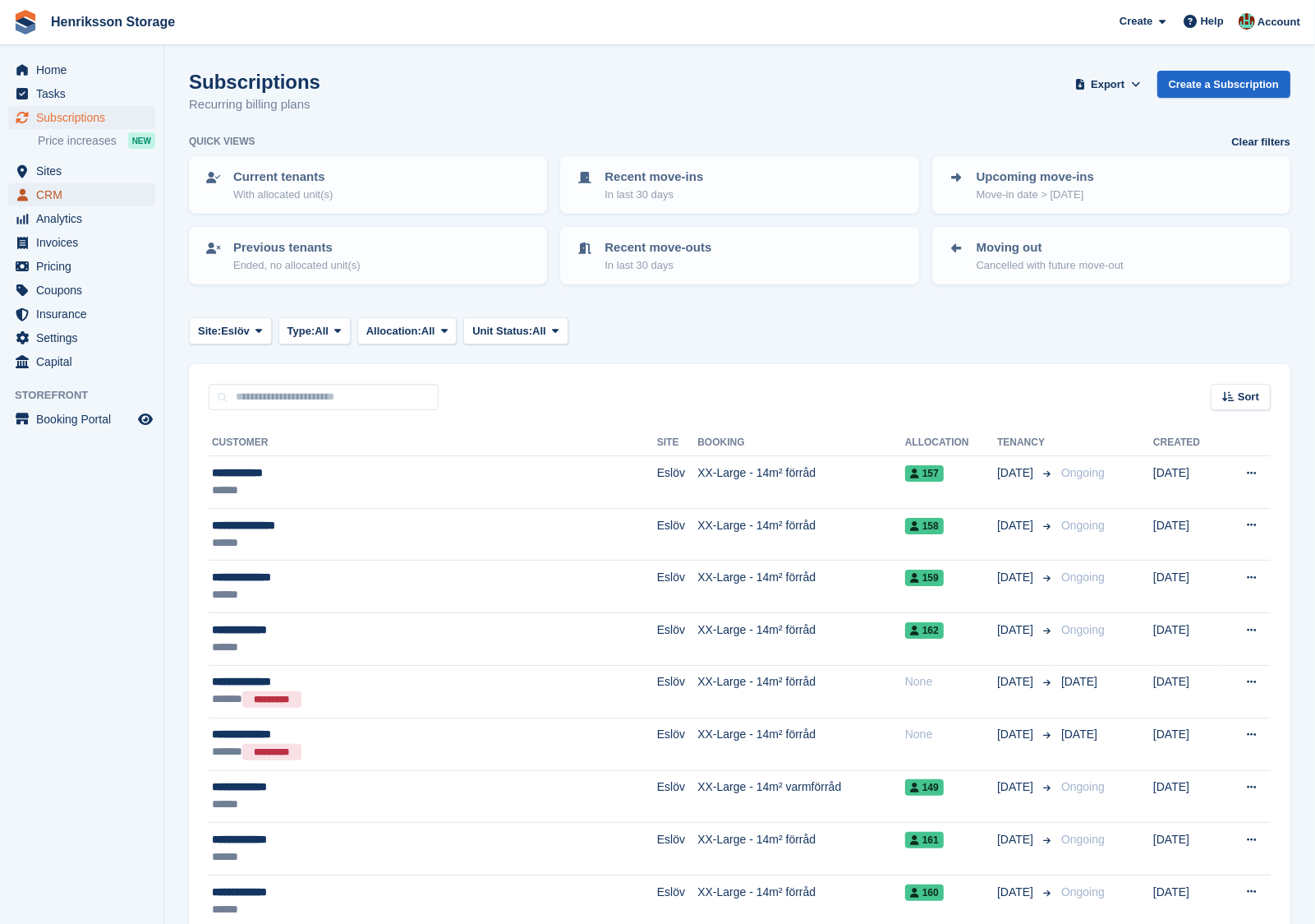
click at [75, 187] on span "CRM" at bounding box center [85, 195] width 98 height 23
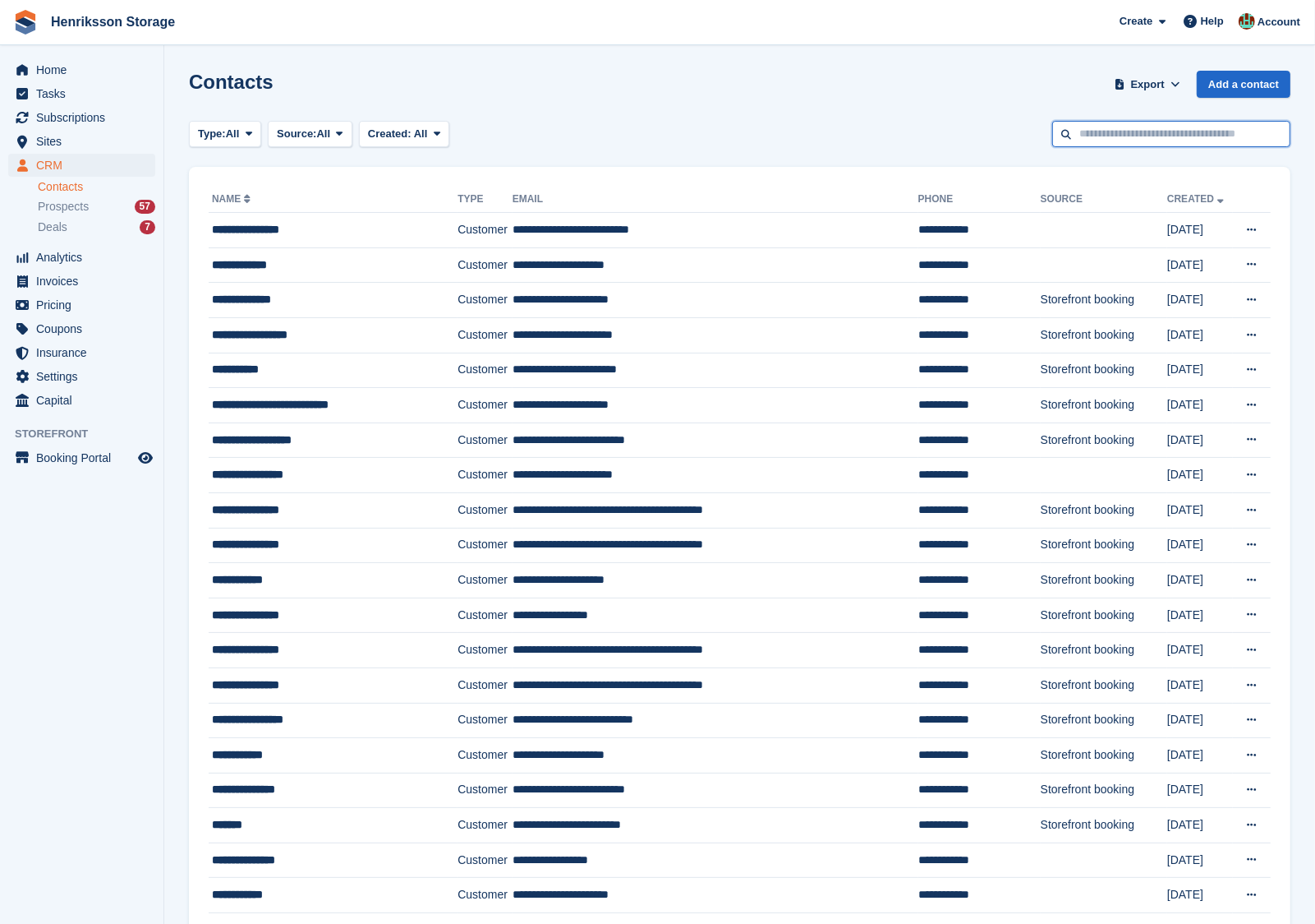
click at [1106, 139] on input "text" at bounding box center [1171, 134] width 238 height 27
paste input "**********"
click at [1084, 132] on input "**********" at bounding box center [1171, 134] width 238 height 27
type input "**********"
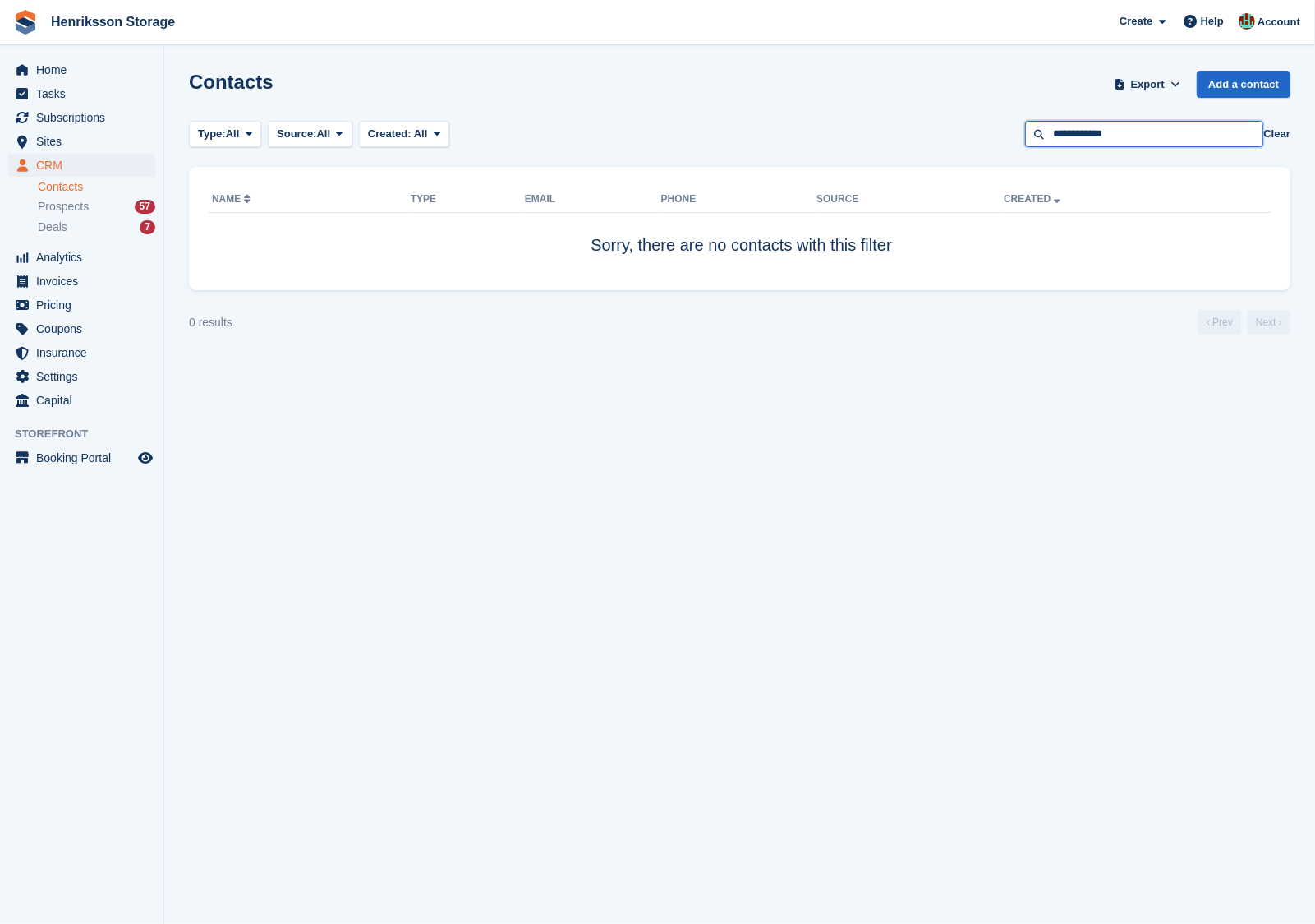
click at [1189, 129] on input "**********" at bounding box center [1144, 134] width 238 height 27
click at [1134, 135] on input "**********" at bounding box center [1144, 134] width 238 height 27
click at [1131, 144] on input "**********" at bounding box center [1144, 134] width 238 height 27
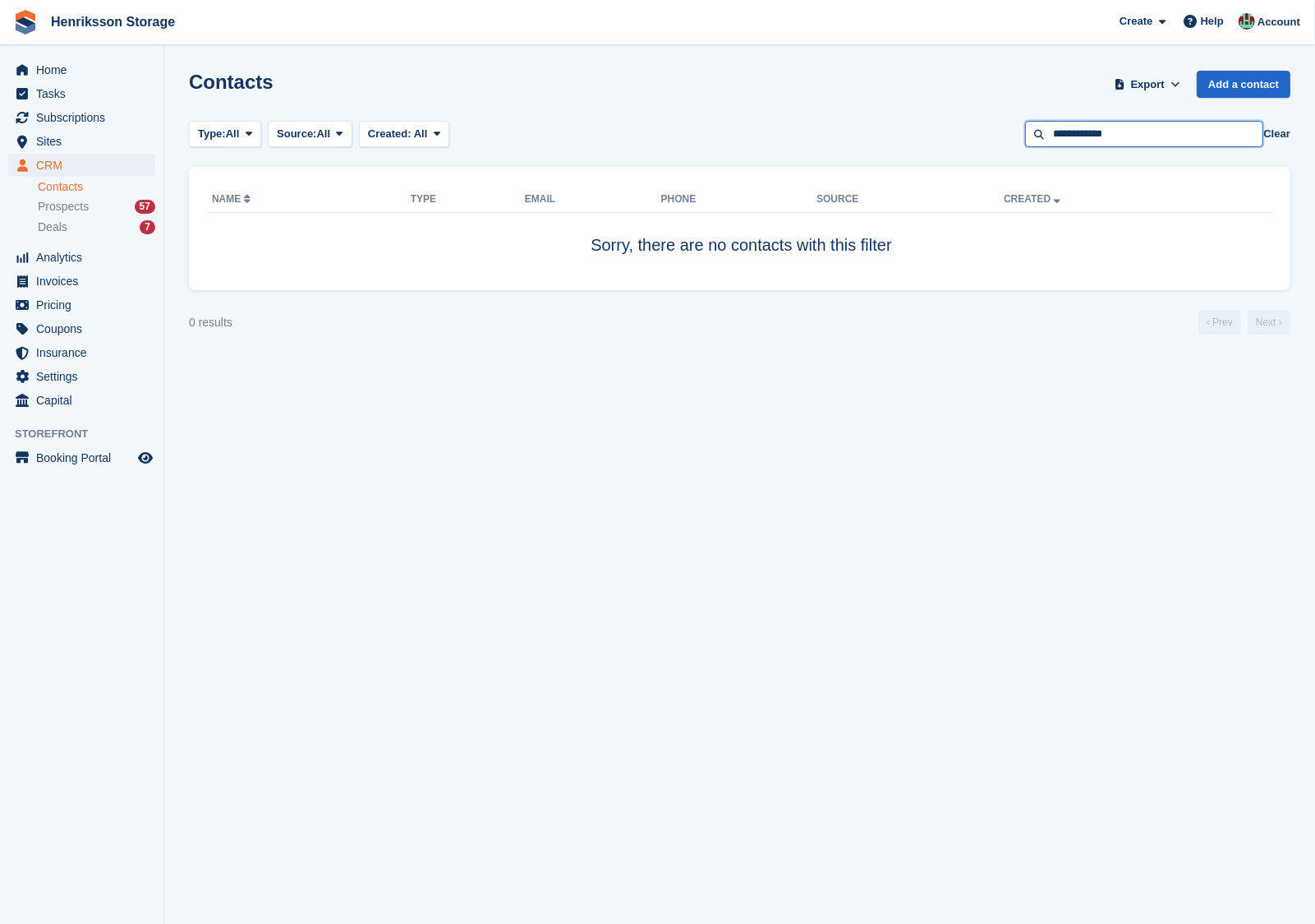
click at [1088, 129] on input "**********" at bounding box center [1144, 134] width 238 height 27
paste input "**********"
type input "**********"
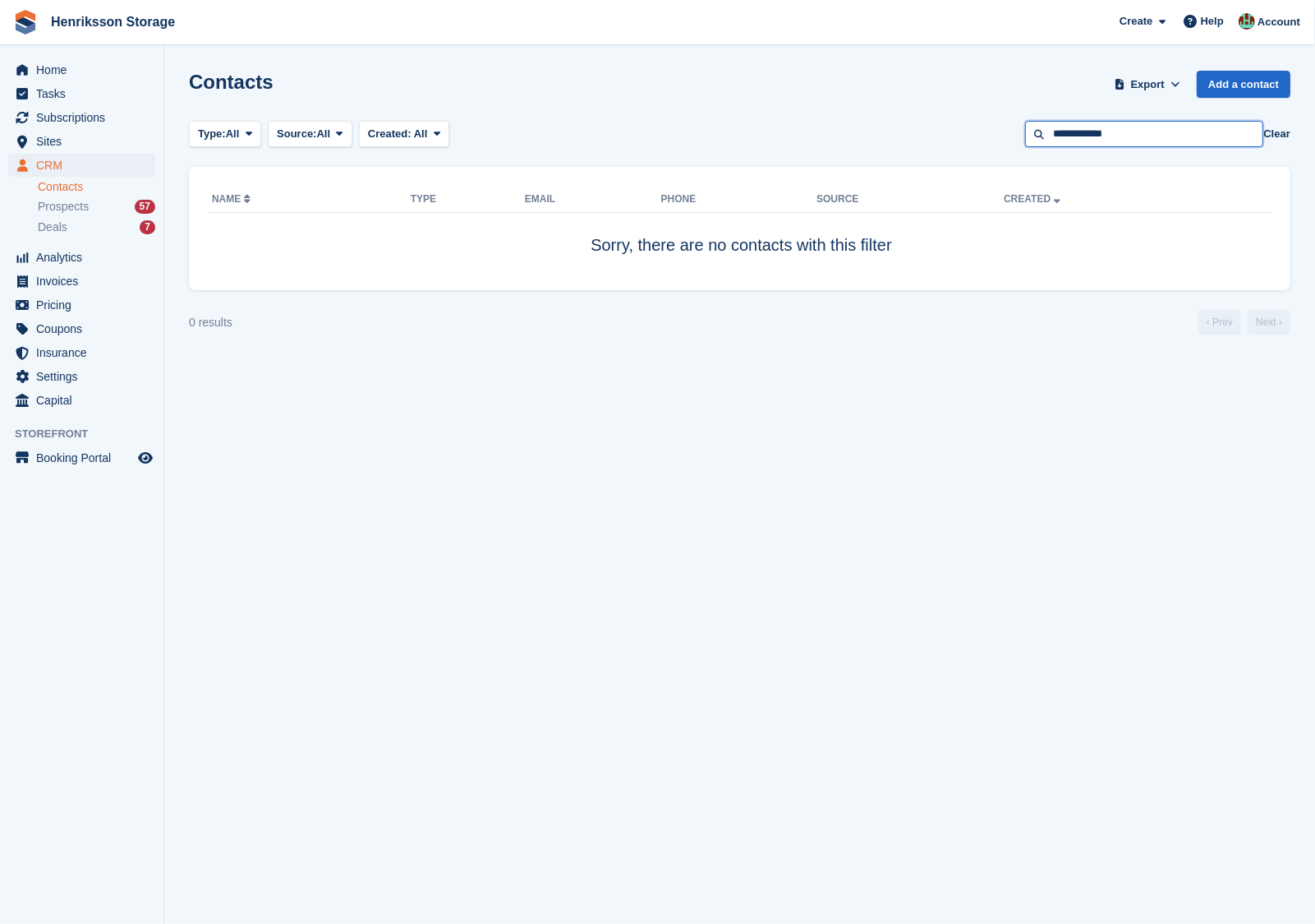
click at [1139, 129] on input "**********" at bounding box center [1144, 134] width 238 height 27
paste input "**********"
type input "**********"
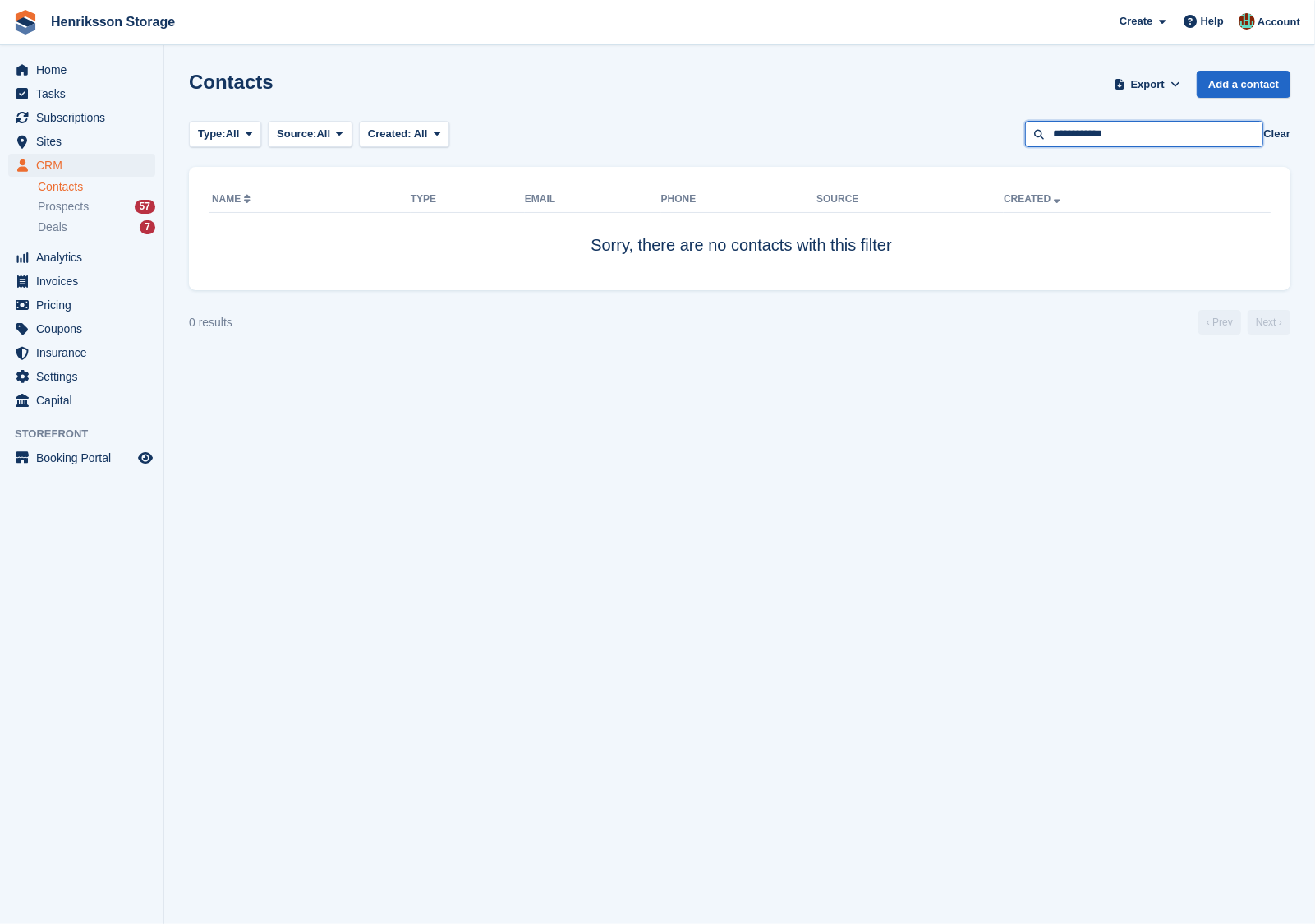
click at [1160, 129] on input "**********" at bounding box center [1144, 134] width 238 height 27
type input "*"
click at [87, 113] on span "Subscriptions" at bounding box center [85, 118] width 98 height 23
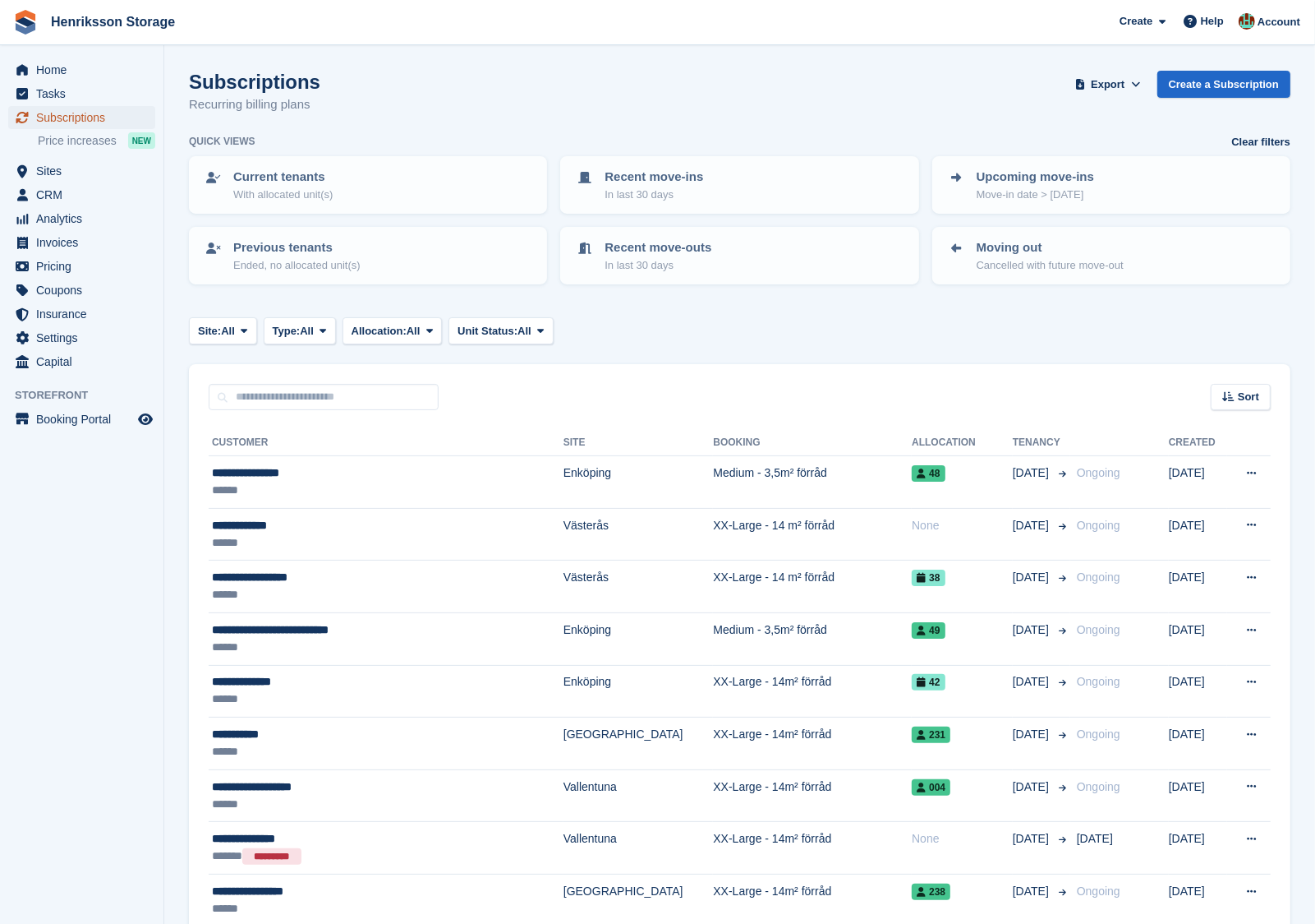
click at [71, 119] on span "Subscriptions" at bounding box center [85, 118] width 98 height 23
click at [66, 198] on span "CRM" at bounding box center [85, 195] width 98 height 23
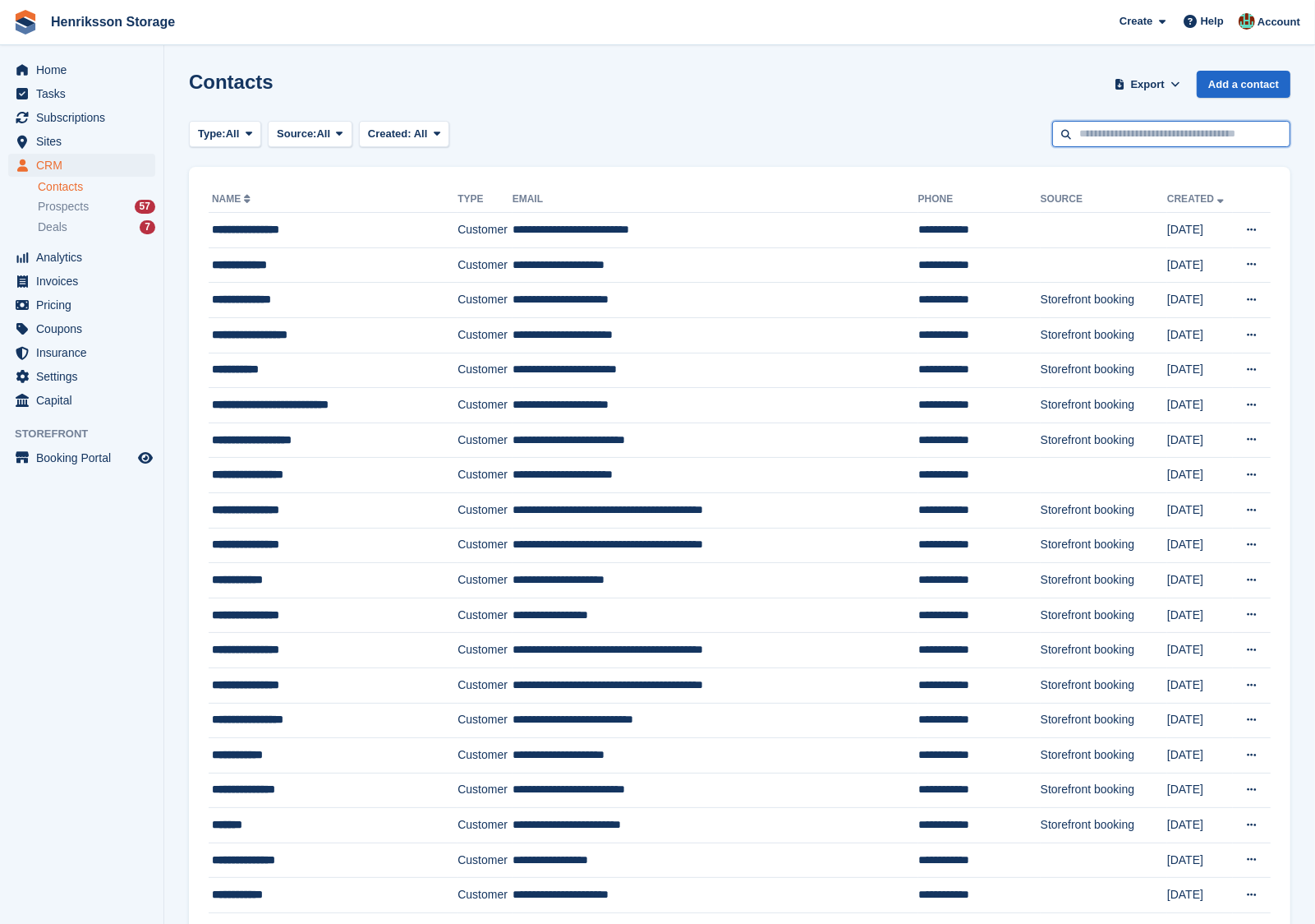
click at [1199, 127] on input "text" at bounding box center [1171, 134] width 238 height 27
type input "***"
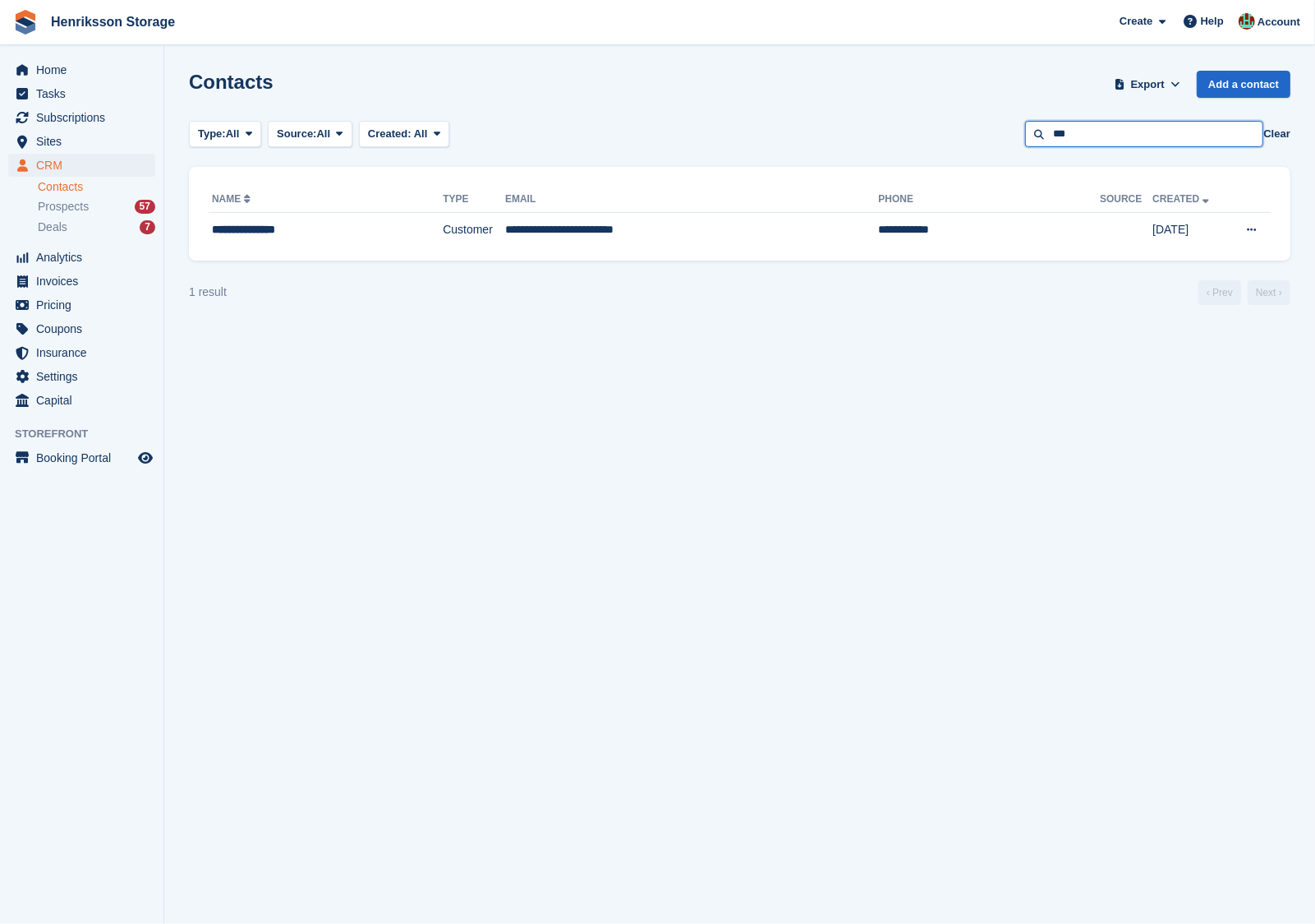
click at [1093, 135] on input "***" at bounding box center [1144, 134] width 238 height 27
type input "**********"
click at [505, 231] on td "Customer" at bounding box center [474, 230] width 62 height 34
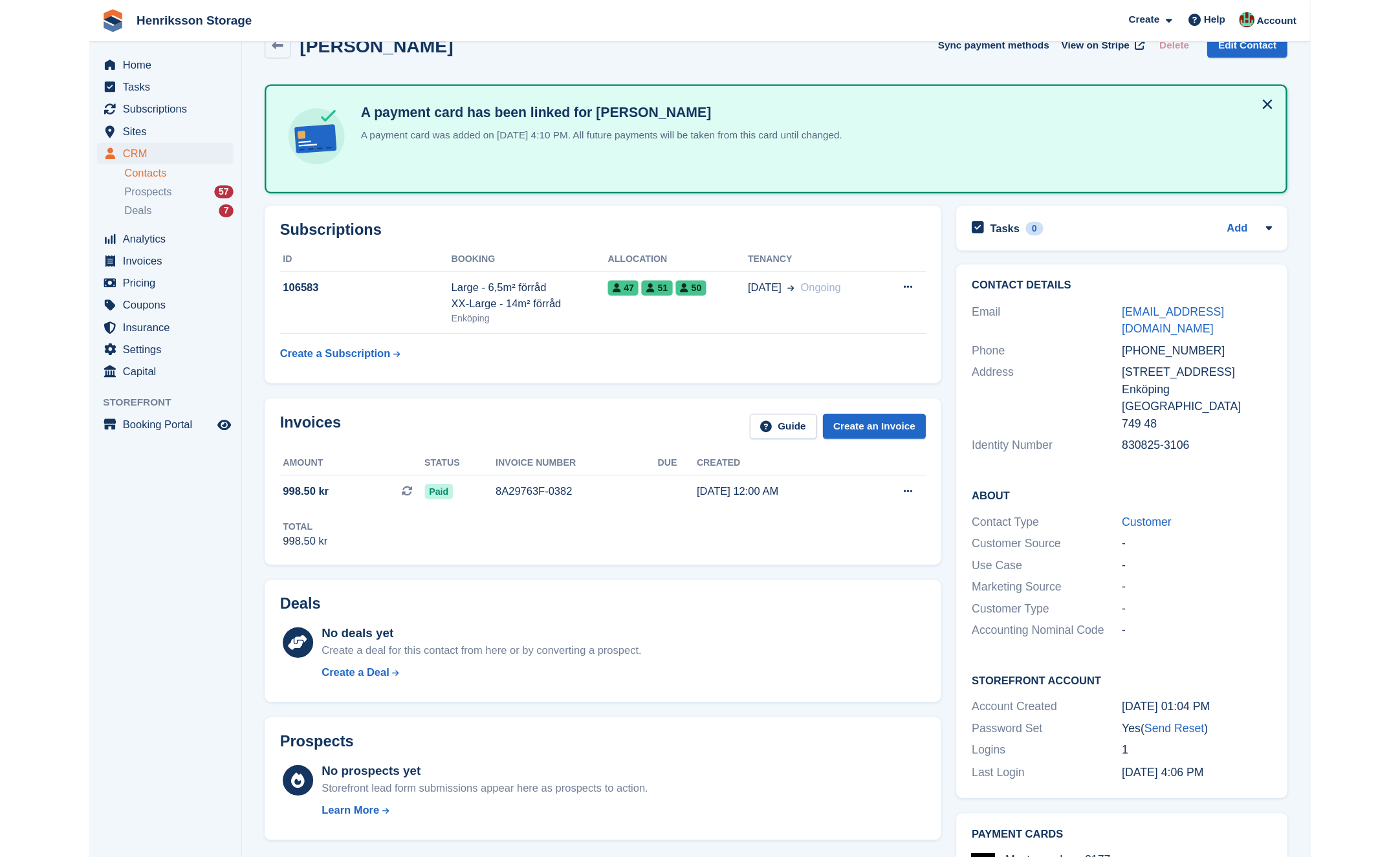
scroll to position [29, 0]
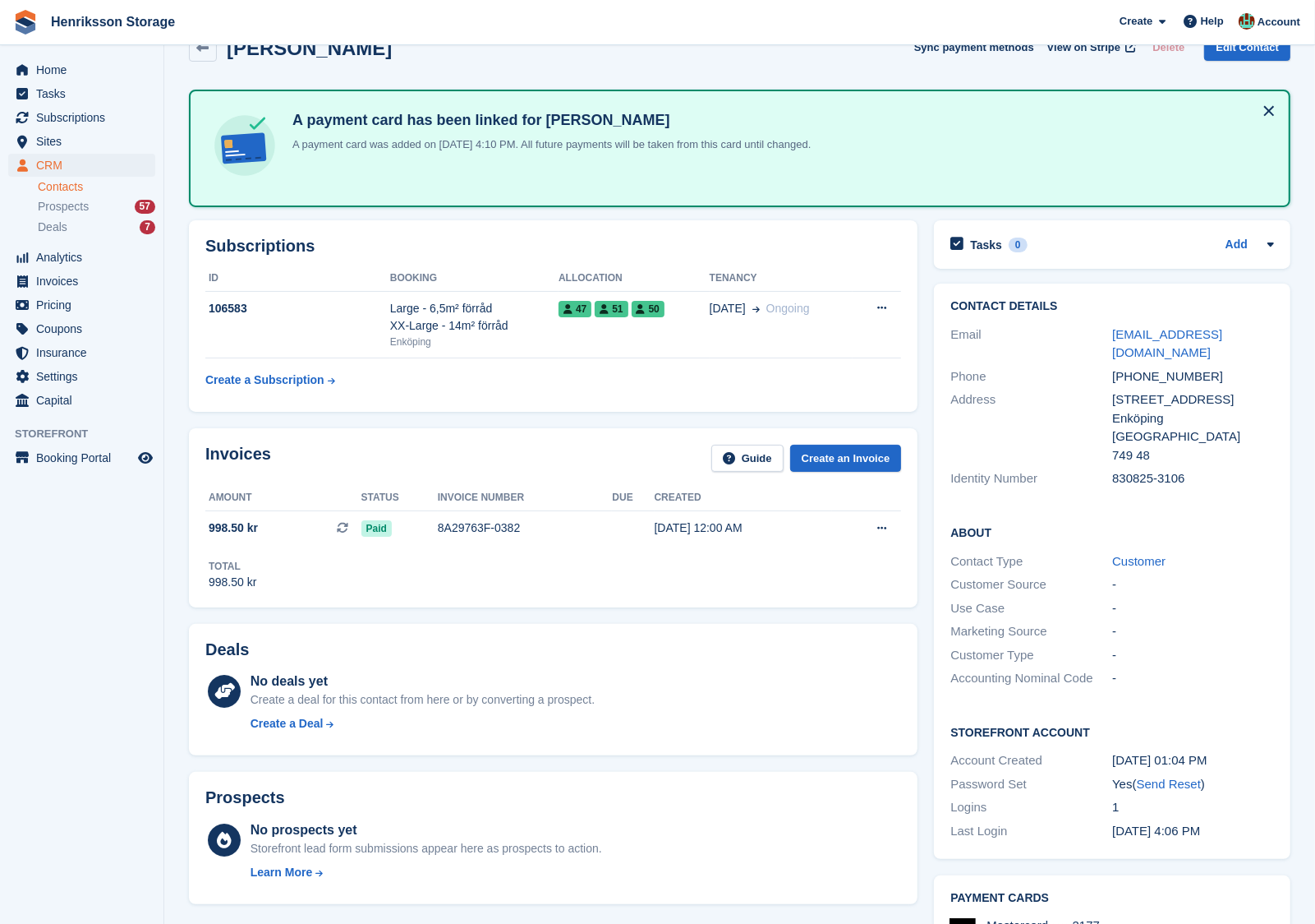
click at [1146, 368] on div "+46738760706" at bounding box center [1193, 376] width 161 height 18
copy div "+46738760706"
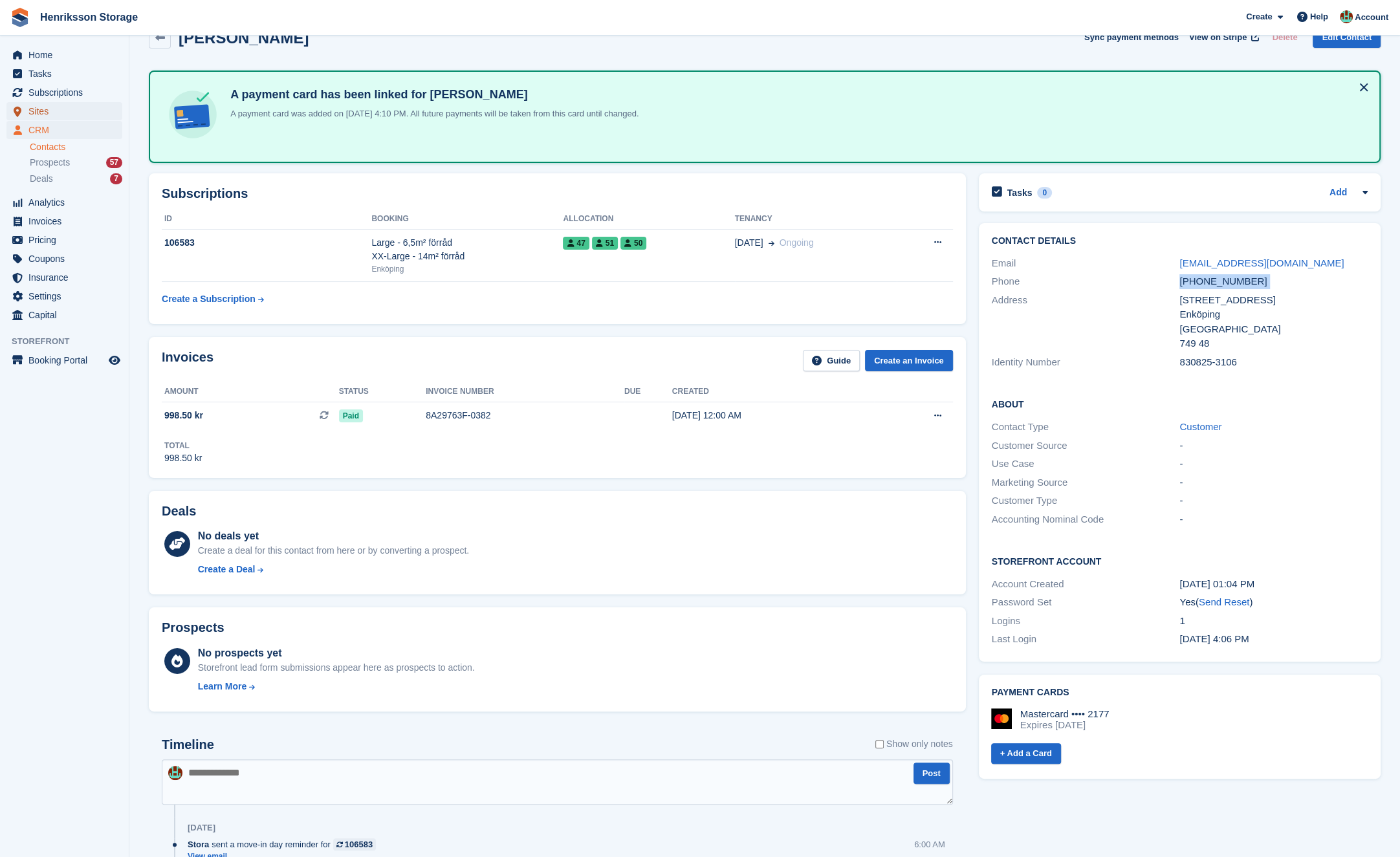
click at [43, 113] on span "Sites" at bounding box center [67, 111] width 77 height 18
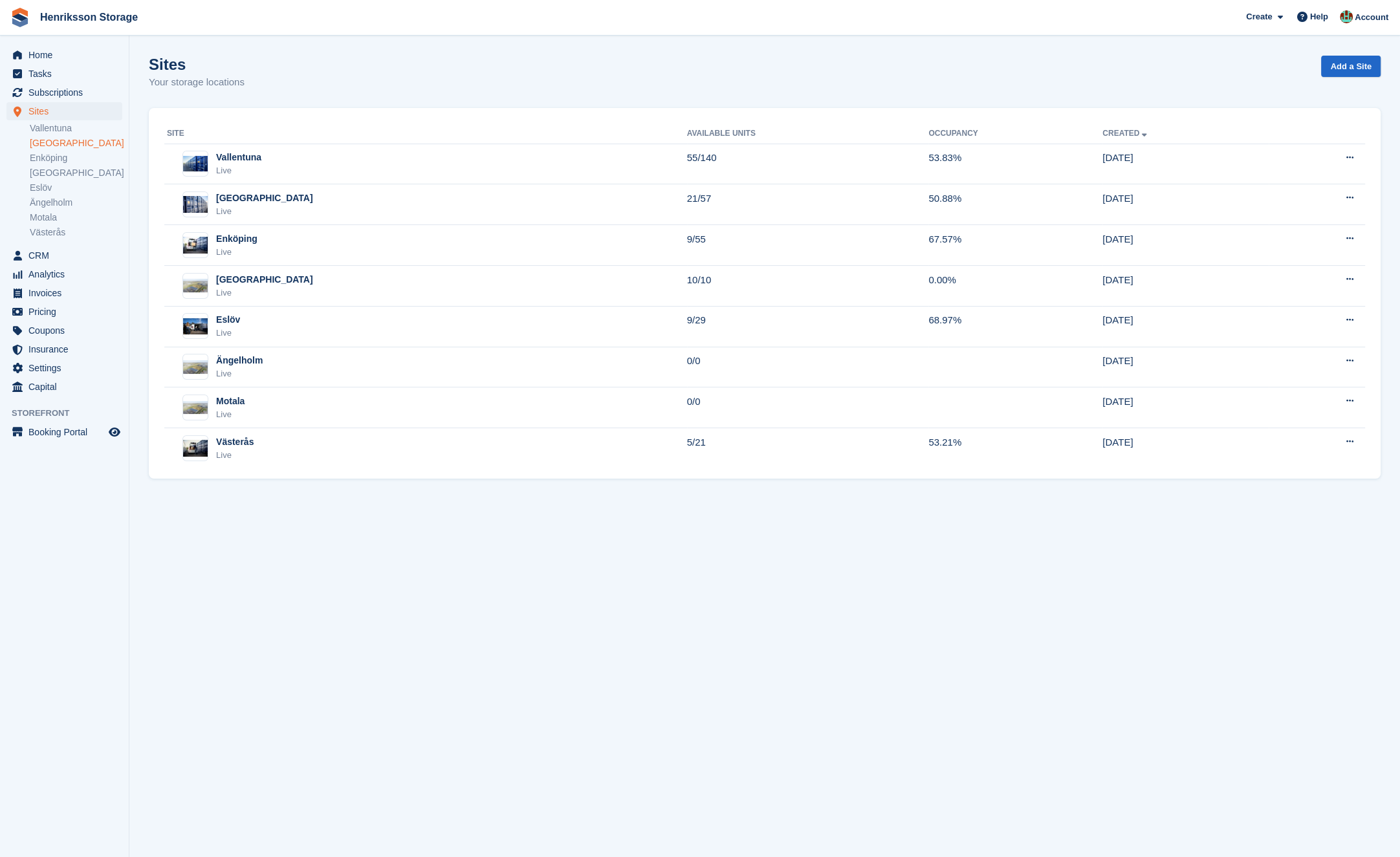
click at [64, 141] on link "[GEOGRAPHIC_DATA]" at bounding box center [76, 143] width 93 height 12
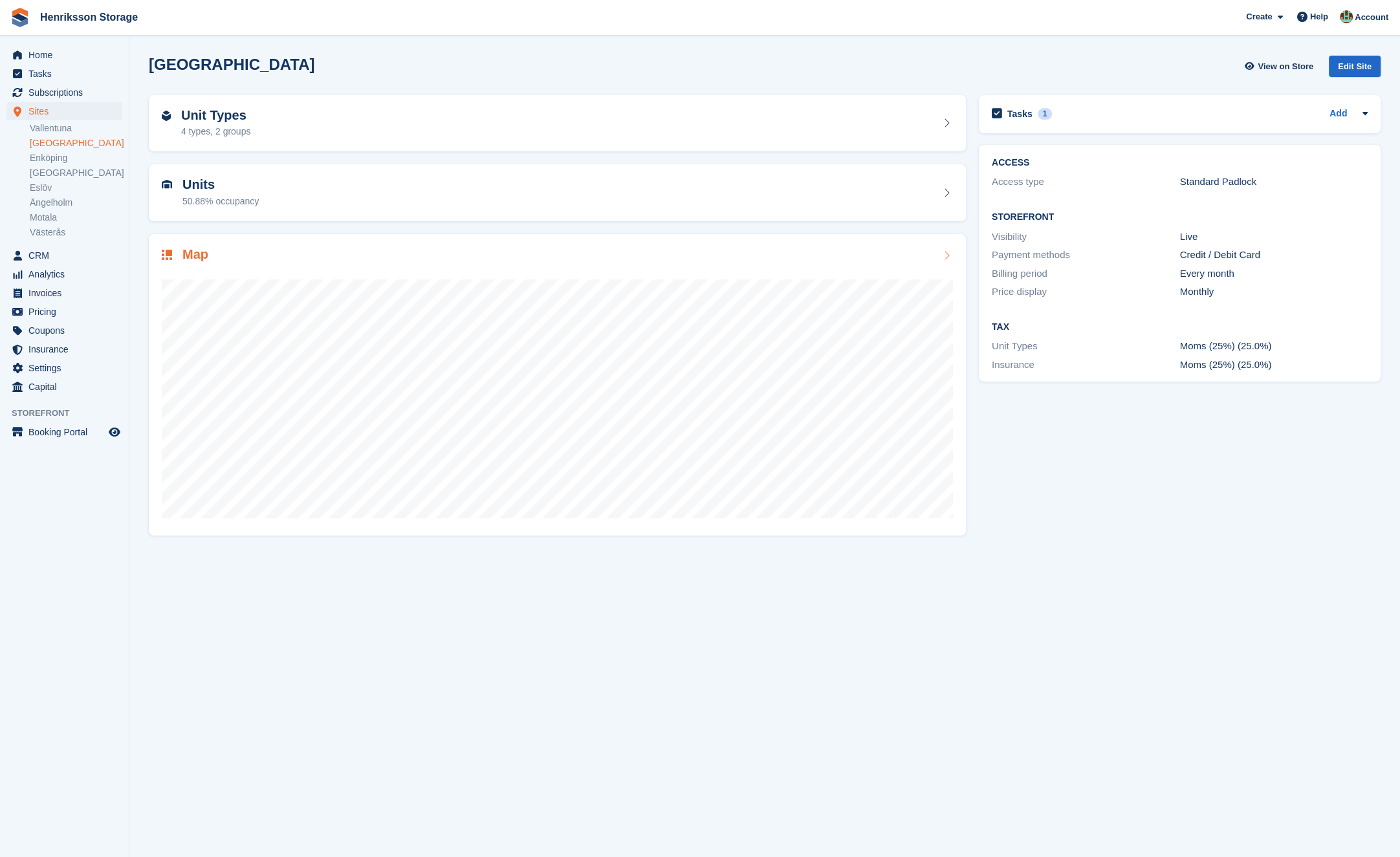
click at [270, 241] on div "Map" at bounding box center [557, 385] width 817 height 302
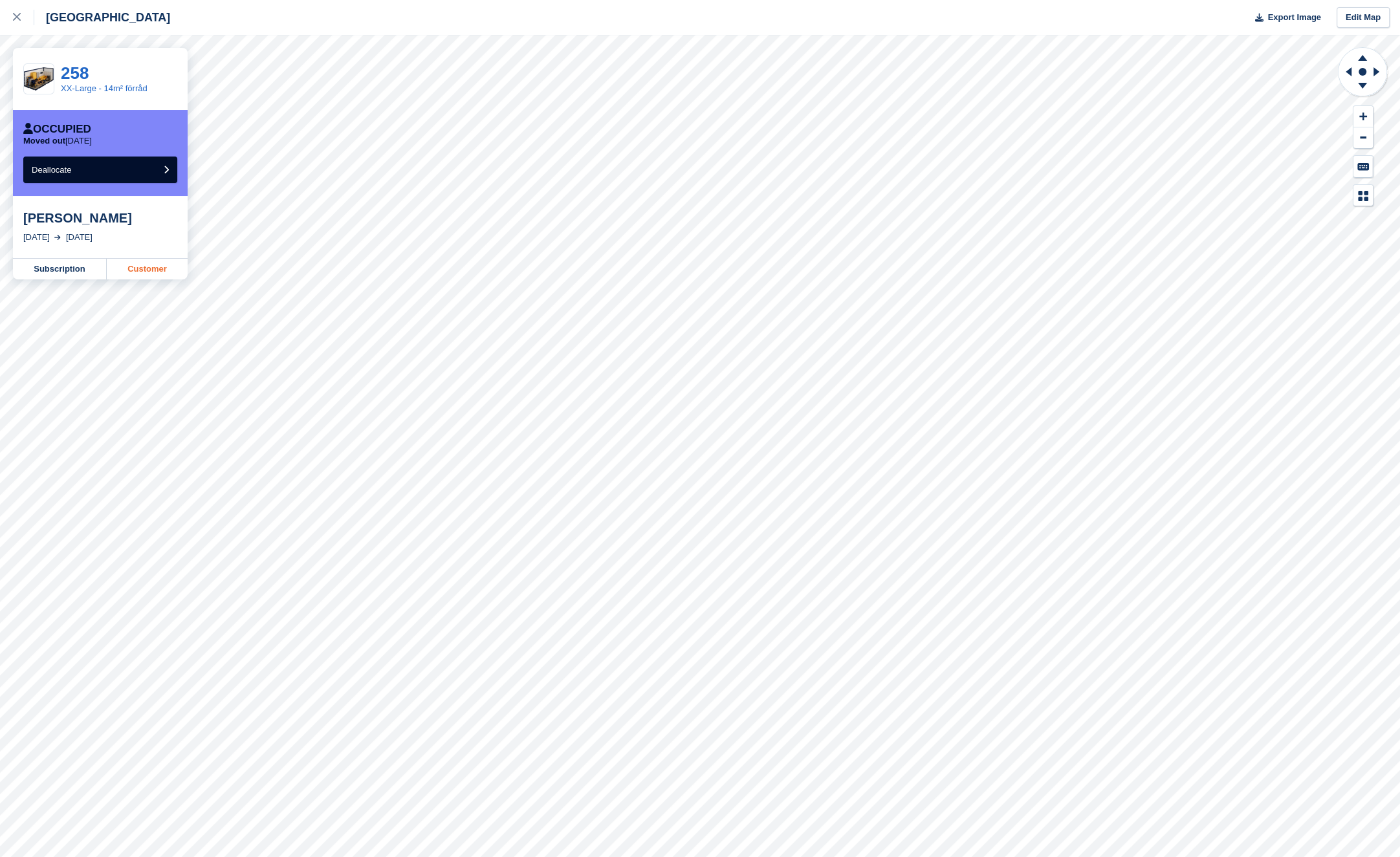
click at [139, 273] on link "Customer" at bounding box center [147, 269] width 81 height 21
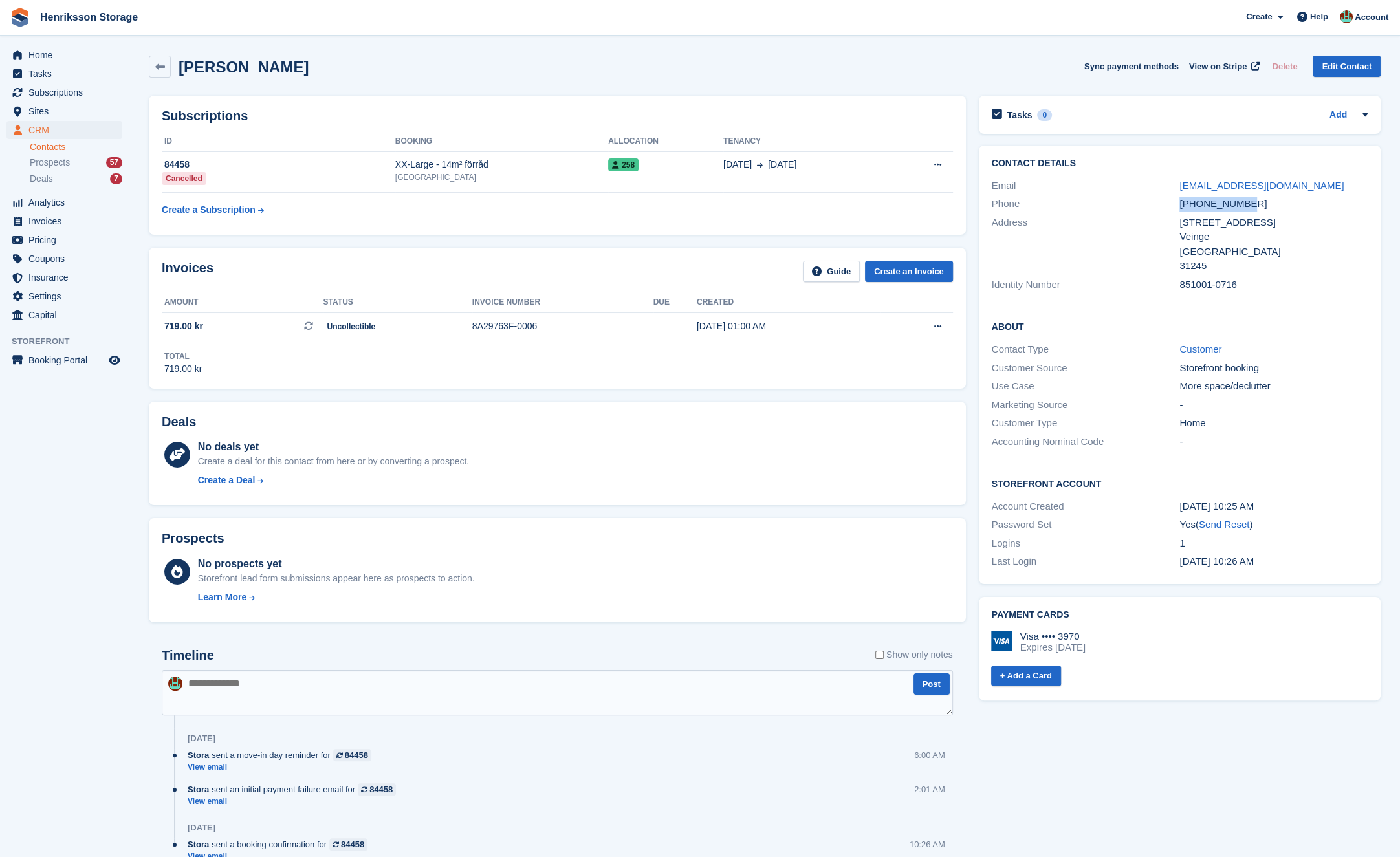
drag, startPoint x: 1248, startPoint y: 205, endPoint x: 1167, endPoint y: 203, distance: 81.0
click at [1166, 203] on div "Phone +46702007517" at bounding box center [1179, 204] width 376 height 18
drag, startPoint x: 1317, startPoint y: 183, endPoint x: 1170, endPoint y: 182, distance: 147.0
click at [1170, 182] on div "Email v.nilsson85@hotmail.com" at bounding box center [1179, 186] width 376 height 18
copy div "v.nilsson85@hotmail.com"
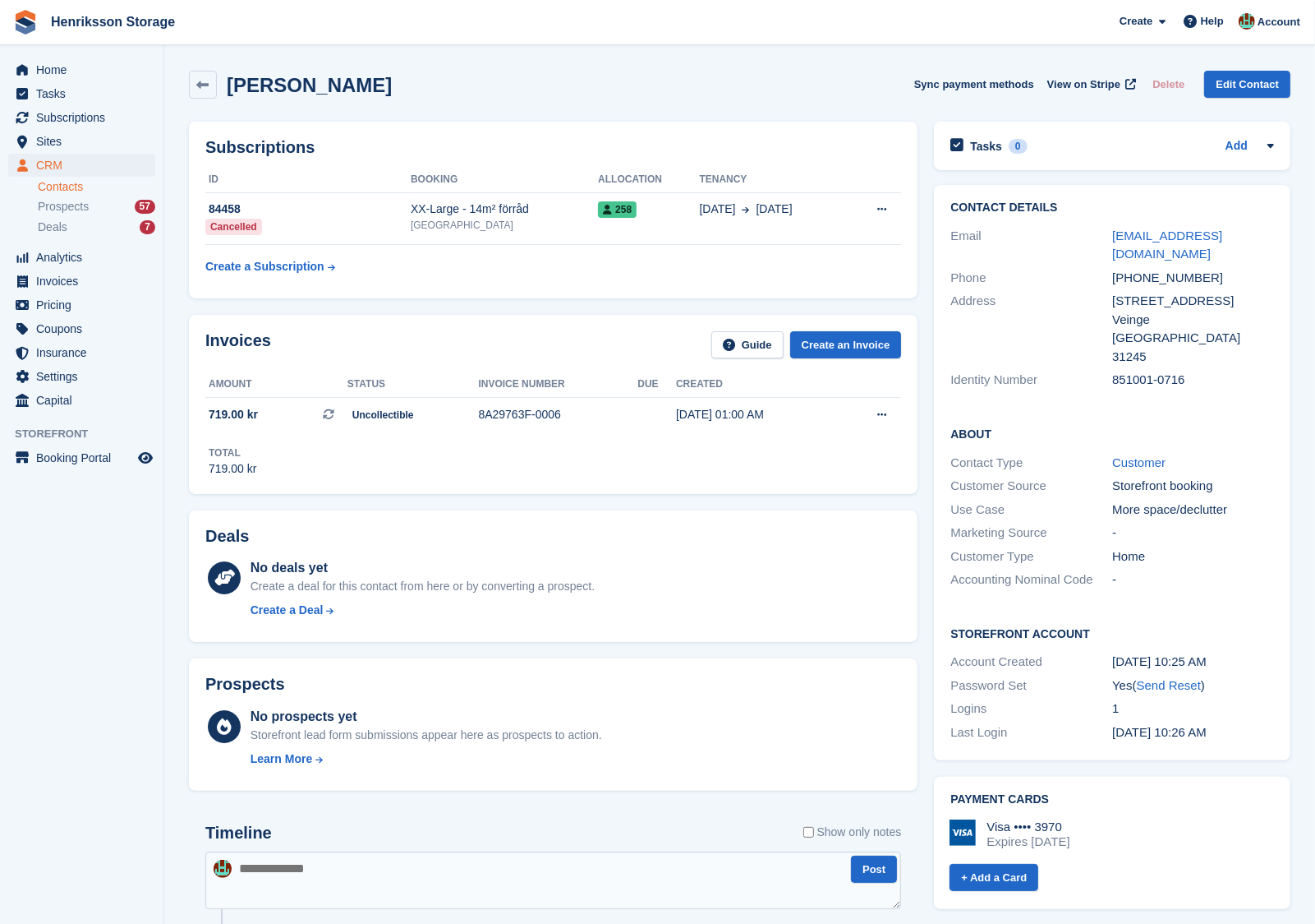
click at [1120, 371] on div "851001-0716" at bounding box center [1193, 379] width 161 height 18
drag, startPoint x: 1130, startPoint y: 364, endPoint x: 1146, endPoint y: 363, distance: 16.0
click at [1146, 371] on div "851001-0716" at bounding box center [1193, 379] width 161 height 18
click at [1167, 371] on div "851001-0716" at bounding box center [1193, 379] width 161 height 18
click at [1176, 371] on div "851001-0716" at bounding box center [1193, 379] width 161 height 18
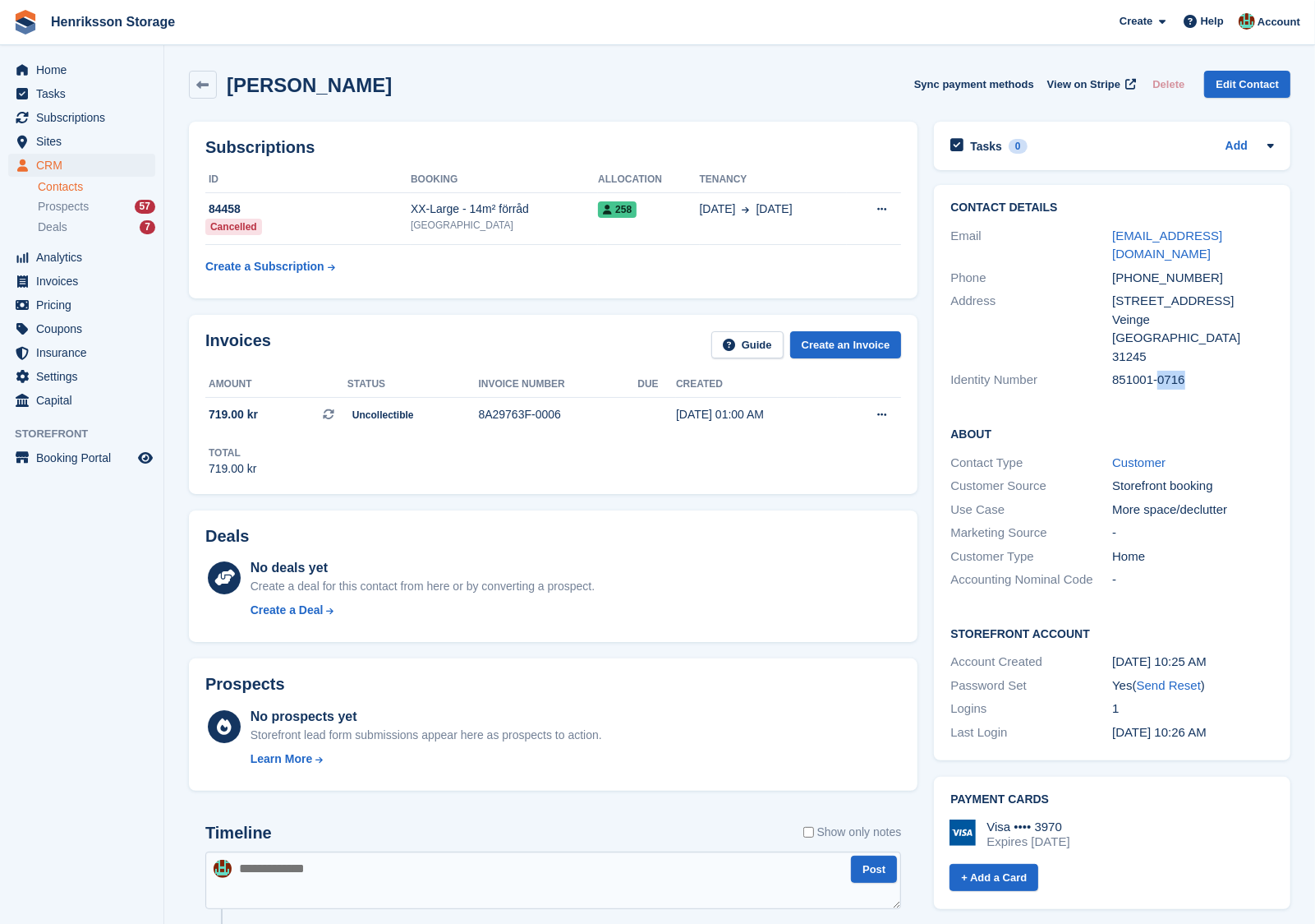
click at [1176, 371] on div "851001-0716" at bounding box center [1193, 379] width 161 height 18
click at [346, 217] on div "84458" at bounding box center [307, 209] width 205 height 18
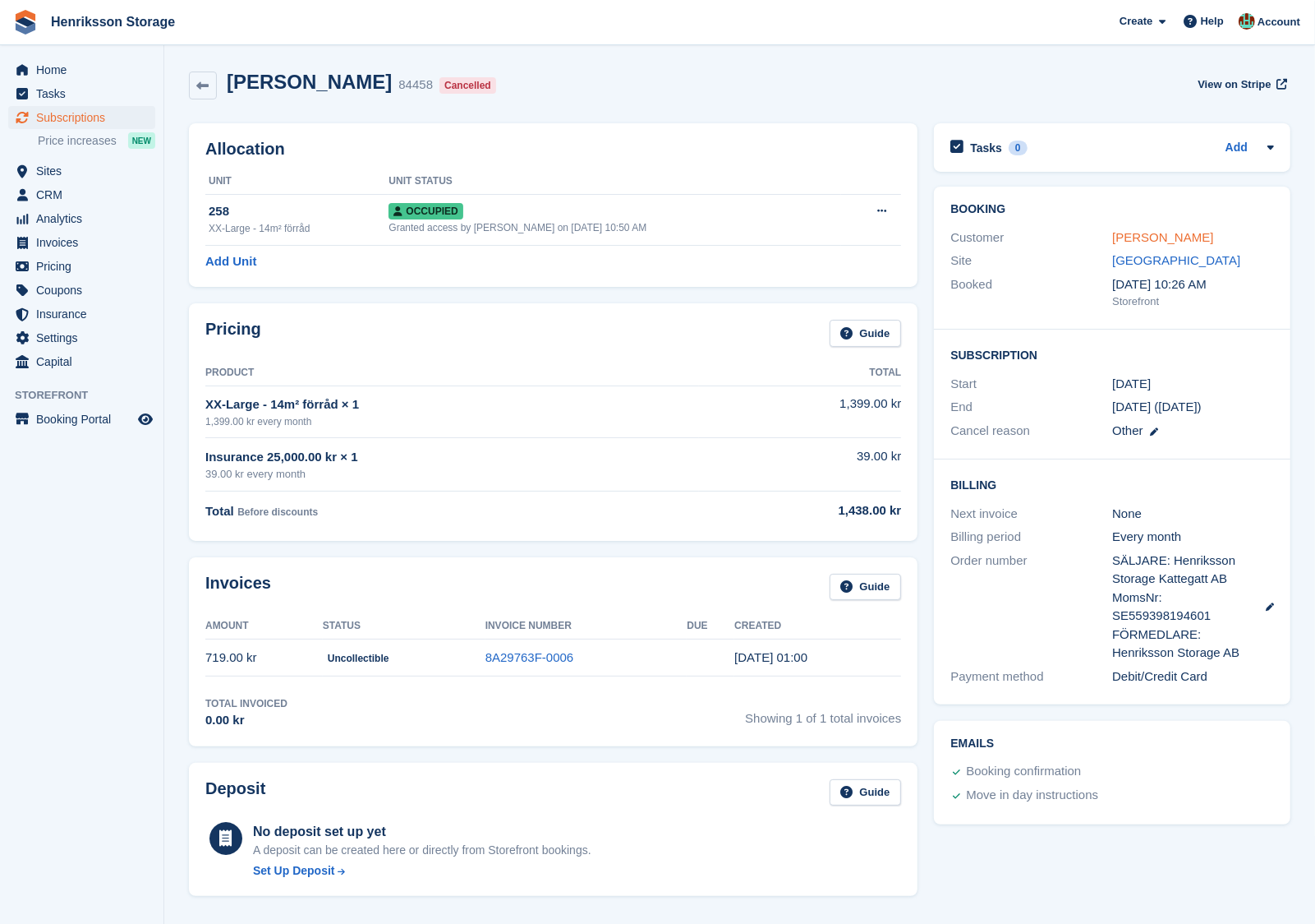
click at [1138, 241] on link "[PERSON_NAME]" at bounding box center [1163, 237] width 101 height 14
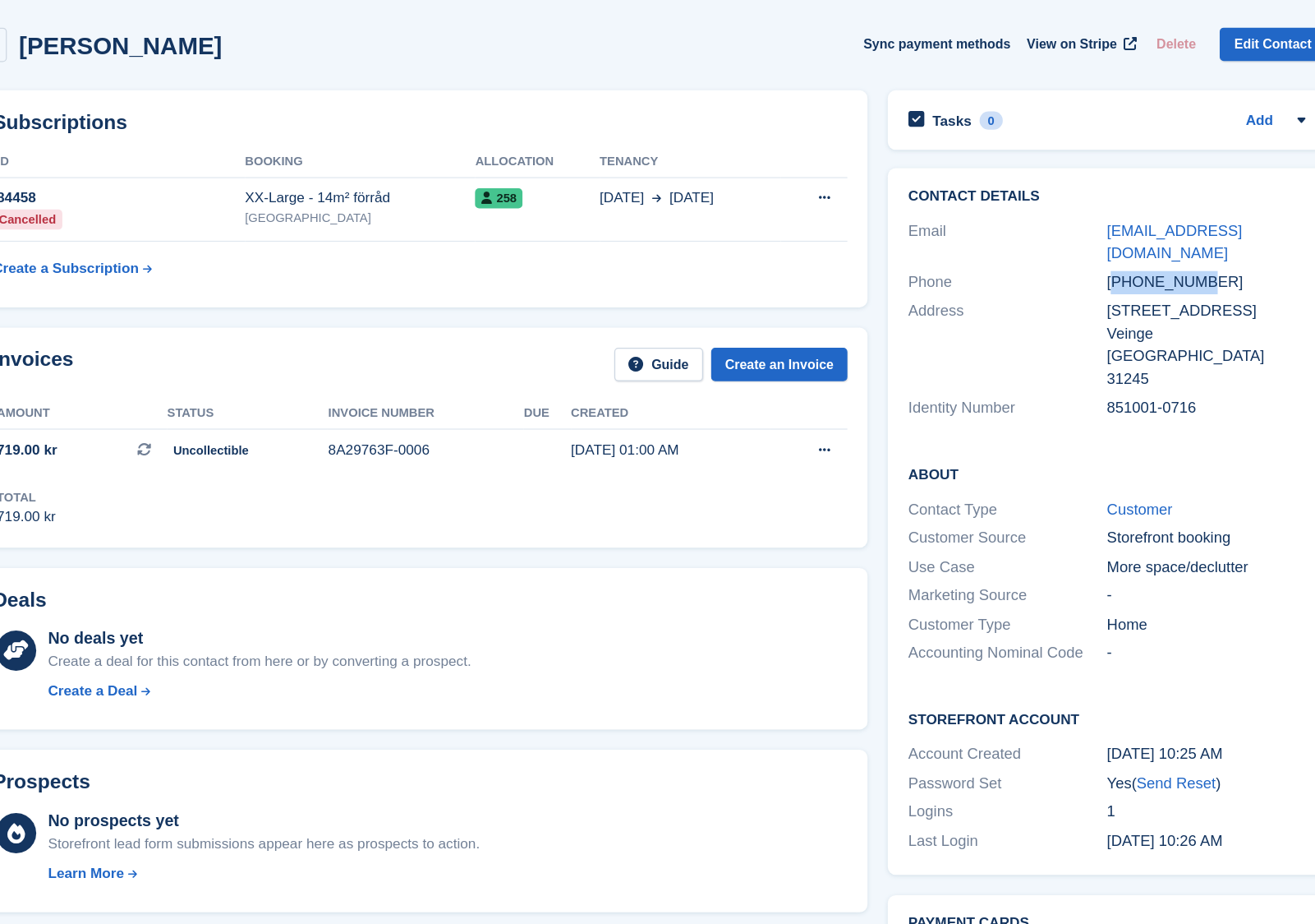
drag, startPoint x: 1119, startPoint y: 257, endPoint x: 1193, endPoint y: 265, distance: 74.4
click at [1193, 268] on div "[PHONE_NUMBER]" at bounding box center [1193, 277] width 161 height 18
click at [1199, 268] on div "[PHONE_NUMBER]" at bounding box center [1193, 277] width 161 height 18
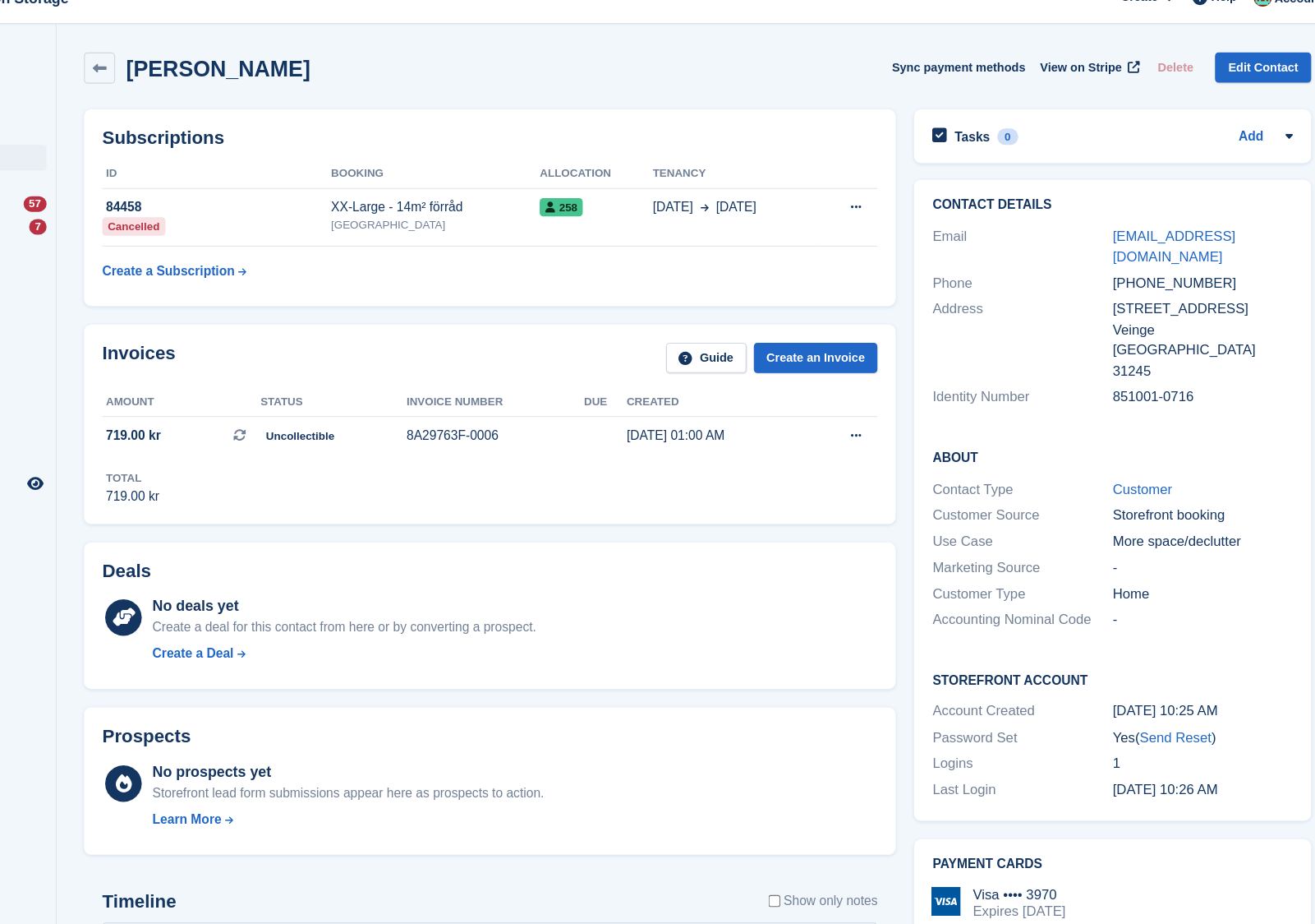
click at [1146, 292] on div "[STREET_ADDRESS]" at bounding box center [1193, 301] width 161 height 18
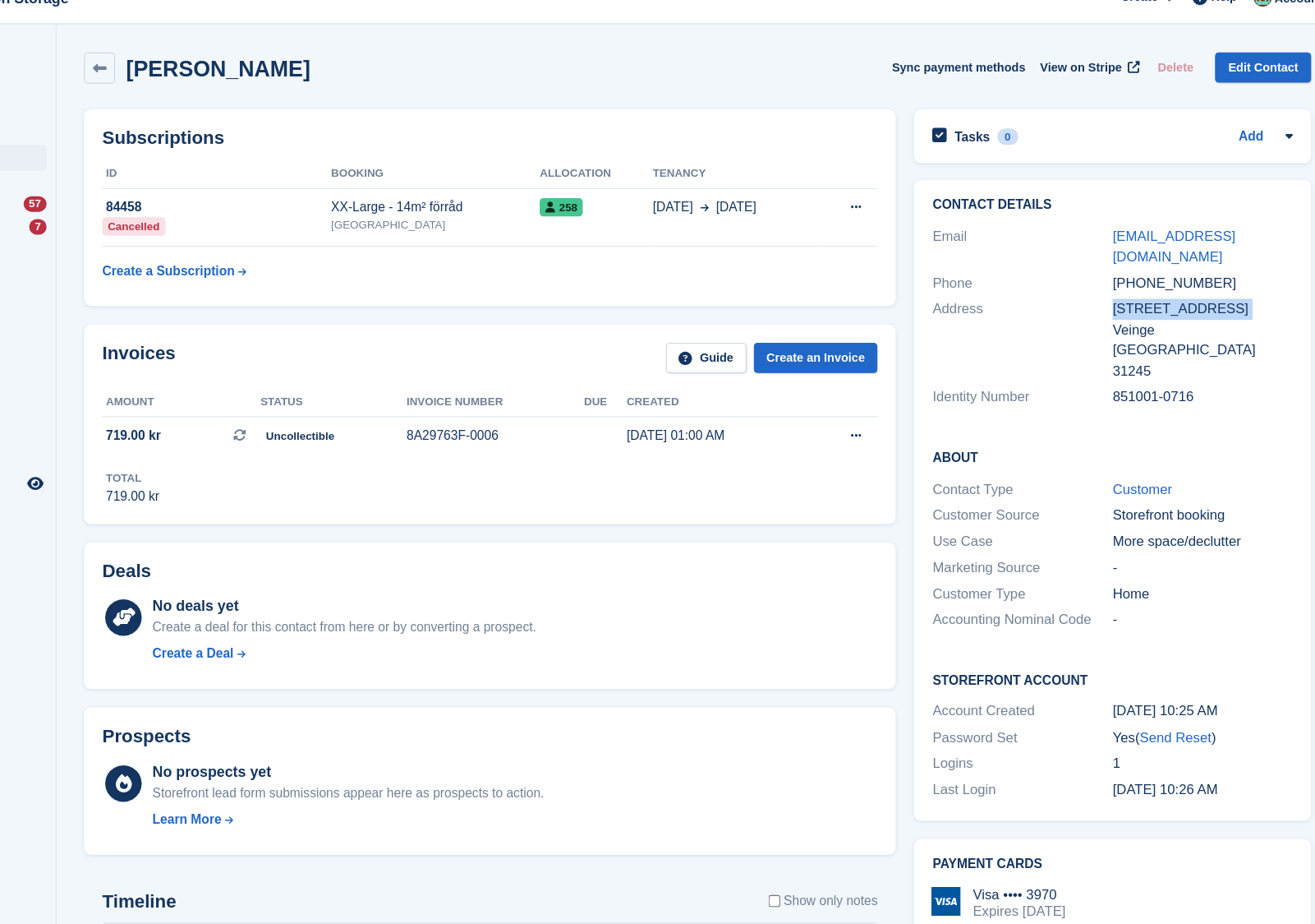
click at [1146, 292] on div "[STREET_ADDRESS]" at bounding box center [1193, 301] width 161 height 18
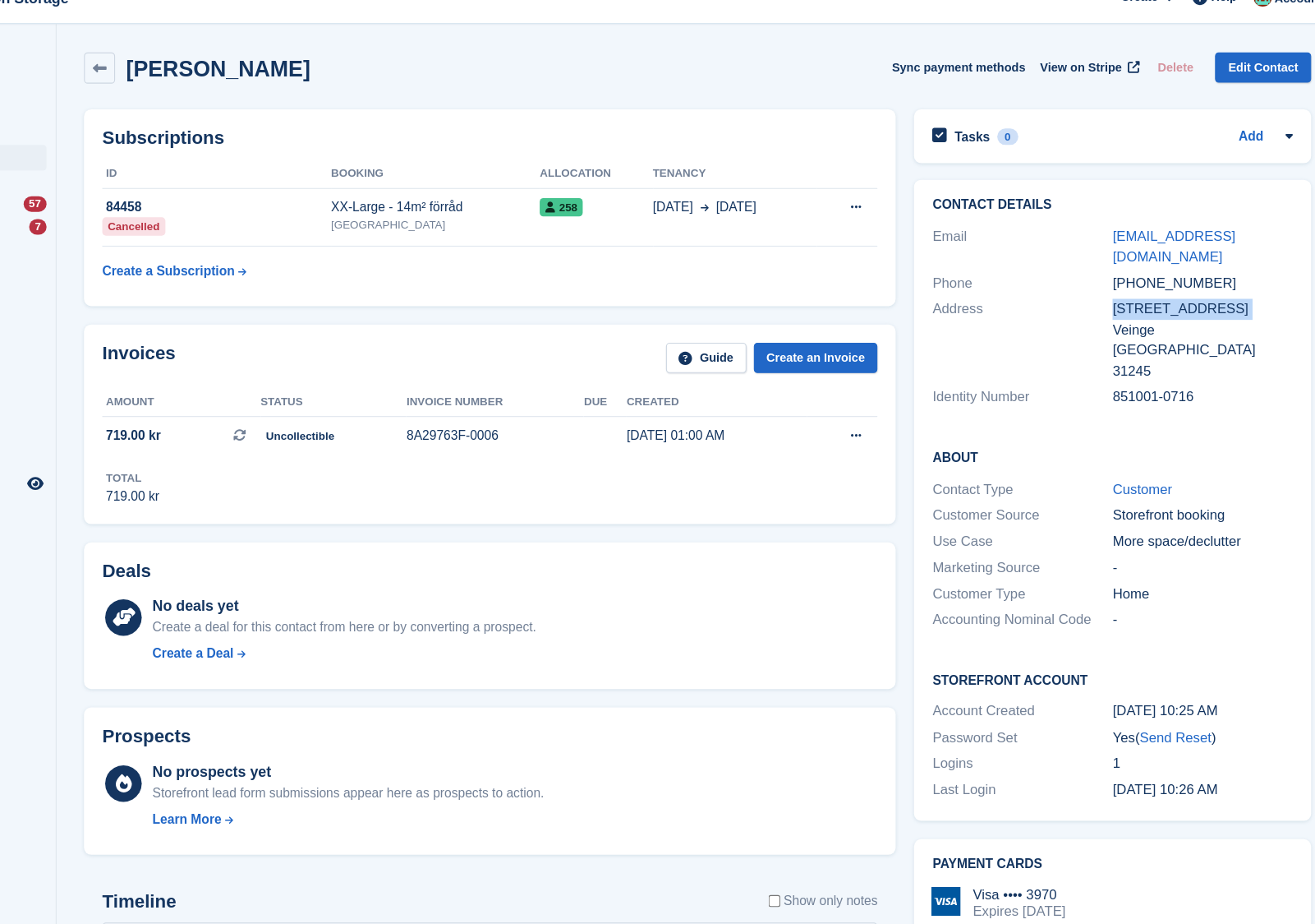
click at [1146, 292] on div "[STREET_ADDRESS]" at bounding box center [1193, 301] width 161 height 18
click at [1139, 268] on div "[PHONE_NUMBER]" at bounding box center [1193, 277] width 161 height 18
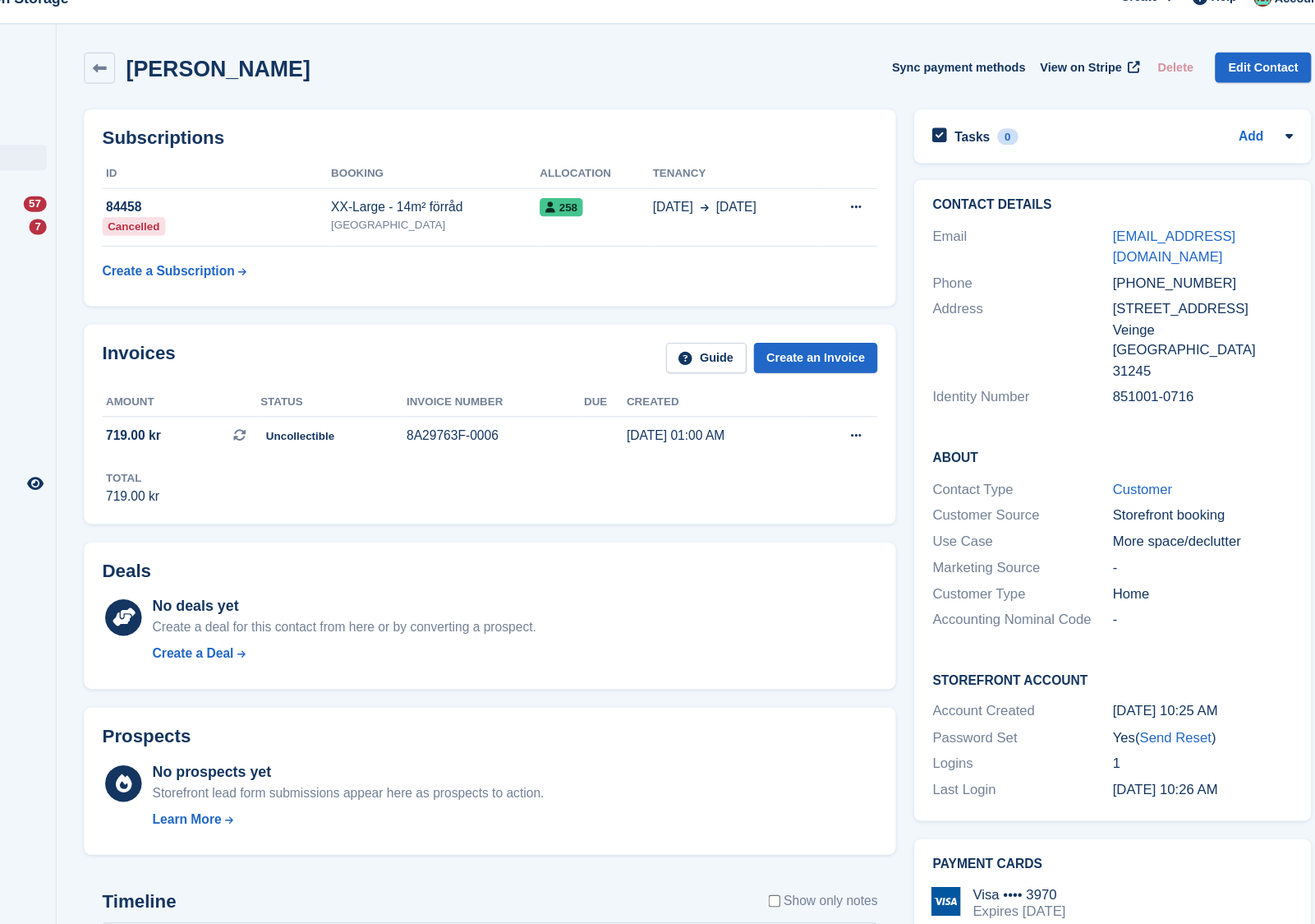
click at [1134, 292] on div "[STREET_ADDRESS]" at bounding box center [1193, 301] width 161 height 18
click at [1138, 292] on div "[STREET_ADDRESS]" at bounding box center [1193, 301] width 161 height 18
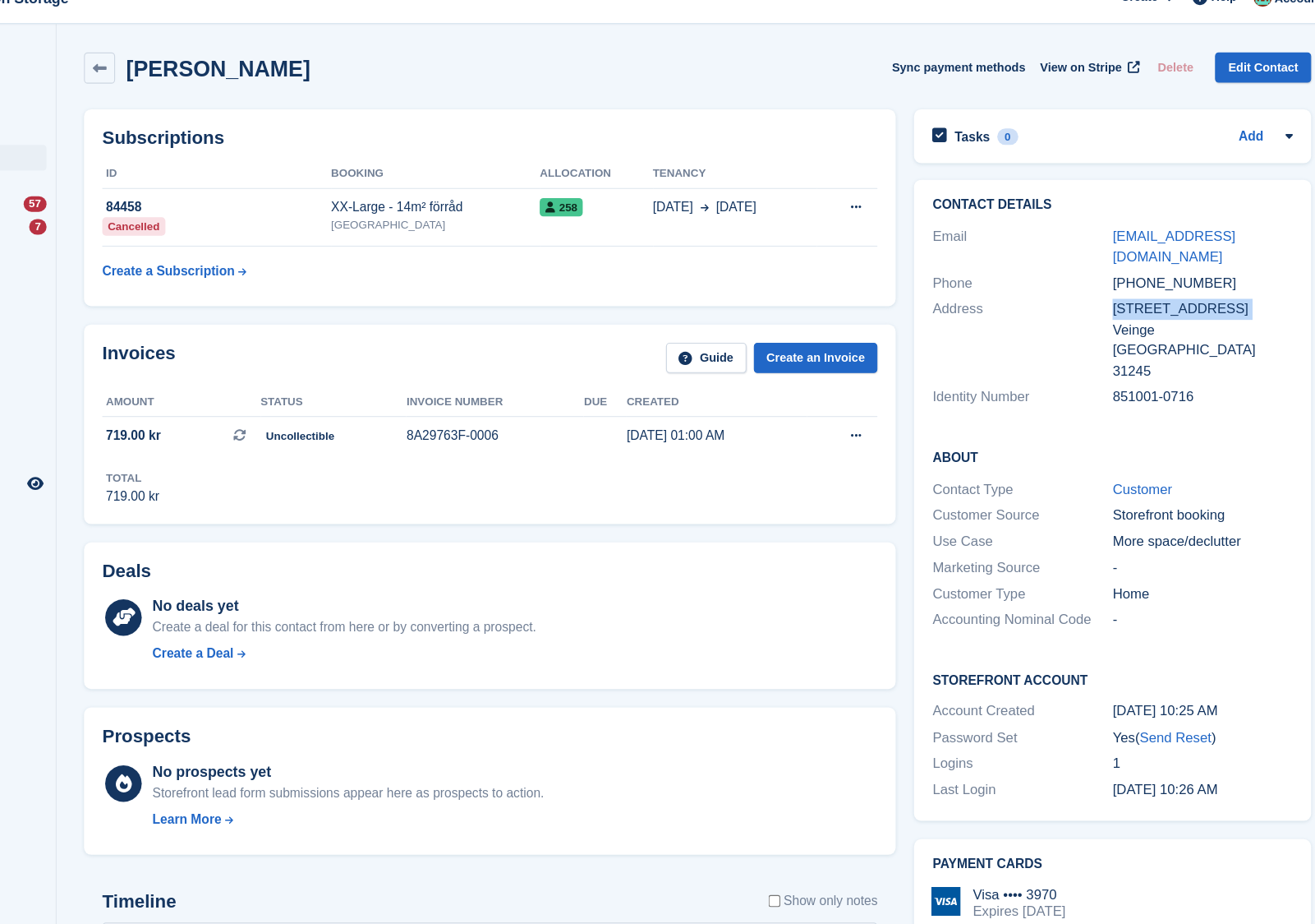
click at [1138, 292] on div "[STREET_ADDRESS]" at bounding box center [1193, 301] width 161 height 18
click at [1153, 268] on div "[PHONE_NUMBER]" at bounding box center [1193, 277] width 161 height 18
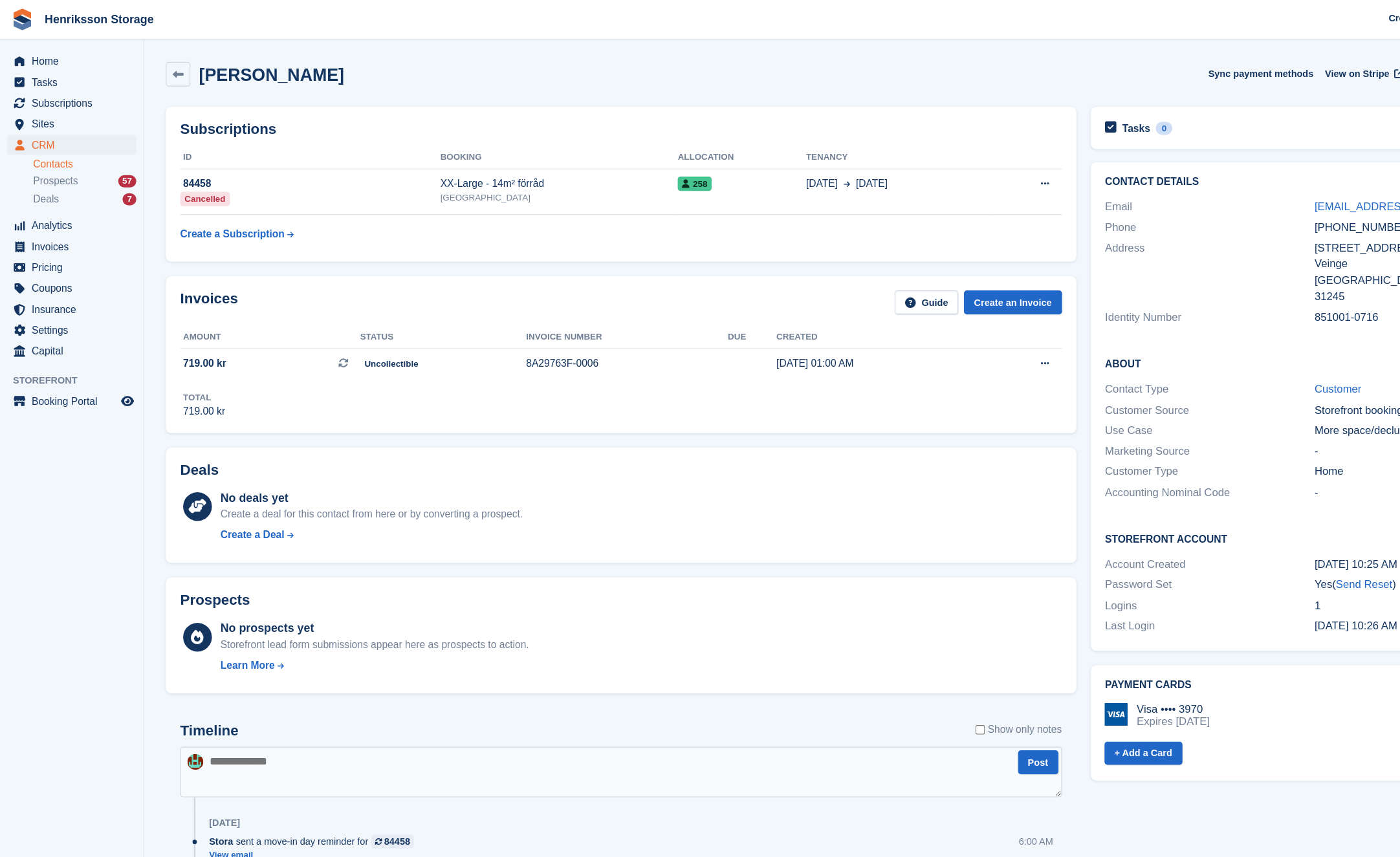
click at [1035, 286] on div "851001-0716" at bounding box center [1274, 284] width 188 height 15
copy div "851001-0716"
click at [1035, 205] on div "[PHONE_NUMBER]" at bounding box center [1274, 204] width 188 height 15
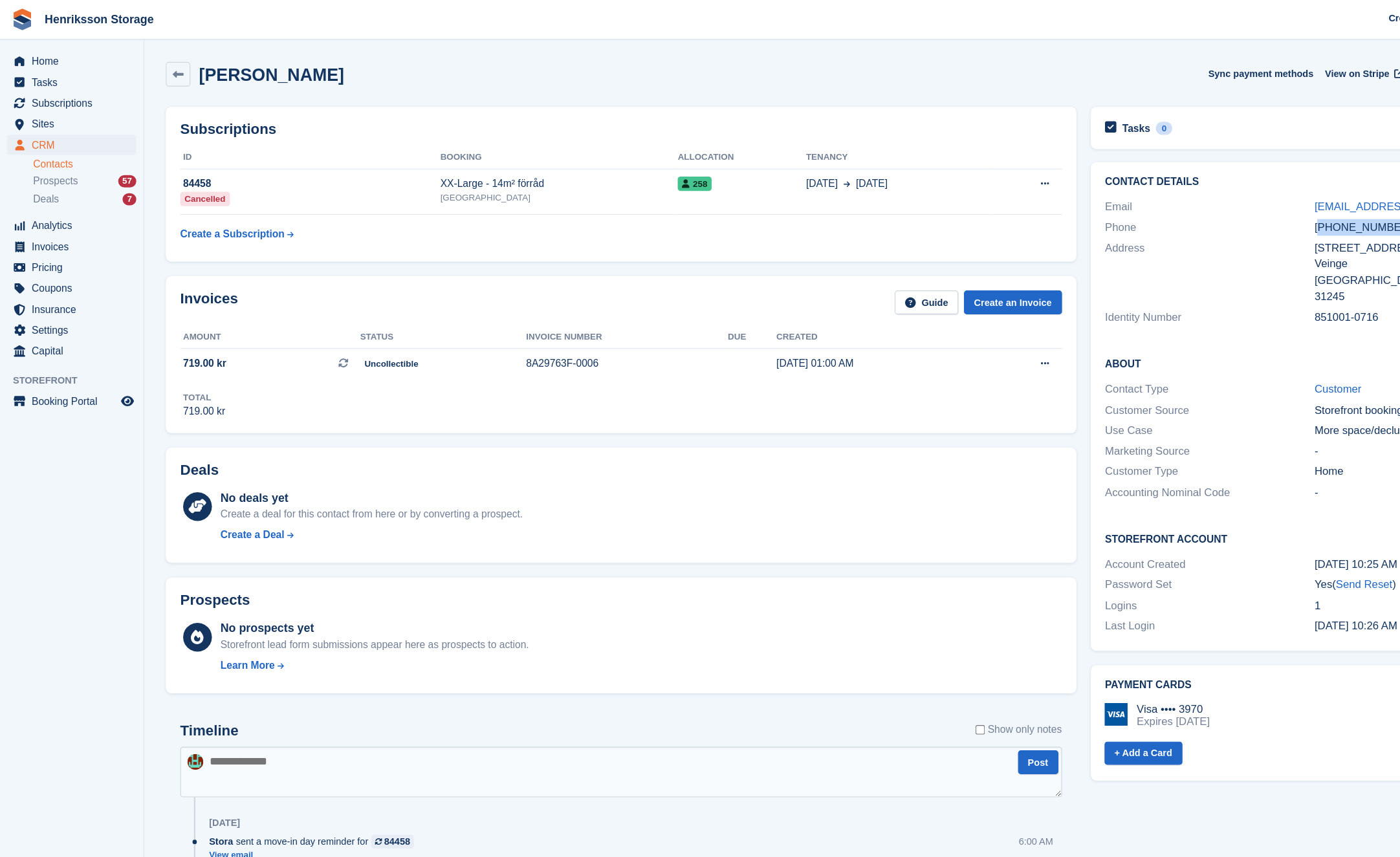
click at [1035, 205] on div "[PHONE_NUMBER]" at bounding box center [1274, 204] width 188 height 15
copy div "[PHONE_NUMBER]"
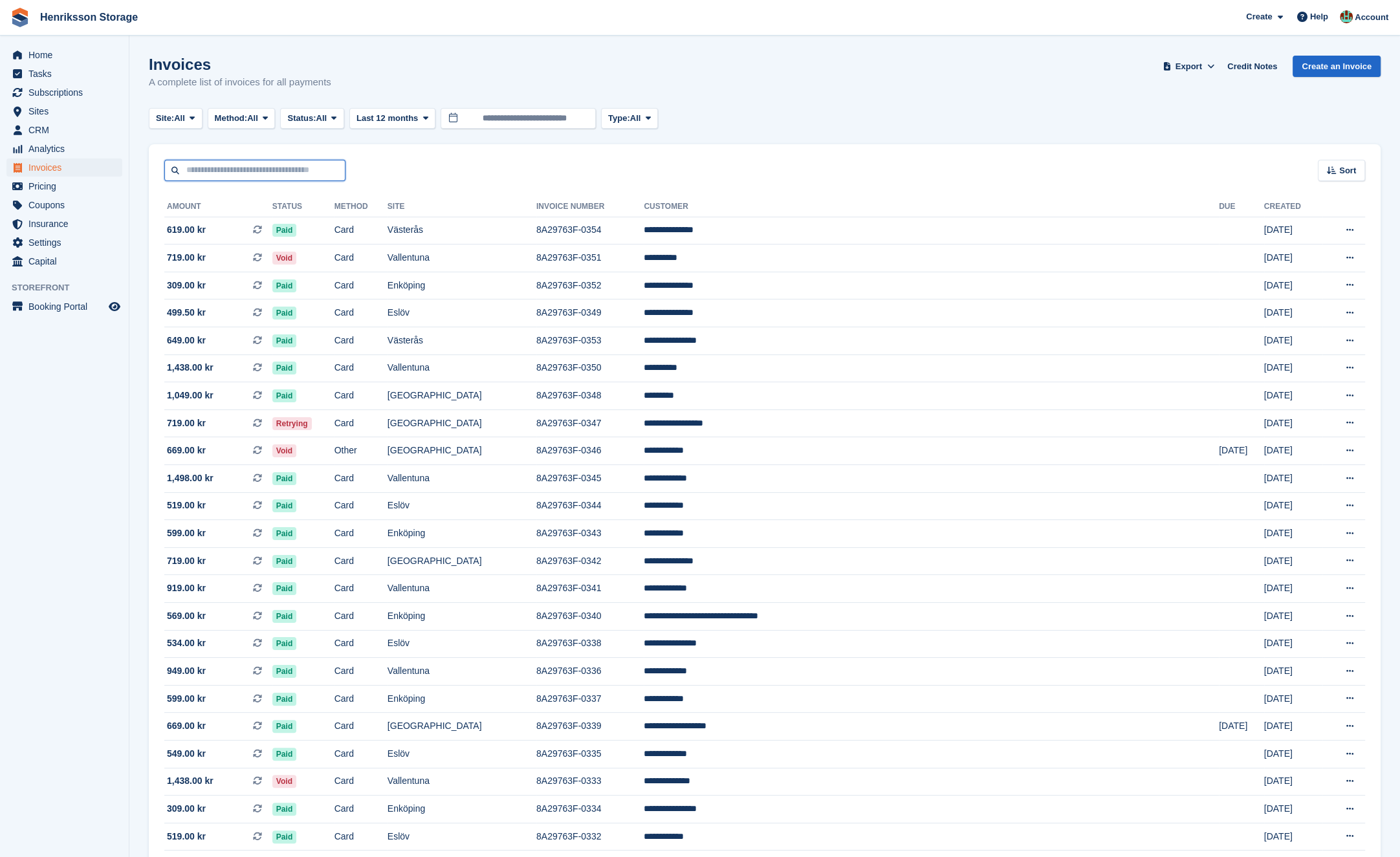
click at [219, 175] on input "text" at bounding box center [255, 171] width 182 height 21
type input "****"
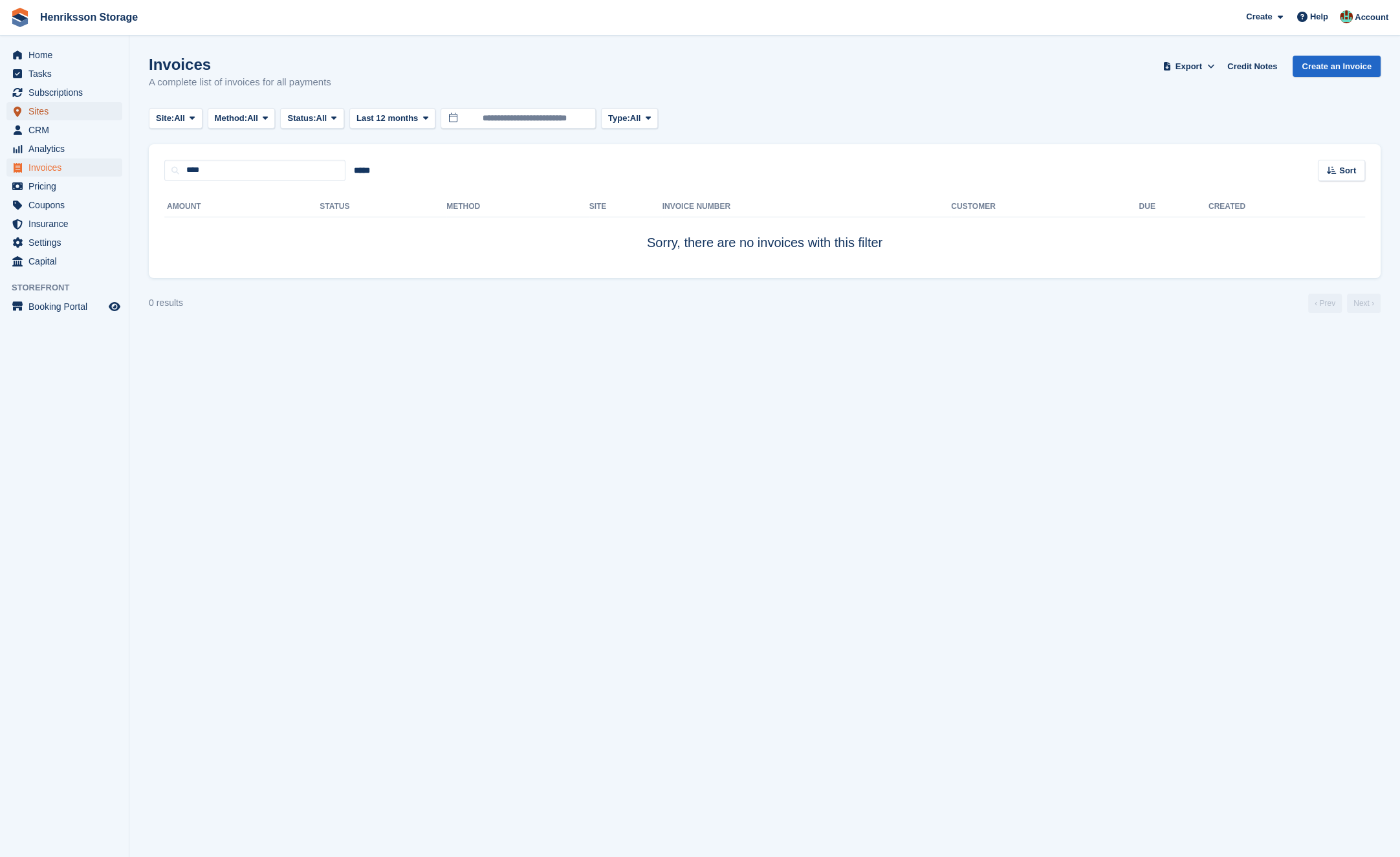
click at [69, 103] on span "Sites" at bounding box center [67, 111] width 77 height 18
click at [70, 93] on span "Subscriptions" at bounding box center [67, 93] width 77 height 18
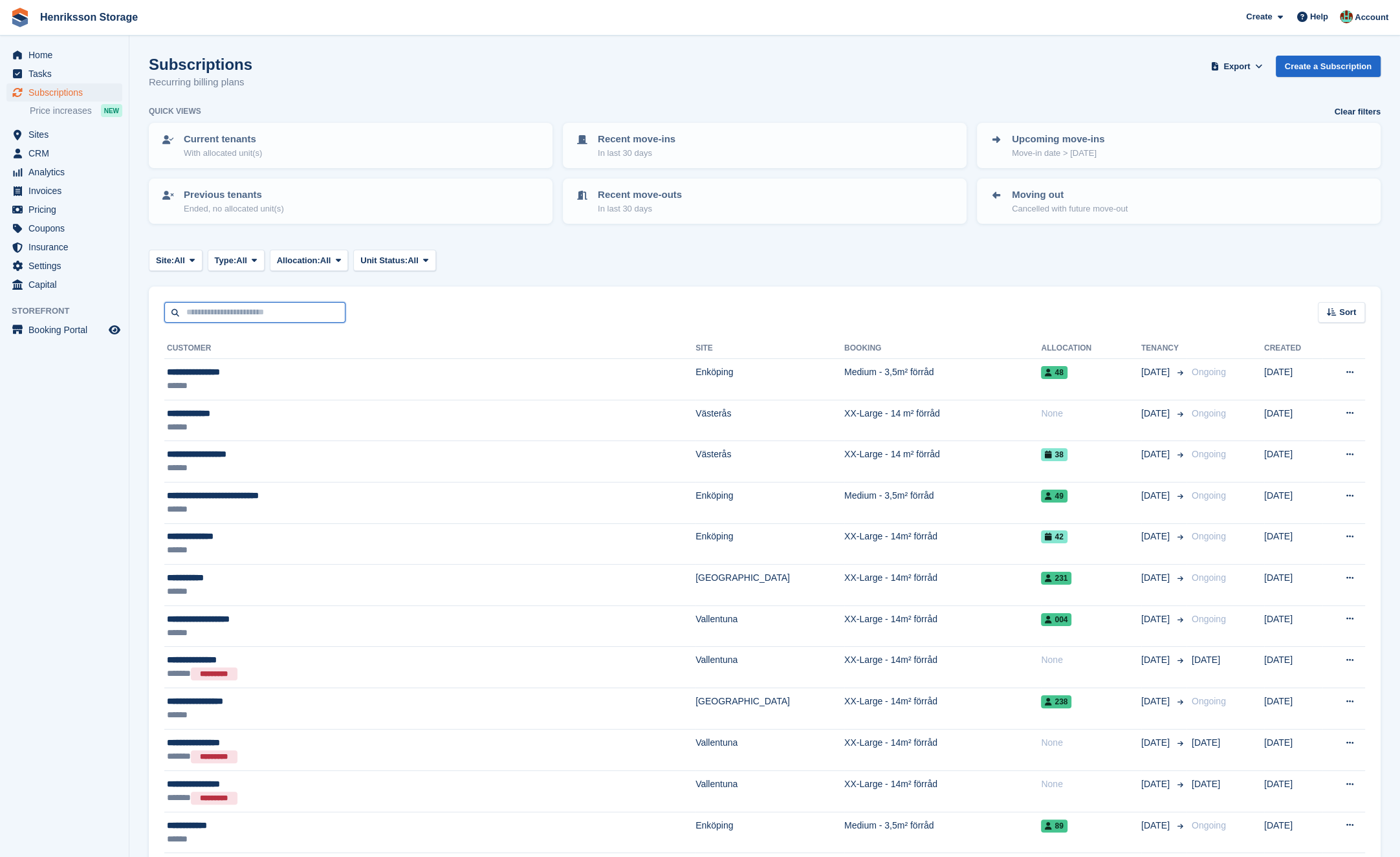
click at [252, 311] on input "text" at bounding box center [255, 313] width 182 height 21
type input "***"
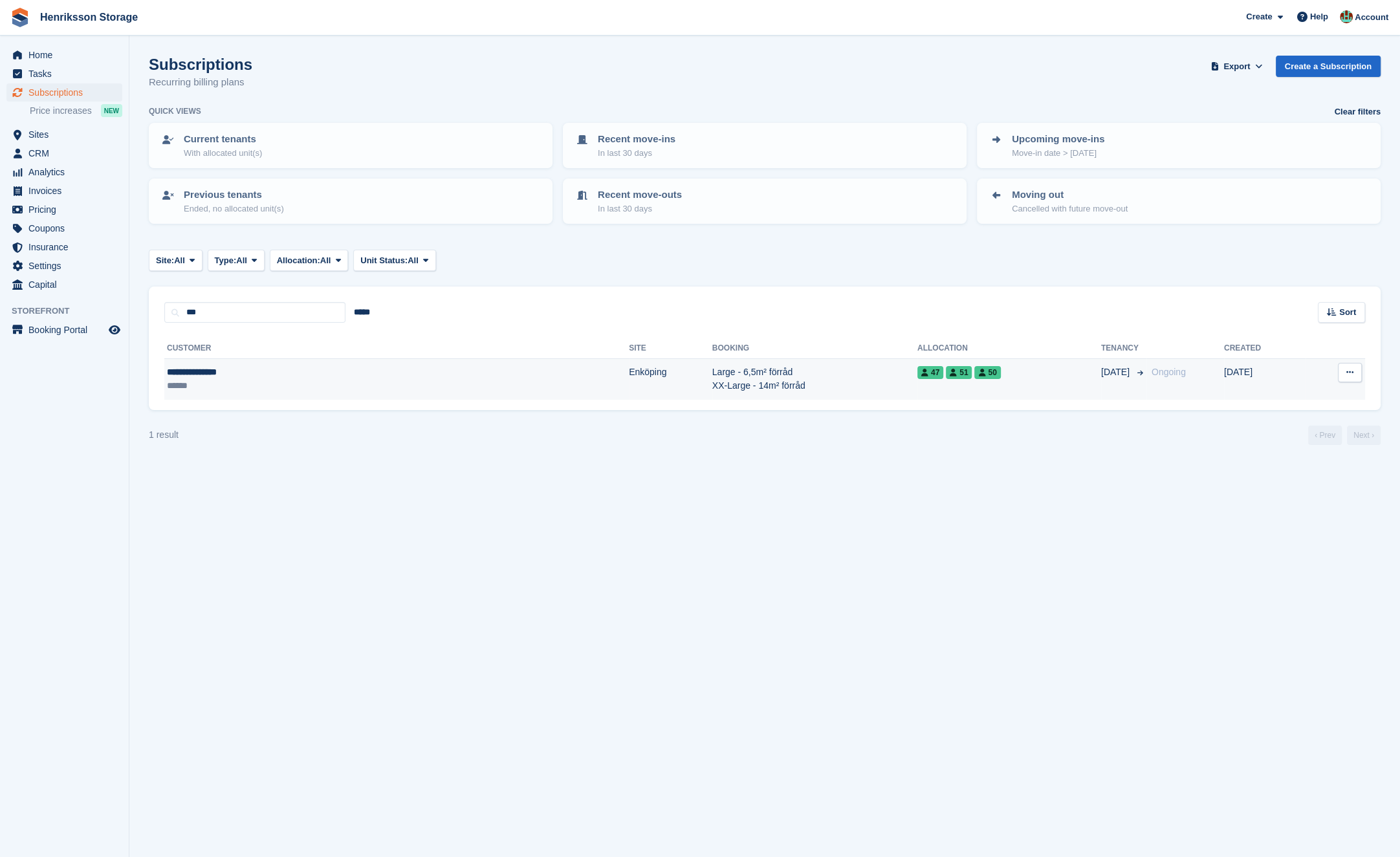
click at [254, 381] on div "******" at bounding box center [271, 386] width 208 height 14
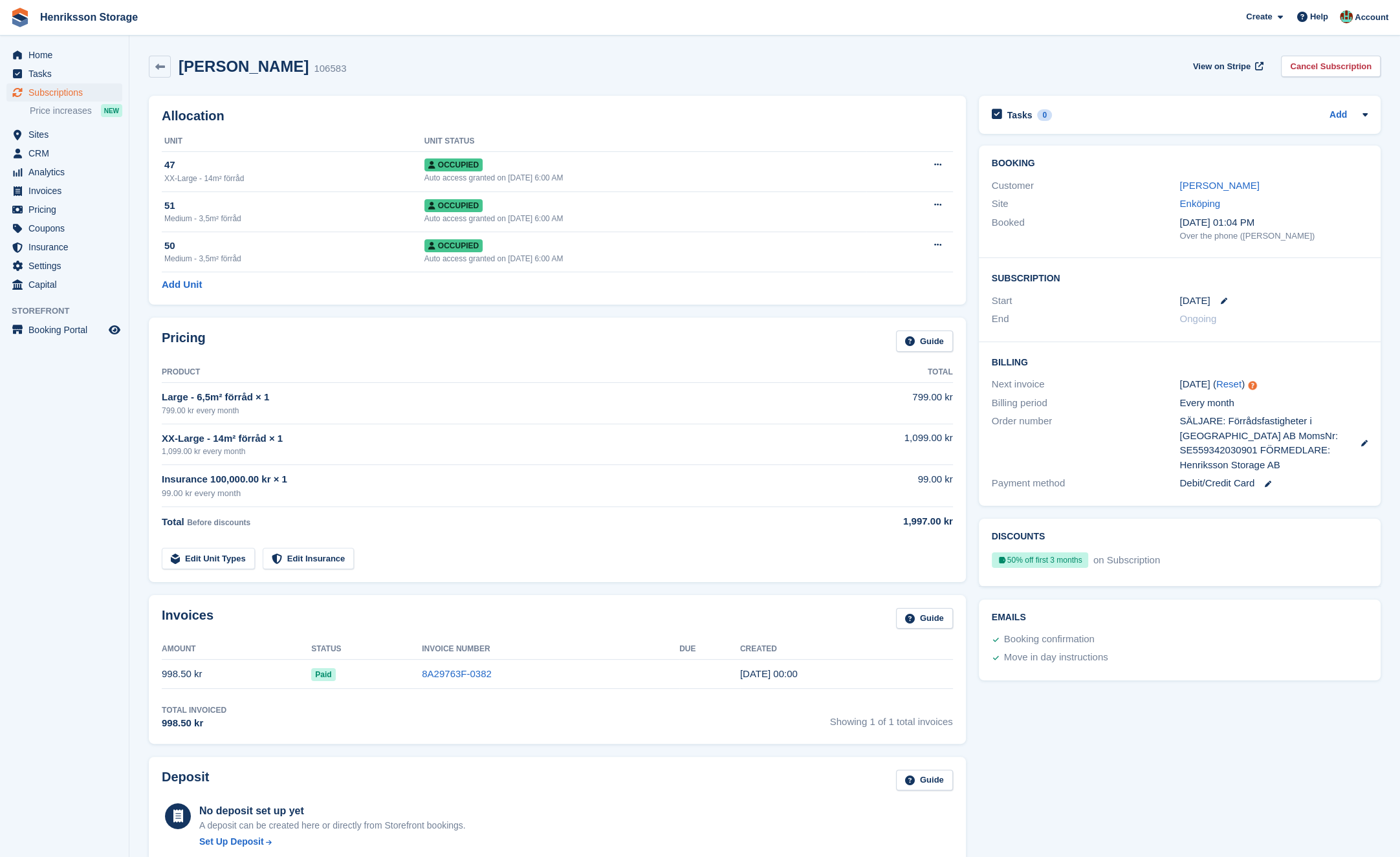
click at [213, 66] on h2 "[PERSON_NAME]" at bounding box center [244, 66] width 130 height 18
copy h2 "Jullianne"
